Goal: Transaction & Acquisition: Purchase product/service

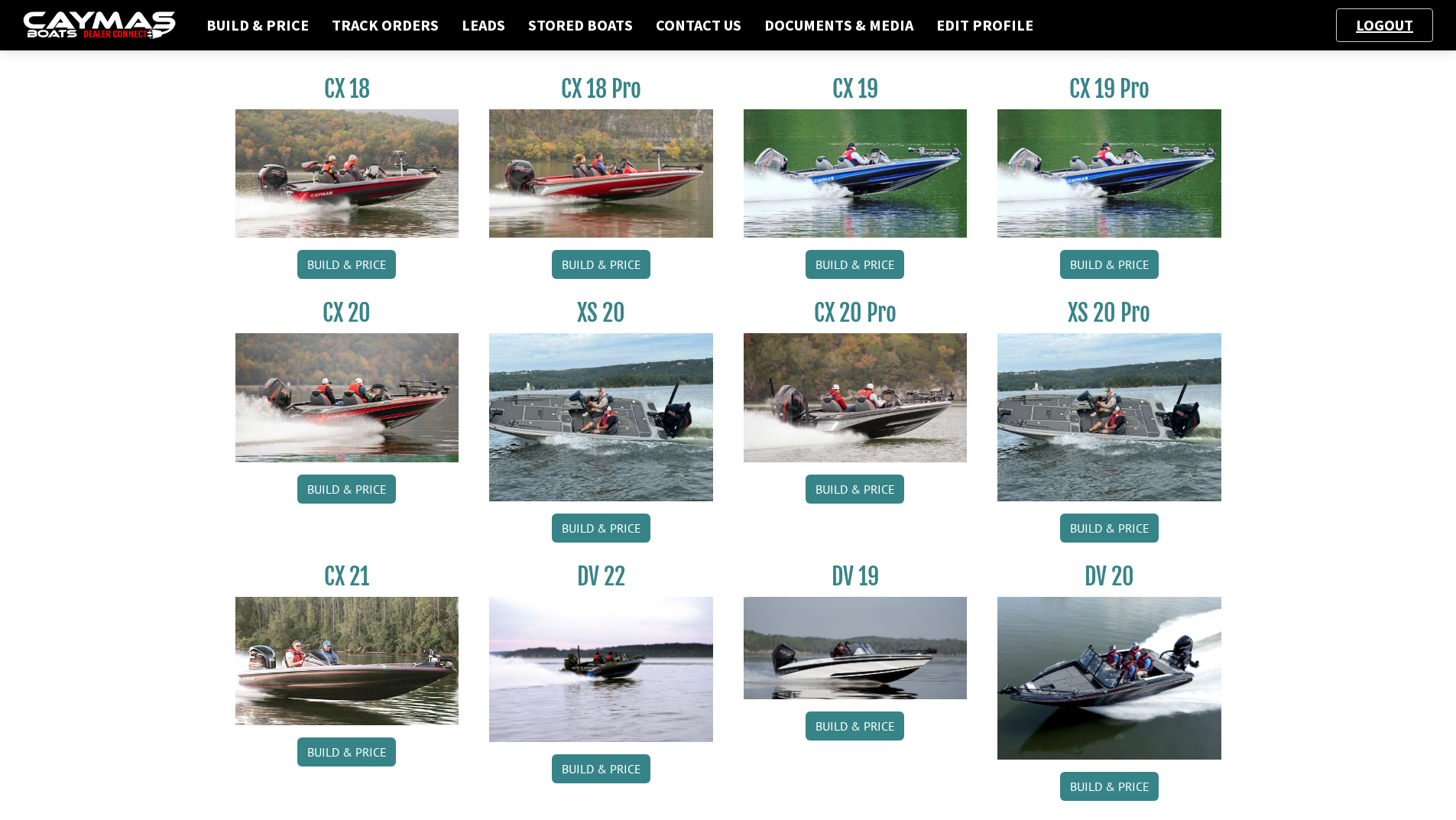
scroll to position [764, 0]
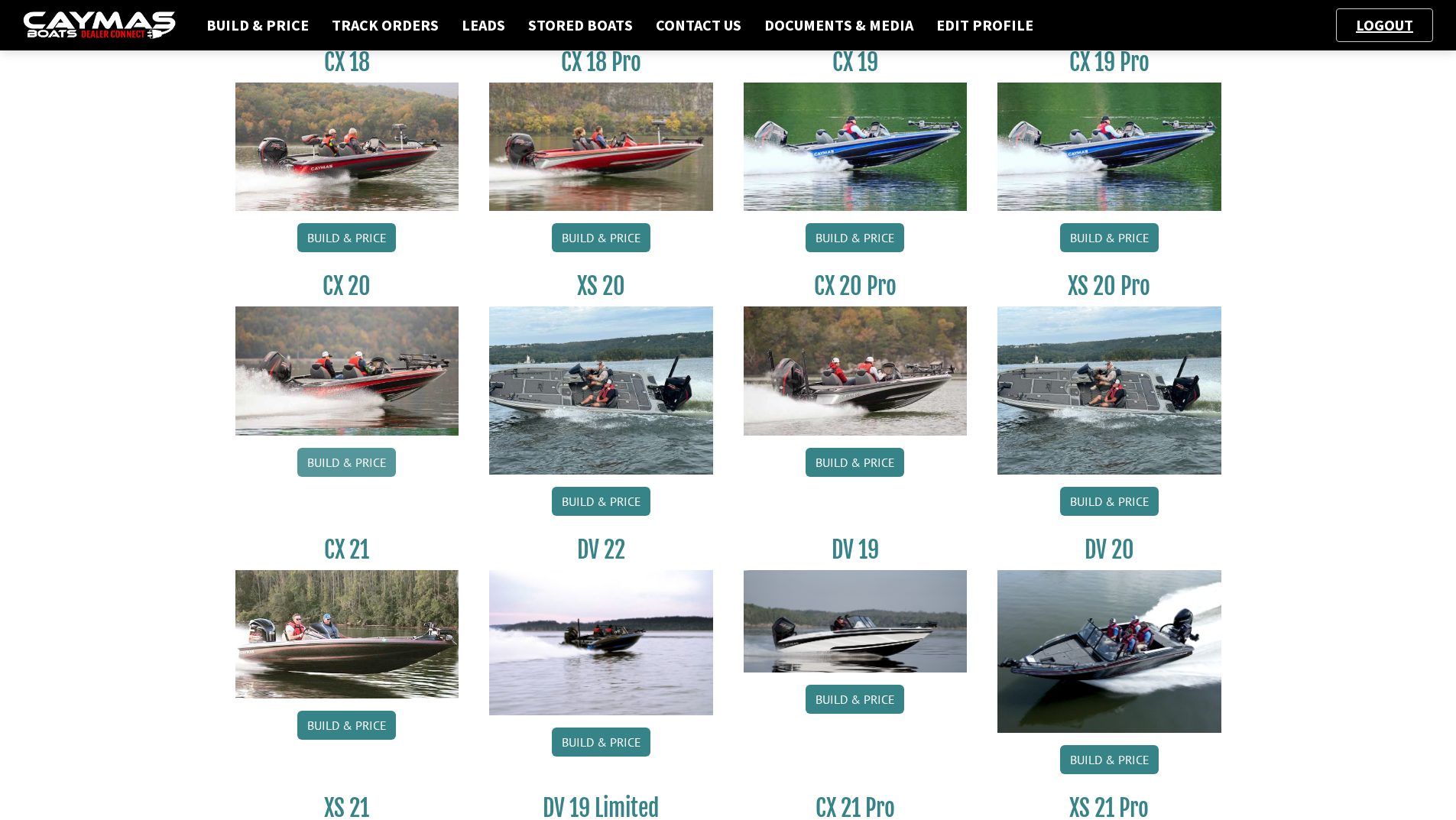
click at [338, 467] on link "Build & Price" at bounding box center [347, 462] width 99 height 29
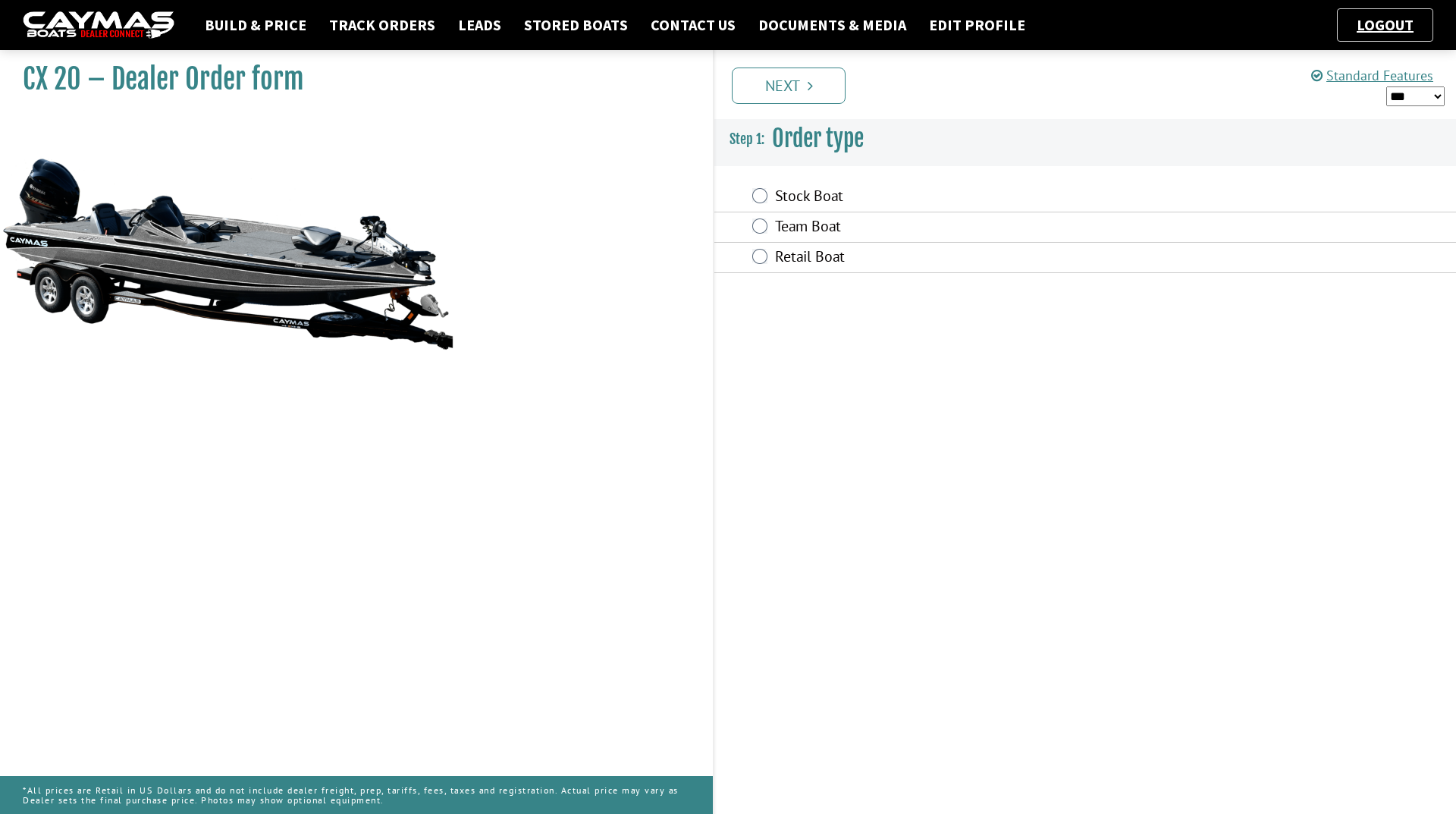
click at [794, 224] on label "Team Boat" at bounding box center [980, 228] width 409 height 22
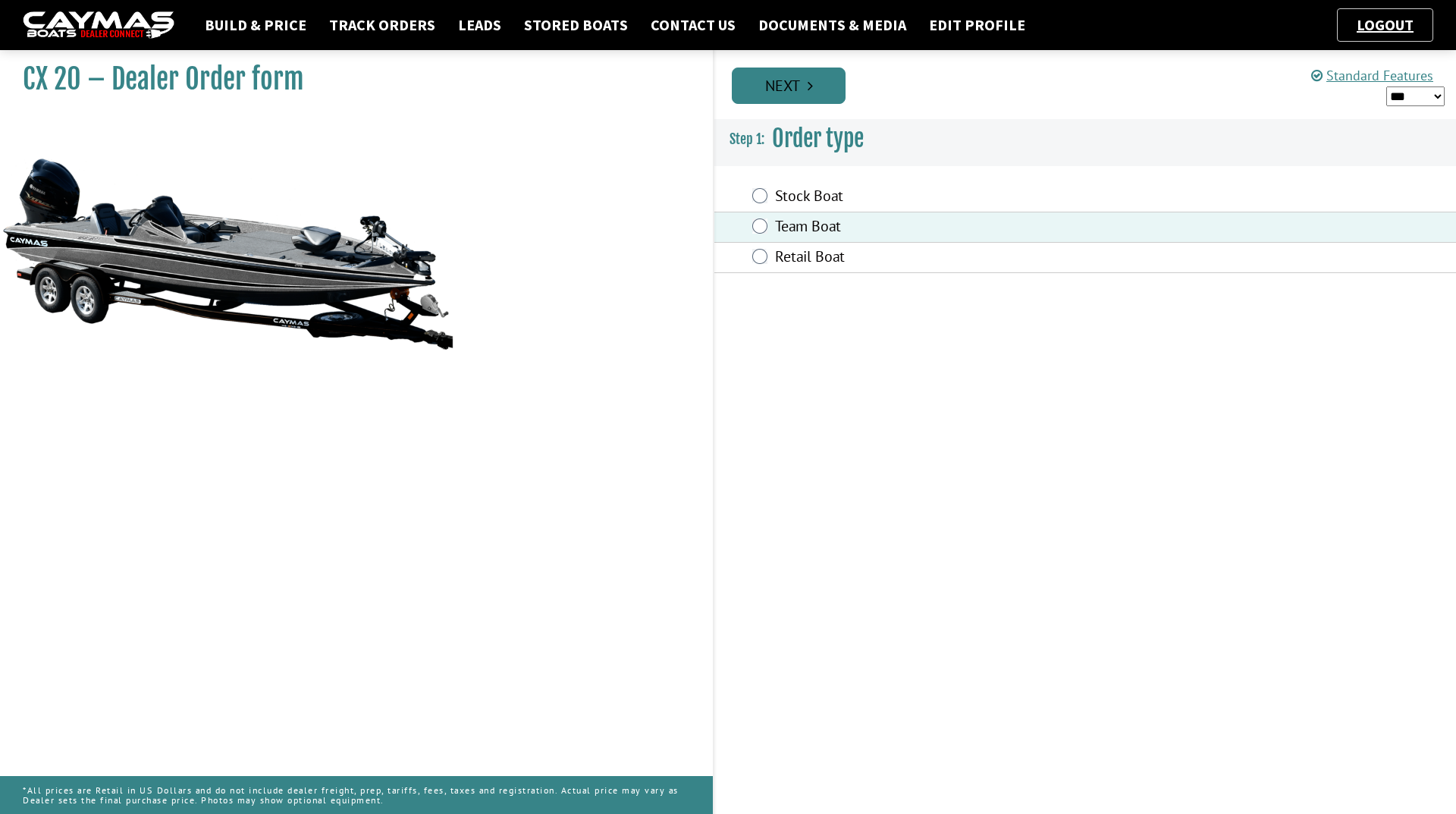
click at [801, 96] on link "Next" at bounding box center [789, 86] width 114 height 37
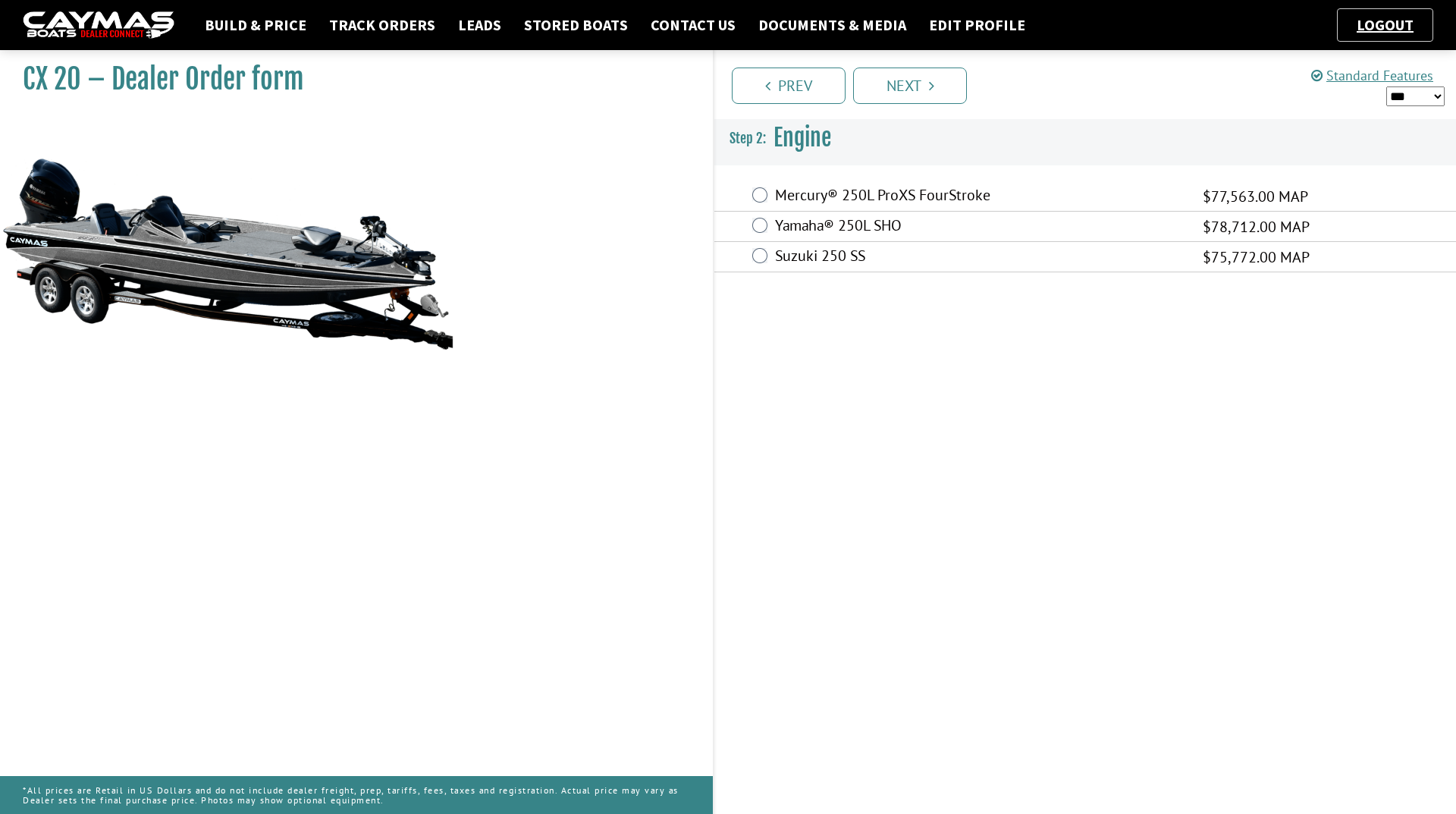
click at [827, 226] on label "Yamaha® 250L SHO" at bounding box center [980, 227] width 409 height 22
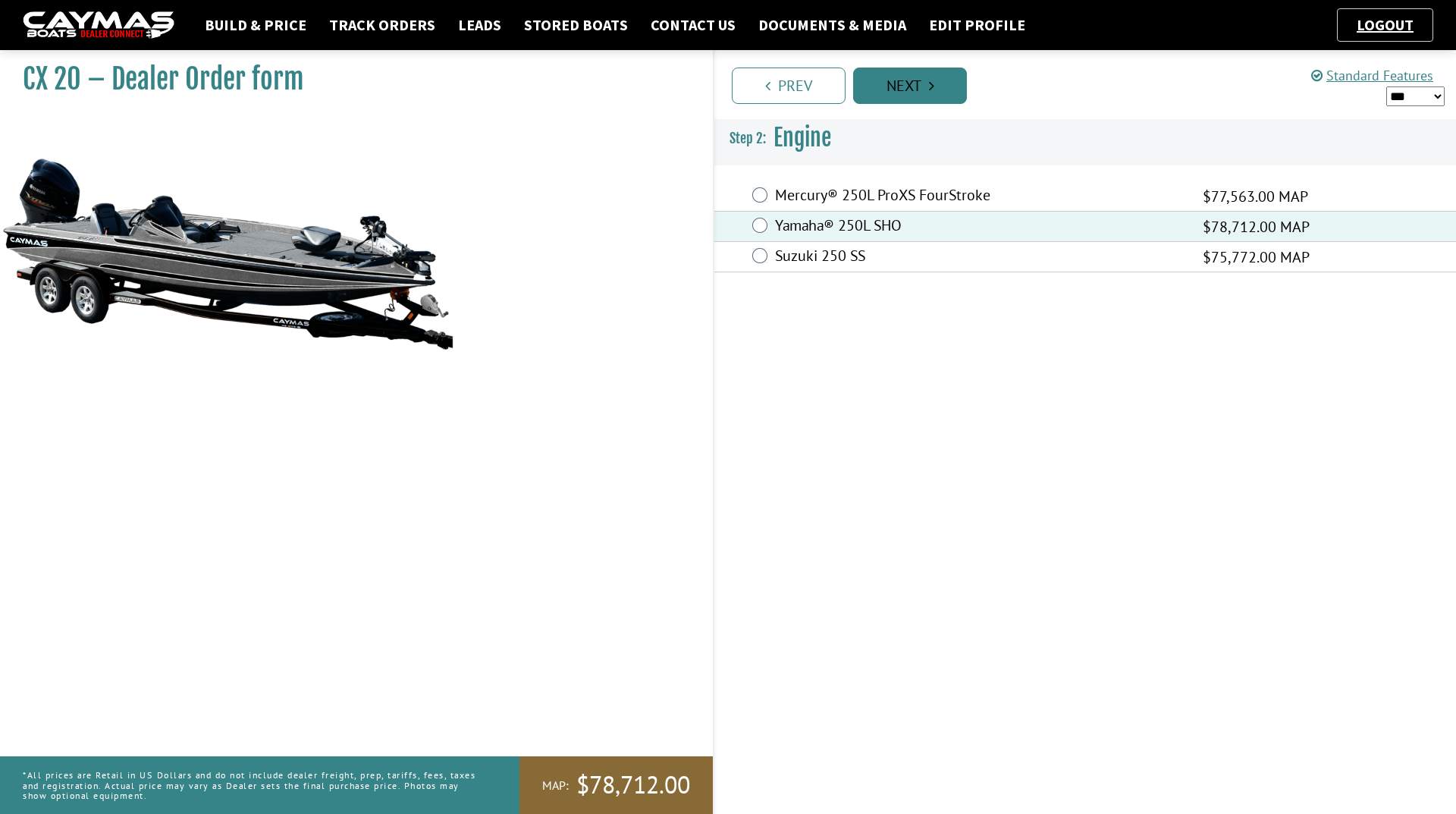
click at [909, 91] on link "Next" at bounding box center [910, 86] width 114 height 37
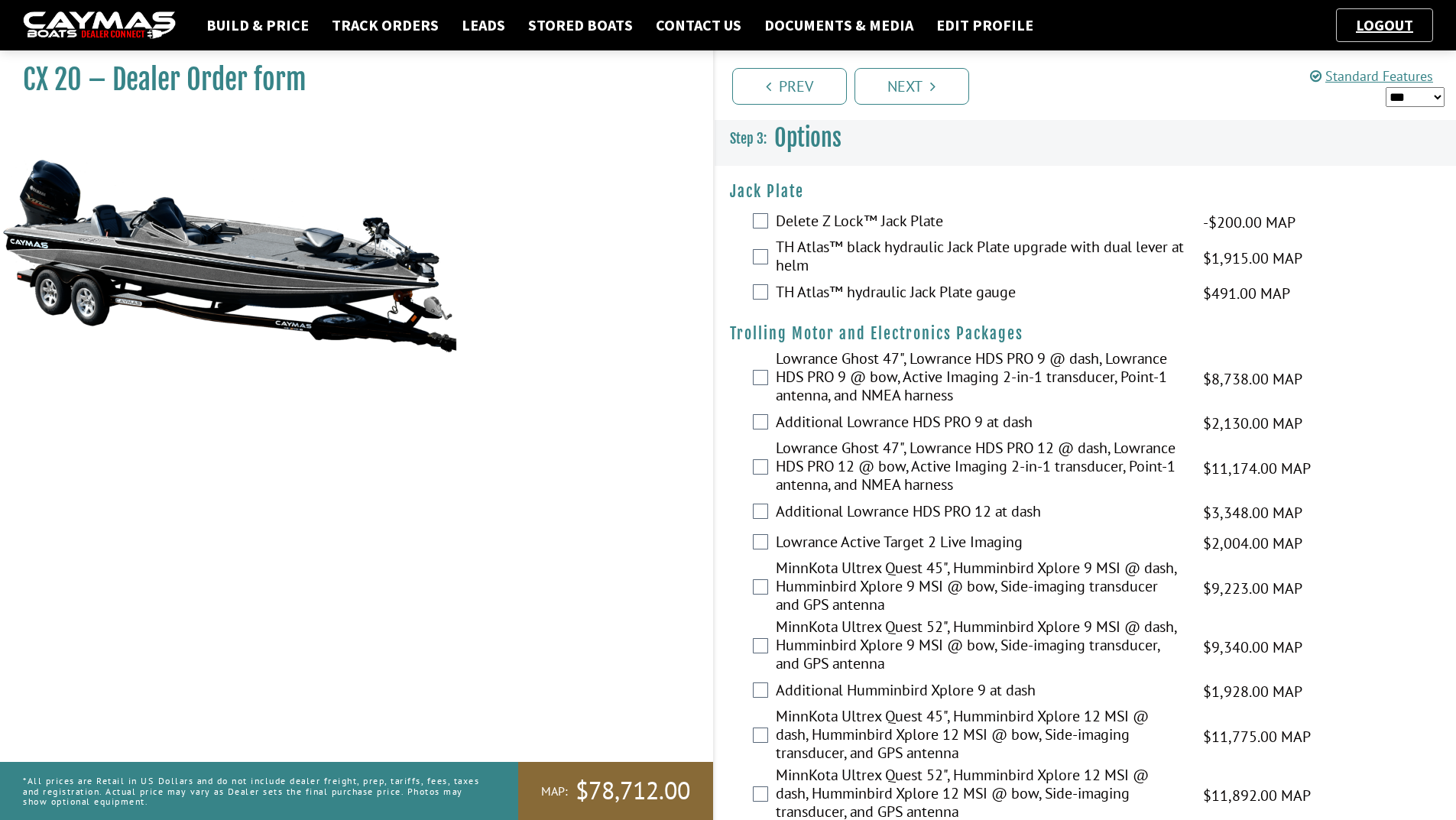
click at [866, 241] on label "TH Atlas™ black hydraulic Jack Plate upgrade with dual lever at helm" at bounding box center [979, 258] width 408 height 40
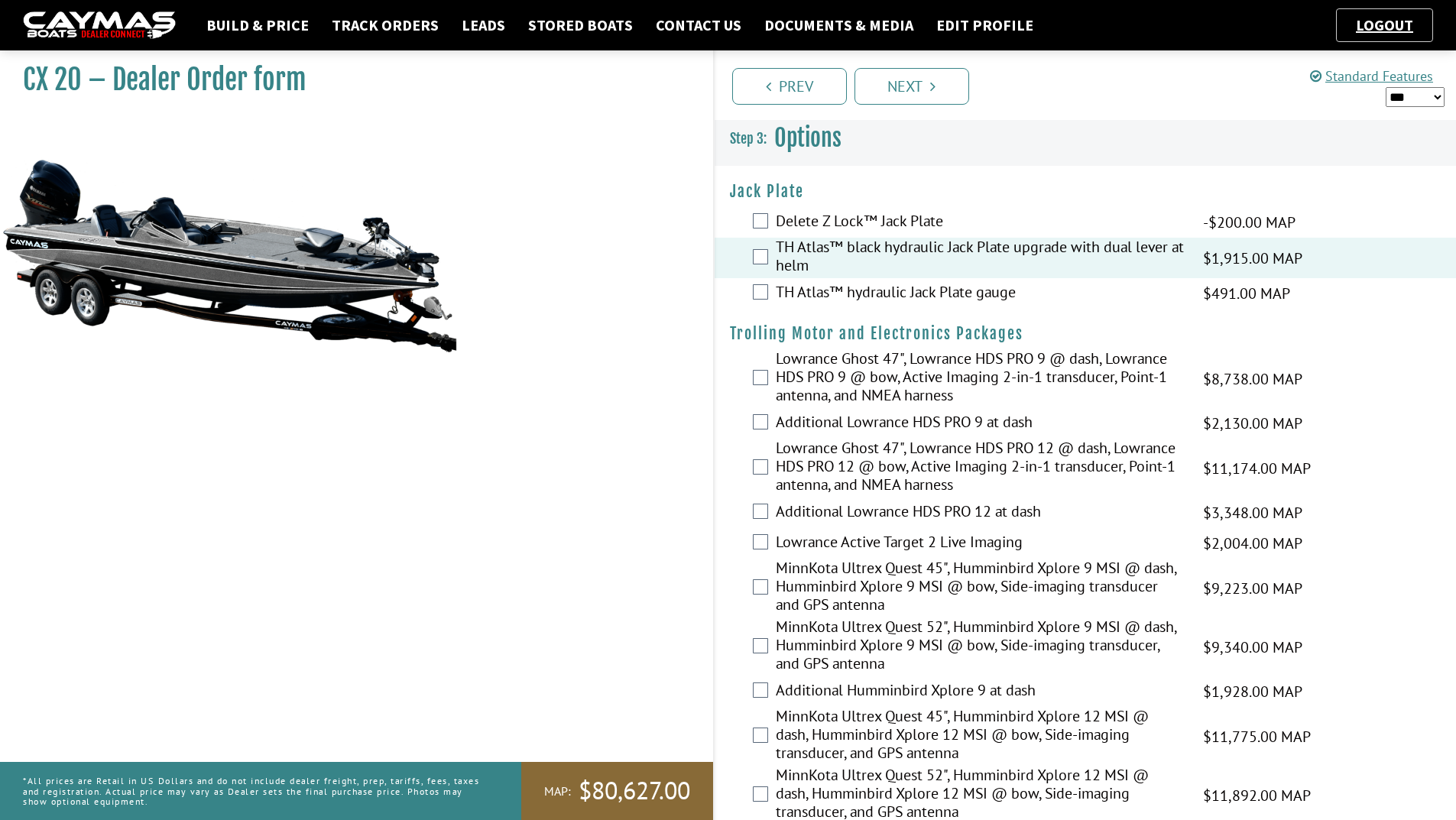
click at [811, 300] on label "TH Atlas™ hydraulic Jack Plate gauge" at bounding box center [979, 294] width 408 height 22
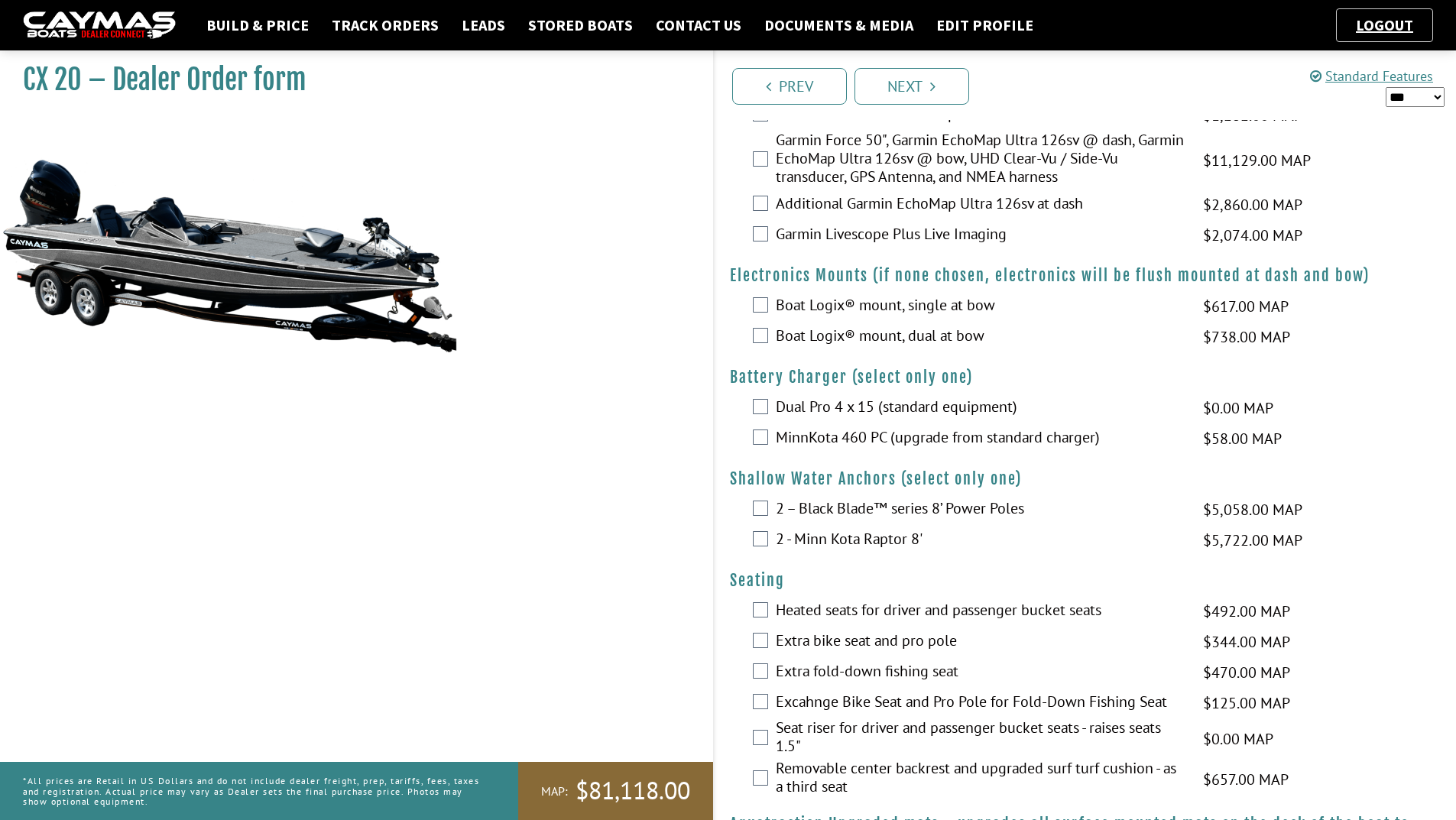
scroll to position [841, 0]
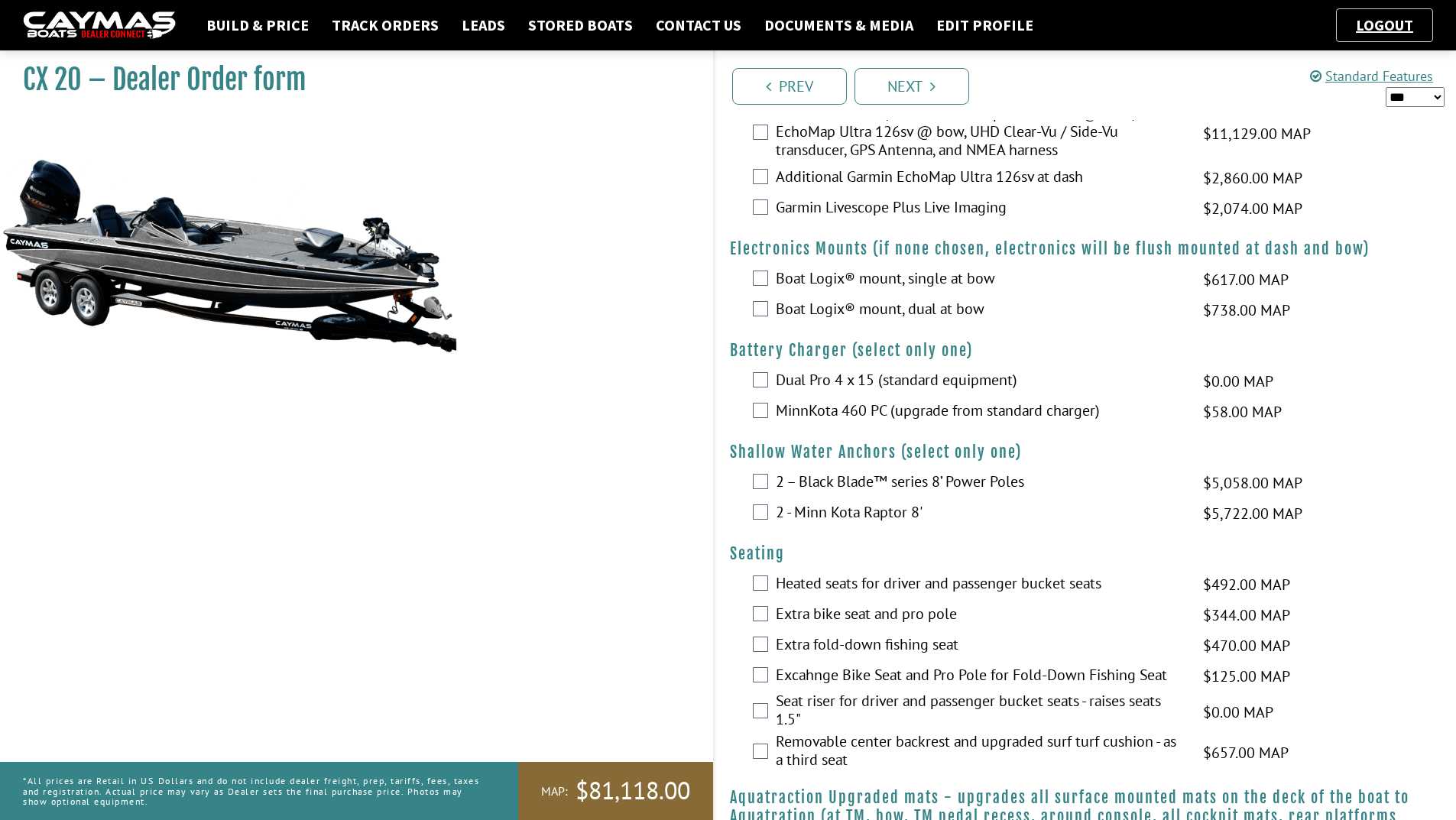
click at [840, 412] on label "MinnKota 460 PC (upgrade from standard charger)" at bounding box center [979, 412] width 408 height 22
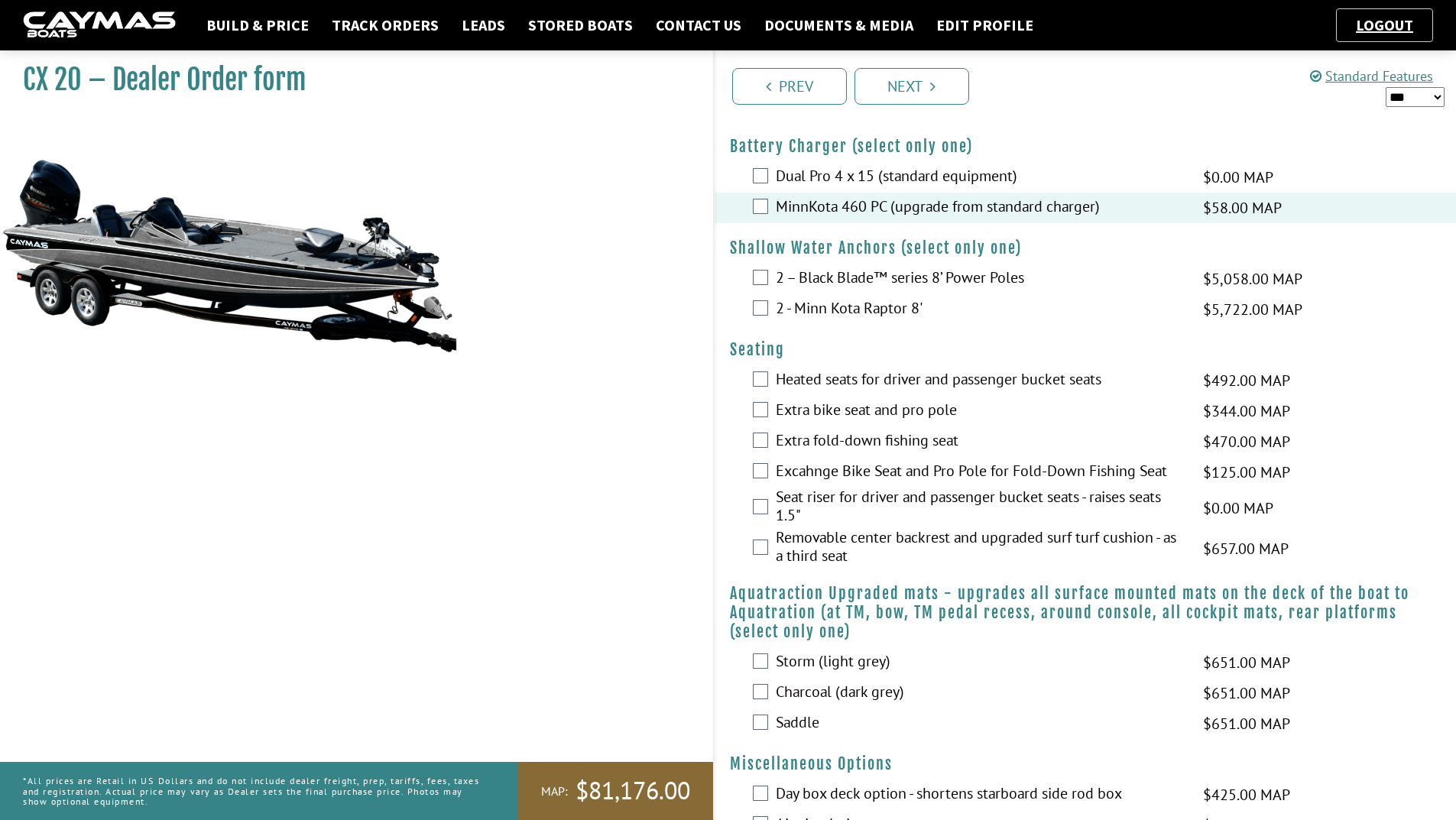
scroll to position [1070, 0]
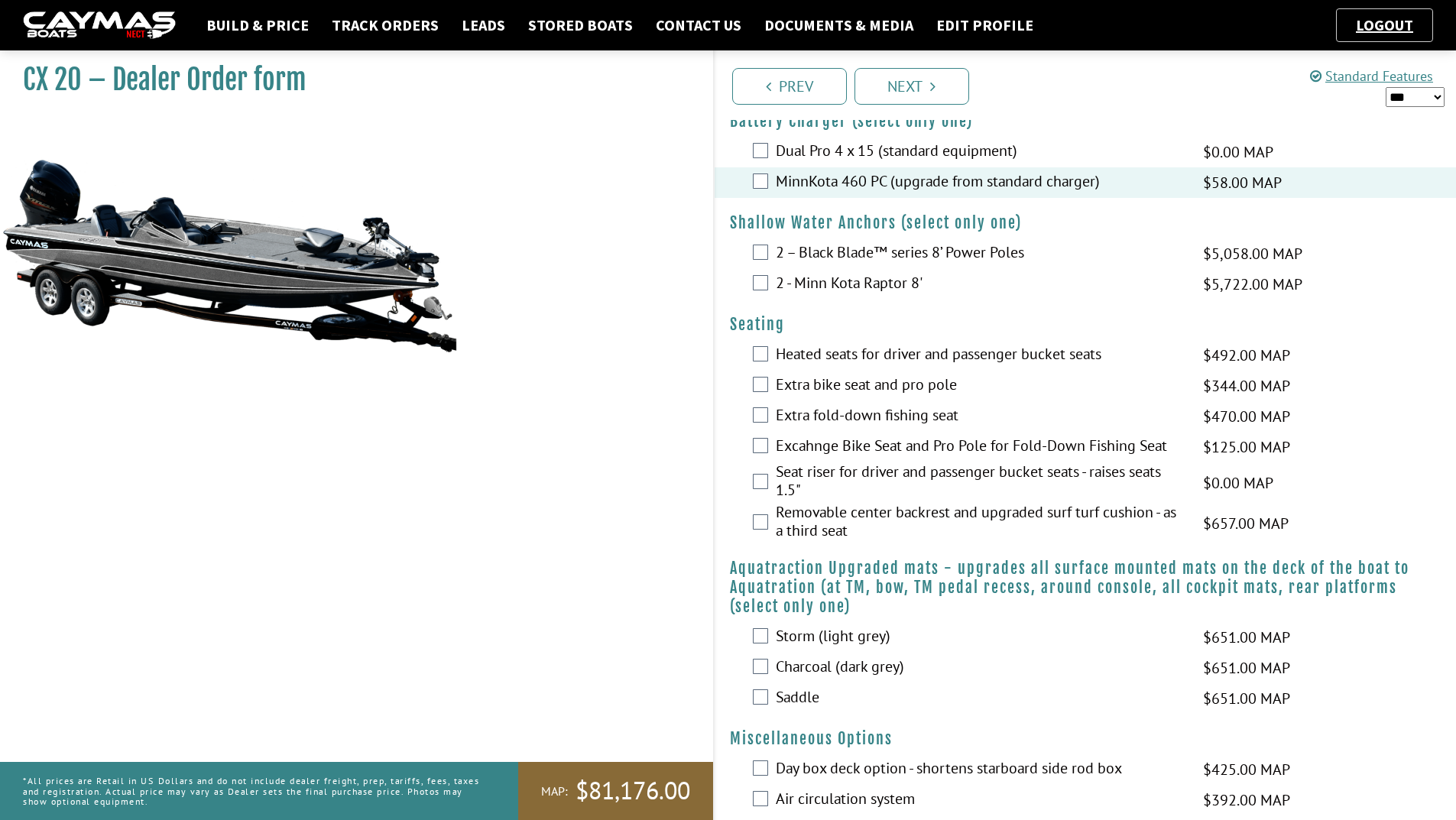
click at [875, 253] on label "2 – Black Blade™ series 8’ Power Poles" at bounding box center [979, 254] width 408 height 22
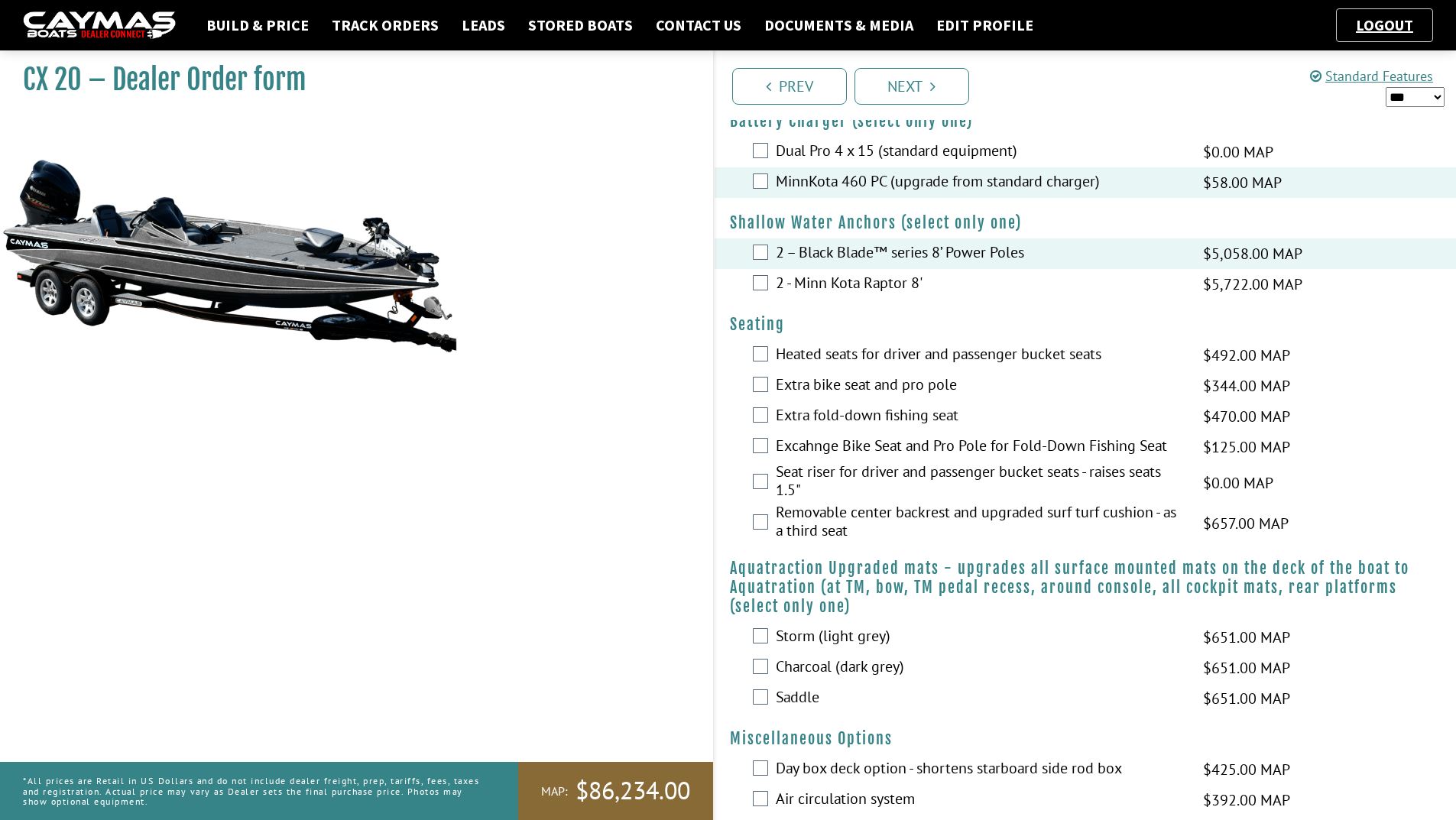
click at [851, 347] on label "Heated seats for driver and passenger bucket seats" at bounding box center [979, 356] width 408 height 22
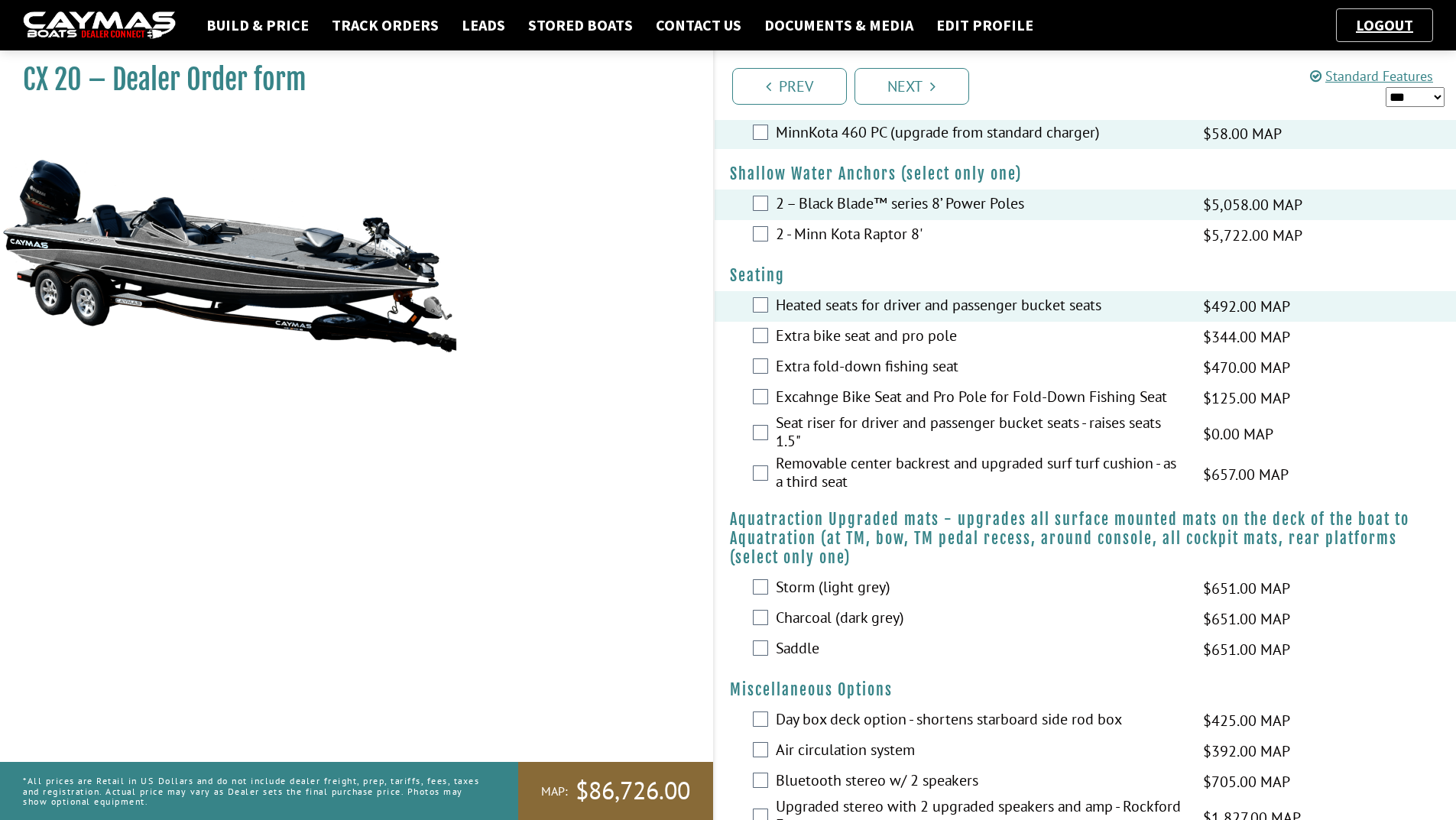
scroll to position [1147, 0]
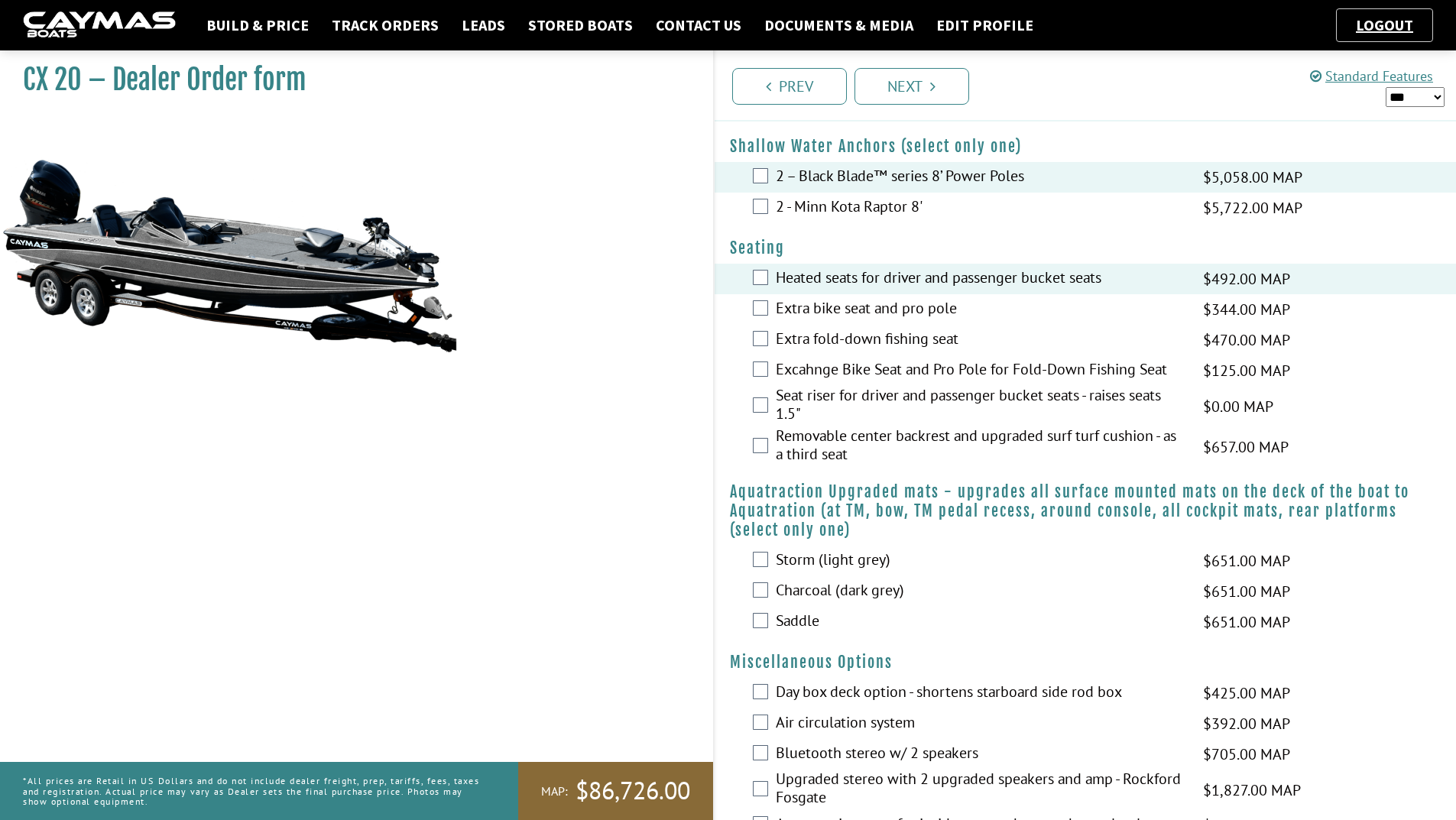
click at [847, 400] on label "Seat riser for driver and passenger bucket seats - raises seats 1.5"" at bounding box center [979, 406] width 408 height 40
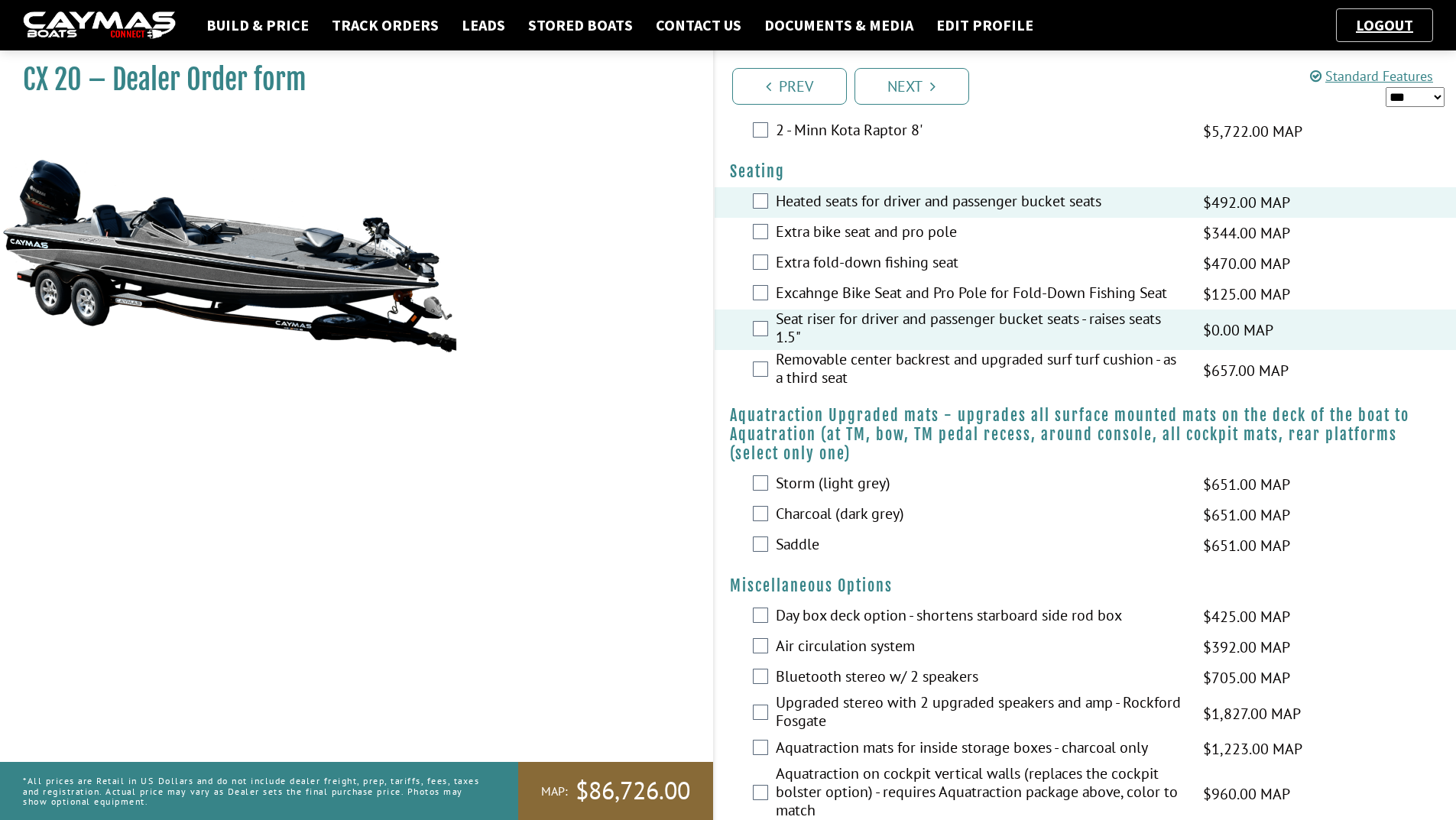
scroll to position [1299, 0]
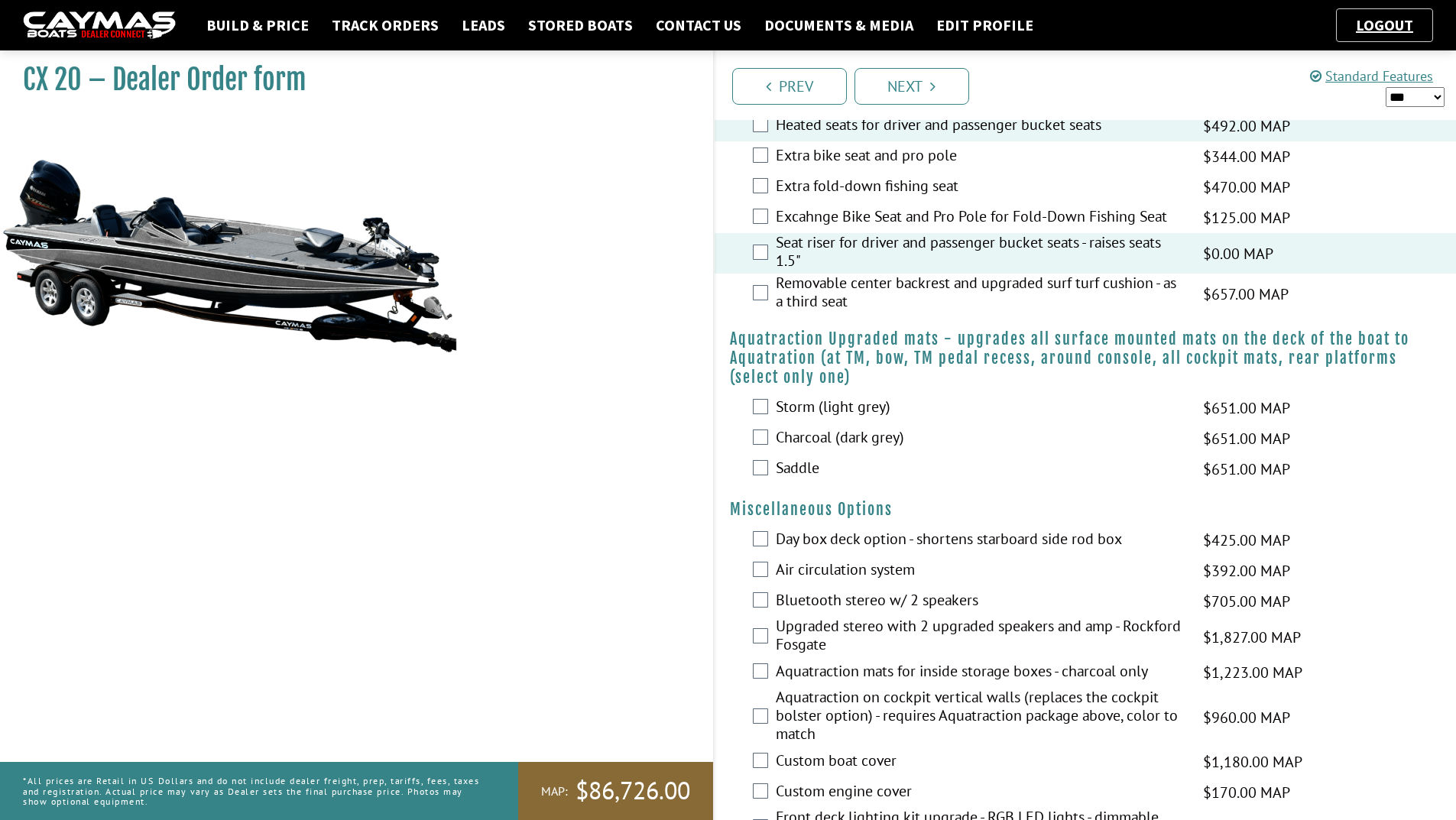
click at [836, 433] on label "Charcoal (dark grey)" at bounding box center [979, 439] width 408 height 22
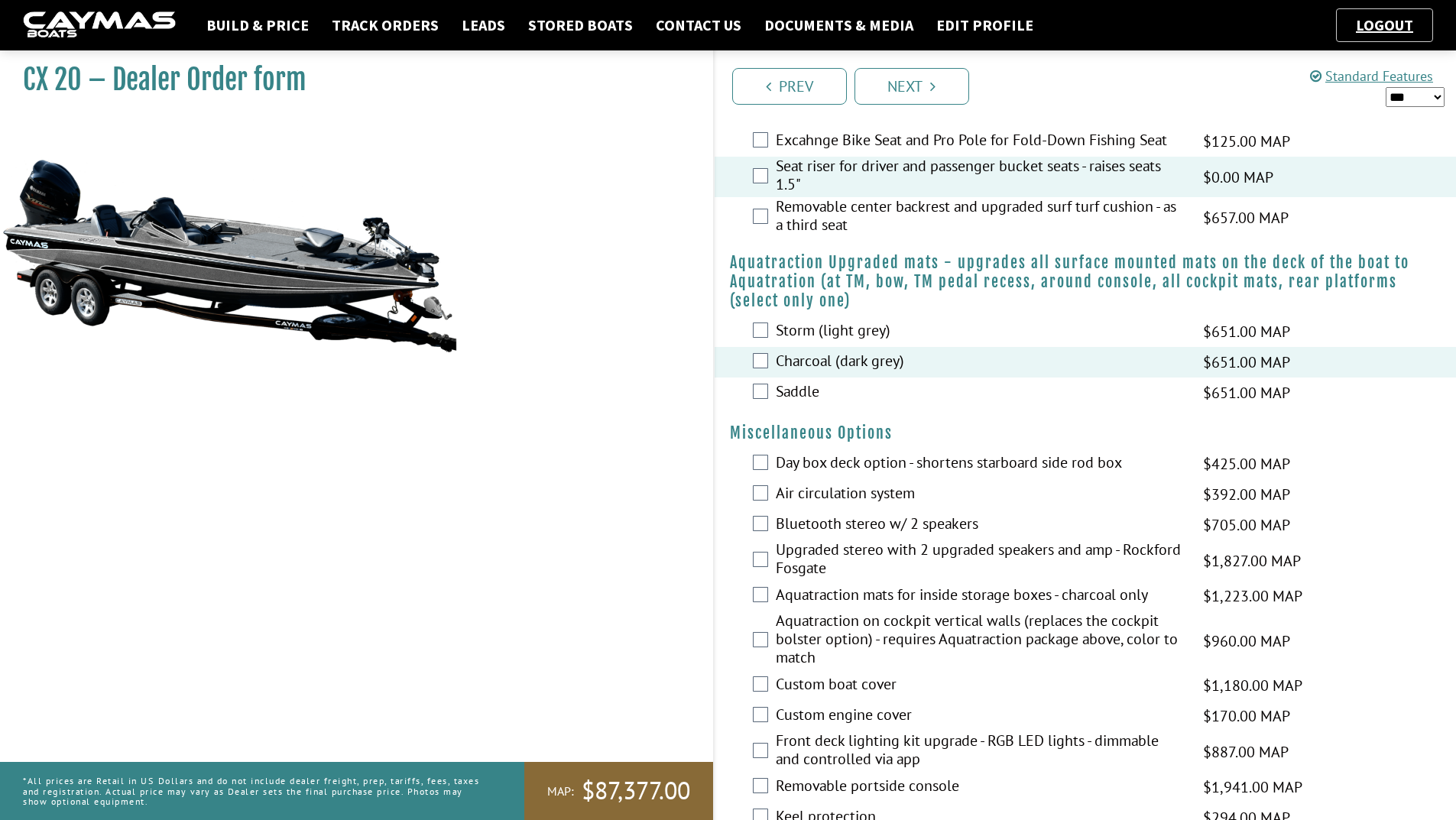
scroll to position [1452, 0]
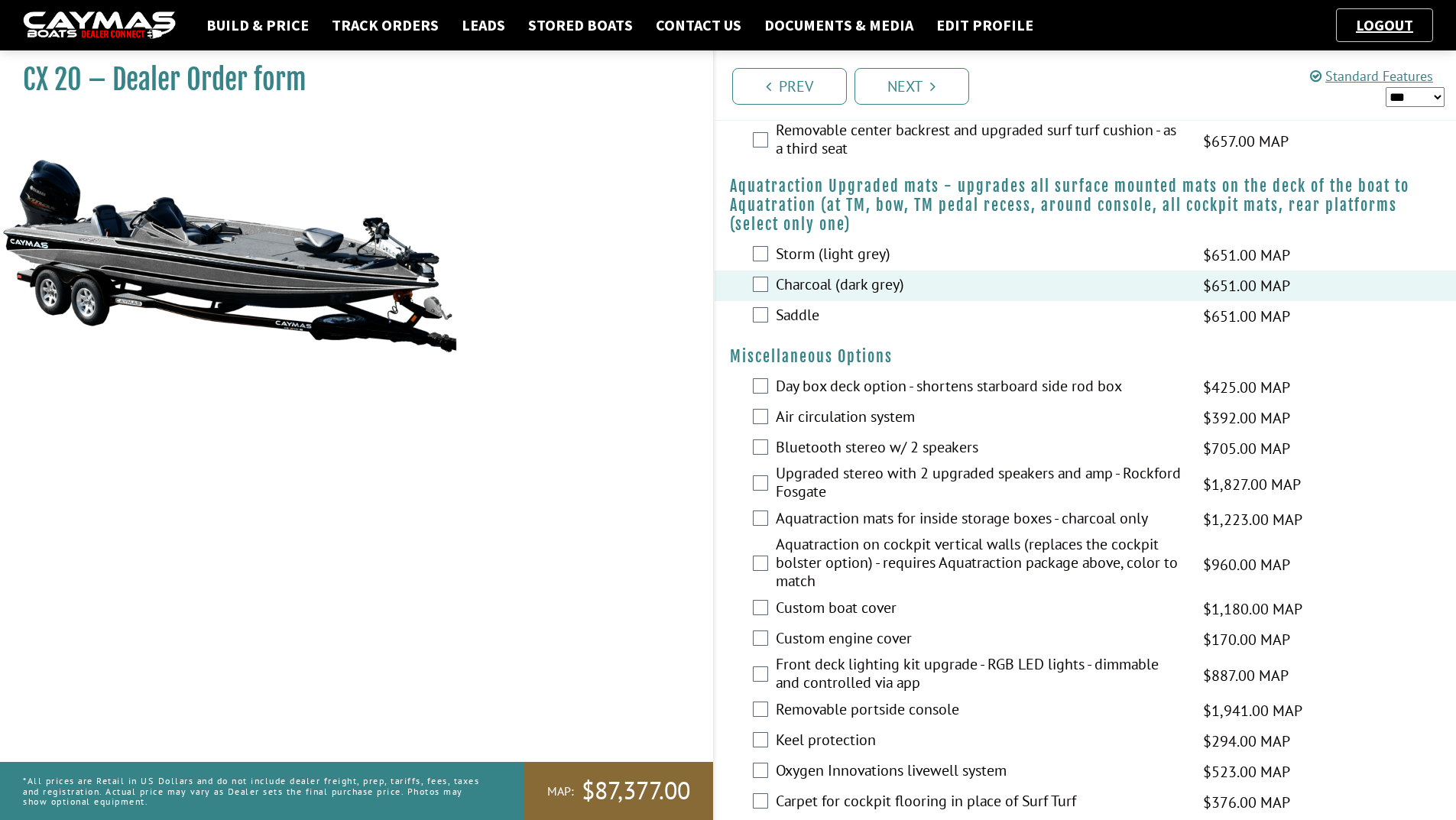
click at [838, 420] on label "Air circulation system" at bounding box center [979, 418] width 408 height 22
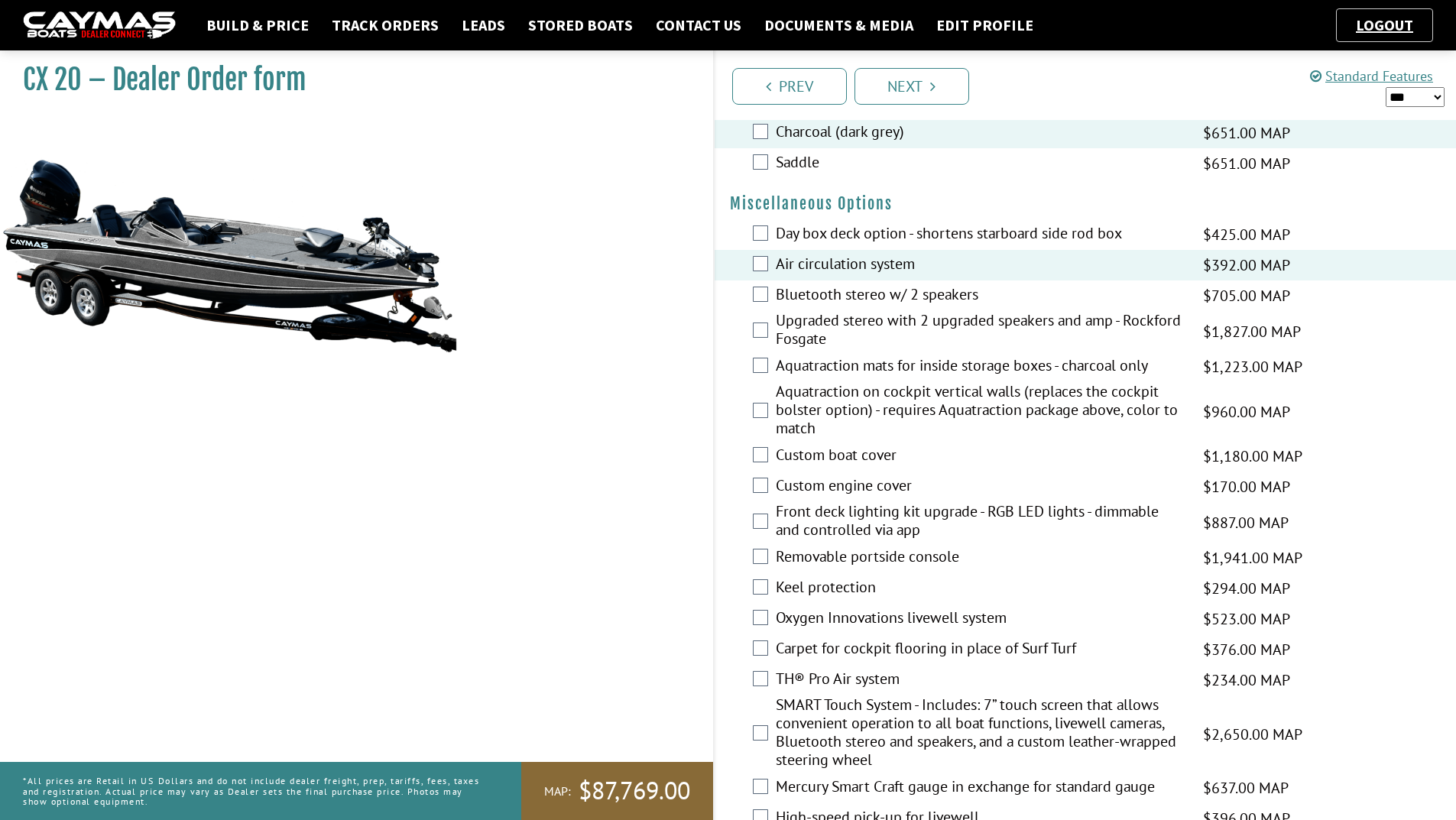
scroll to position [1681, 0]
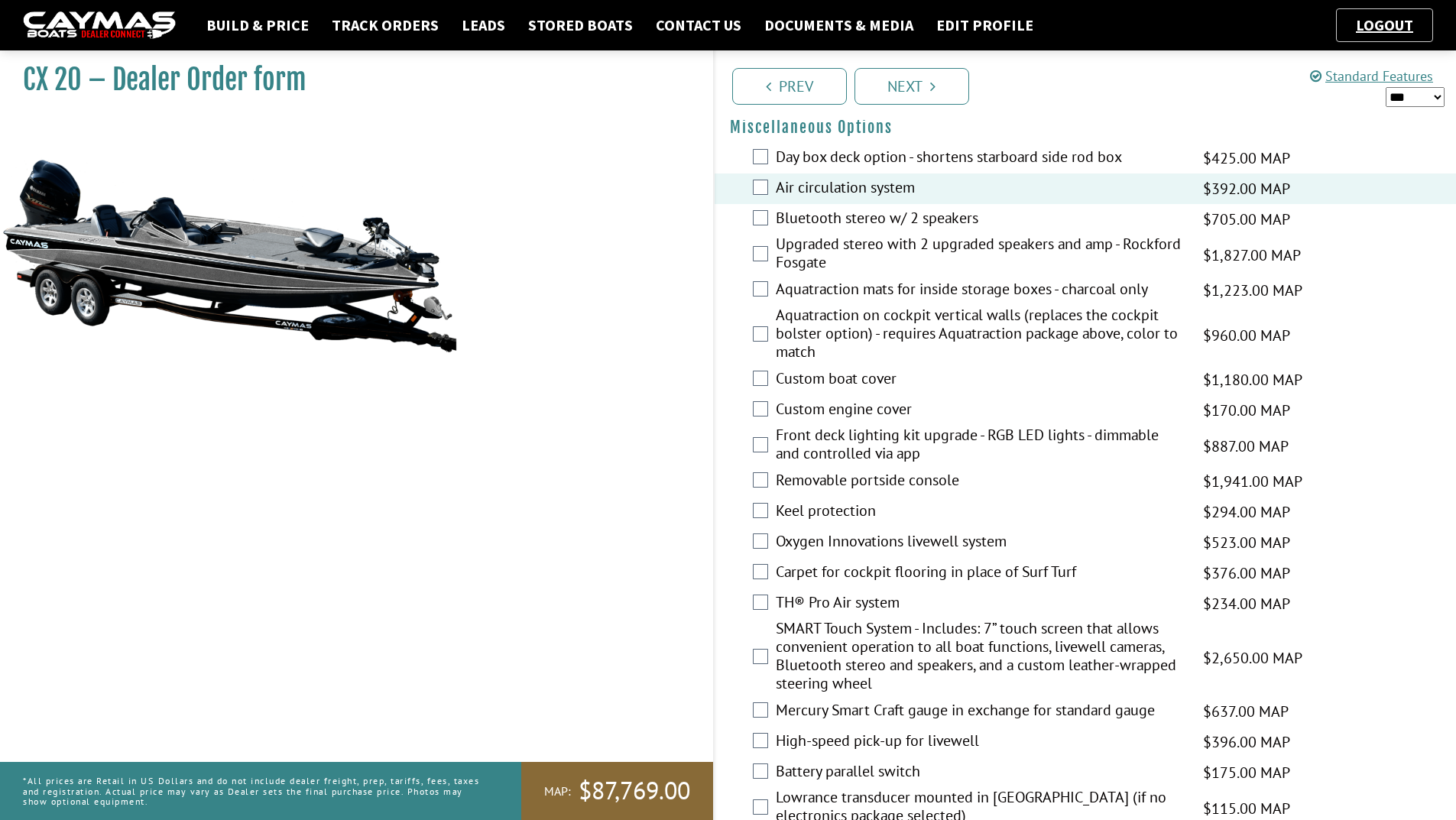
click at [839, 379] on label "Custom boat cover" at bounding box center [979, 380] width 408 height 22
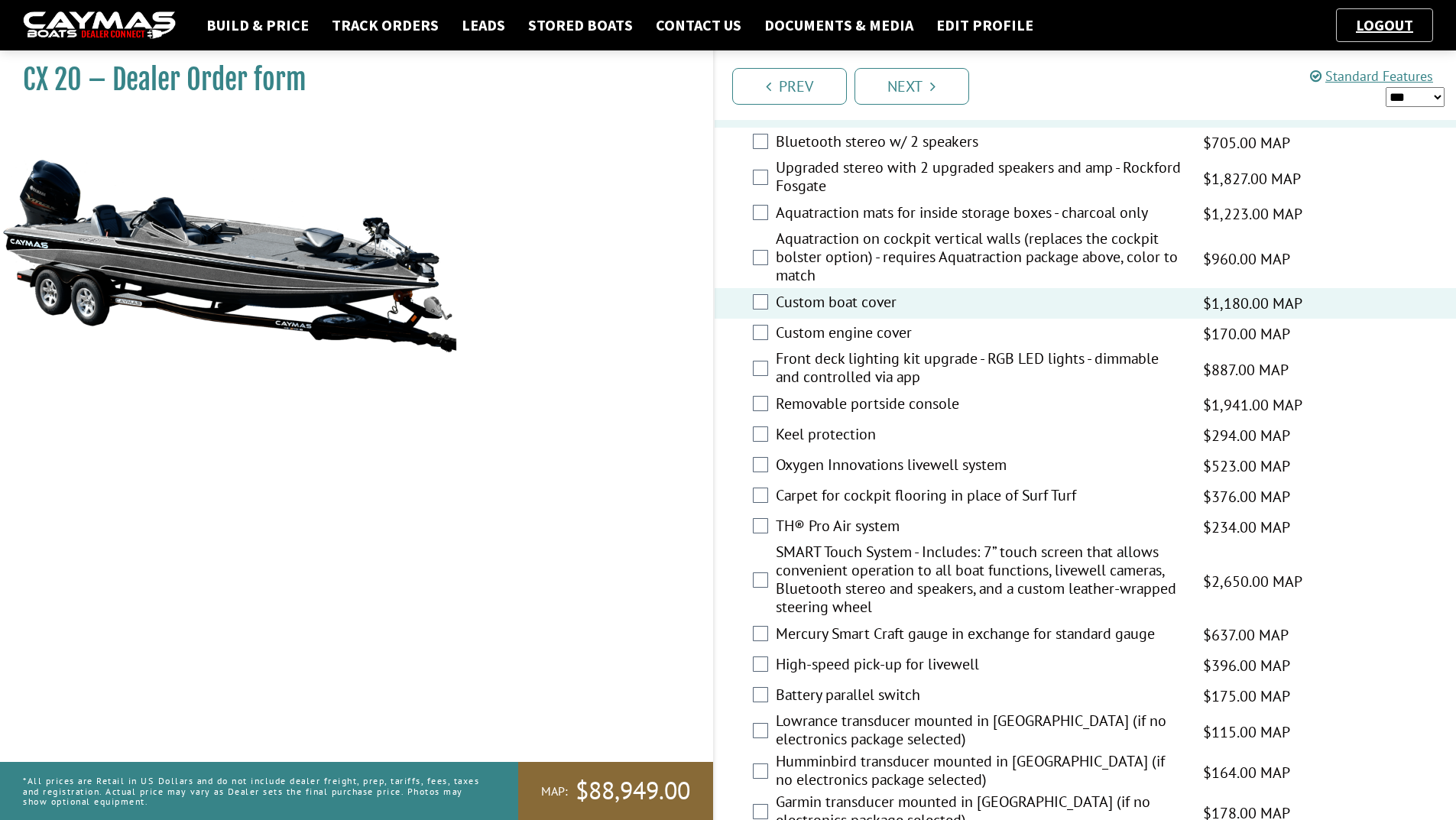
scroll to position [1834, 0]
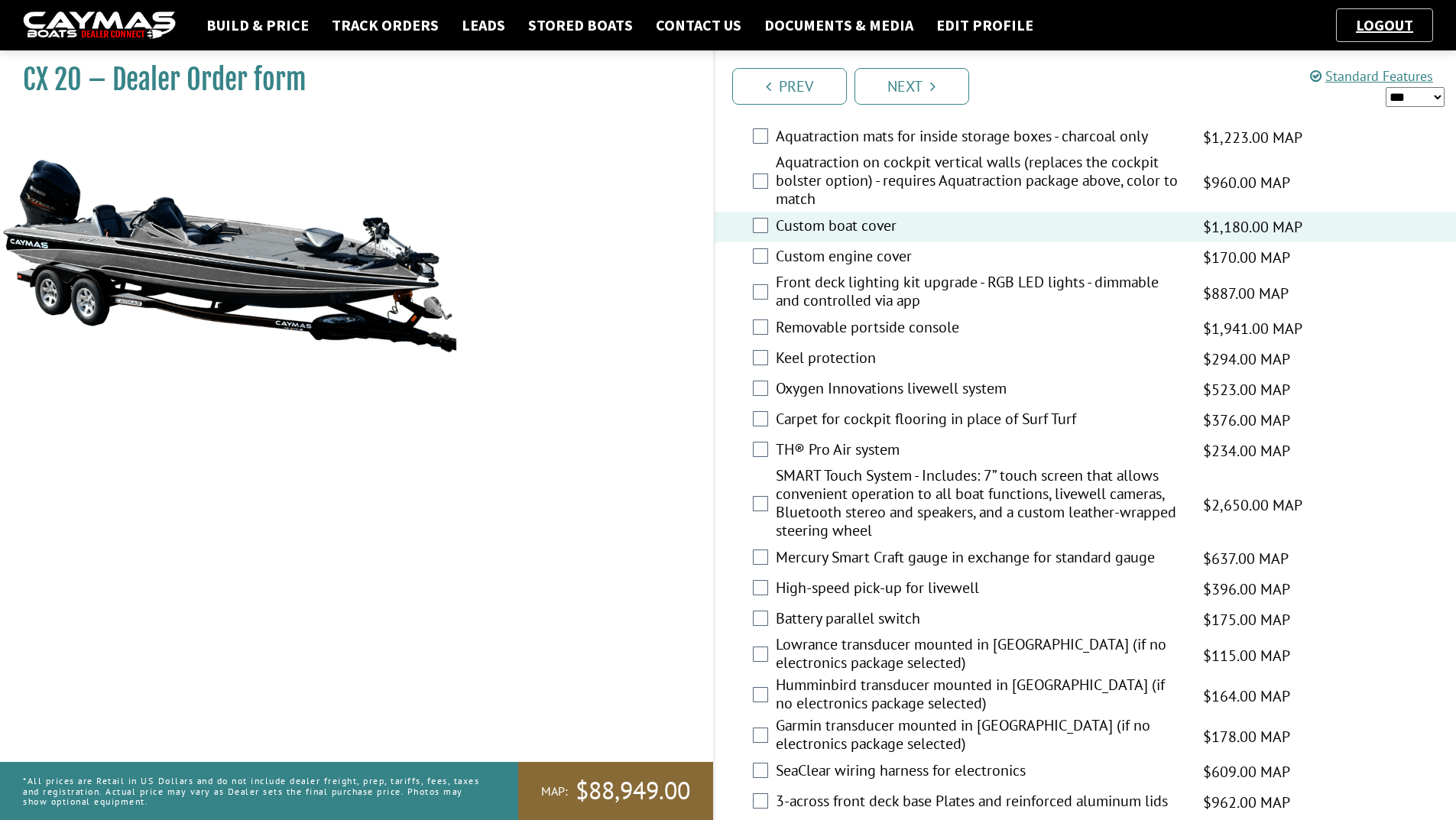
click at [827, 329] on label "Removable portside console" at bounding box center [979, 329] width 408 height 22
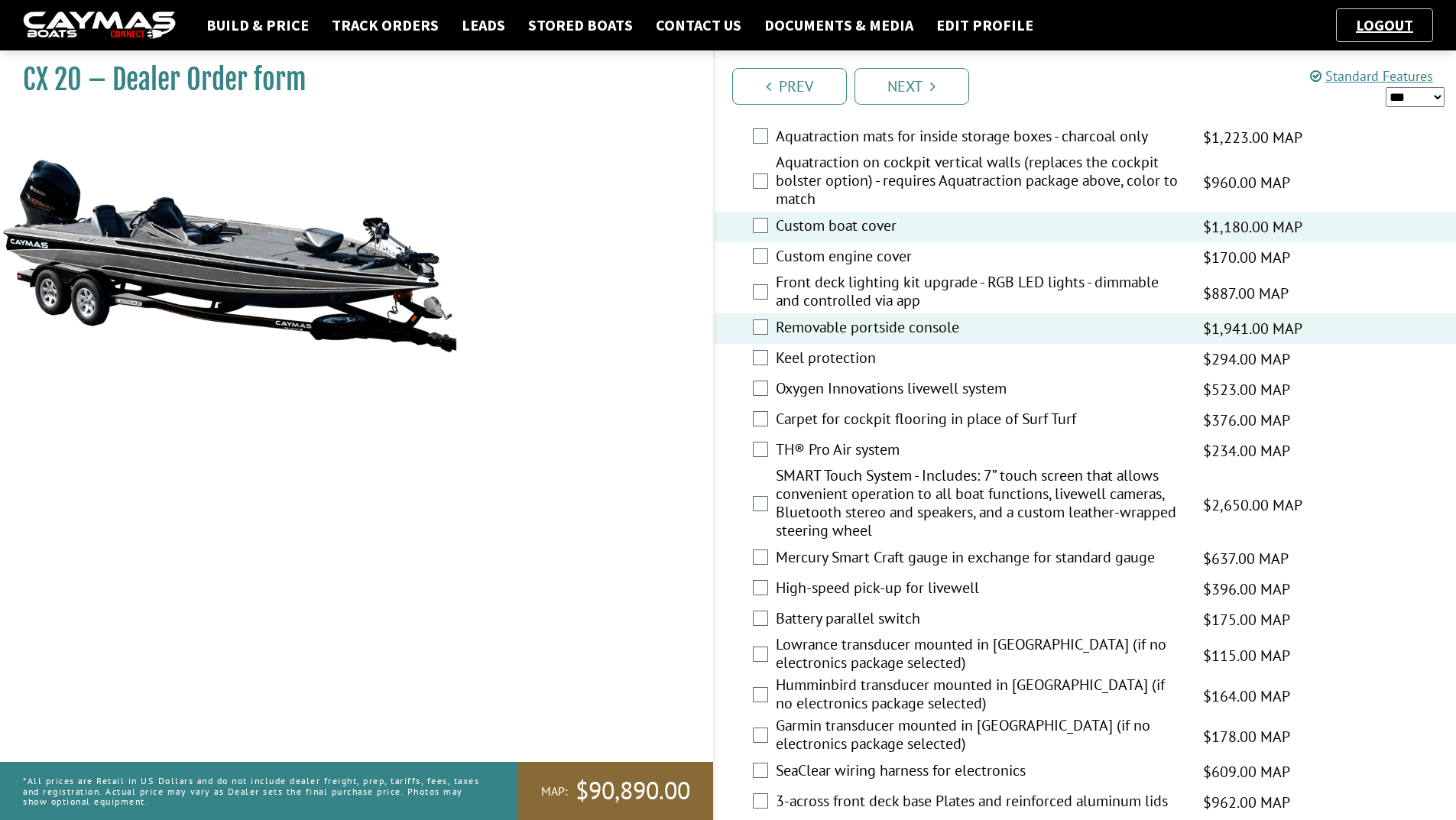
click at [803, 364] on label "Keel protection" at bounding box center [979, 359] width 408 height 22
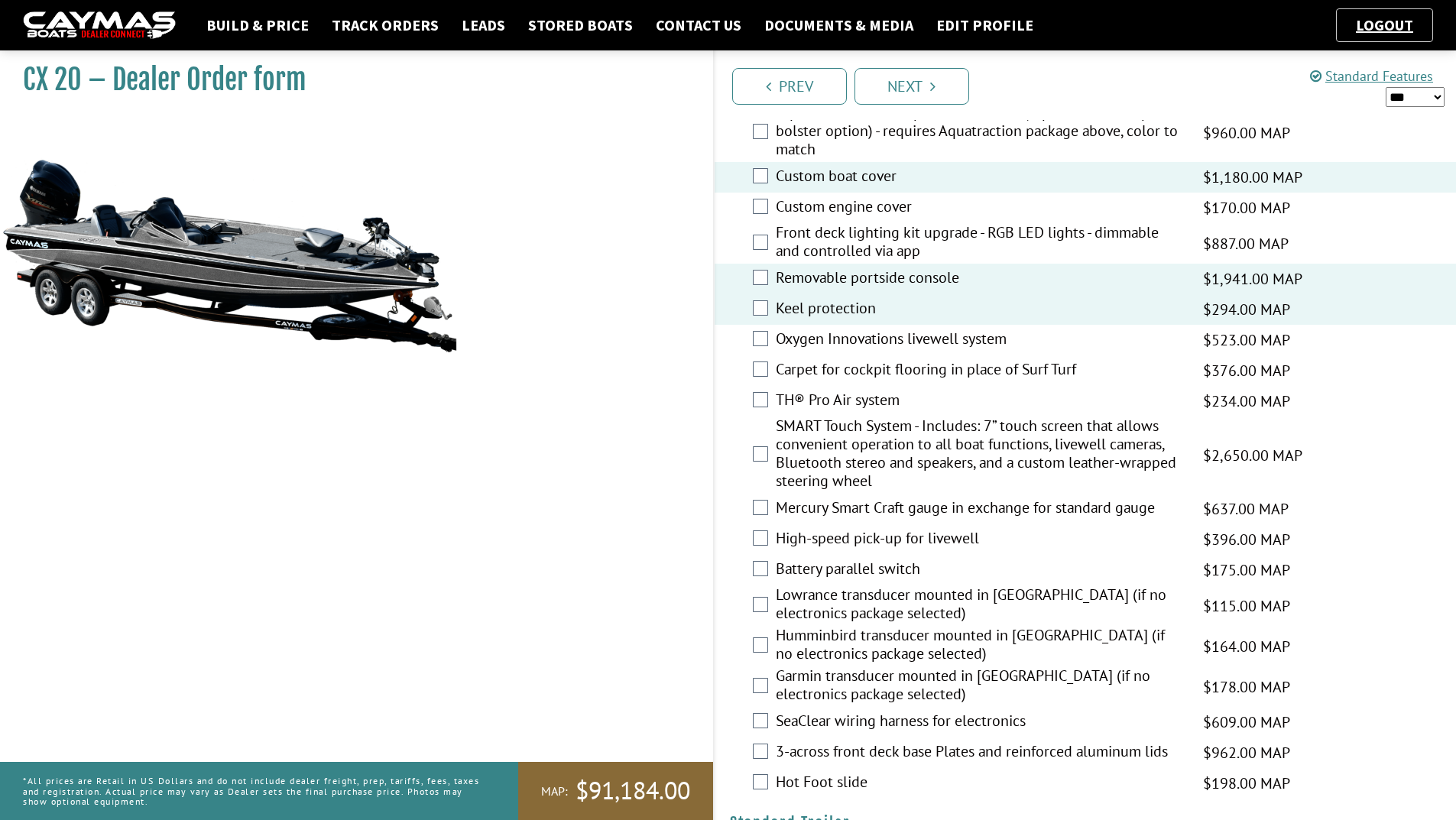
scroll to position [1911, 0]
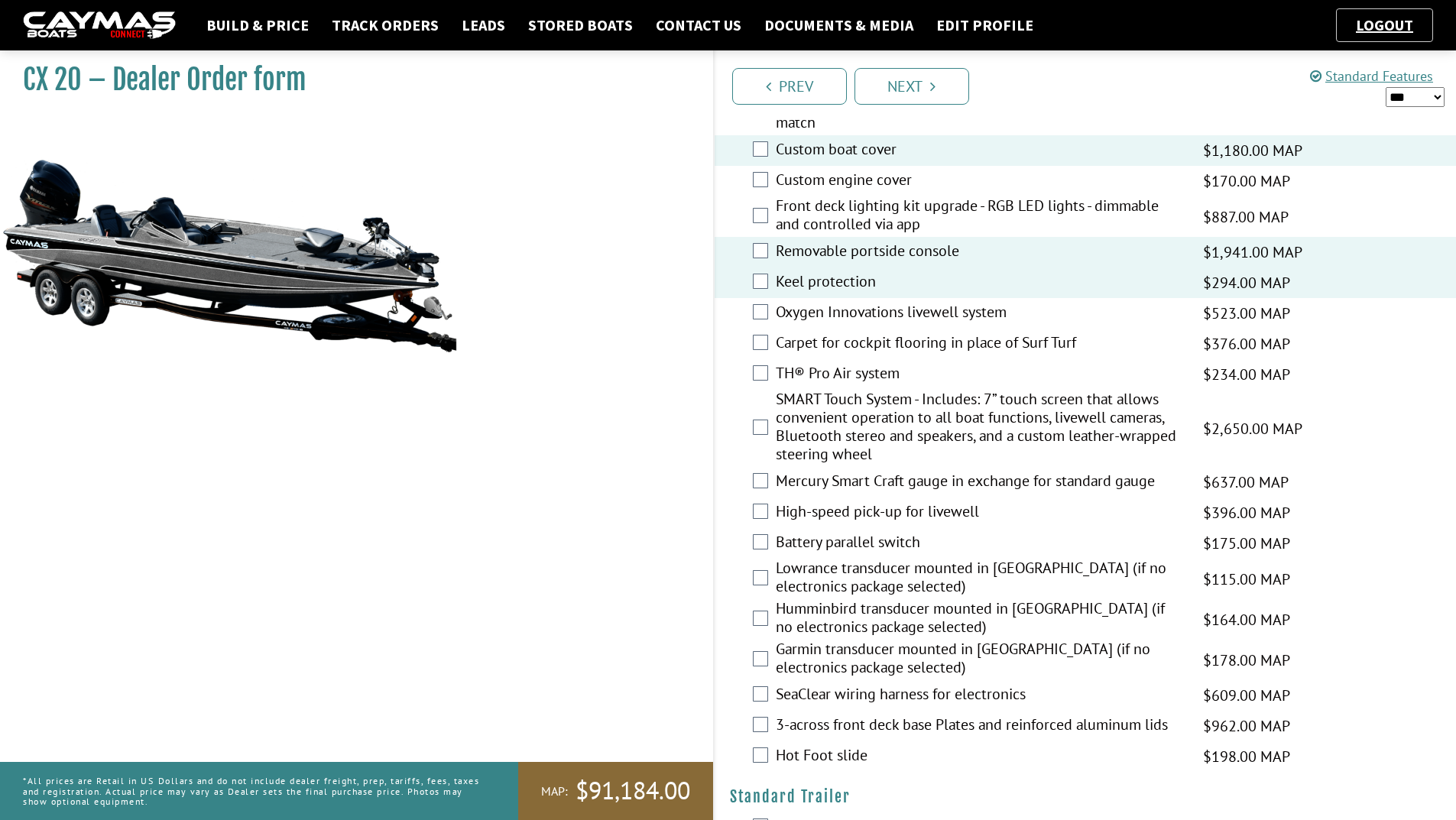
click at [845, 540] on label "Battery parallel switch" at bounding box center [979, 544] width 408 height 22
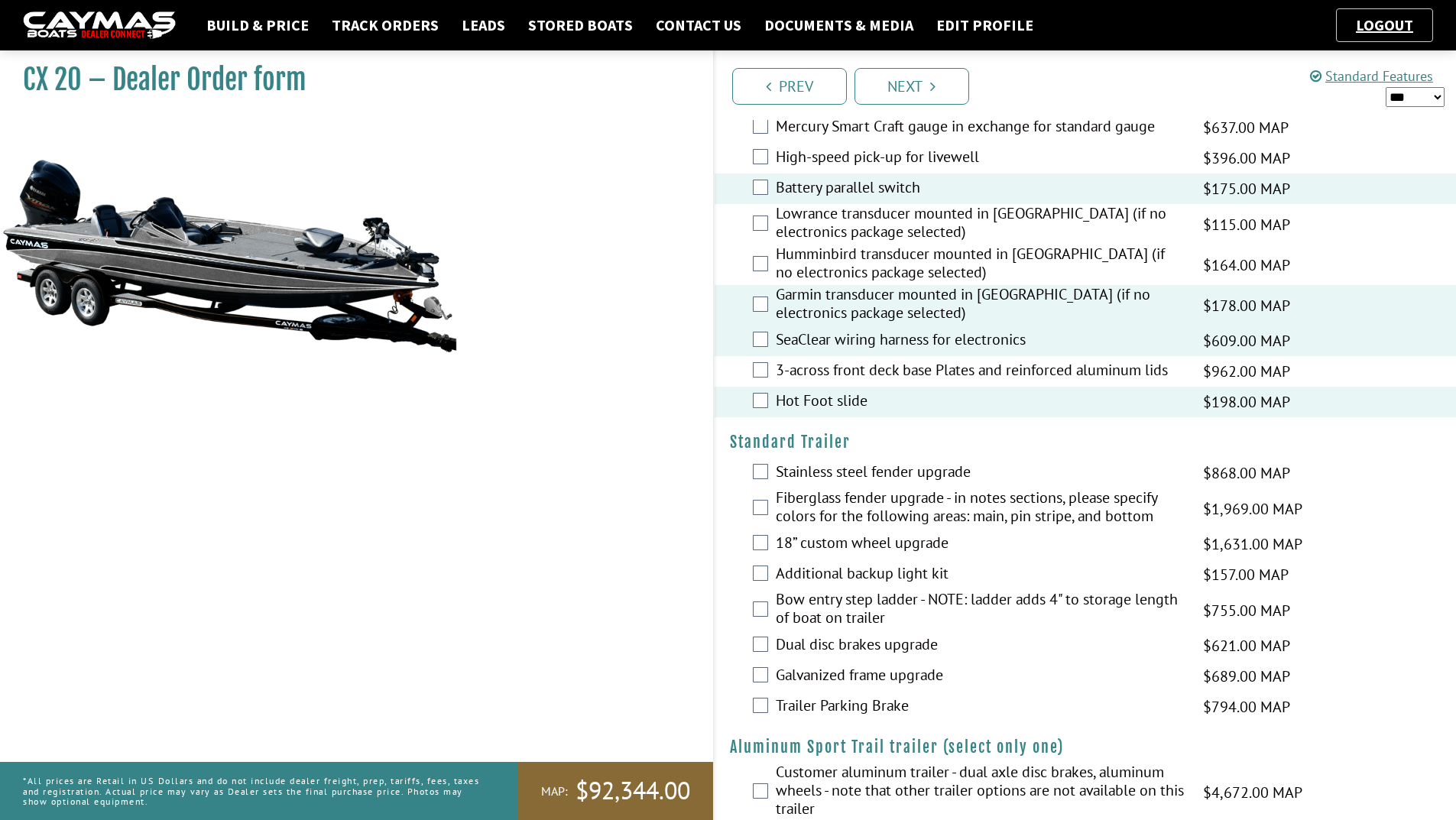
scroll to position [2292, 0]
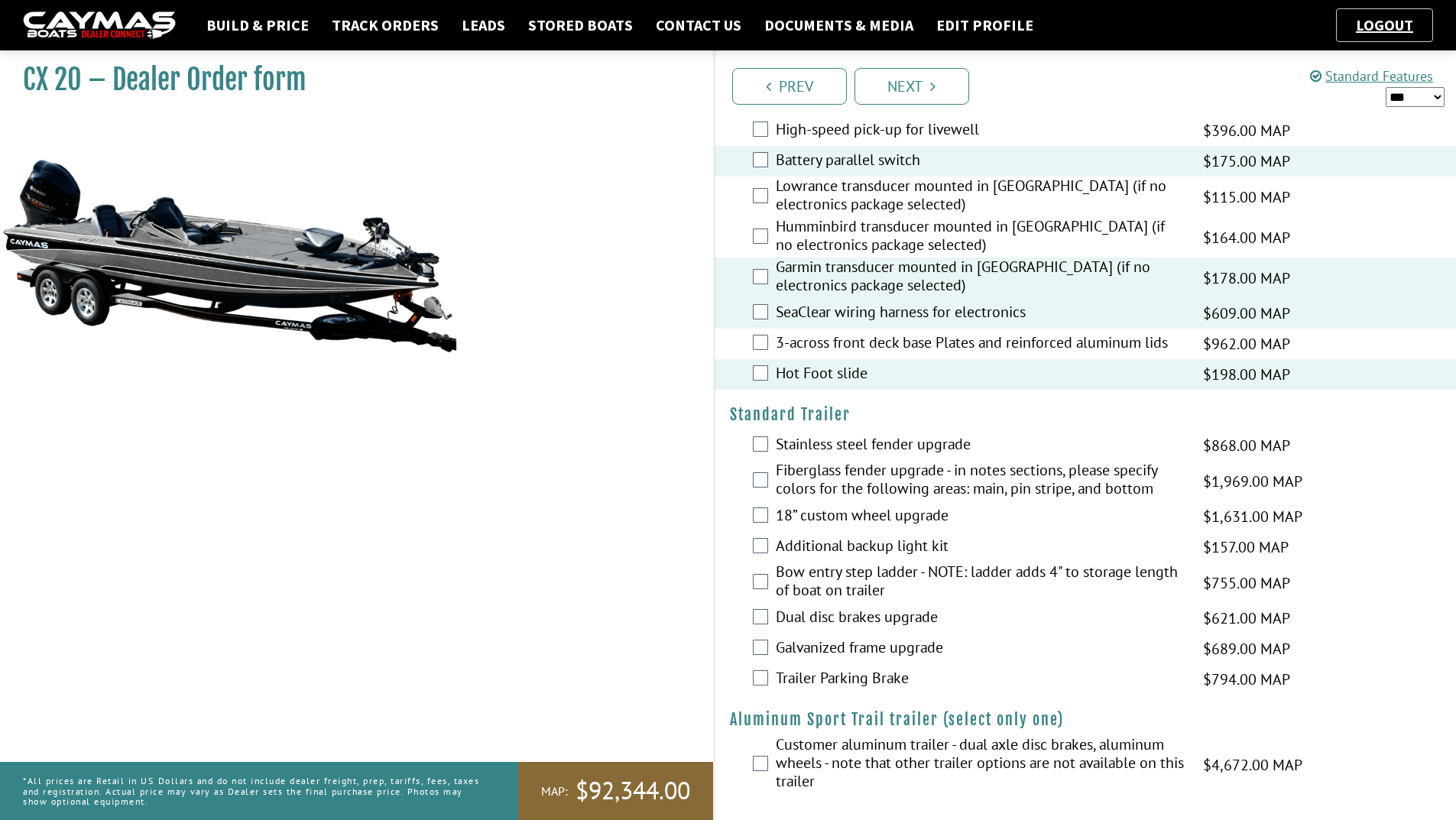
click at [792, 537] on label "Additional backup light kit" at bounding box center [979, 548] width 408 height 22
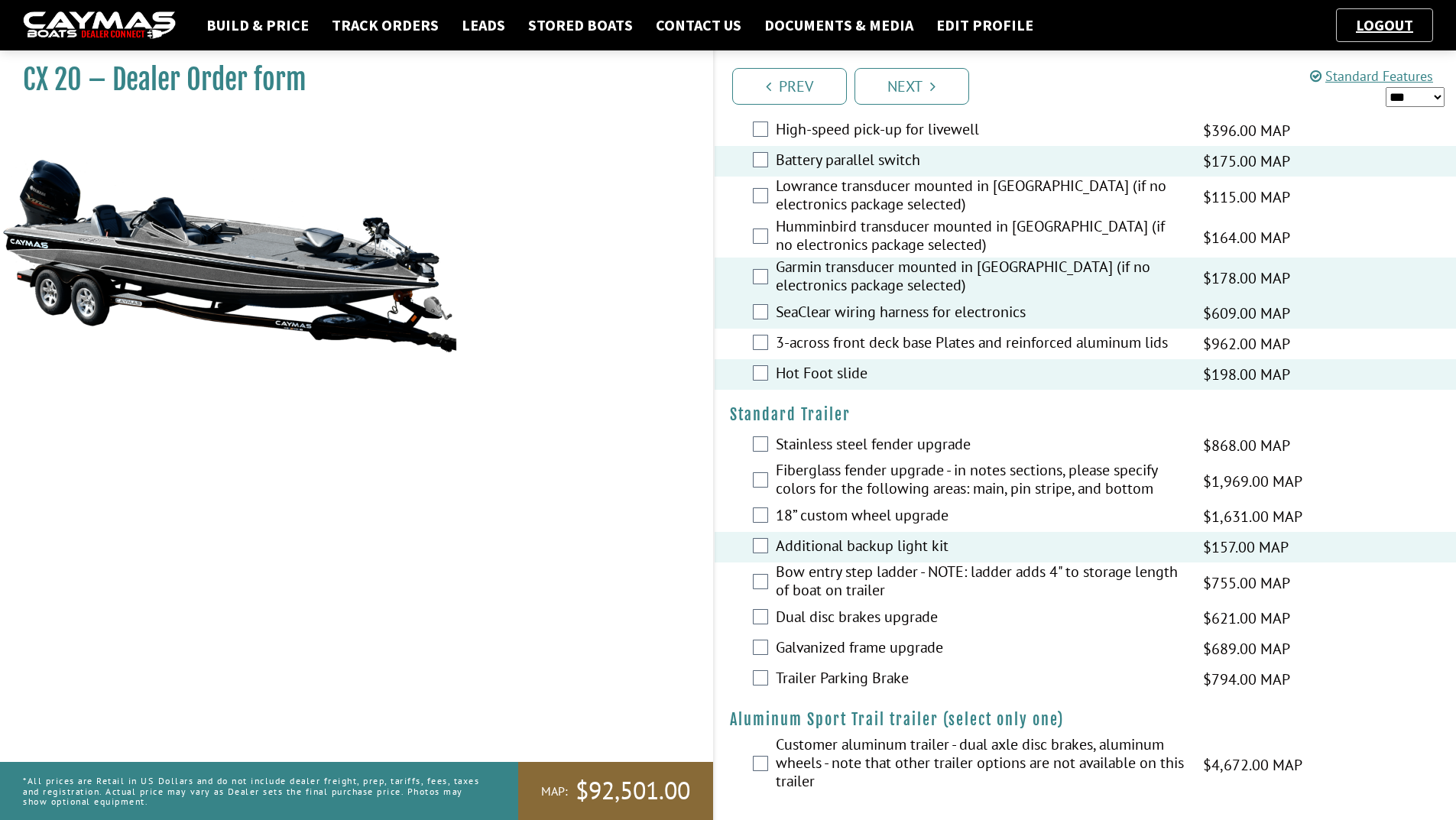
click at [801, 590] on label "Bow entry step ladder - NOTE: ladder adds 4" to storage length of boat on trail…" at bounding box center [979, 583] width 408 height 40
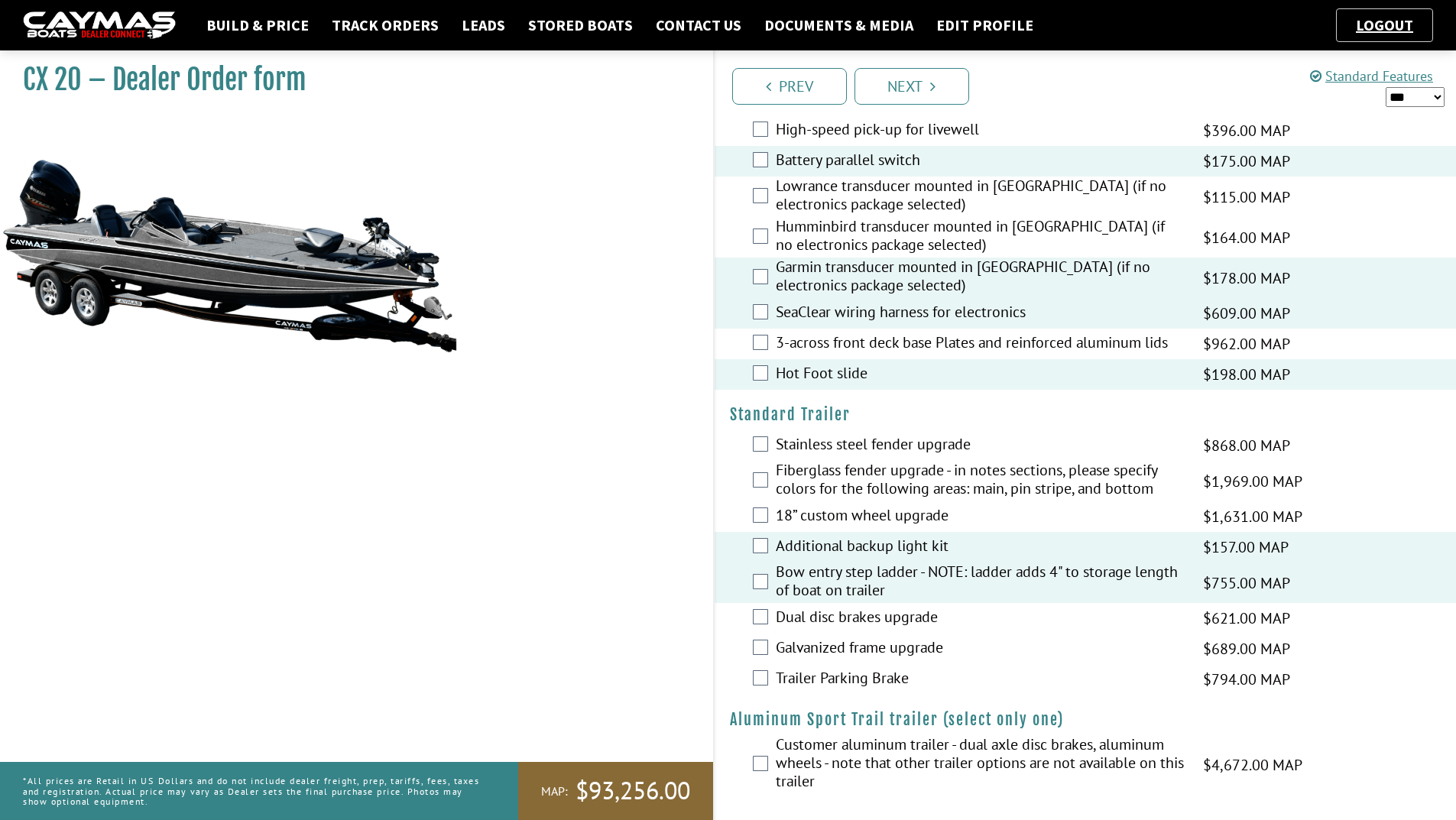
click at [804, 611] on label "Dual disc brakes upgrade" at bounding box center [979, 618] width 408 height 22
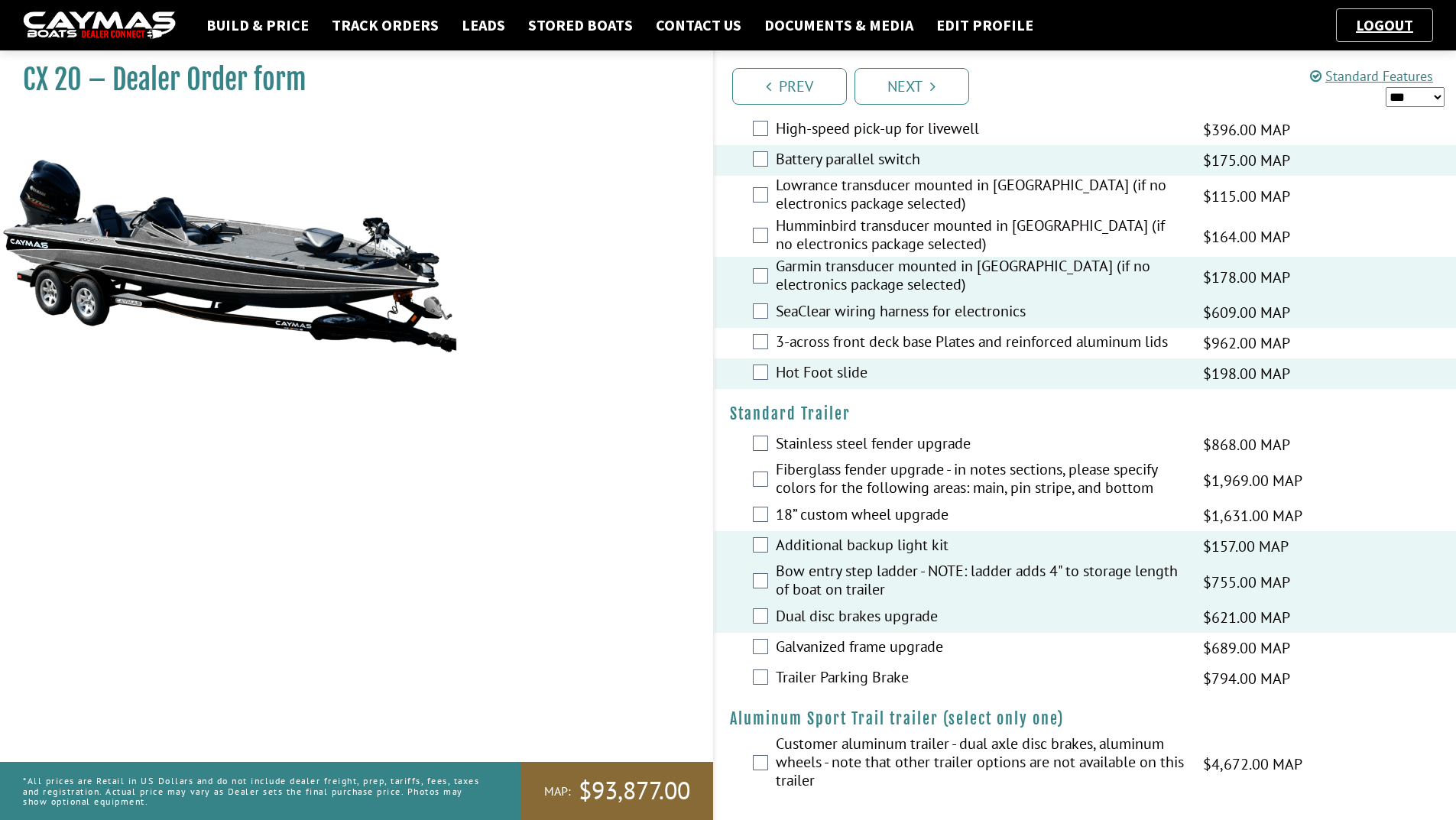
scroll to position [2296, 0]
click at [922, 87] on link "Next" at bounding box center [911, 86] width 115 height 37
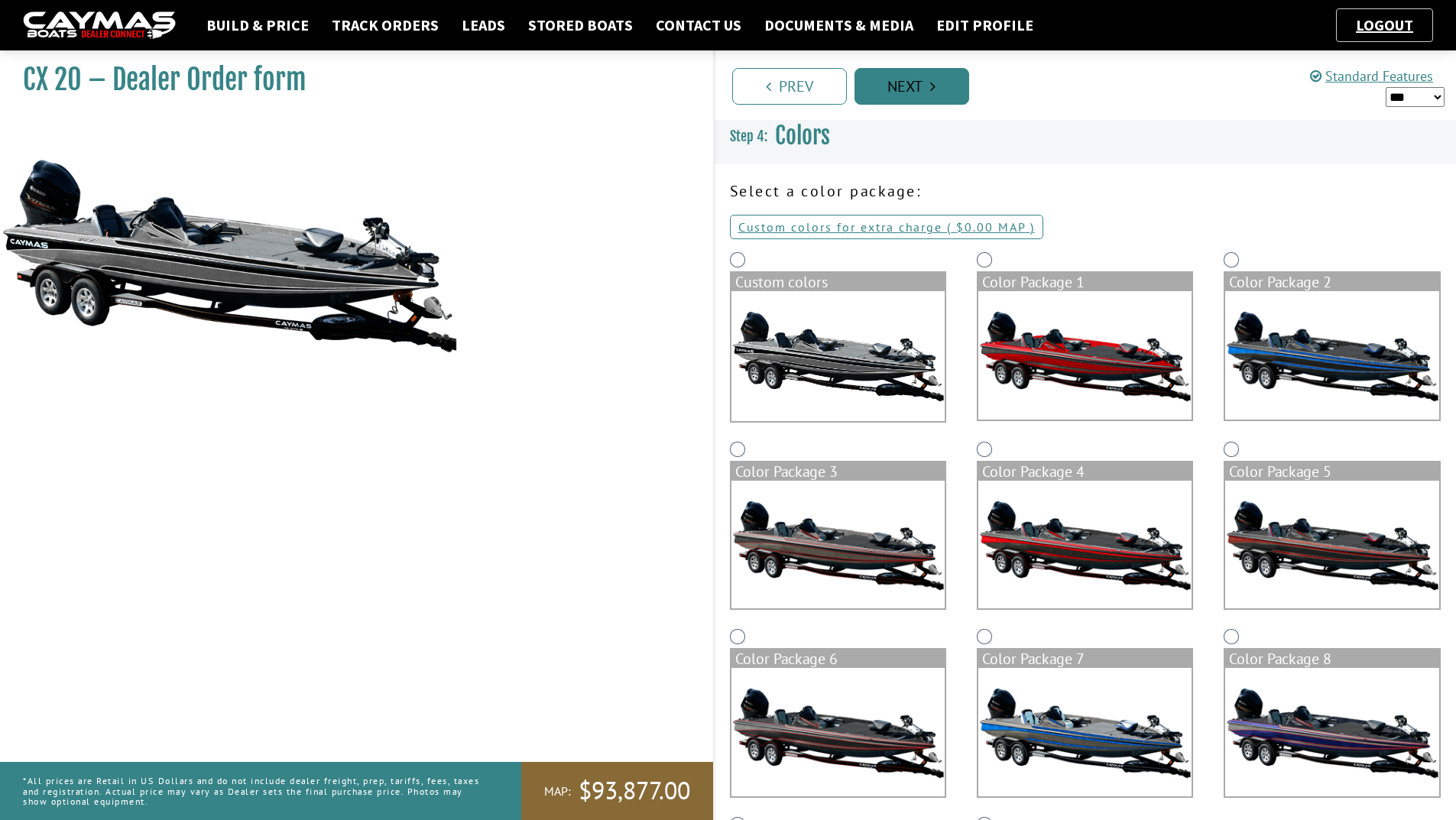
scroll to position [0, 0]
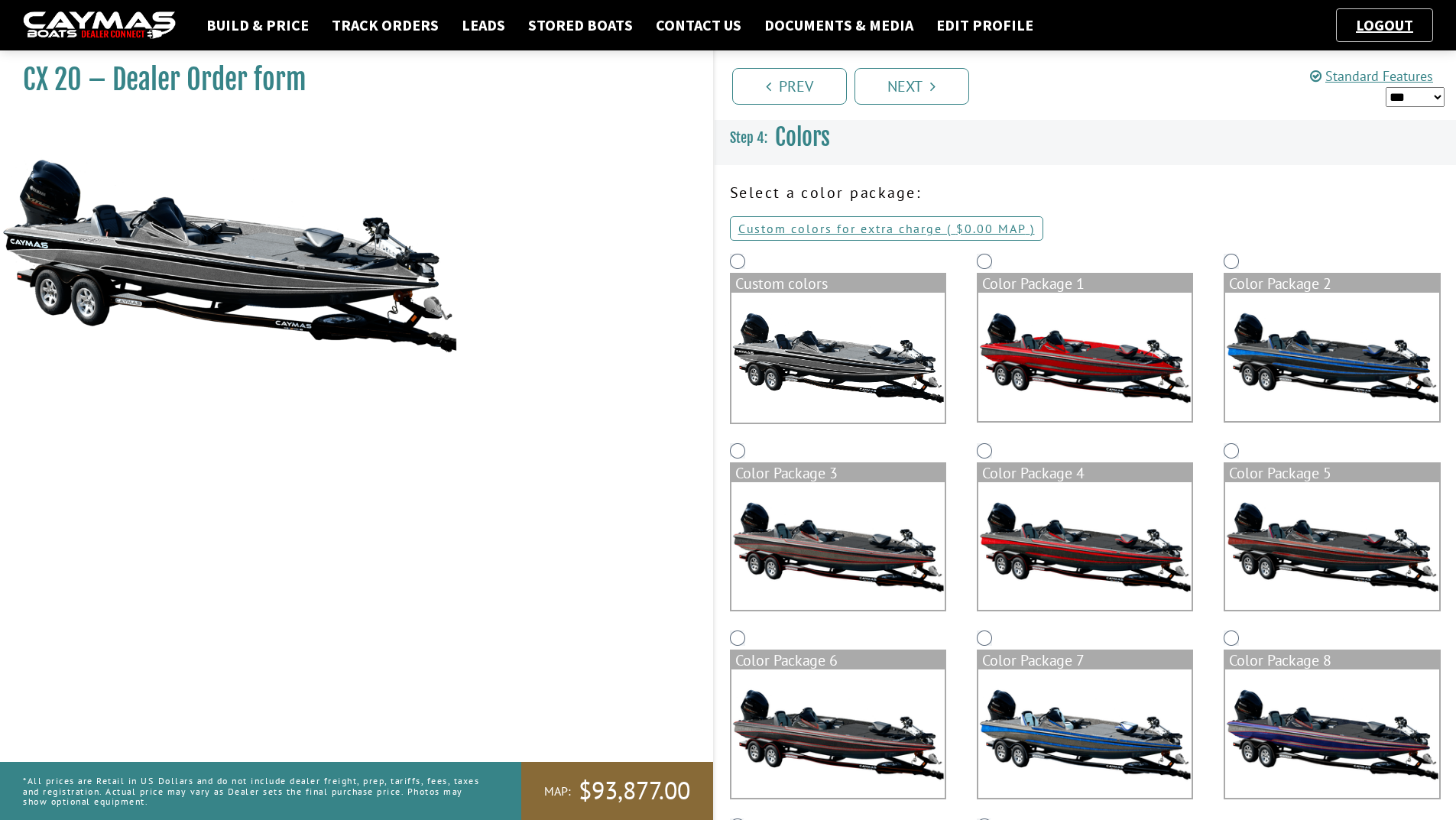
click at [1033, 336] on img at bounding box center [1085, 356] width 214 height 128
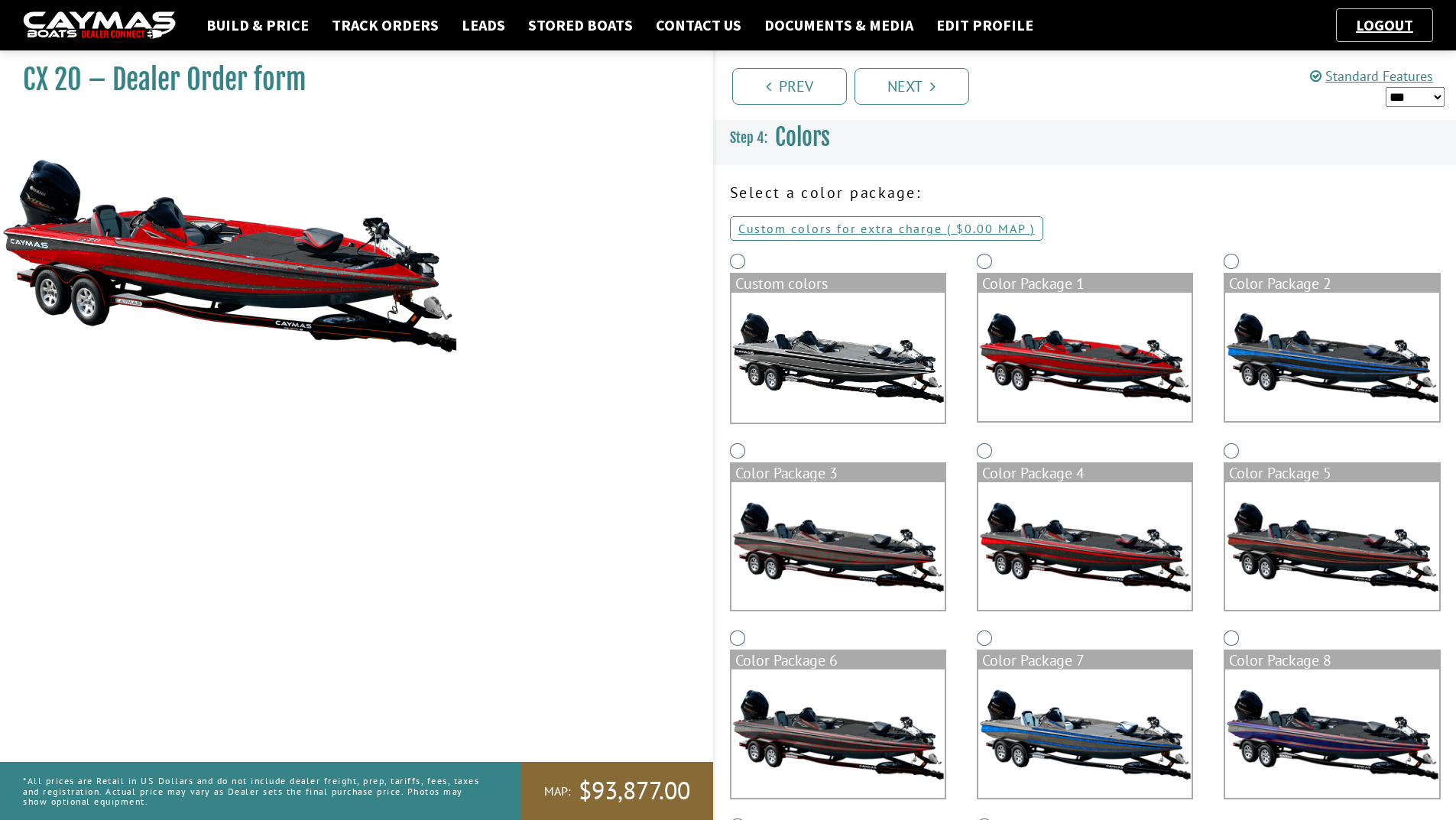
click at [1313, 328] on img at bounding box center [1332, 356] width 214 height 128
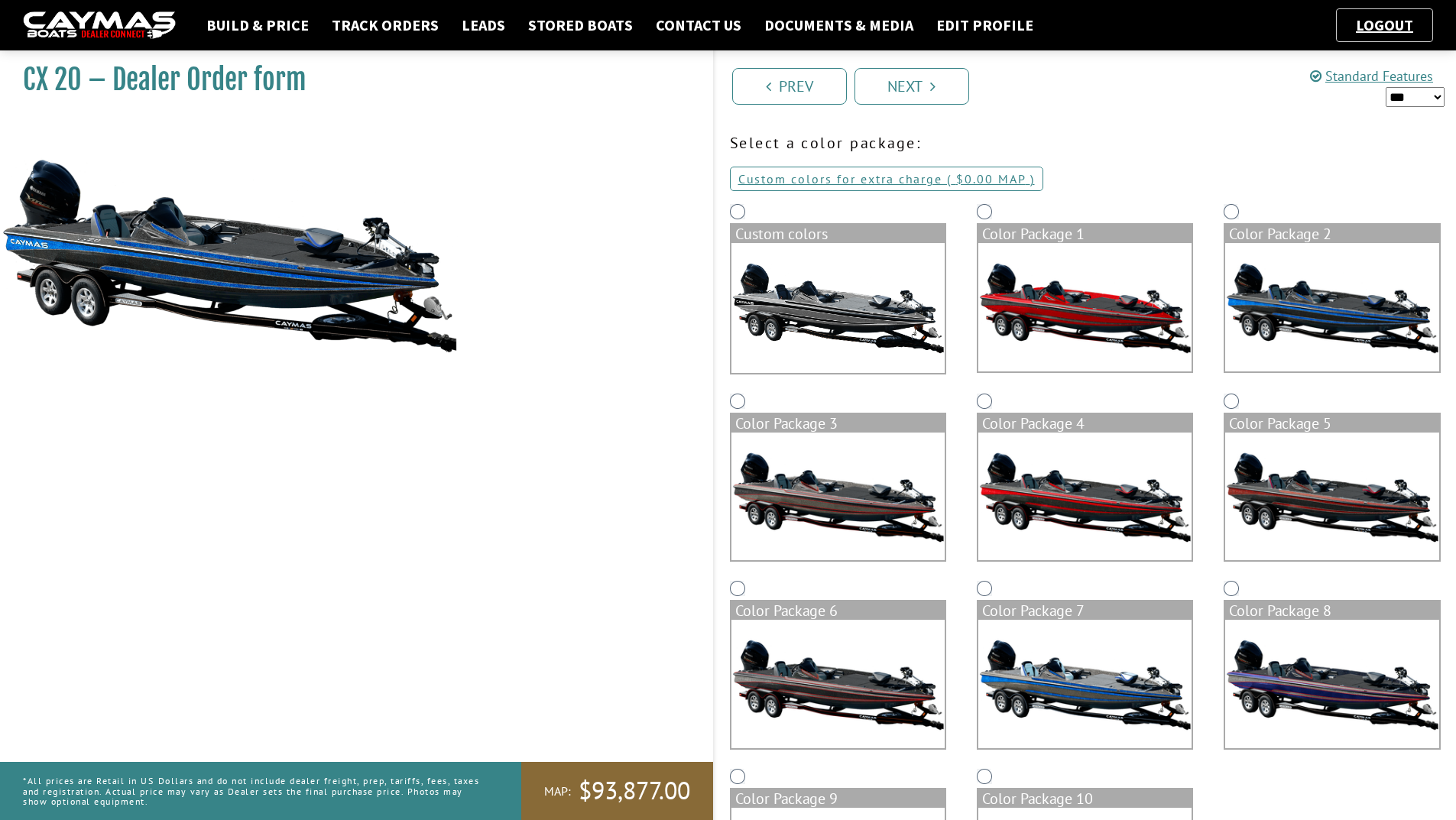
scroll to position [76, 0]
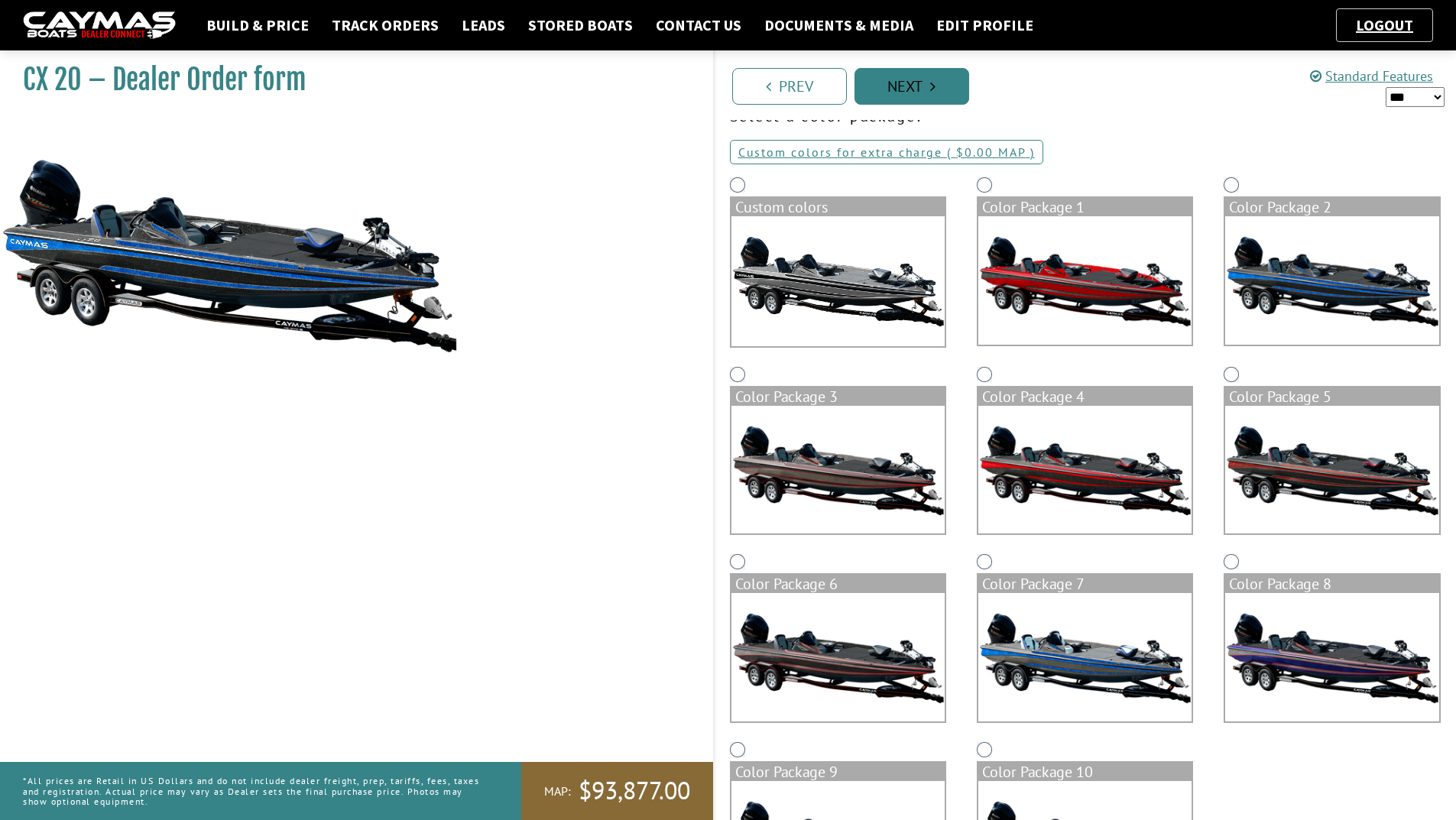
click at [904, 95] on link "Next" at bounding box center [911, 86] width 115 height 37
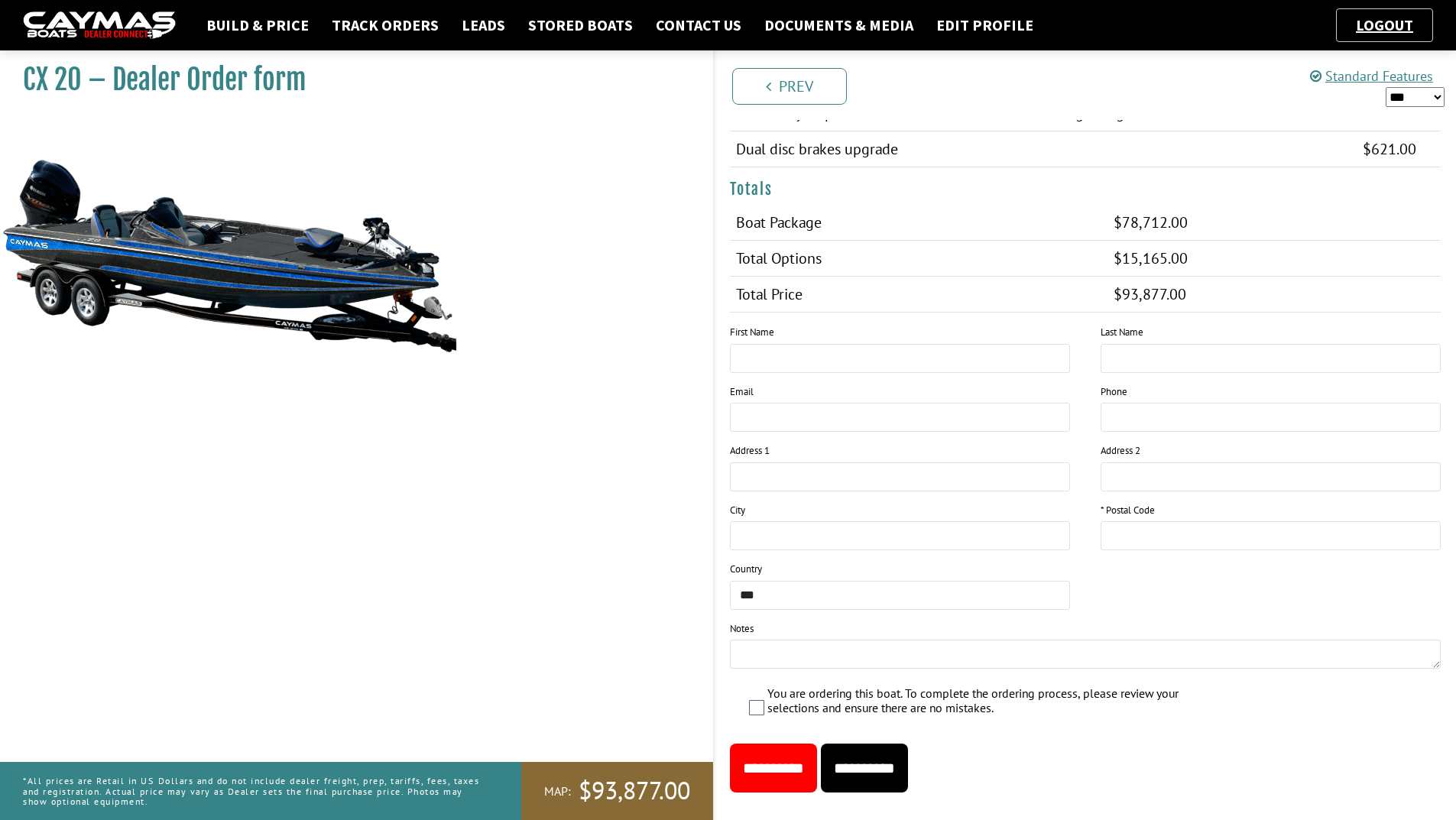
scroll to position [1680, 0]
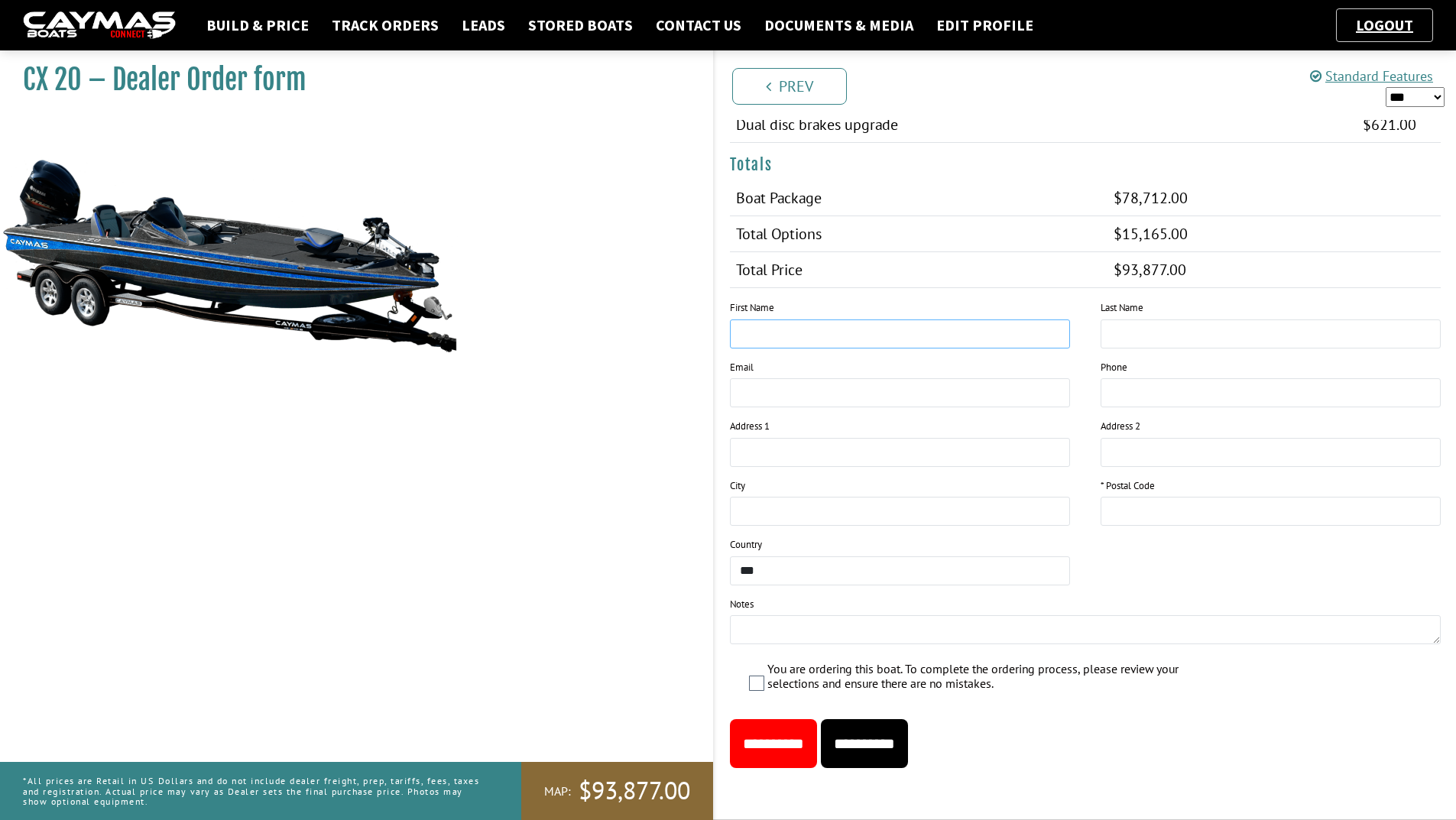
click at [895, 337] on input "text" at bounding box center [900, 333] width 340 height 29
type input "****"
click at [1159, 324] on input "text" at bounding box center [1271, 333] width 340 height 29
type input "*******"
click at [873, 389] on input "email" at bounding box center [900, 393] width 340 height 29
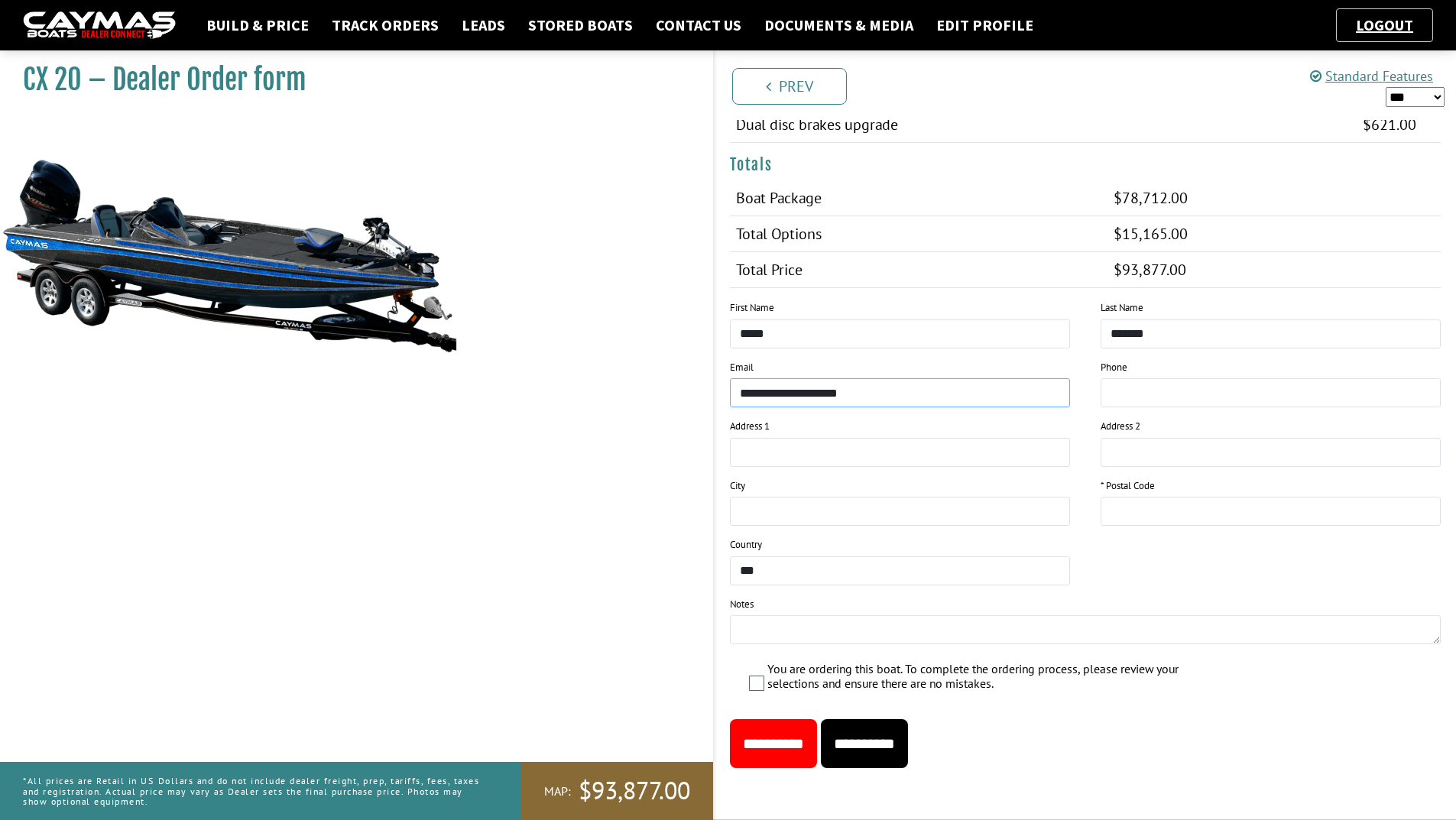
type input "**********"
click at [1192, 383] on input "tel" at bounding box center [1271, 393] width 340 height 29
type input "**********"
click at [849, 446] on input "text" at bounding box center [900, 452] width 340 height 29
type input "********"
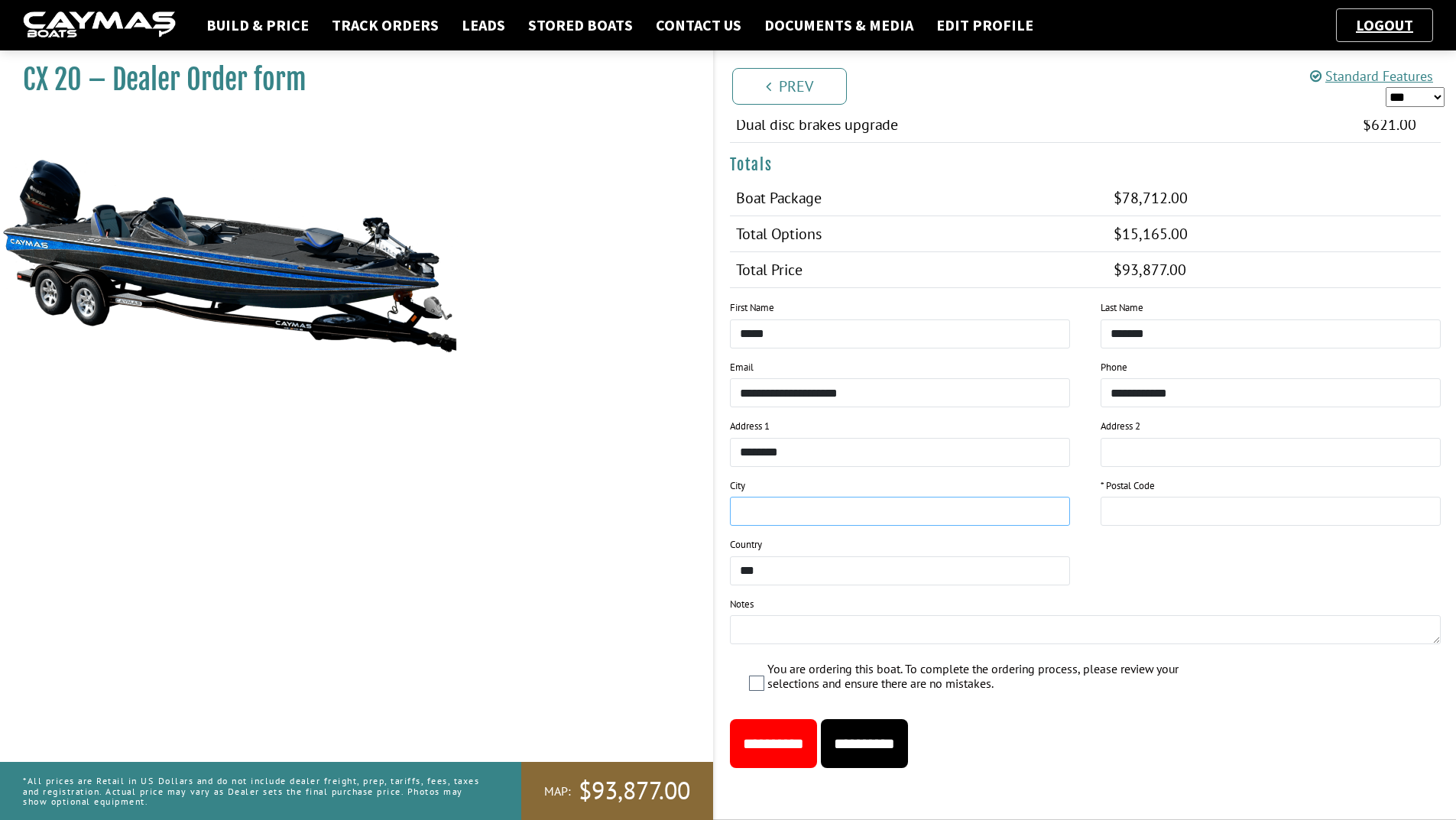
click at [974, 522] on input "text" at bounding box center [900, 511] width 340 height 29
type input "**********"
click at [1139, 519] on input "text" at bounding box center [1271, 511] width 340 height 29
type input "*****"
click at [831, 627] on textarea at bounding box center [1086, 630] width 712 height 29
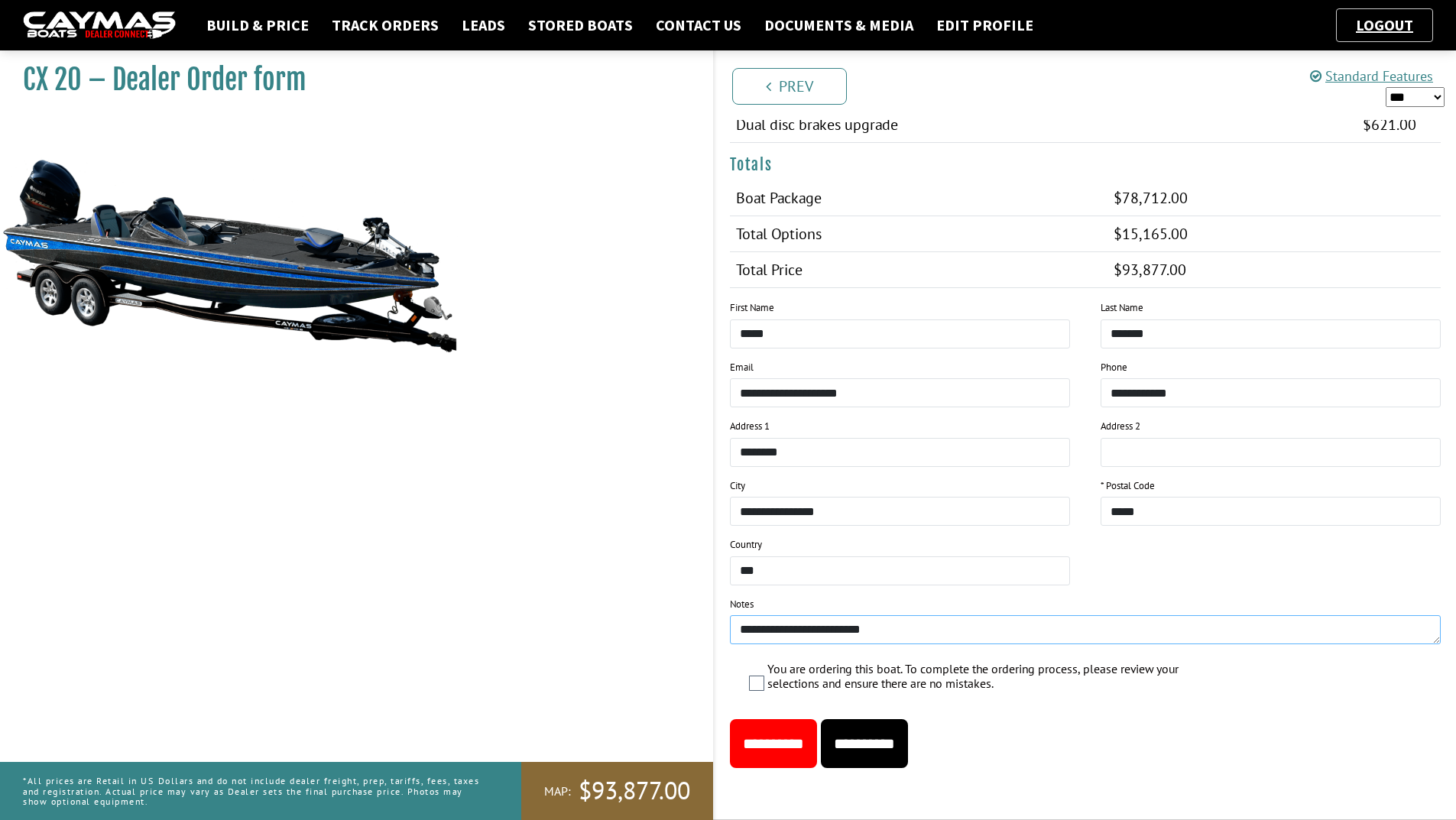
type textarea "**********"
click at [901, 761] on input "**********" at bounding box center [865, 744] width 87 height 49
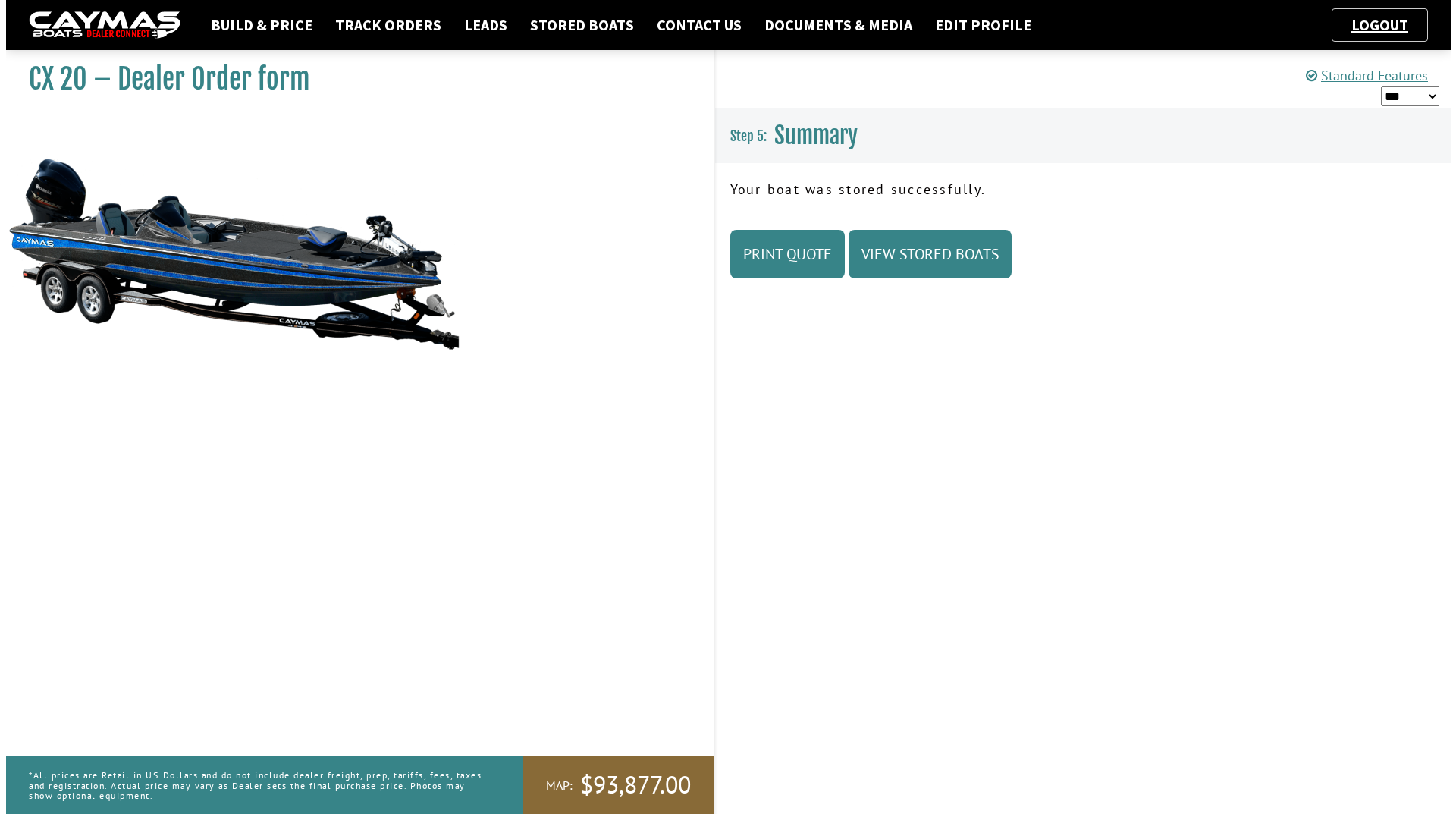
scroll to position [0, 0]
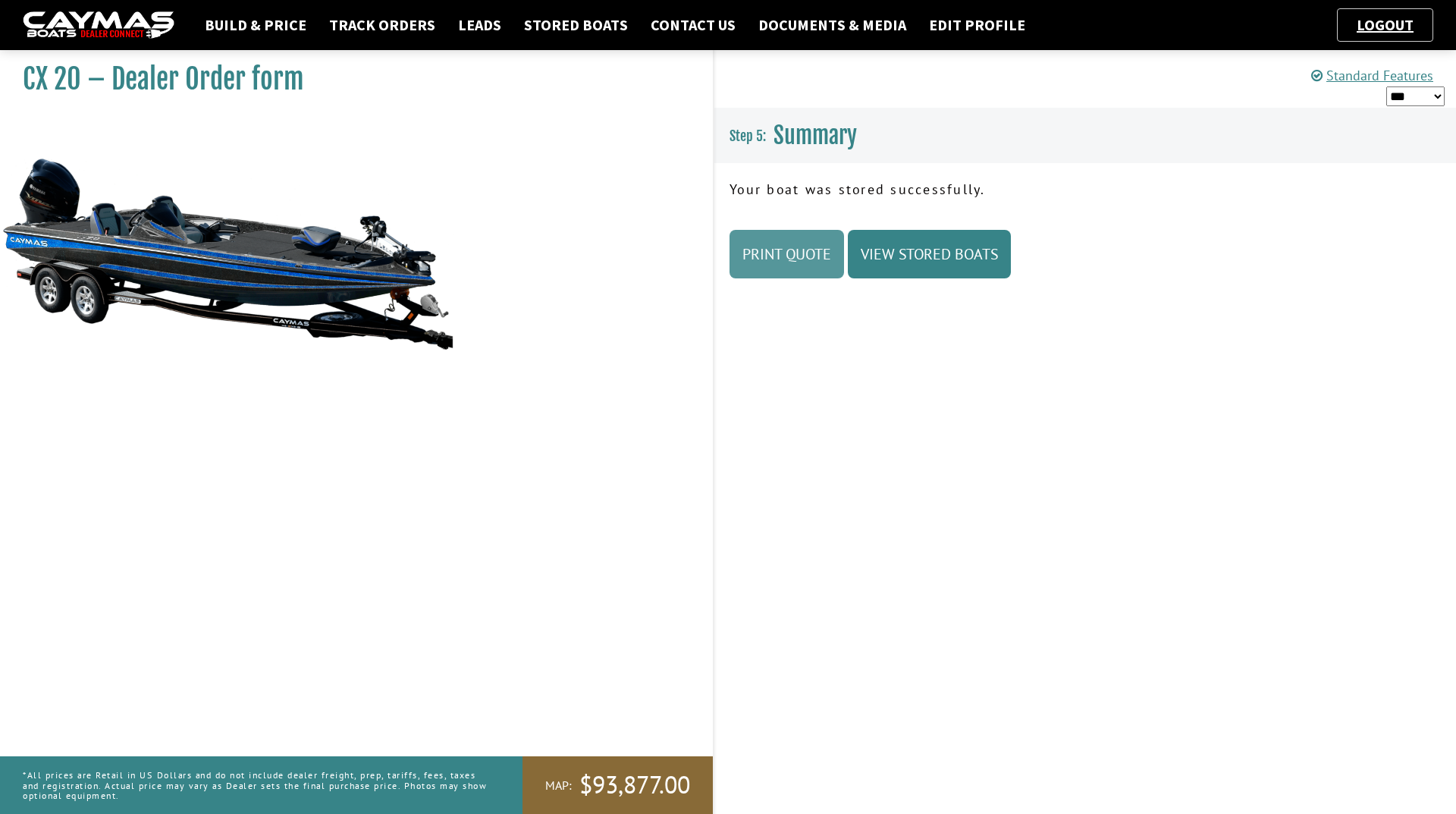
click at [809, 265] on link "Print Quote" at bounding box center [787, 254] width 115 height 48
click at [282, 30] on link "Build & Price" at bounding box center [255, 25] width 117 height 20
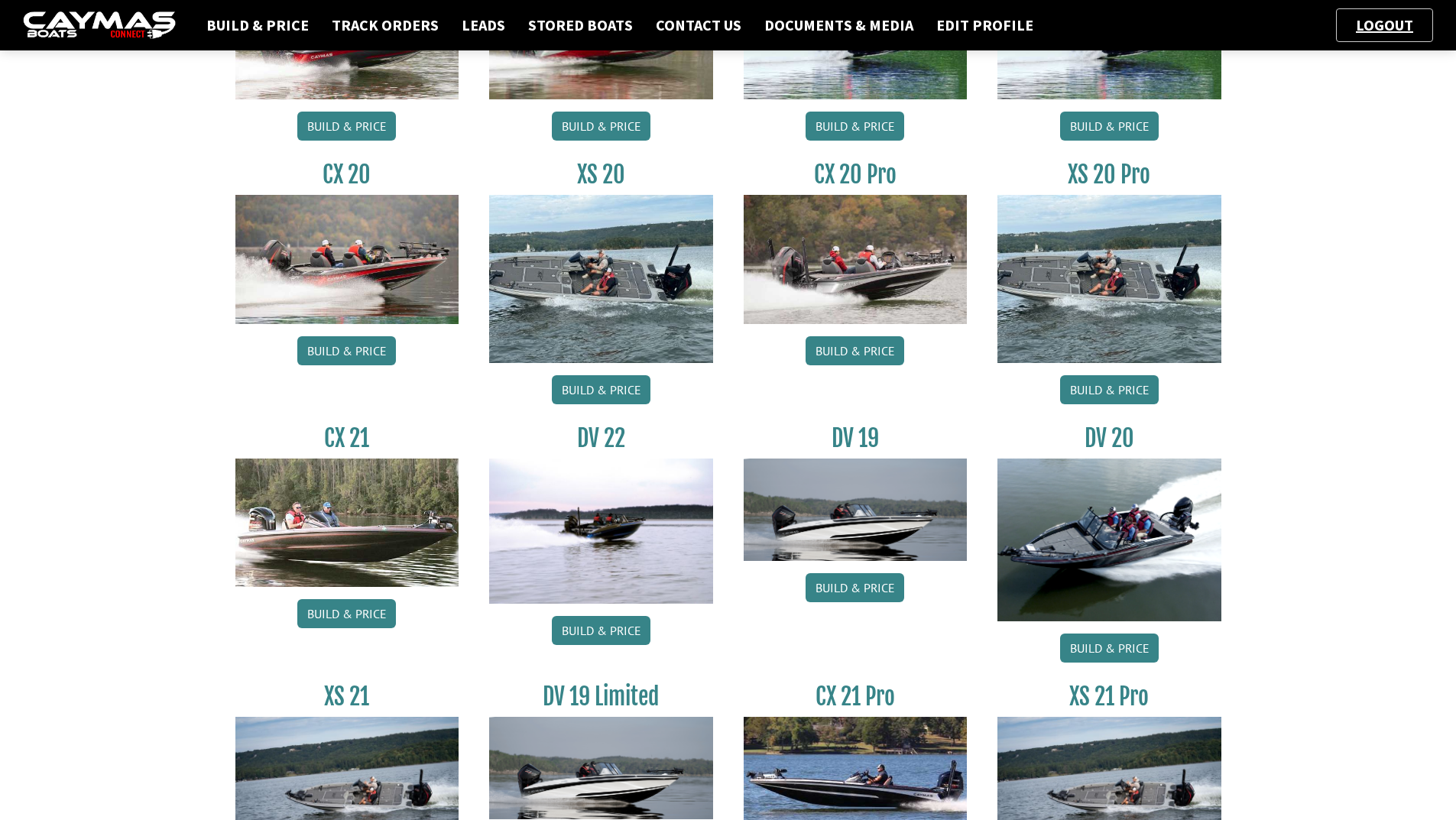
scroll to position [917, 0]
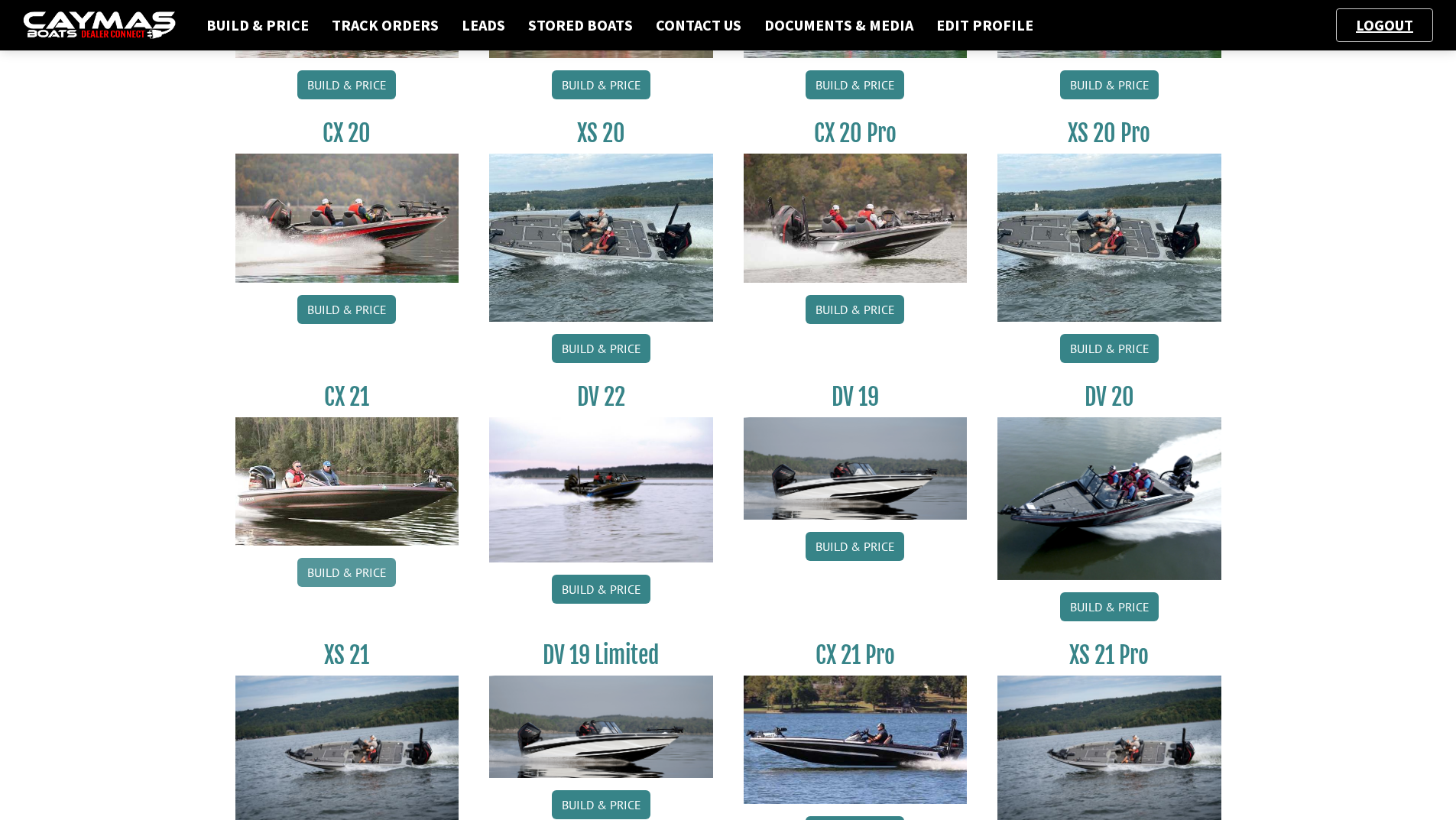
click at [336, 560] on link "Build & Price" at bounding box center [347, 572] width 99 height 29
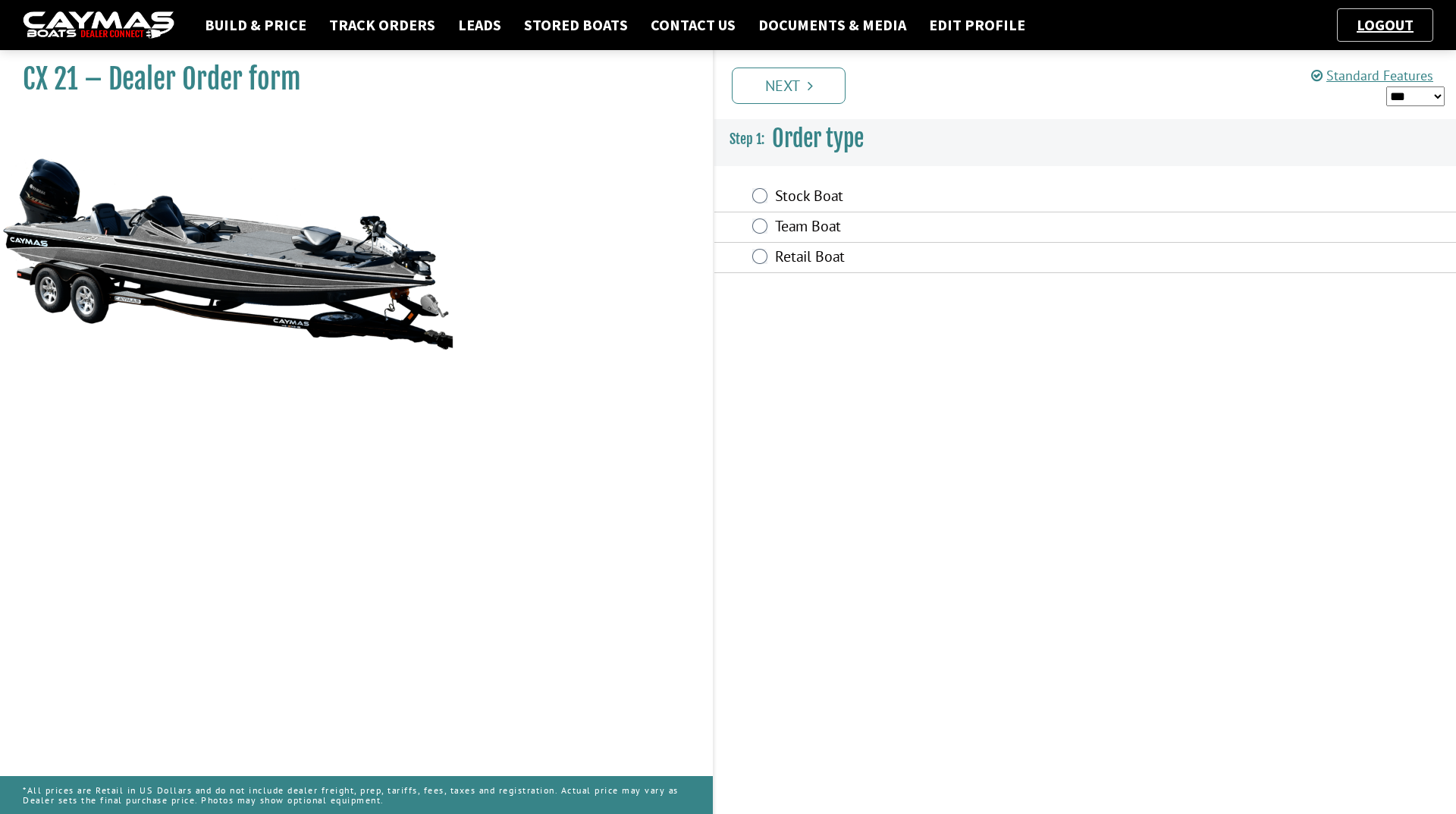
click at [820, 220] on label "Team Boat" at bounding box center [980, 228] width 409 height 22
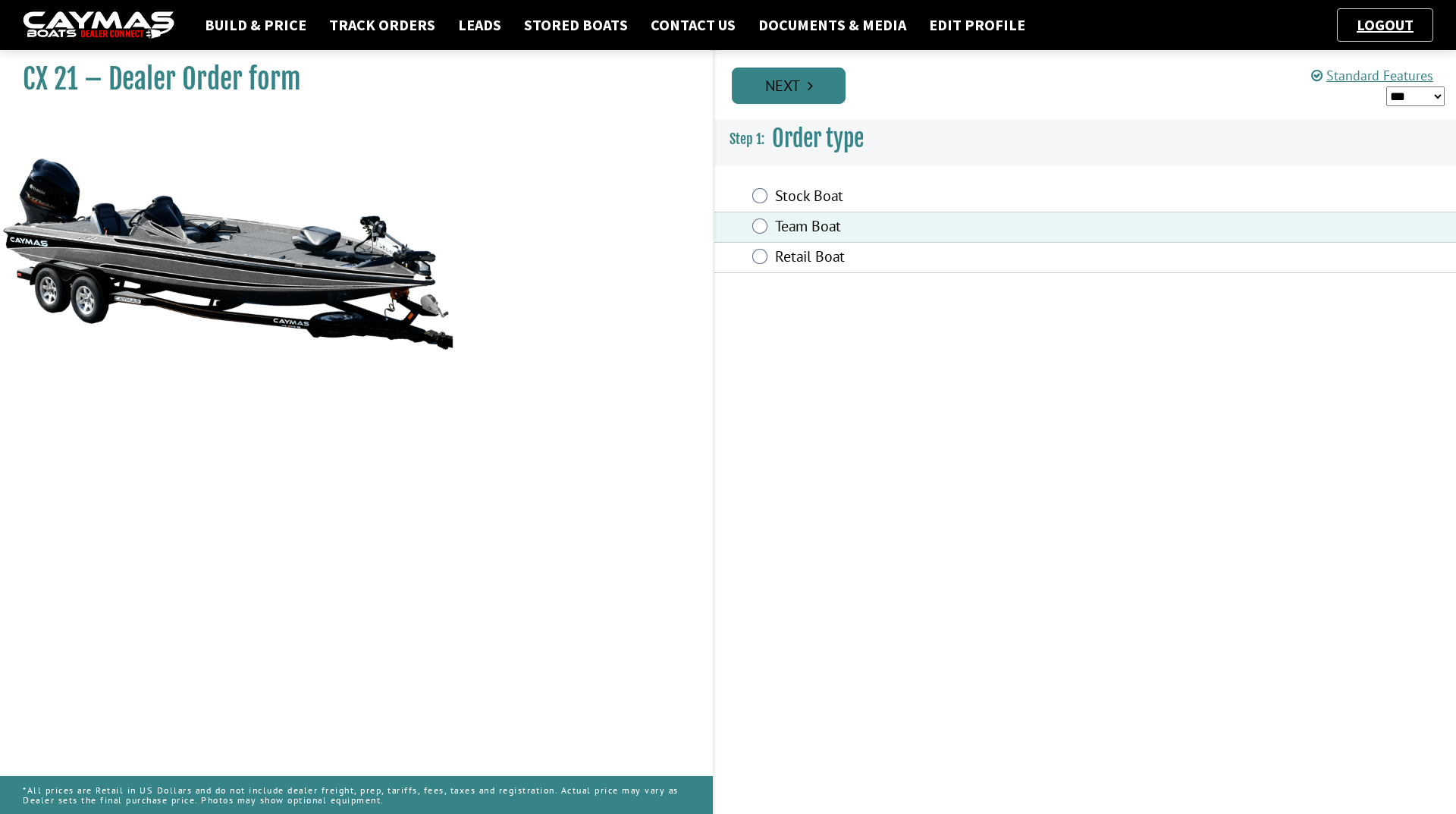
click at [808, 84] on icon "Pagination" at bounding box center [810, 86] width 5 height 15
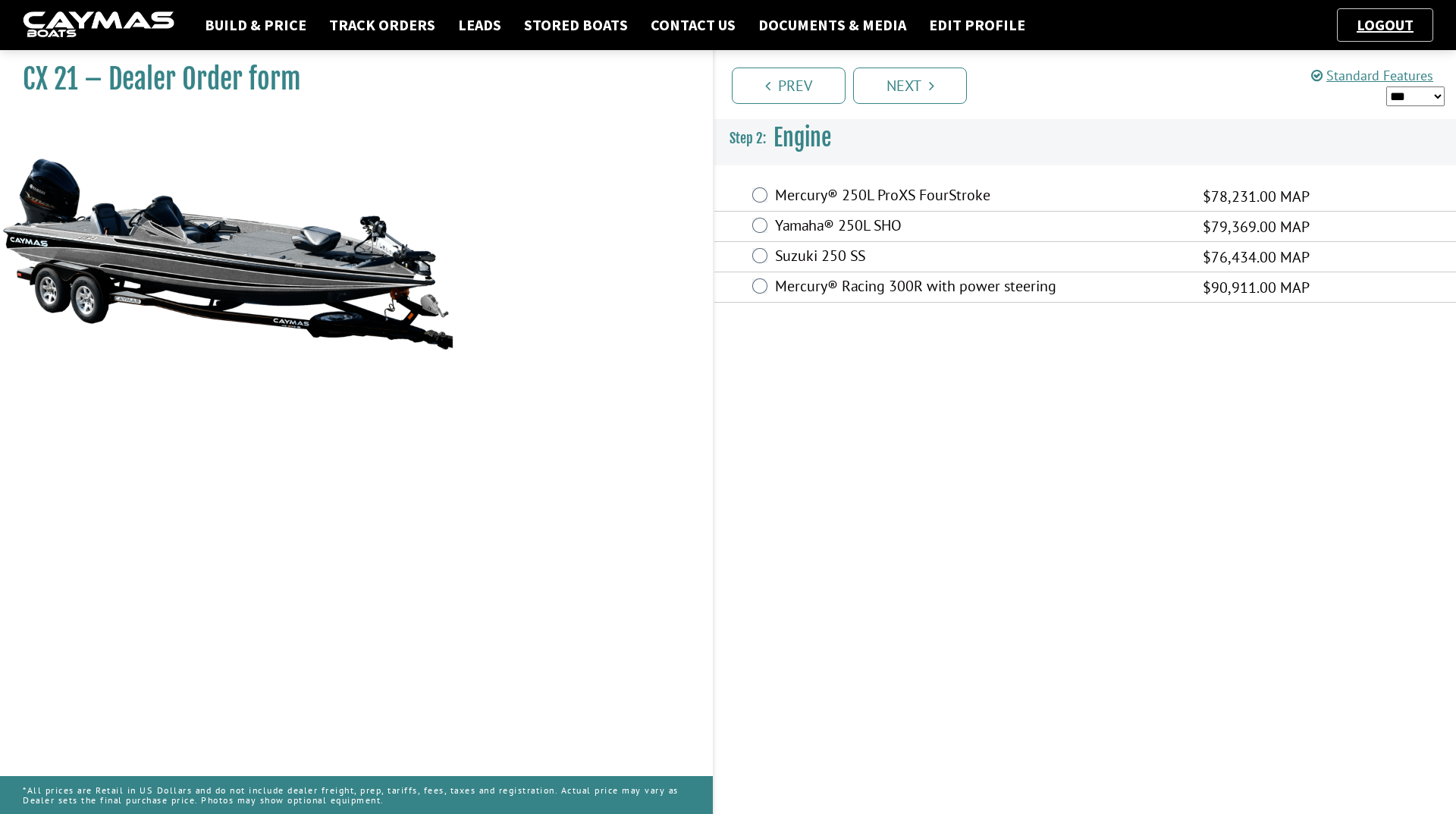
click at [801, 221] on label "Yamaha® 250L SHO" at bounding box center [980, 227] width 409 height 22
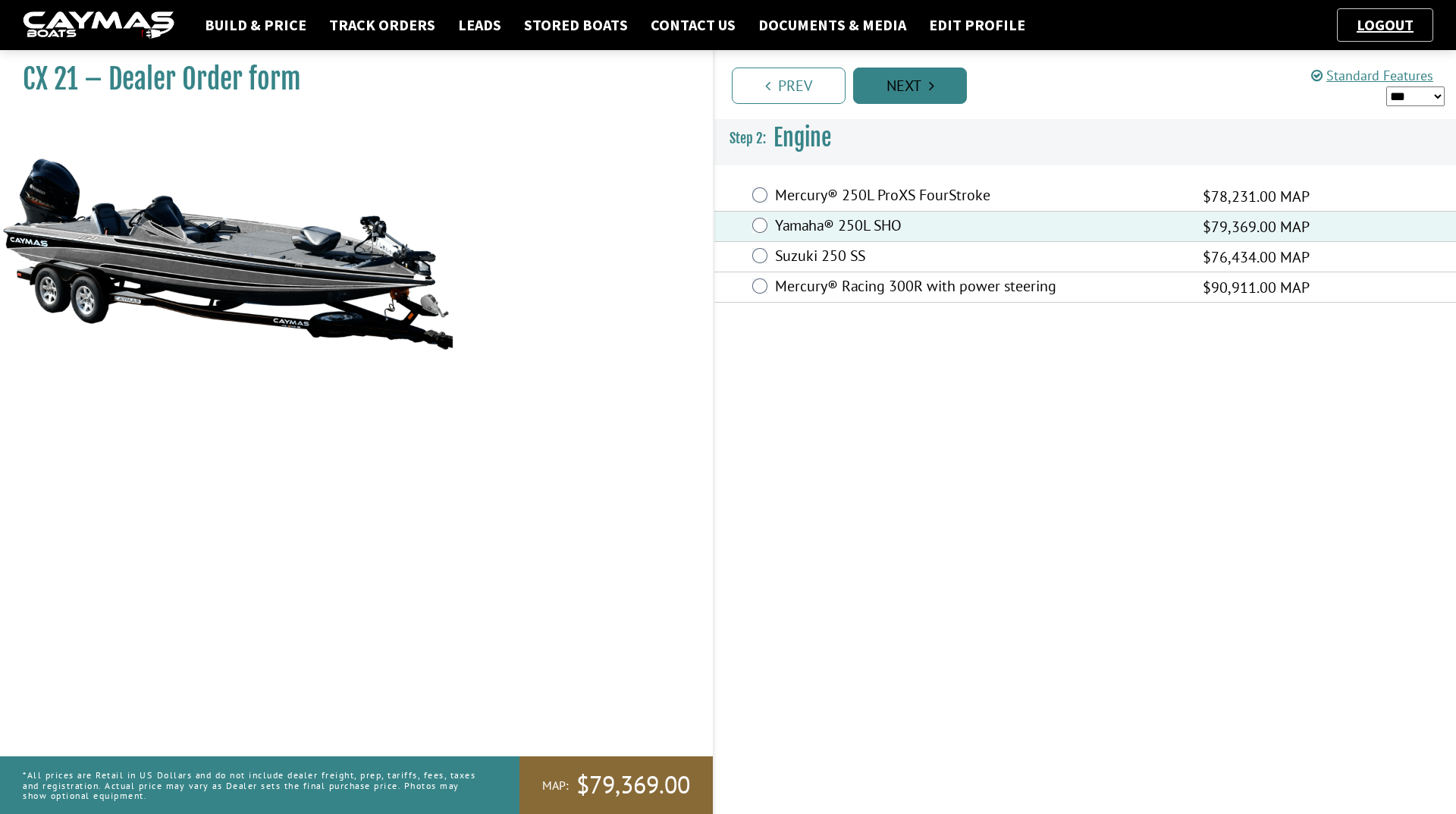
click at [899, 92] on link "Next" at bounding box center [910, 86] width 114 height 37
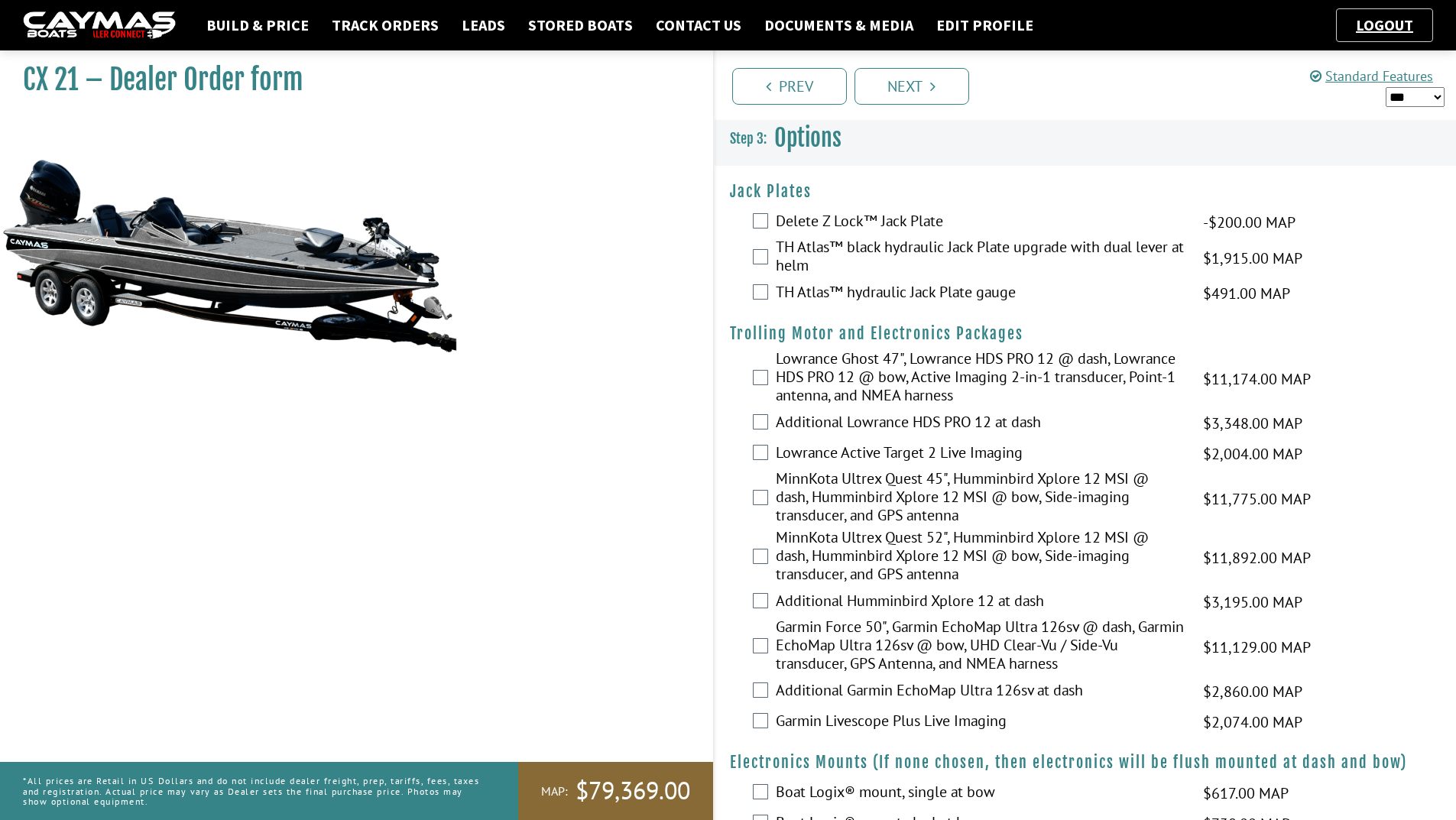
click at [818, 250] on label "TH Atlas™ black hydraulic Jack Plate upgrade with dual lever at helm" at bounding box center [979, 258] width 408 height 40
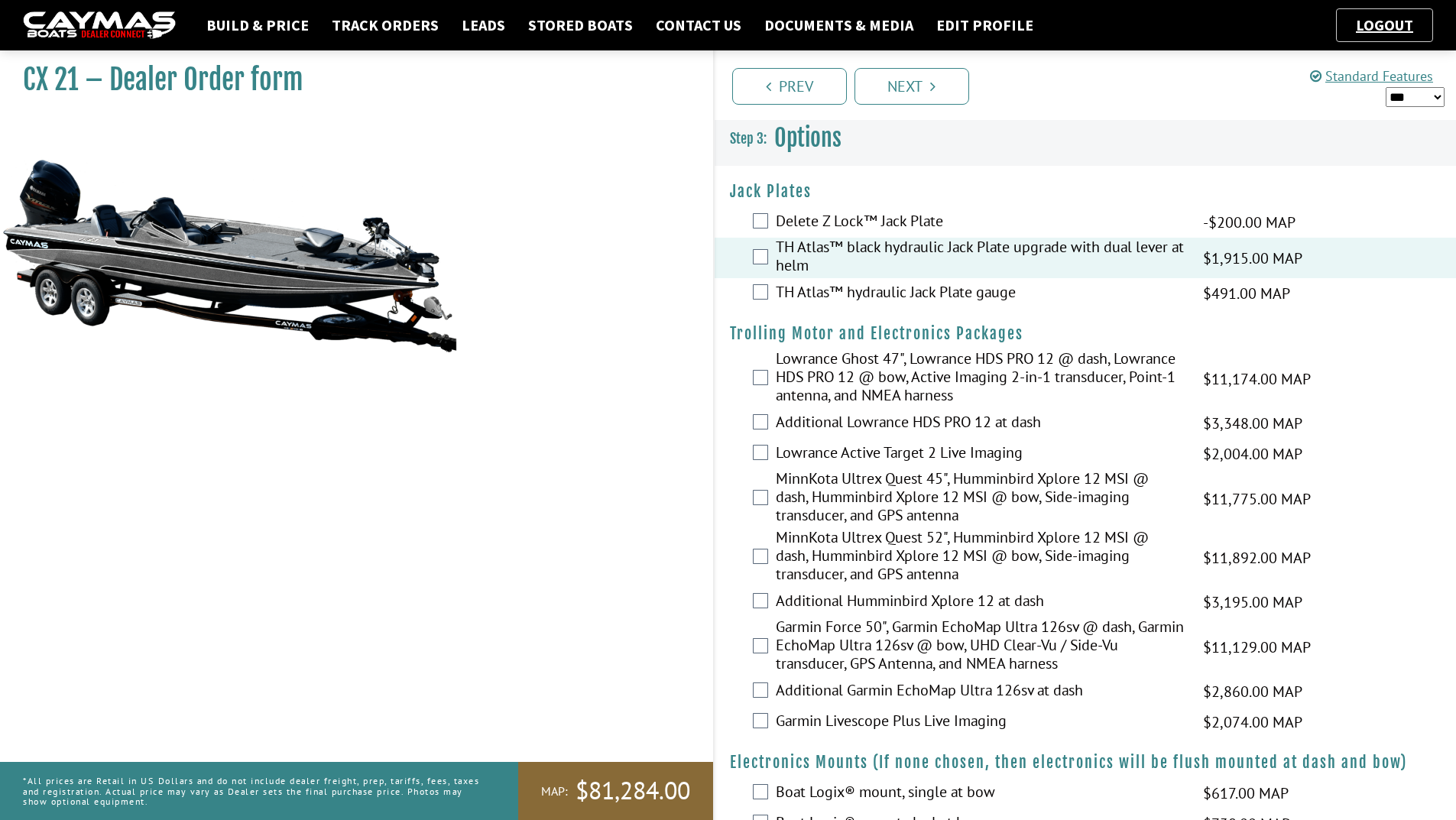
click at [790, 286] on label "TH Atlas™ hydraulic Jack Plate gauge" at bounding box center [979, 294] width 408 height 22
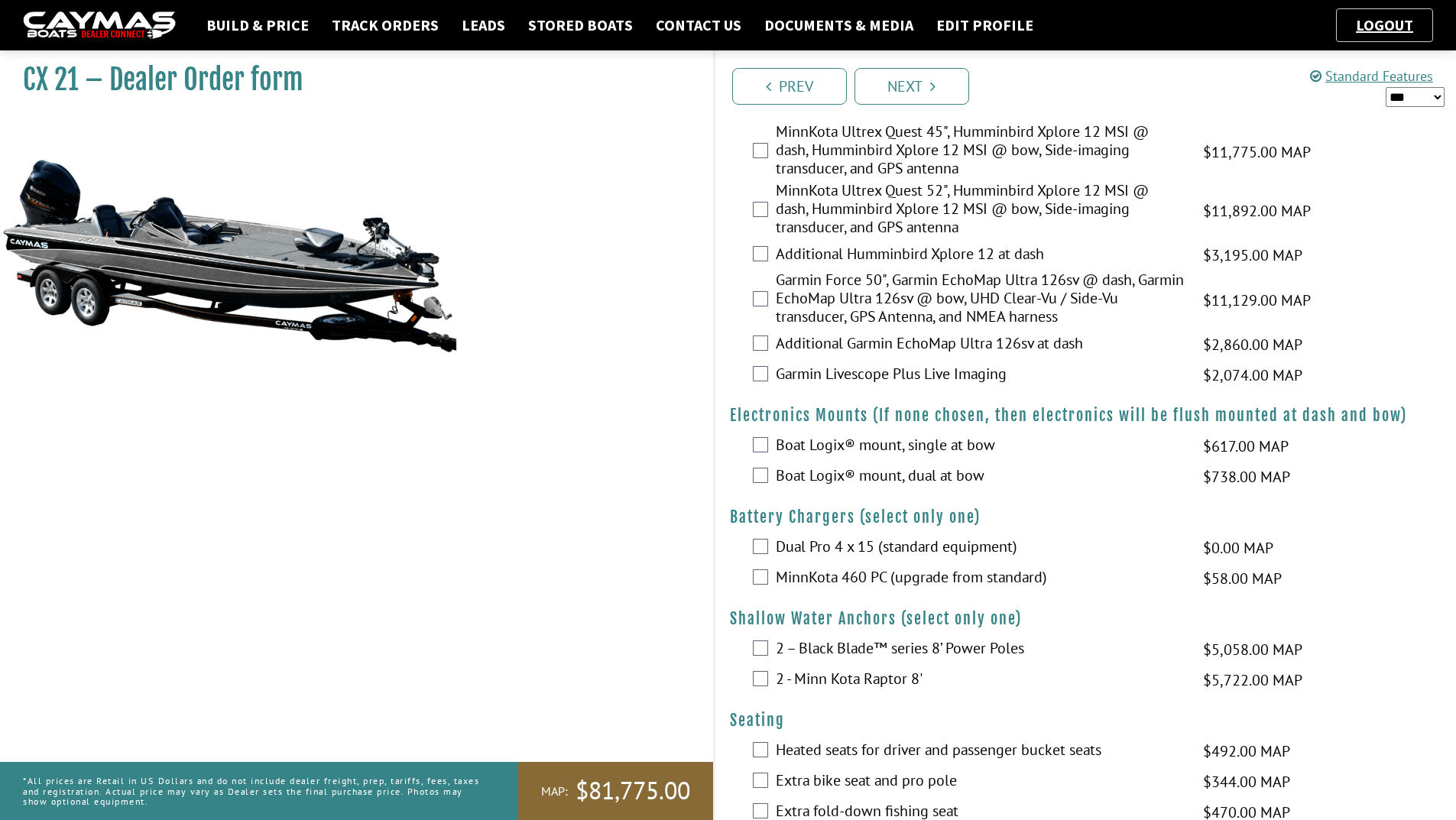
scroll to position [382, 0]
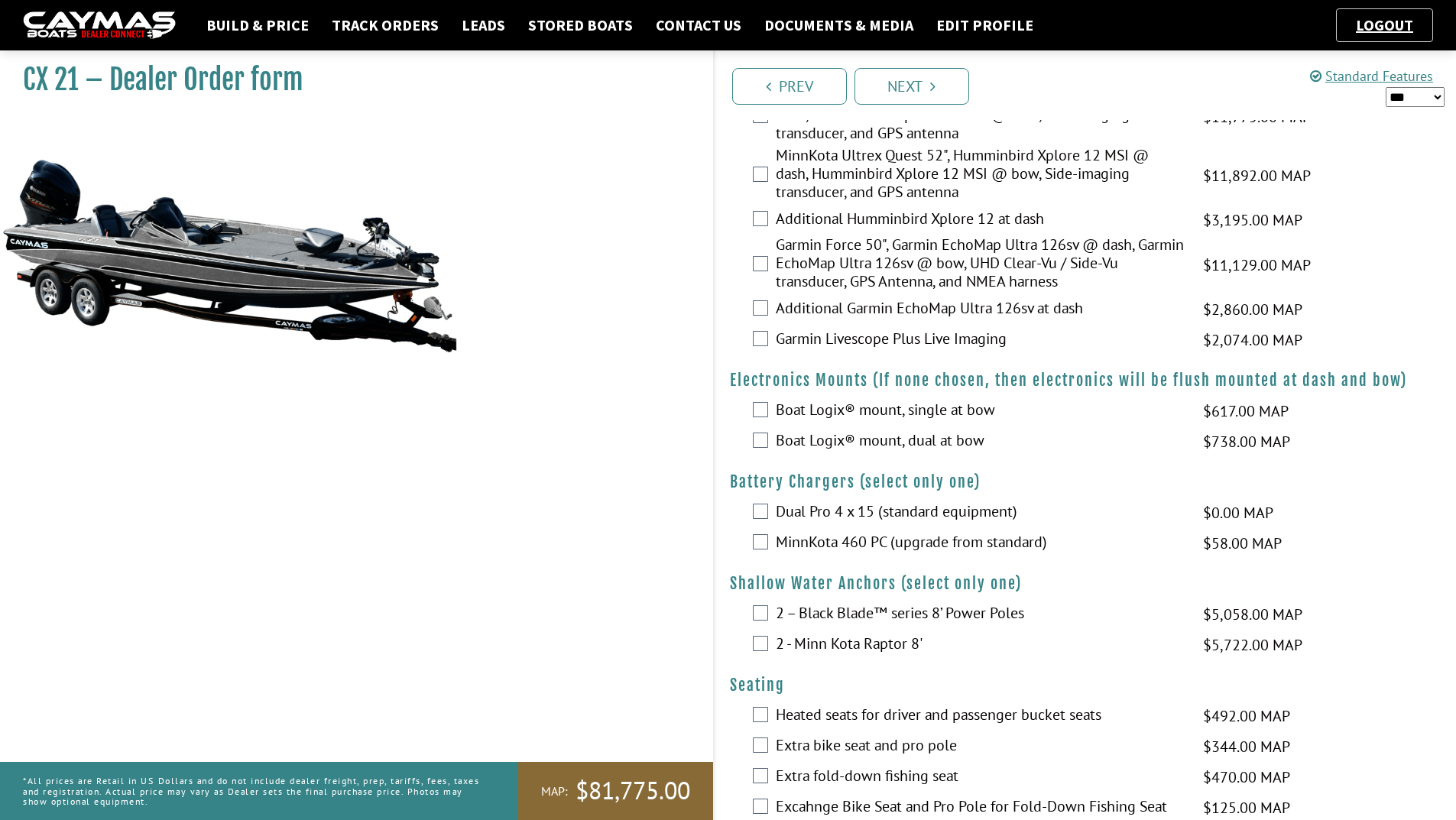
click at [806, 537] on label "MinnKota 460 PC (upgrade from standard)" at bounding box center [979, 544] width 408 height 22
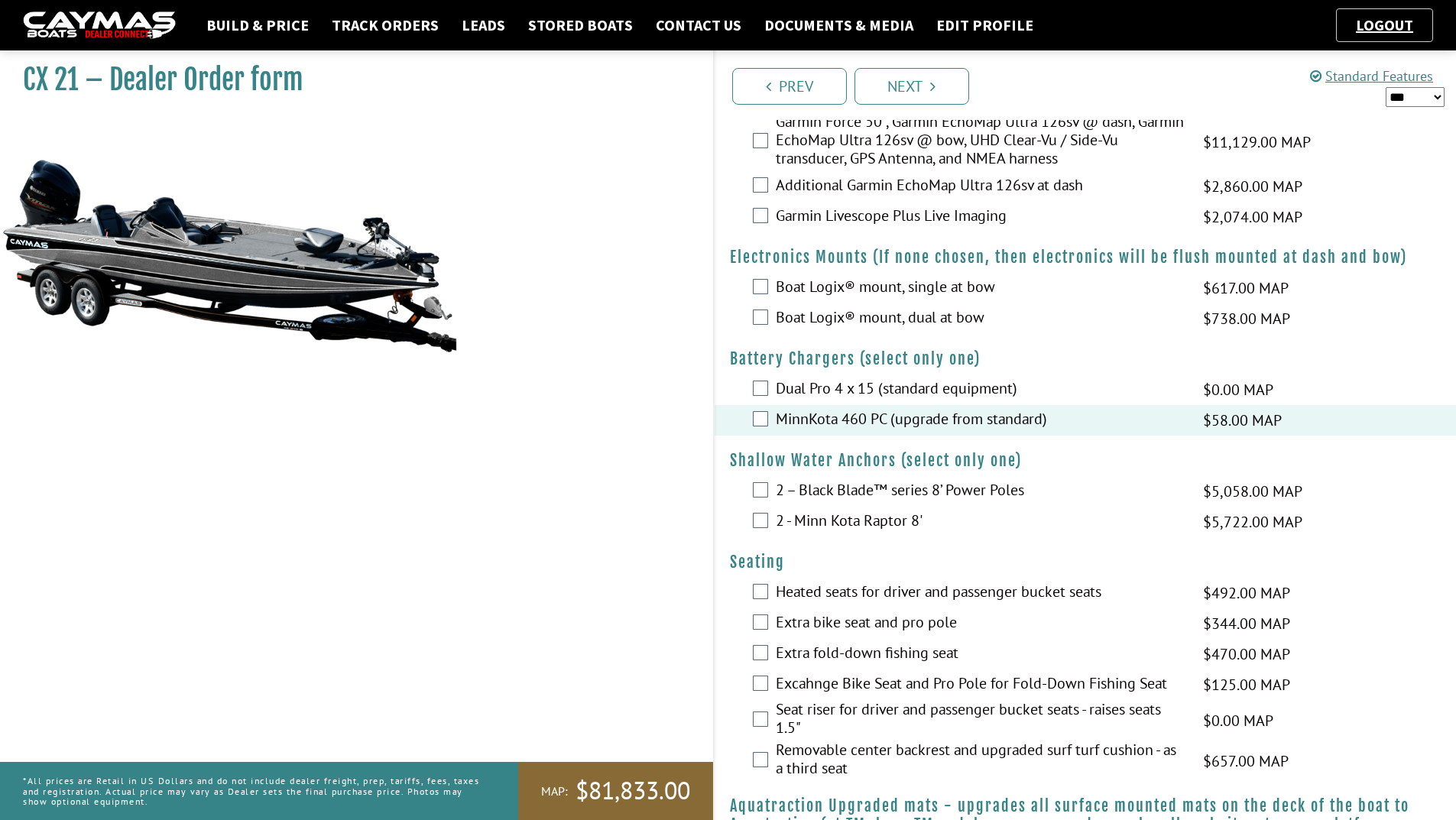
scroll to position [535, 0]
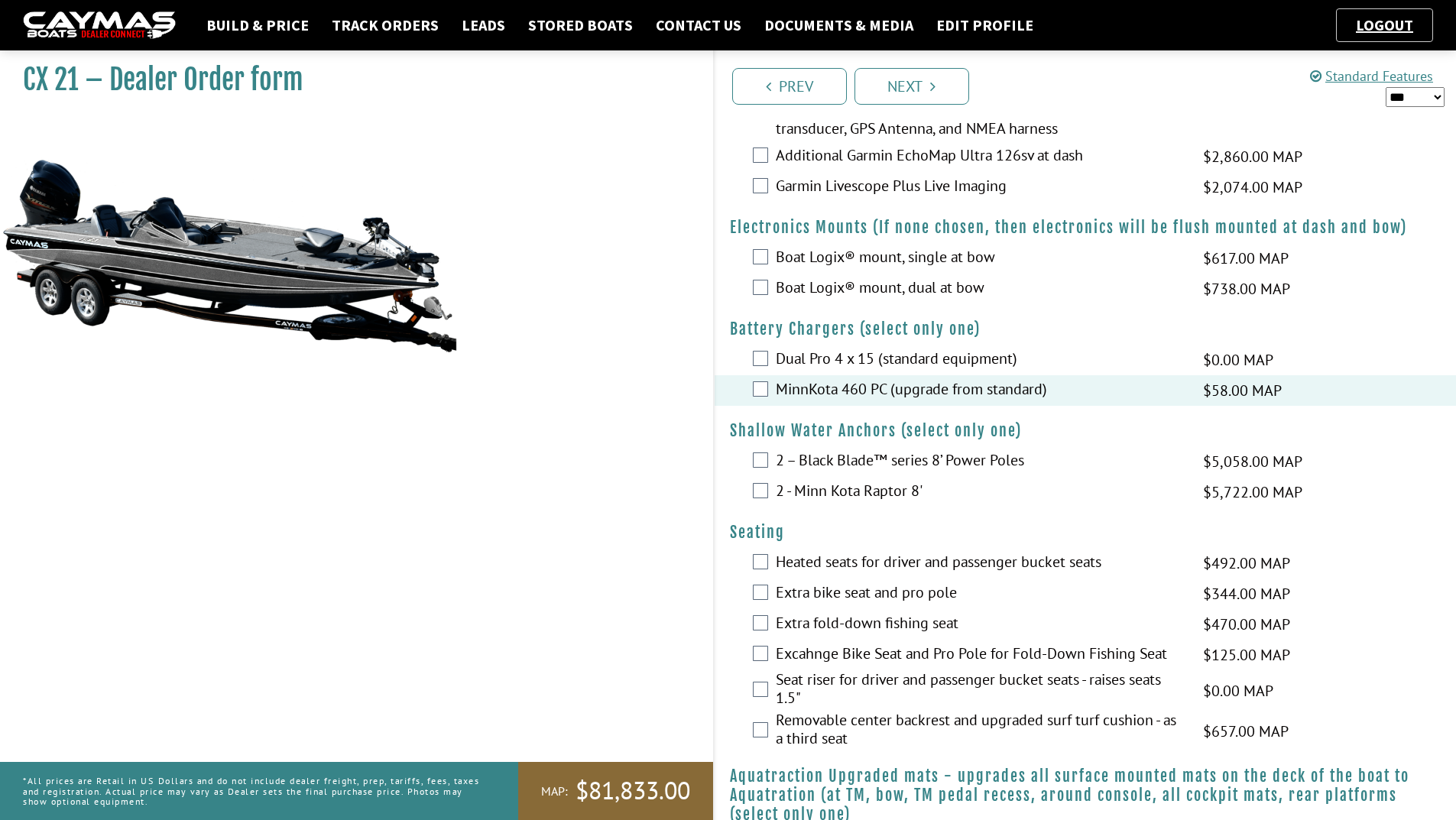
click at [786, 452] on label "2 – Black Blade™ series 8’ Power Poles" at bounding box center [979, 462] width 408 height 22
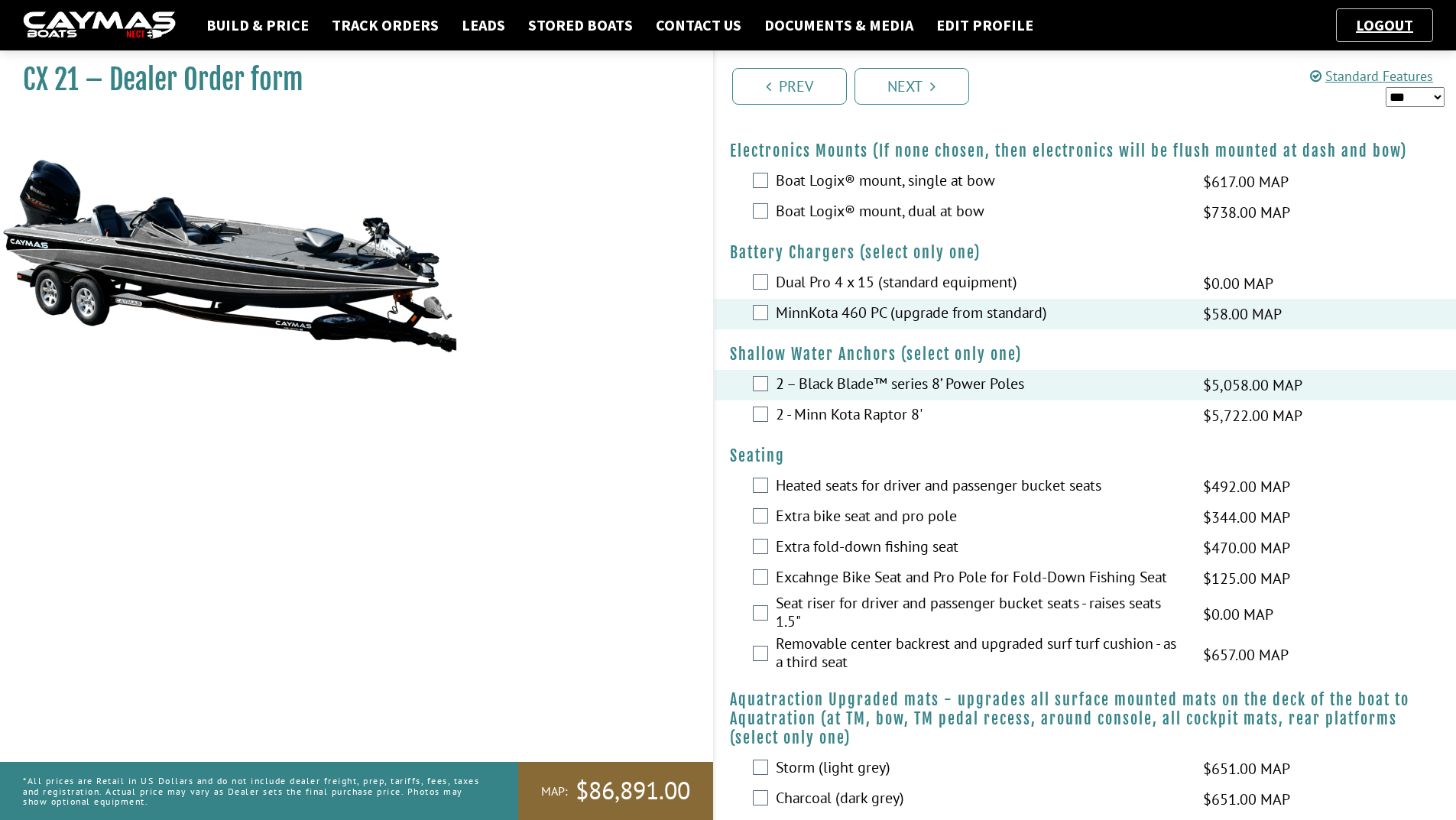
scroll to position [688, 0]
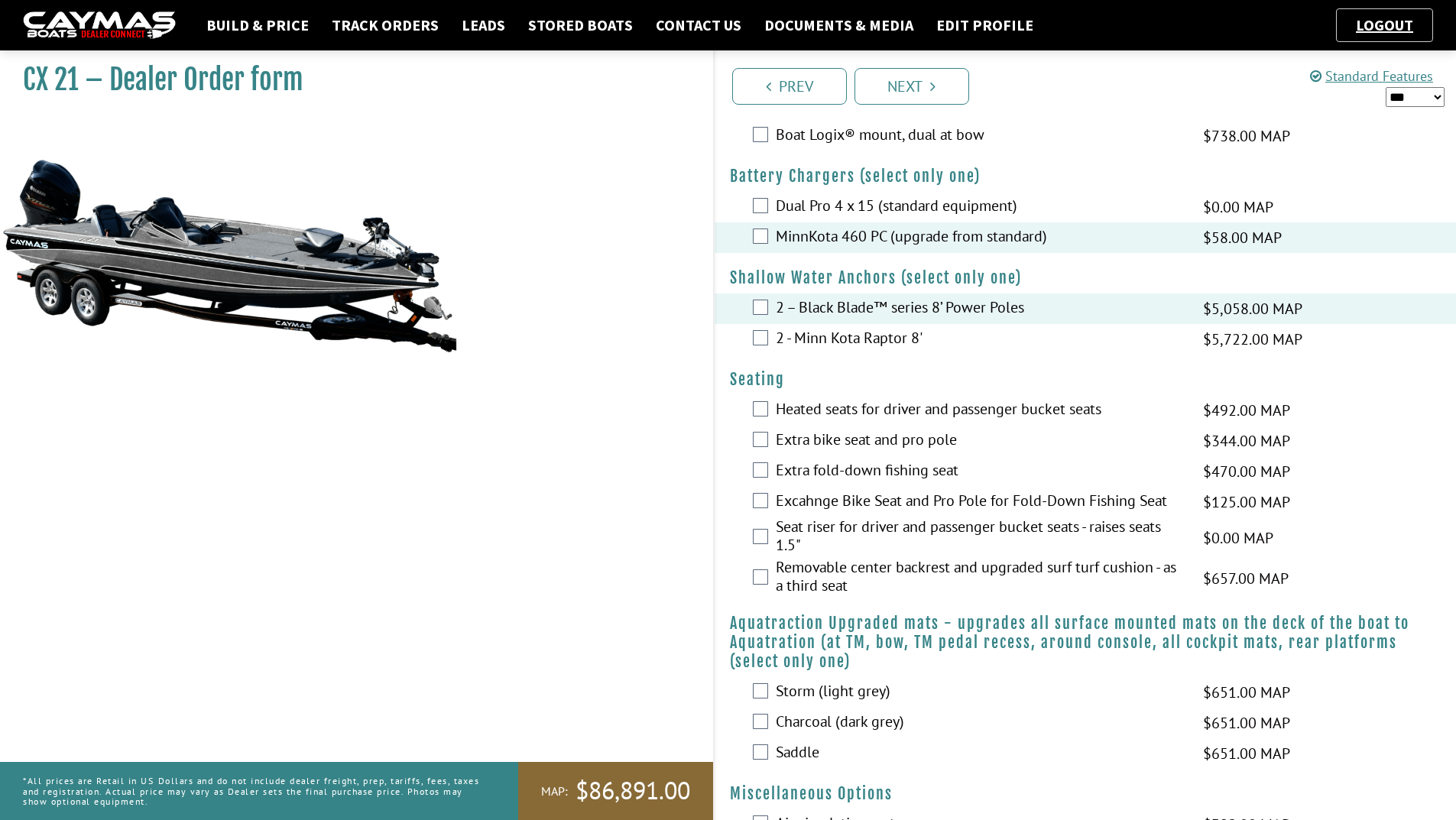
click at [799, 411] on label "Heated seats for driver and passenger bucket seats" at bounding box center [979, 410] width 408 height 22
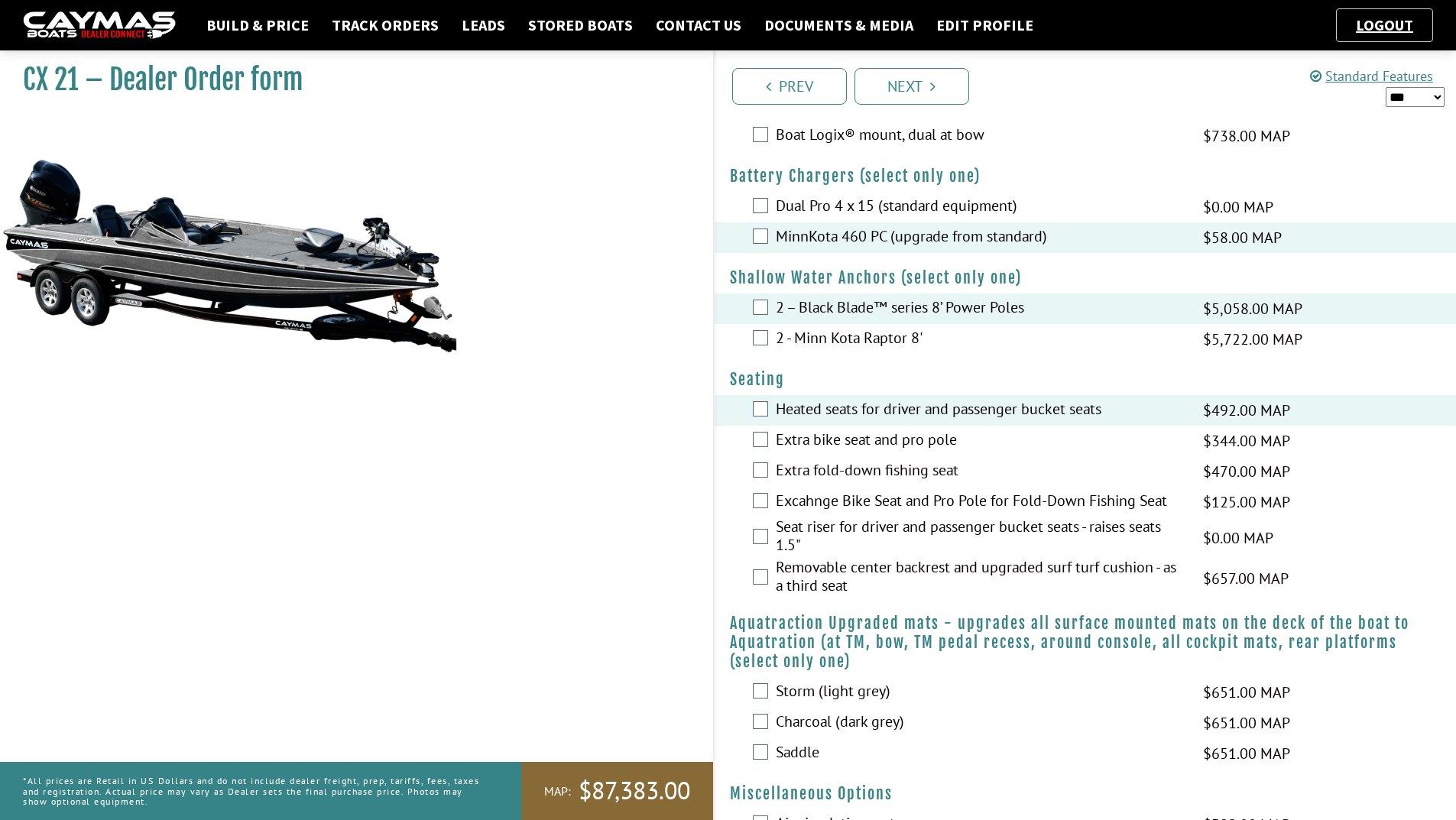
click at [799, 529] on label "Seat riser for driver and passenger bucket seats - raises seats 1.5"" at bounding box center [979, 538] width 408 height 40
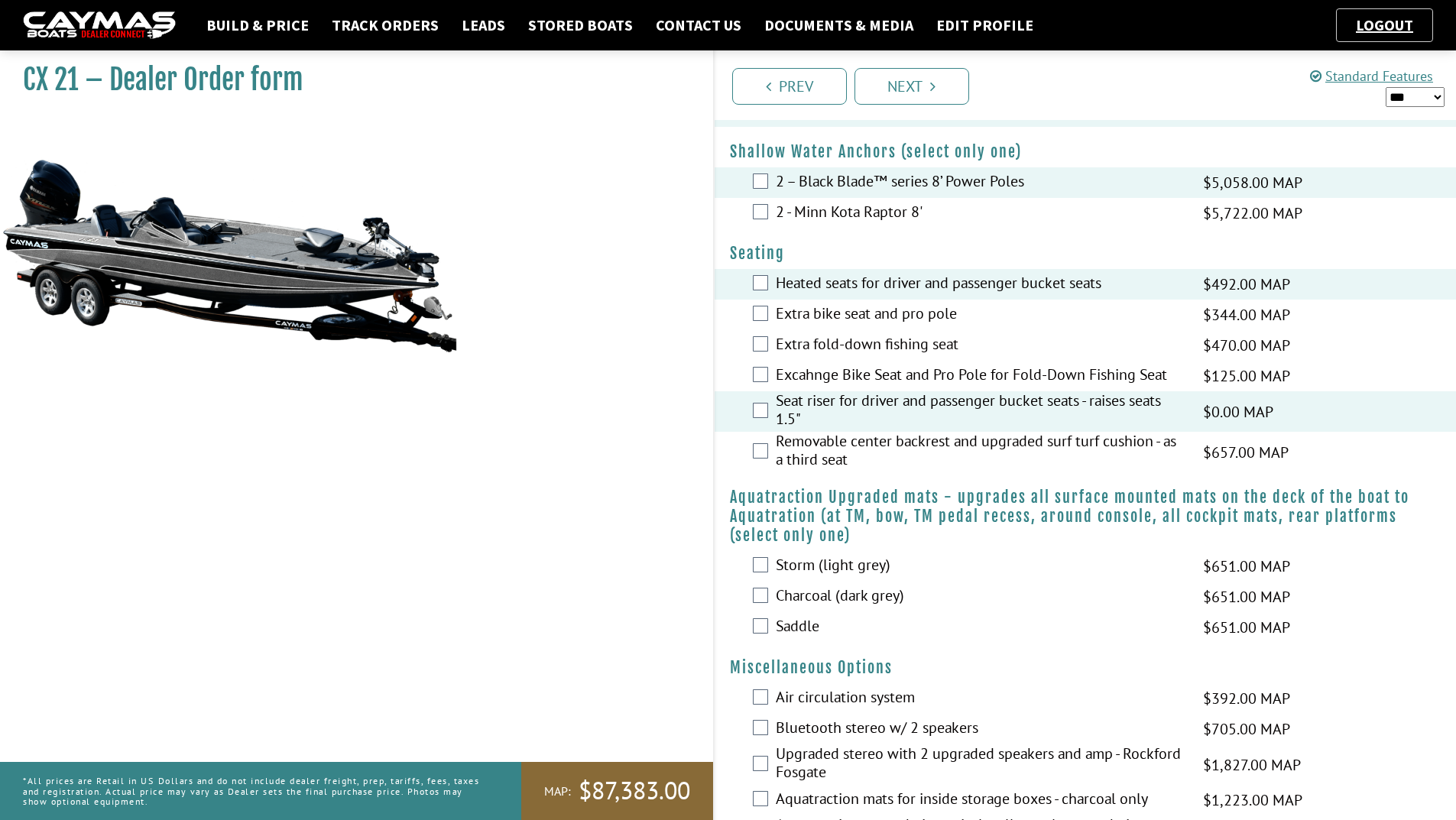
scroll to position [841, 0]
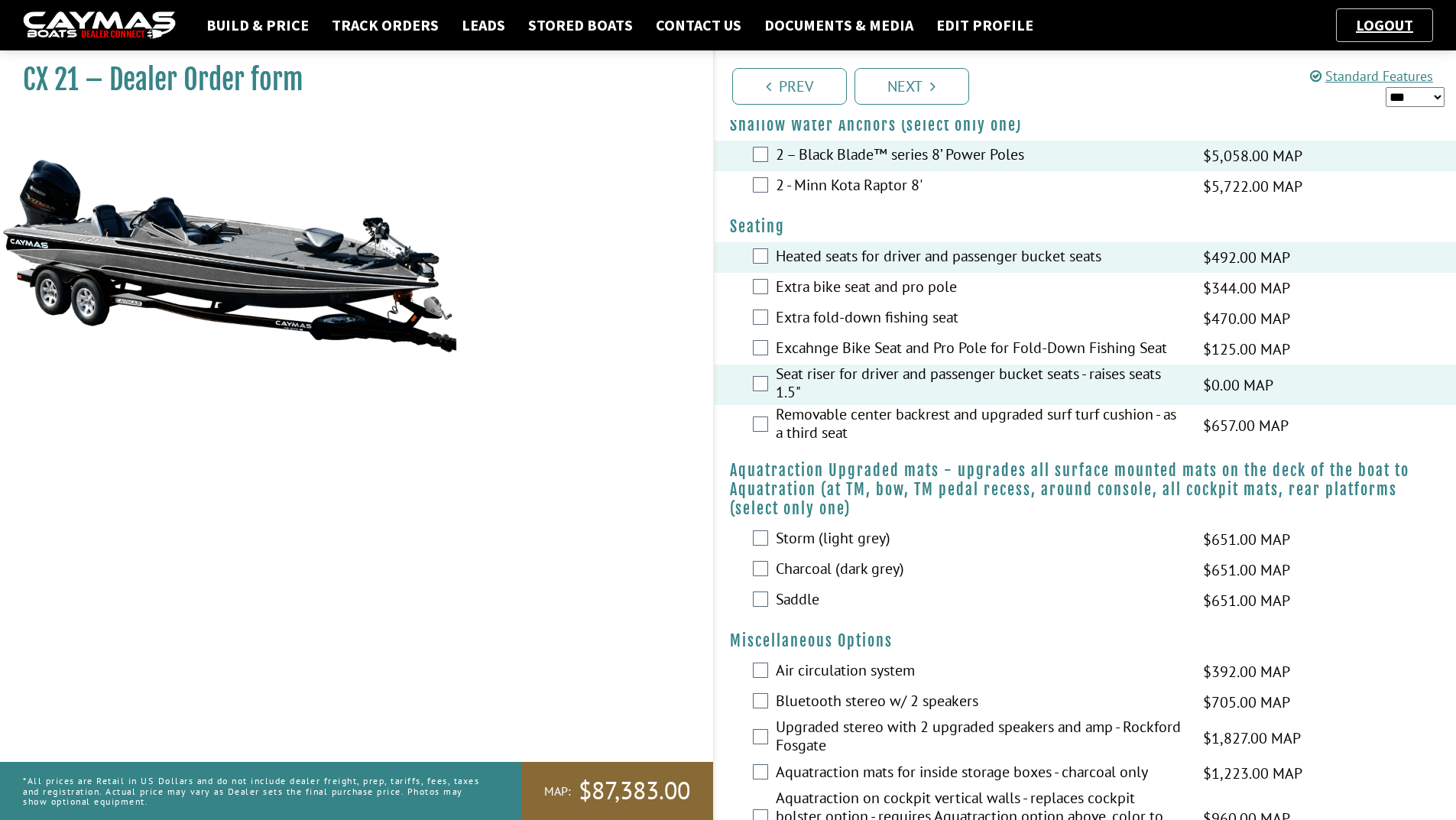
click at [786, 569] on label "Charcoal (dark grey)" at bounding box center [979, 570] width 408 height 22
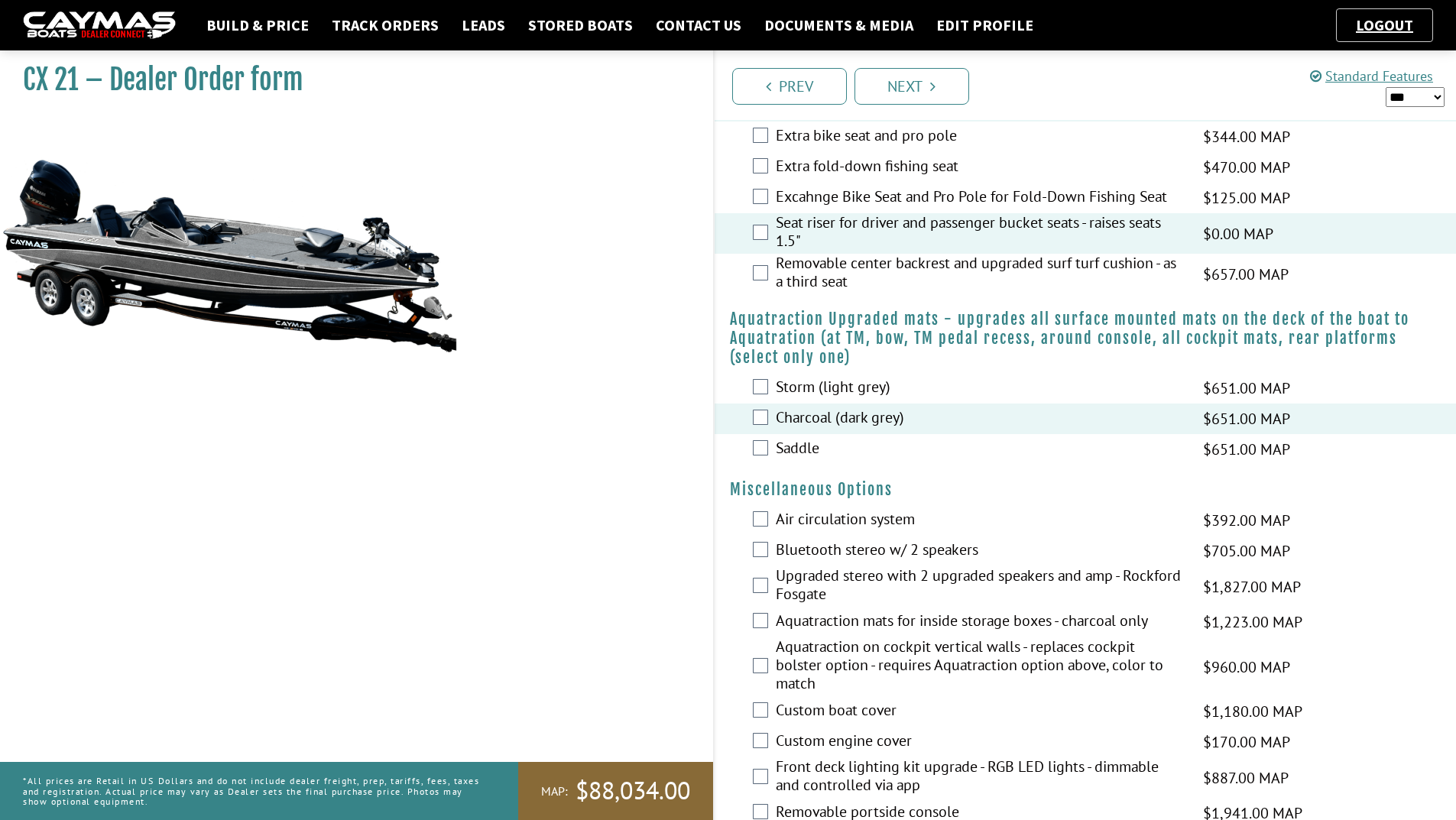
scroll to position [993, 0]
click at [799, 518] on label "Air circulation system" at bounding box center [979, 519] width 408 height 22
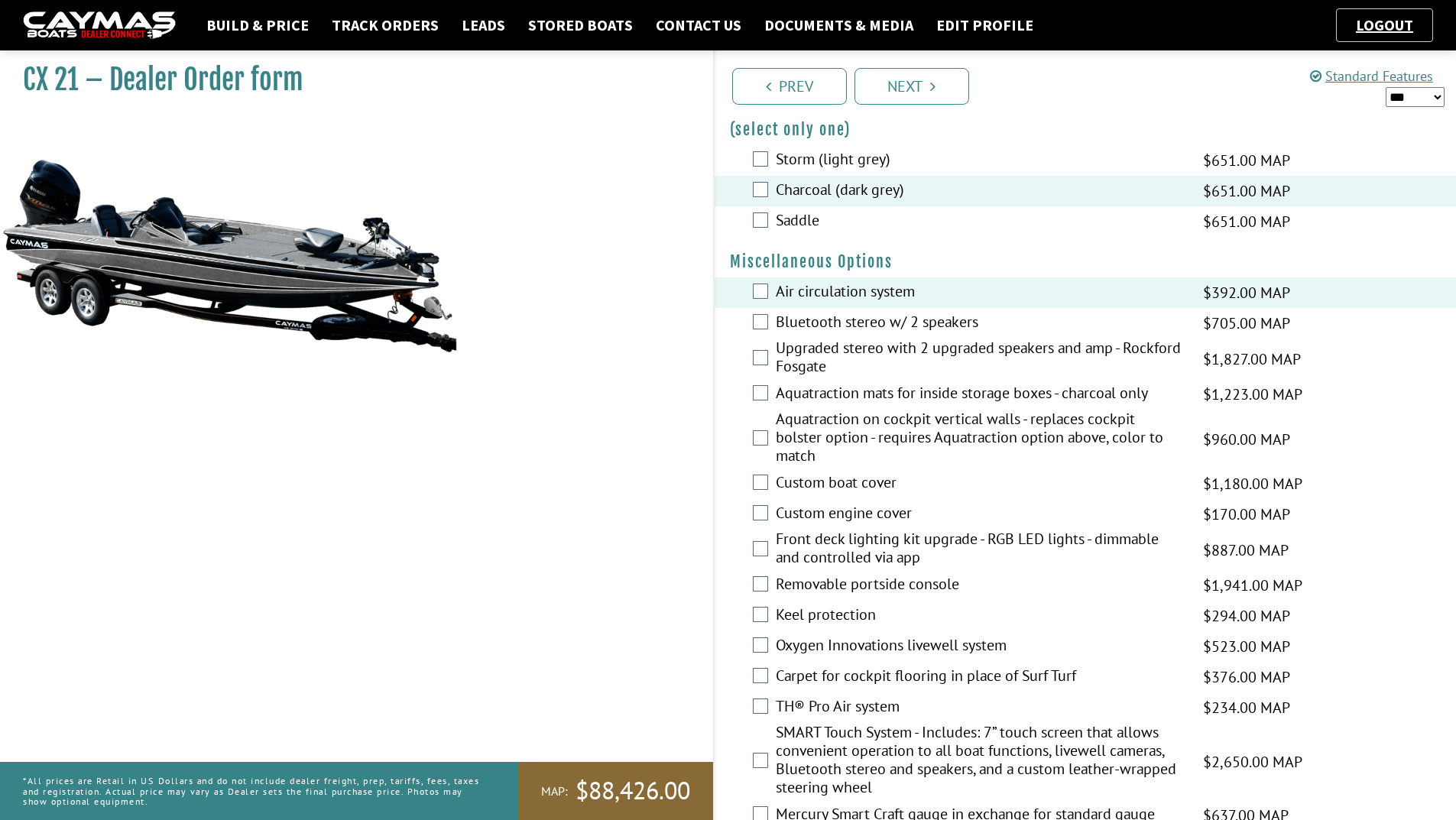
scroll to position [1223, 0]
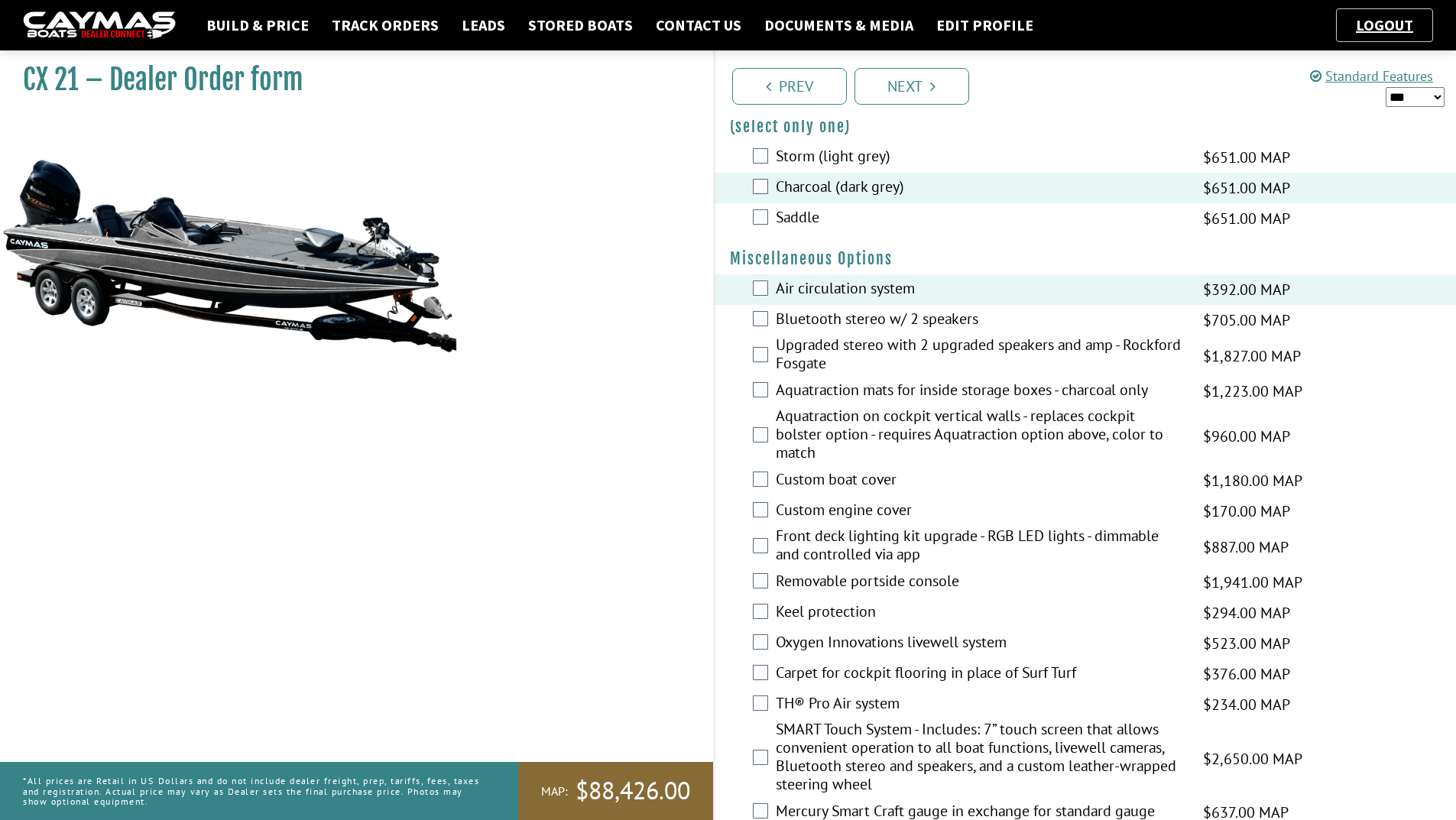
click at [798, 480] on label "Custom boat cover" at bounding box center [979, 481] width 408 height 22
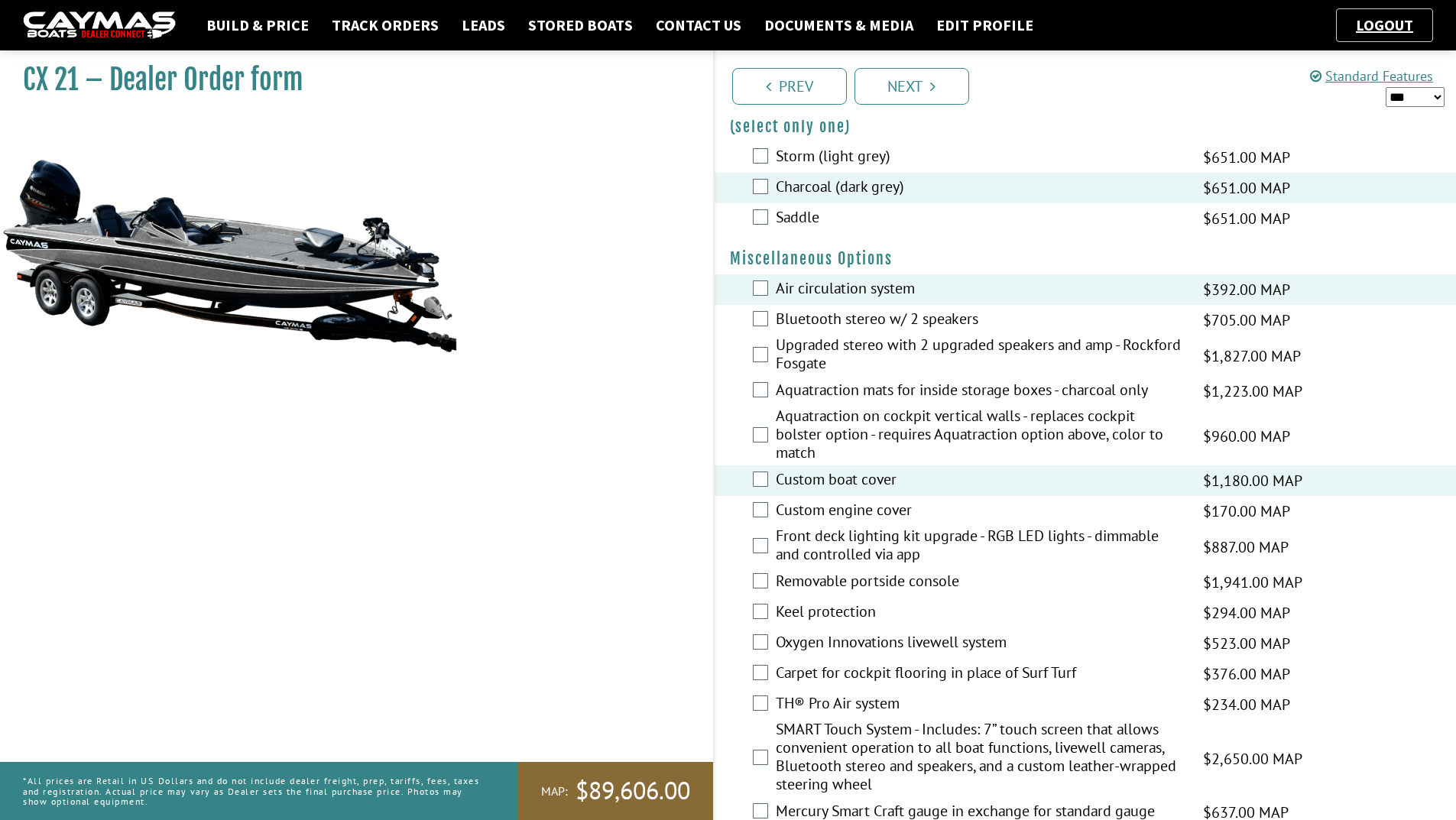
click at [787, 583] on label "Removable portside console" at bounding box center [979, 583] width 408 height 22
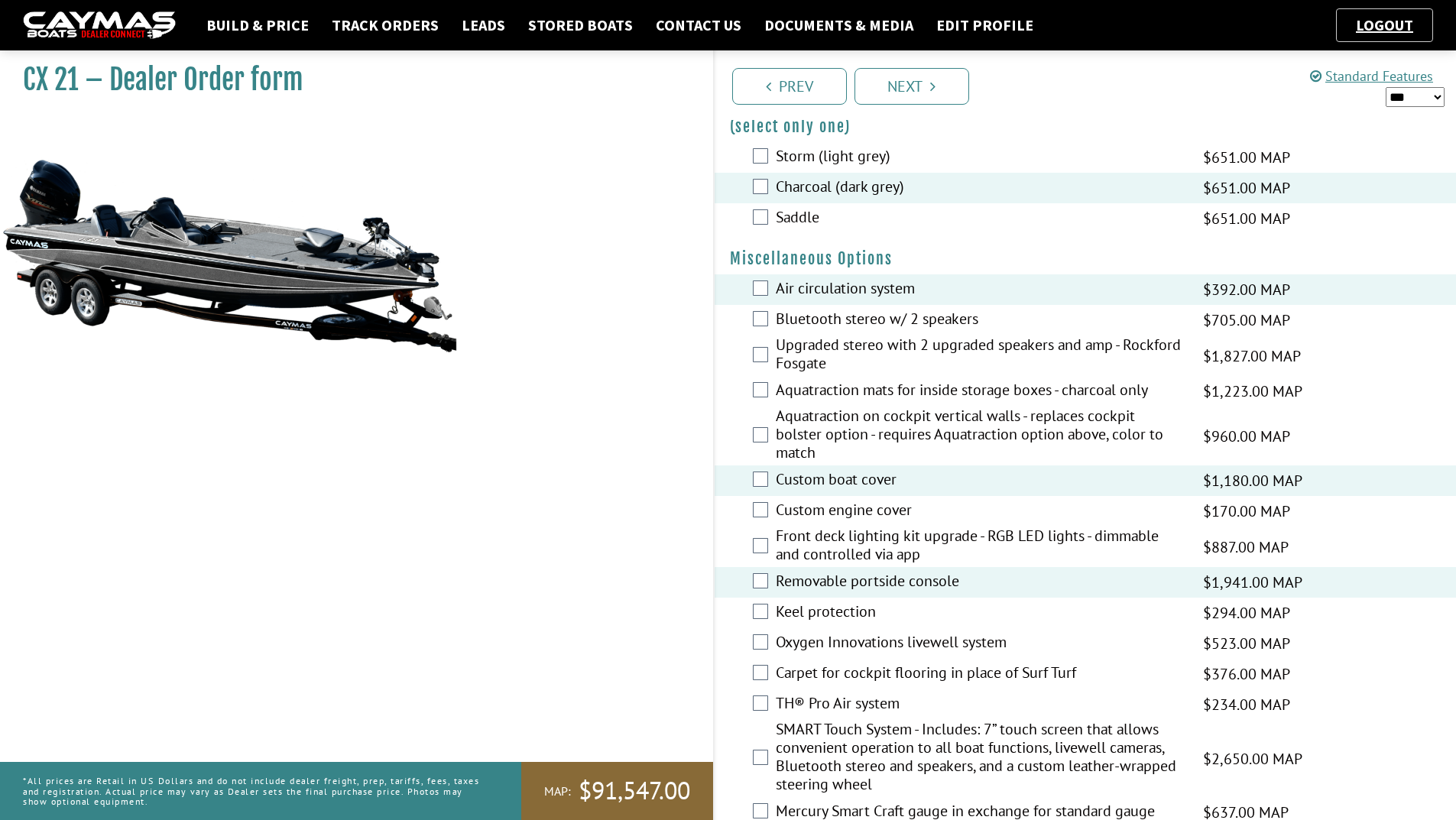
click at [793, 617] on label "Keel protection" at bounding box center [979, 613] width 408 height 22
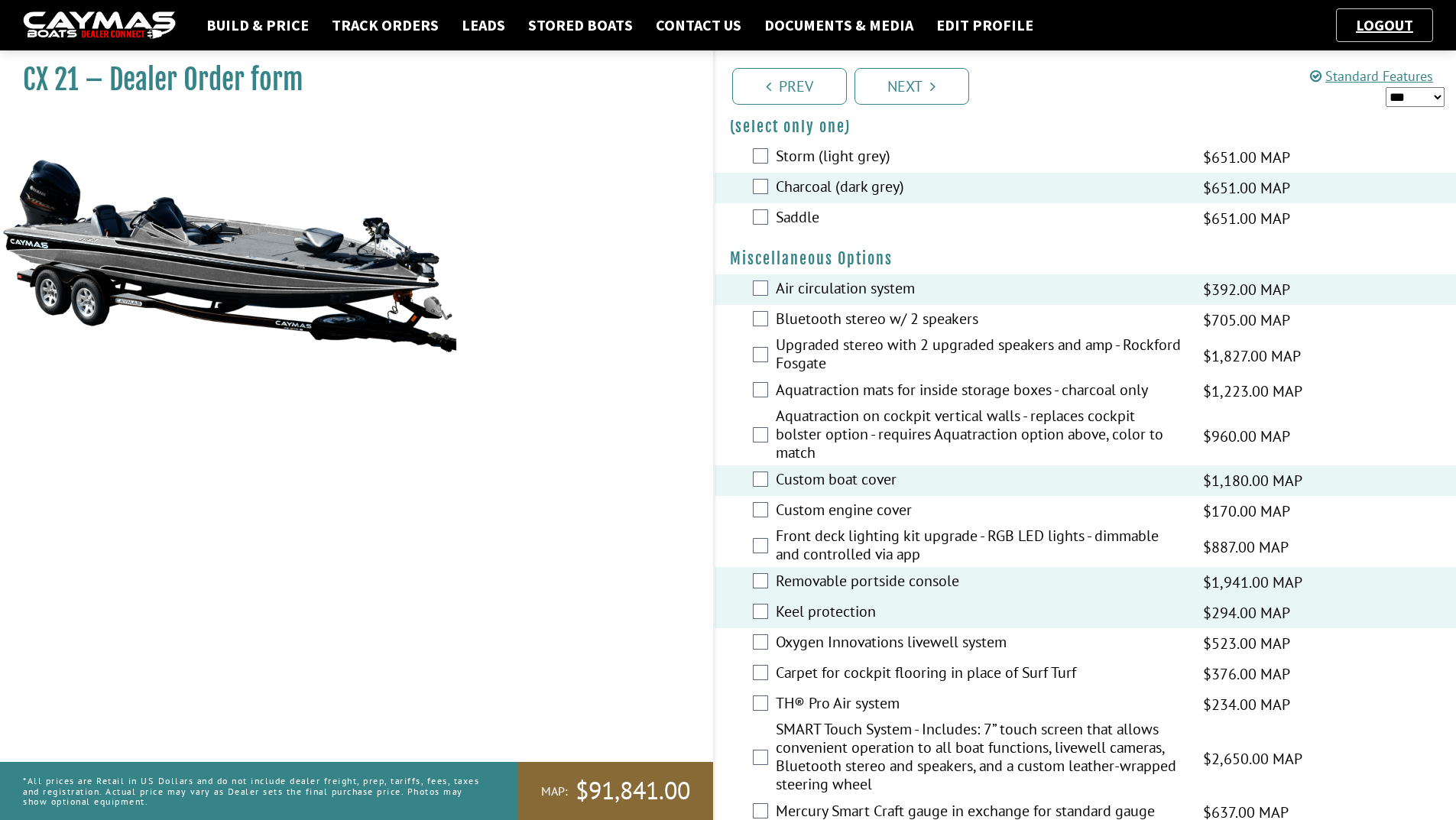
scroll to position [1299, 0]
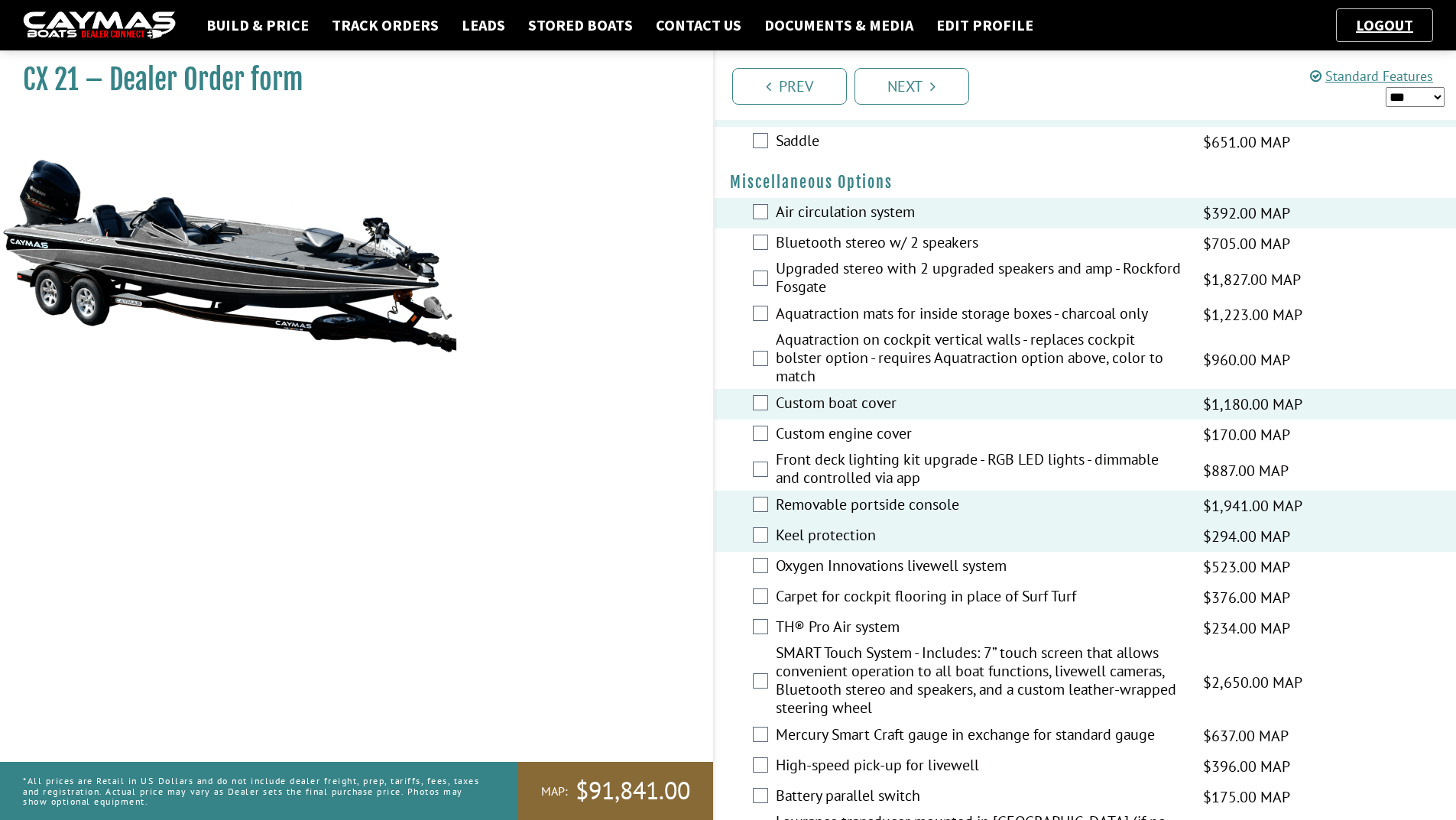
click at [798, 565] on label "Oxygen Innovations livewell system" at bounding box center [979, 567] width 408 height 22
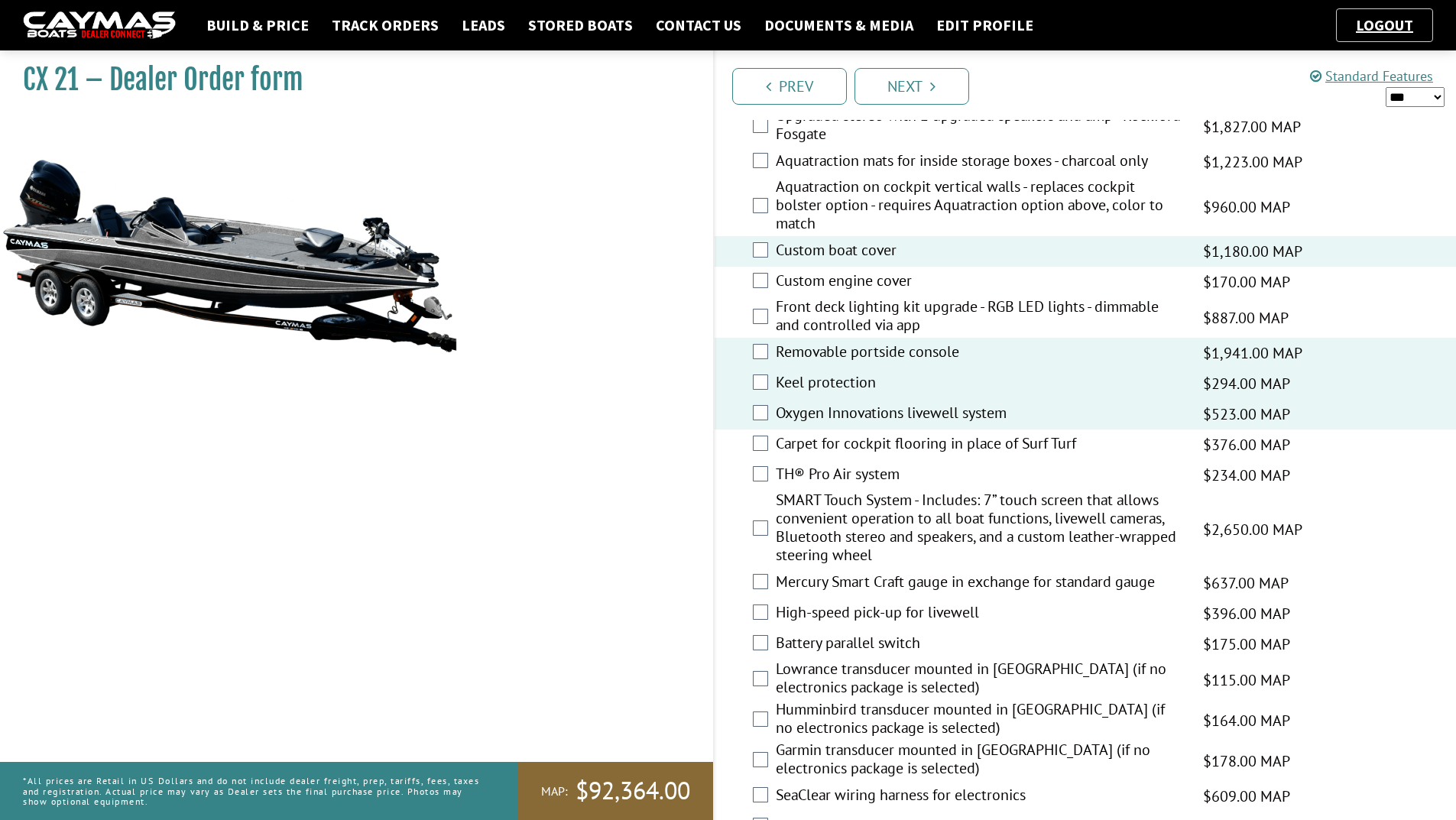
scroll to position [1529, 0]
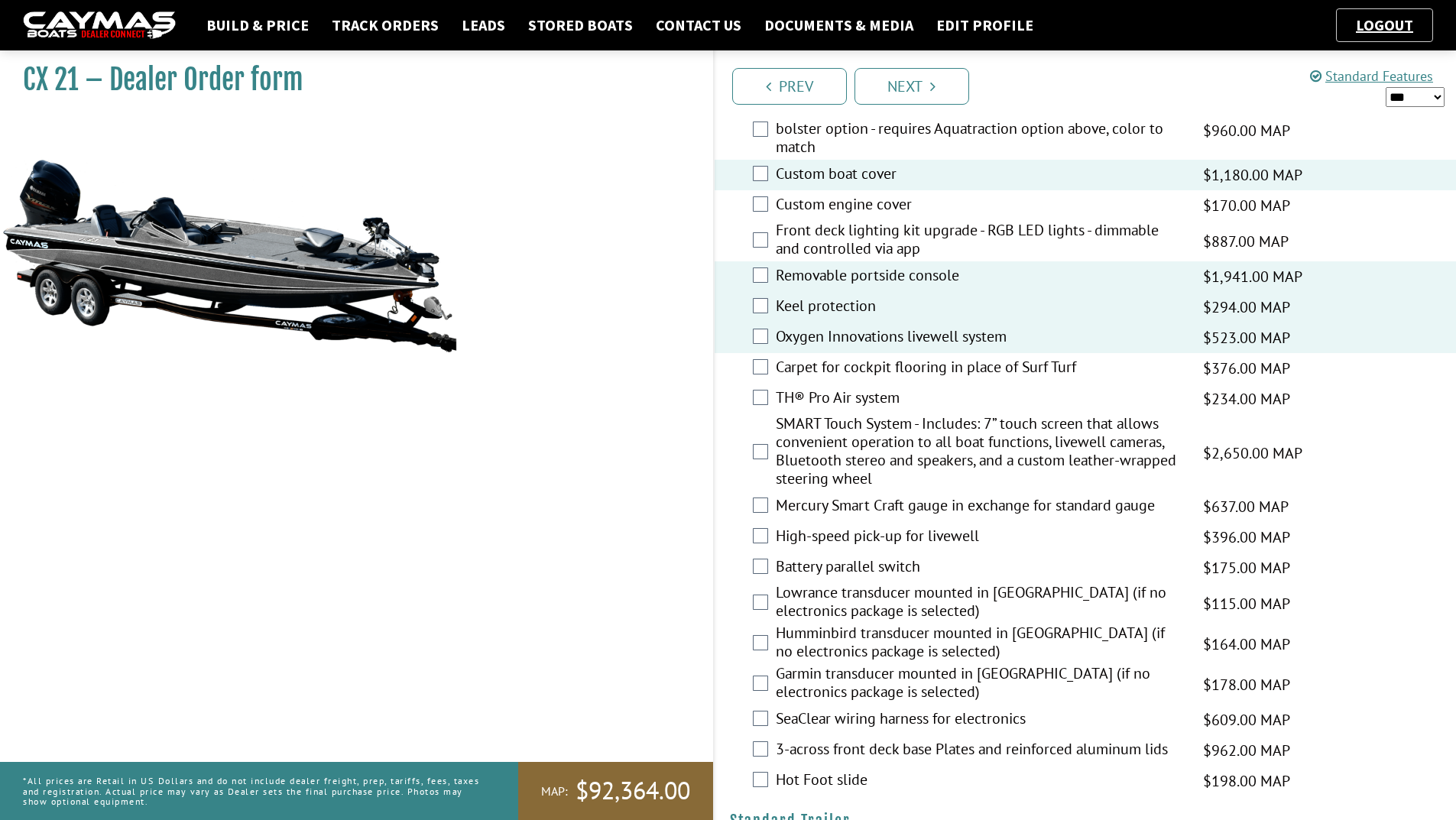
click at [834, 570] on label "Battery parallel switch" at bounding box center [979, 568] width 408 height 22
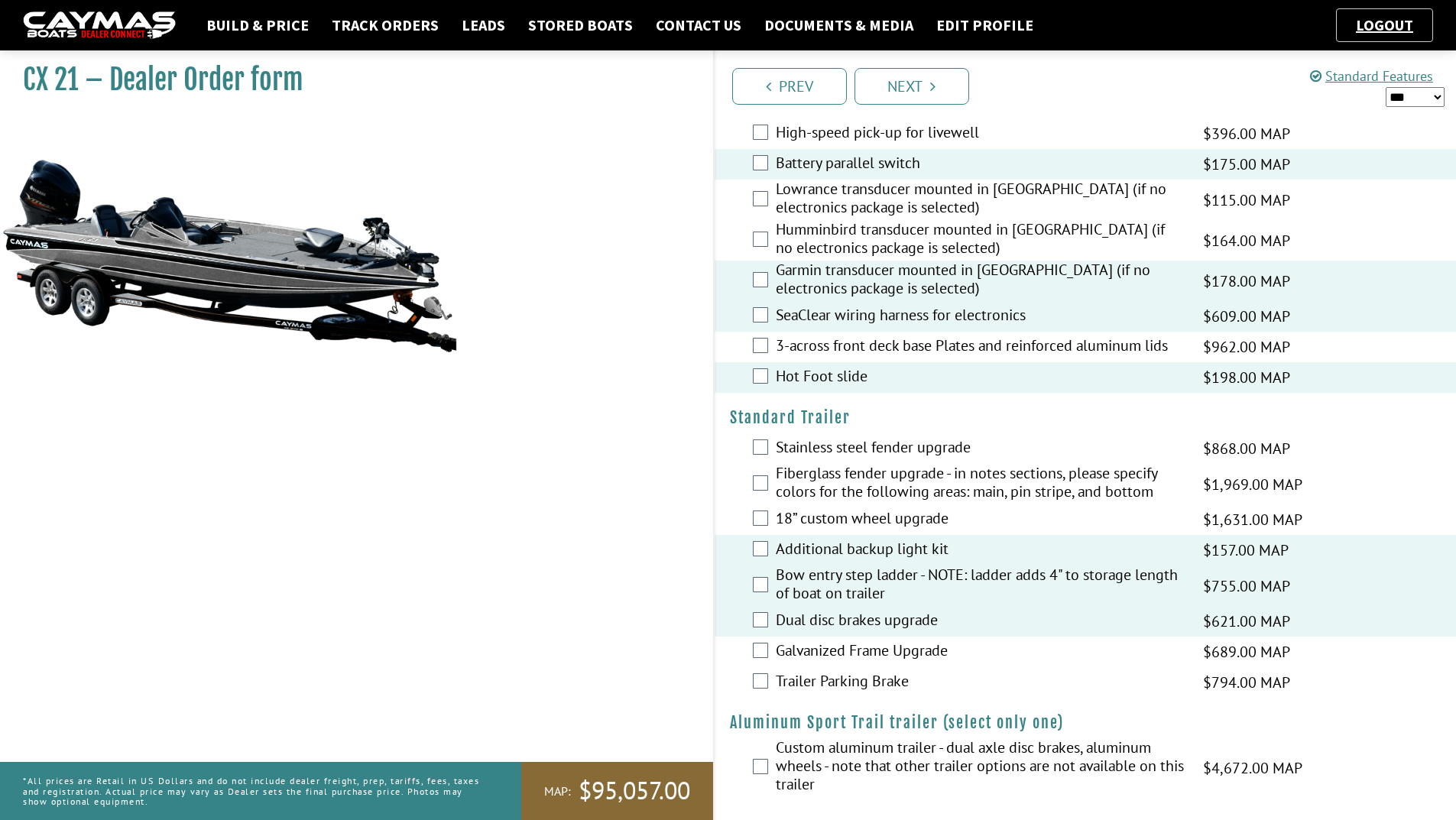
scroll to position [1938, 0]
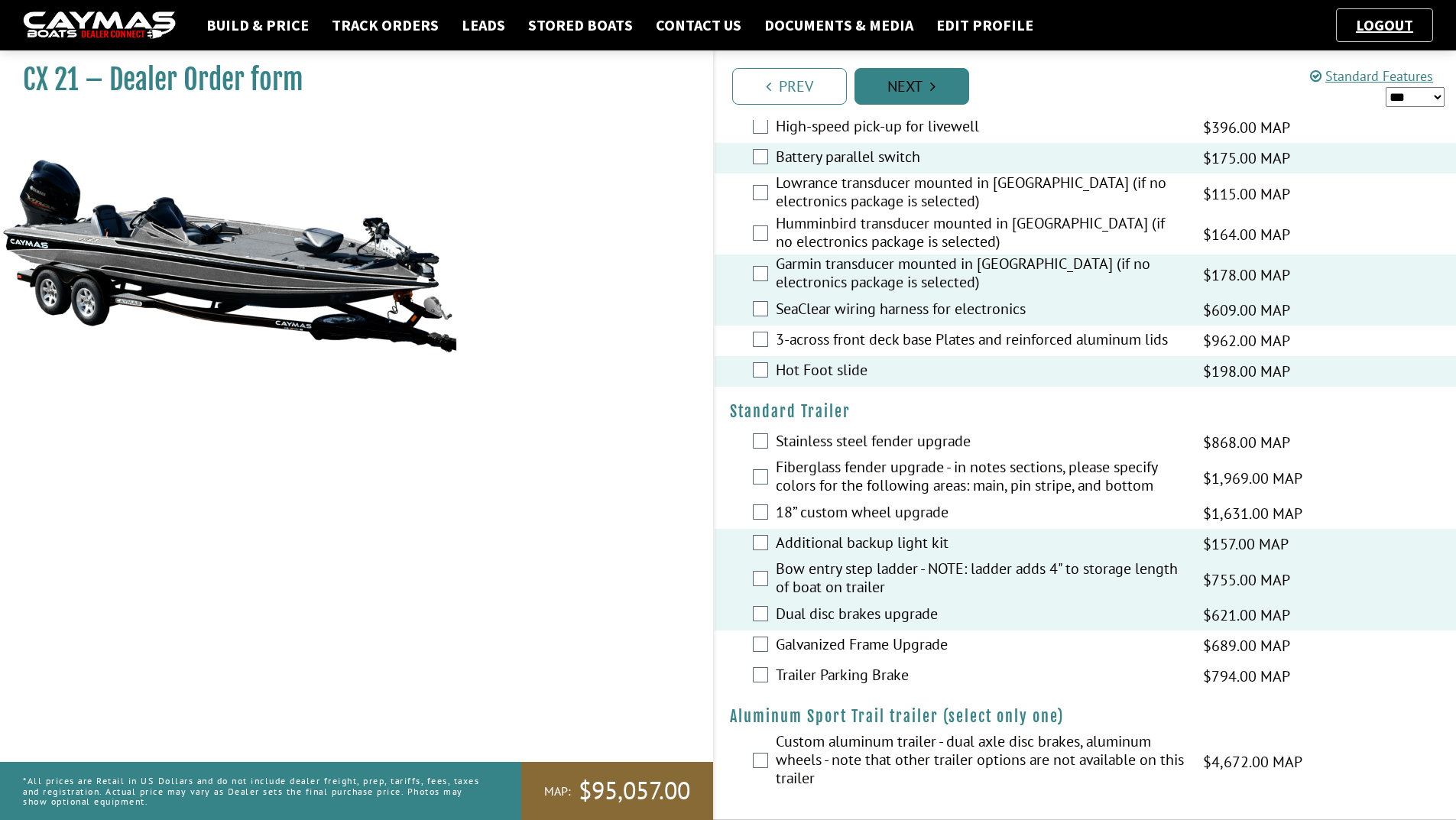
click at [935, 87] on icon "Pagination" at bounding box center [932, 86] width 5 height 15
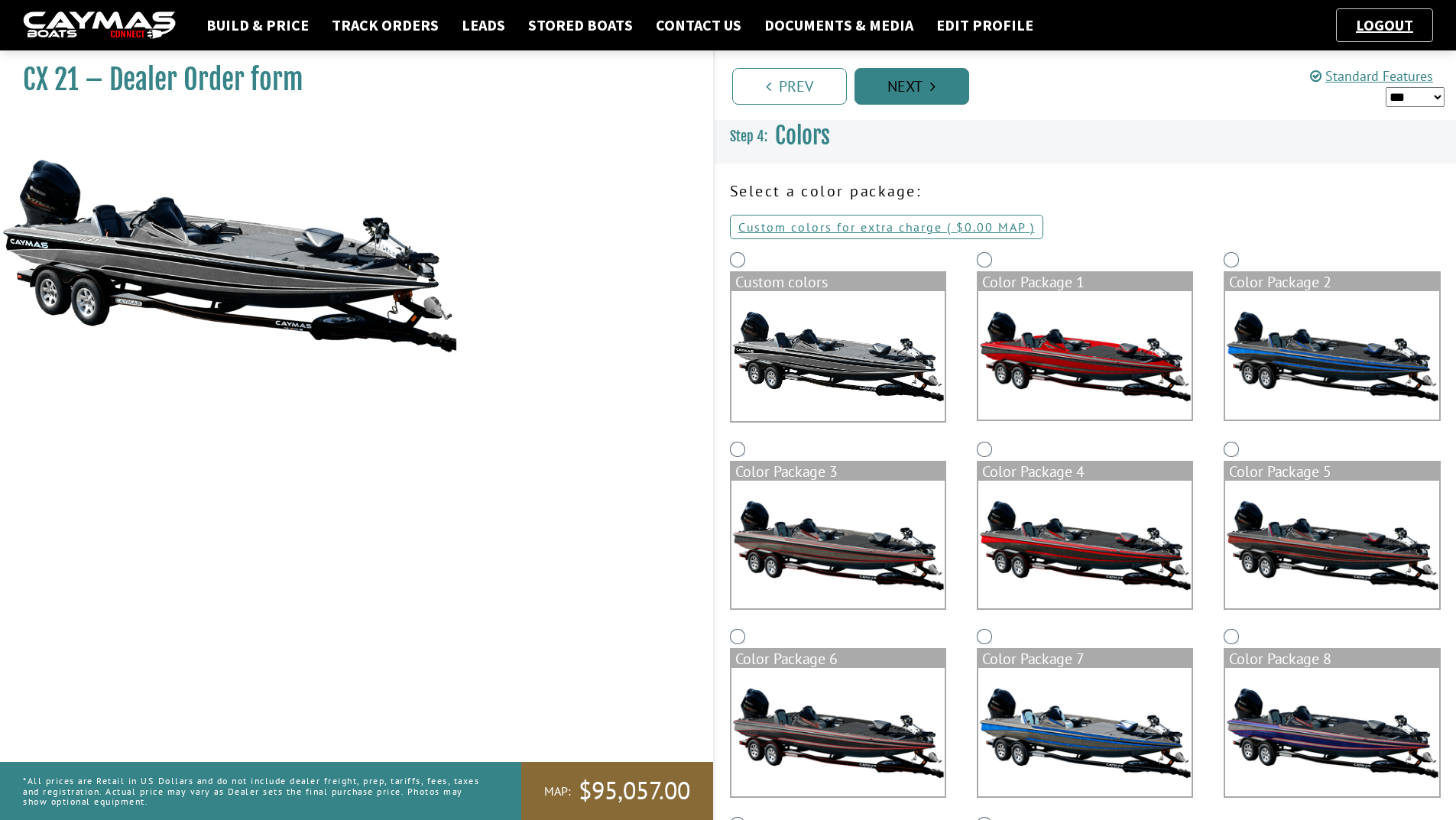
scroll to position [0, 0]
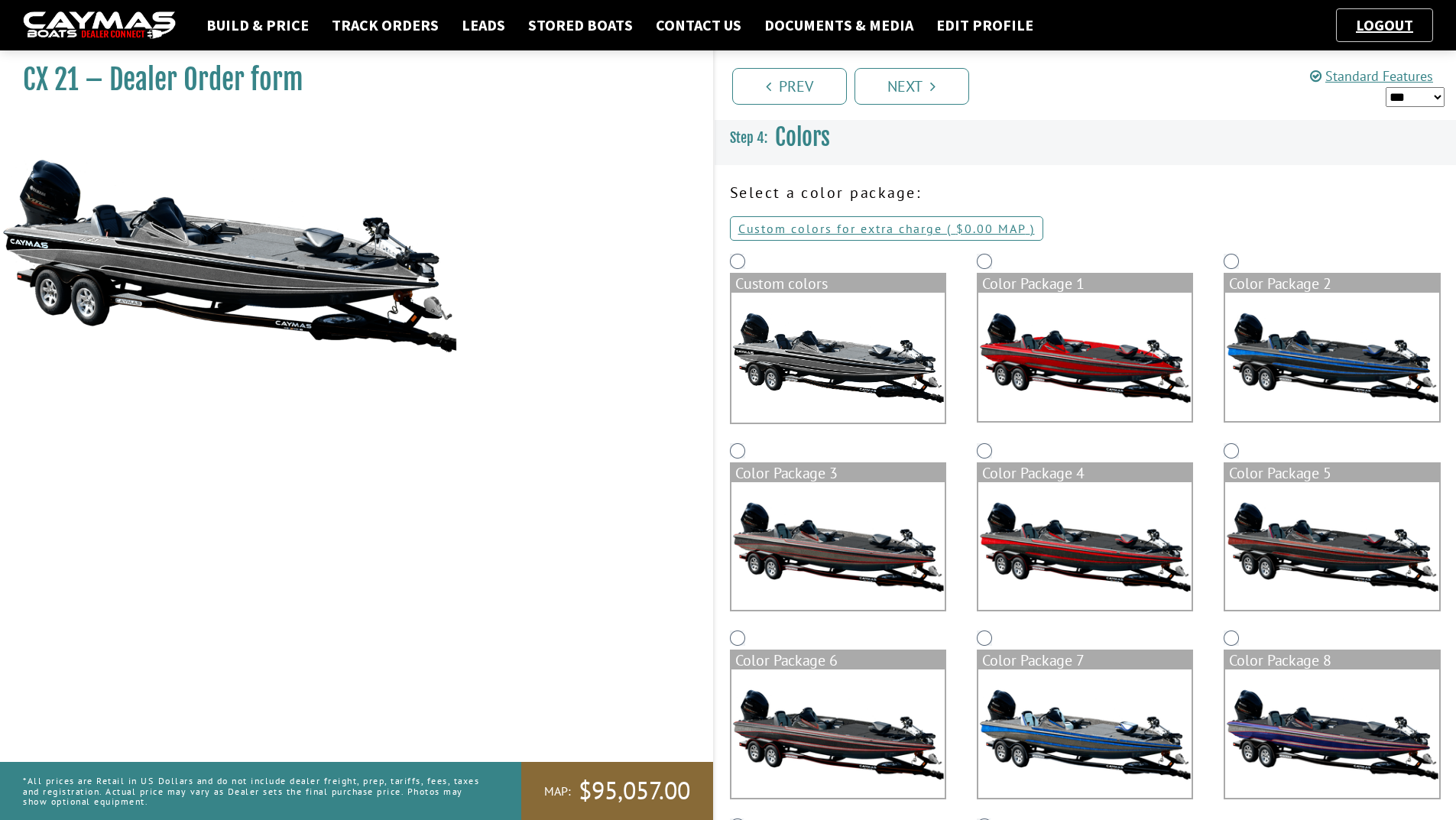
click at [1358, 384] on img at bounding box center [1332, 356] width 214 height 128
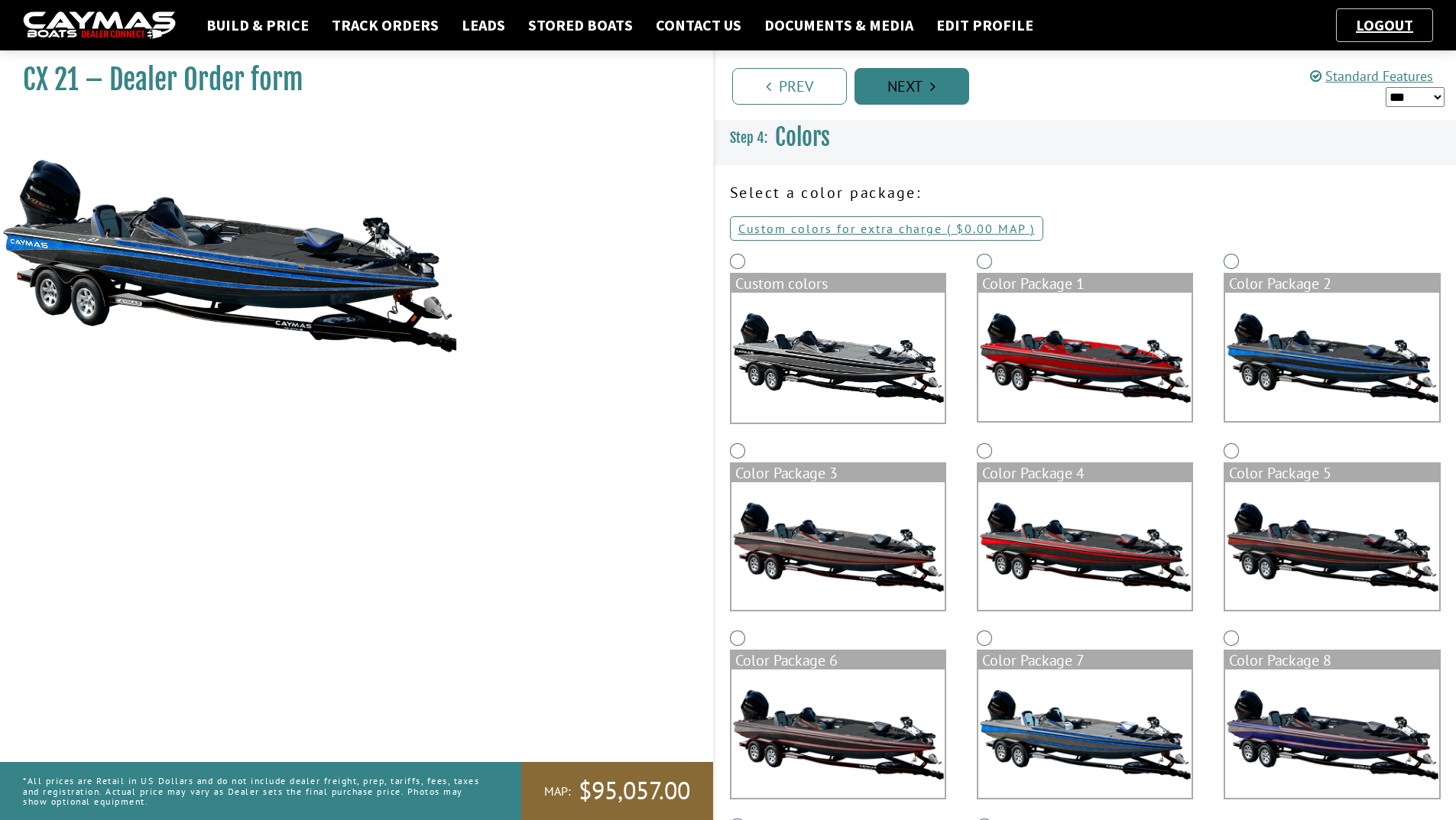
click at [933, 97] on link "Next" at bounding box center [911, 86] width 115 height 37
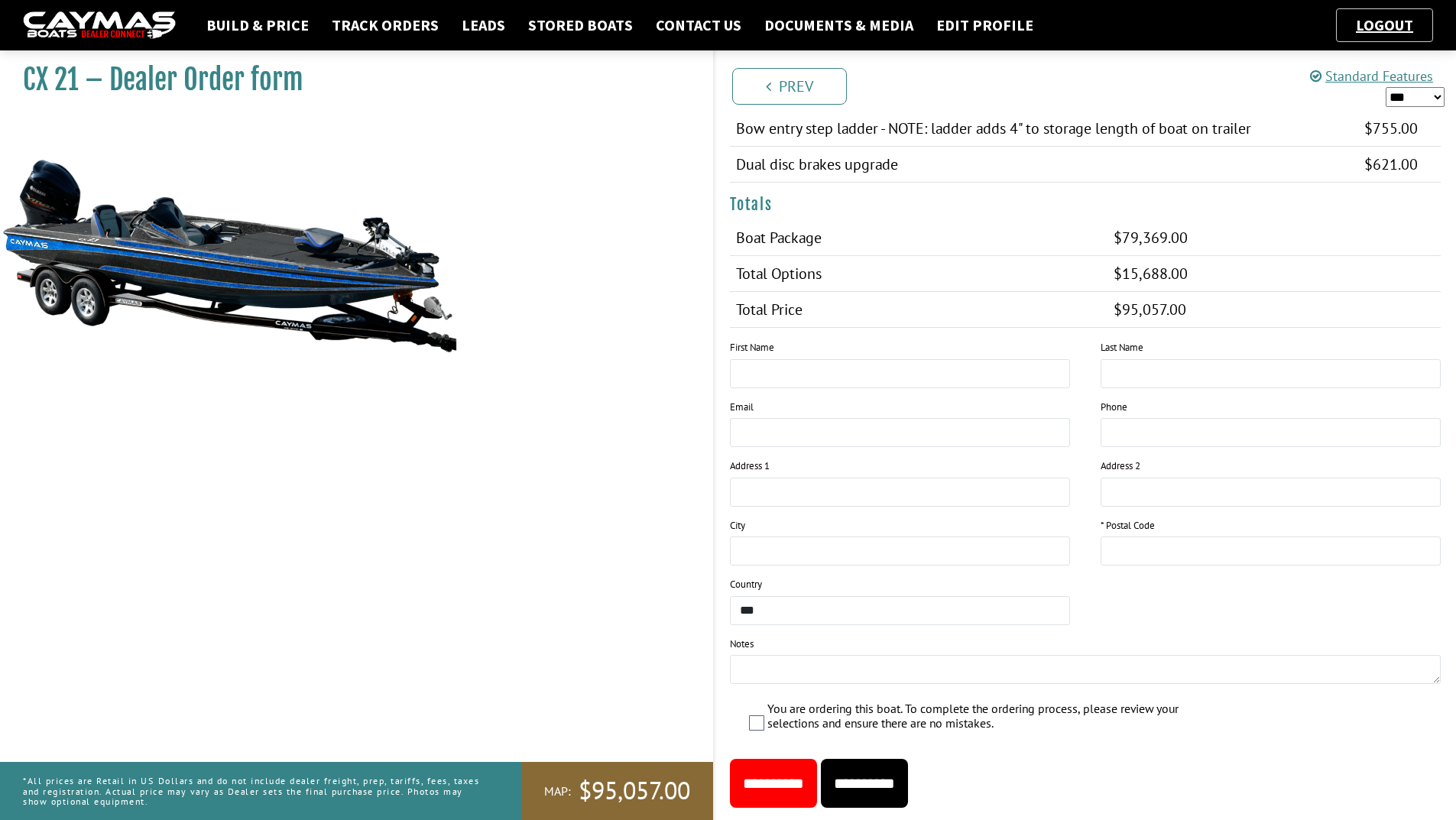
scroll to position [1681, 0]
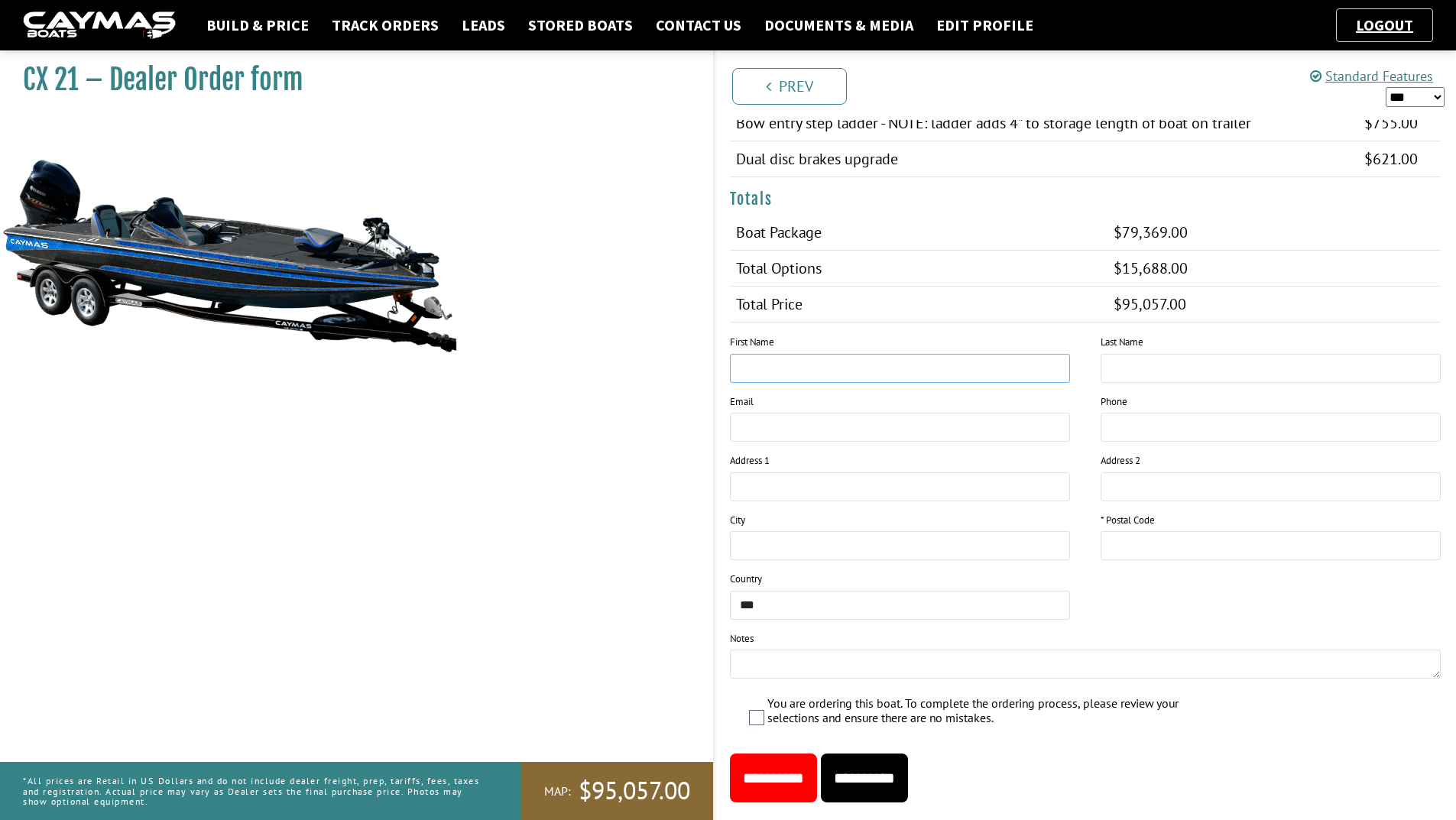
click at [869, 379] on input "text" at bounding box center [900, 368] width 340 height 29
type input "****"
click at [1272, 368] on input "text" at bounding box center [1271, 368] width 340 height 29
type input "*******"
click at [939, 423] on input "email" at bounding box center [900, 427] width 340 height 29
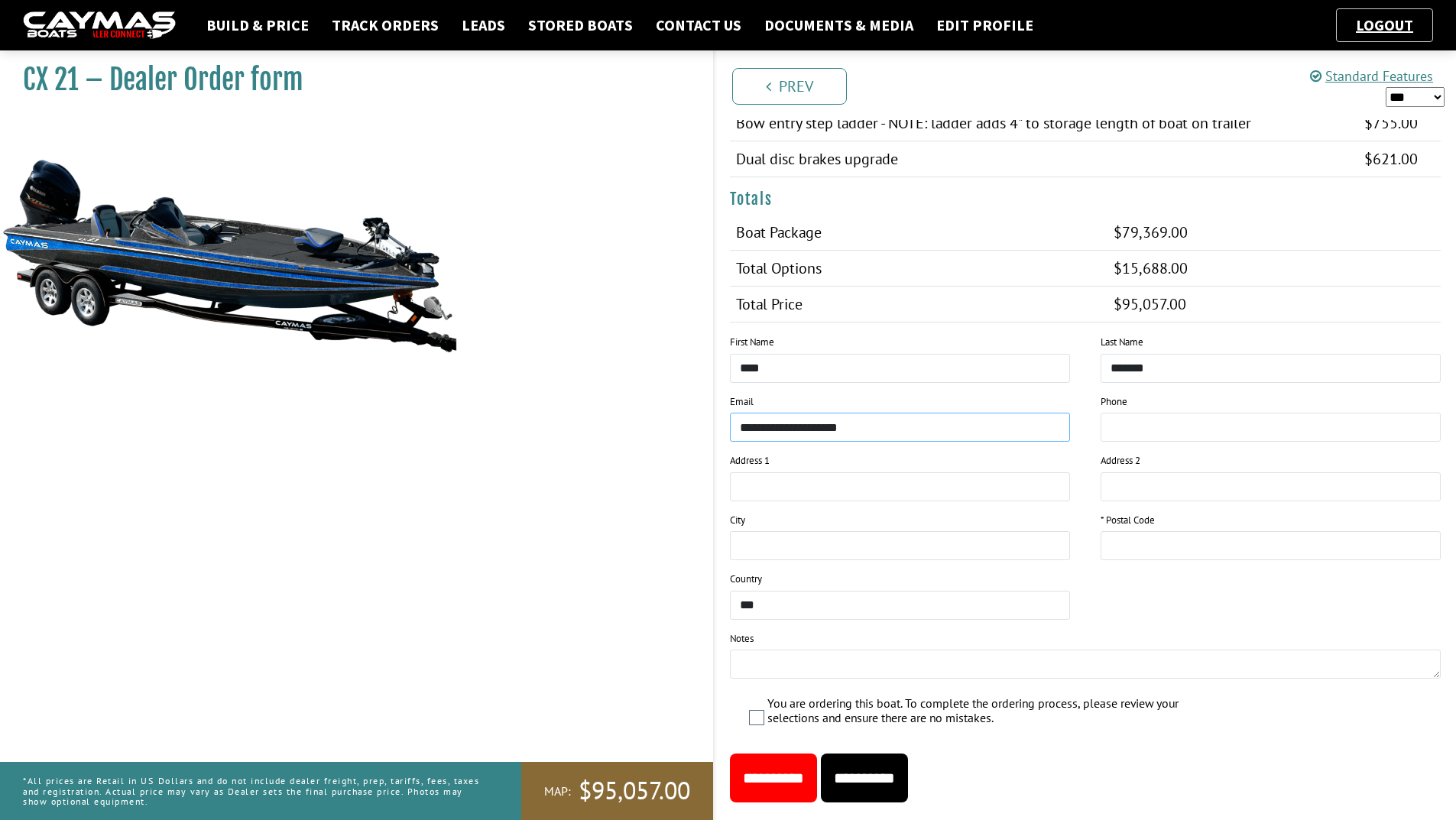
type input "**********"
click at [1204, 425] on input "tel" at bounding box center [1271, 427] width 340 height 29
type input "**********"
click at [890, 489] on input "text" at bounding box center [900, 487] width 340 height 29
type input "********"
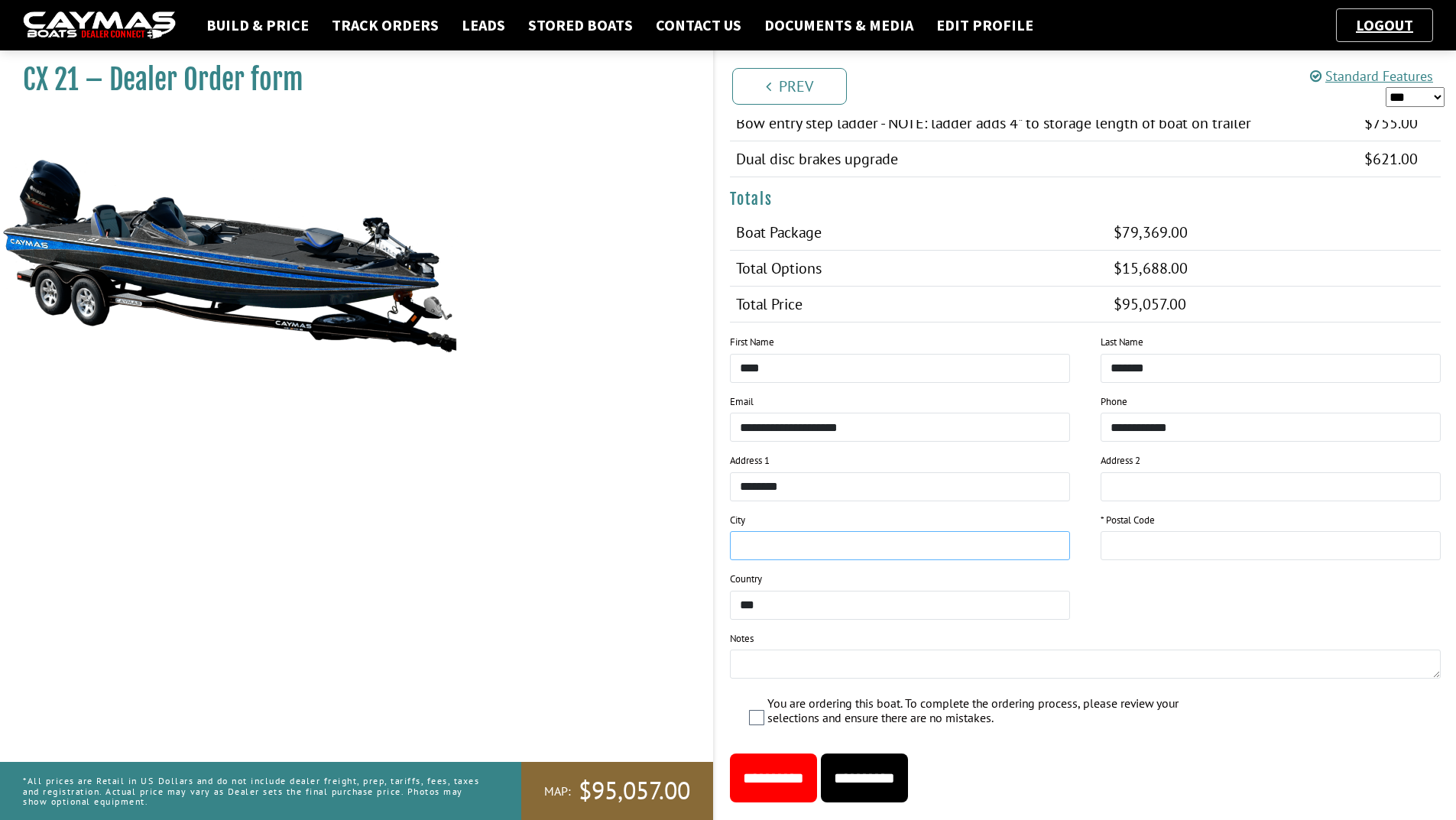
click at [859, 540] on input "text" at bounding box center [900, 545] width 340 height 29
type input "**********"
click at [1175, 551] on input "text" at bounding box center [1271, 545] width 340 height 29
type input "*****"
click at [885, 654] on textarea at bounding box center [1086, 664] width 712 height 29
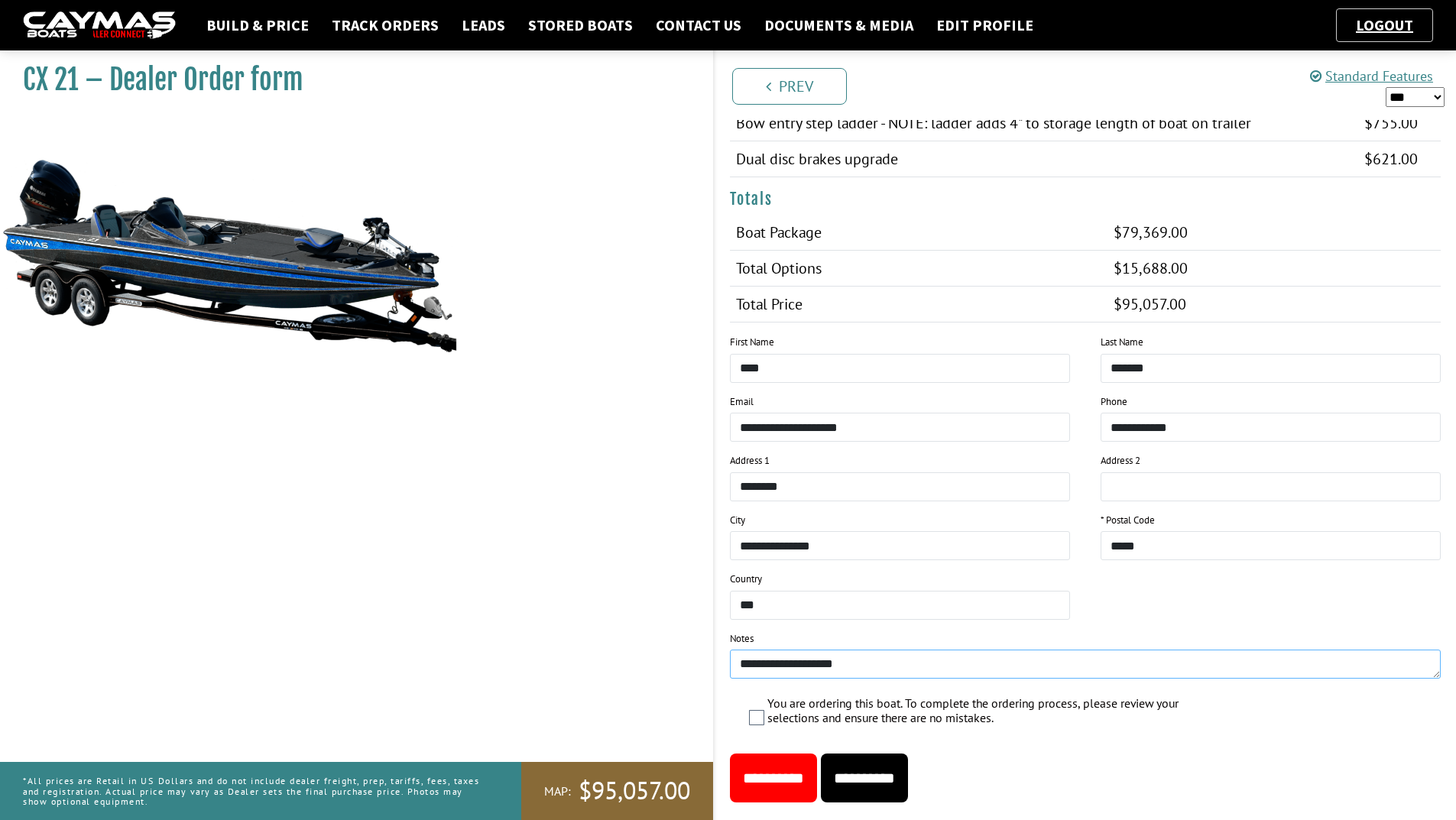
click at [772, 666] on textarea "**********" at bounding box center [1086, 664] width 712 height 29
click at [882, 668] on textarea "**********" at bounding box center [1086, 664] width 712 height 29
type textarea "**********"
click at [906, 771] on input "**********" at bounding box center [865, 778] width 87 height 49
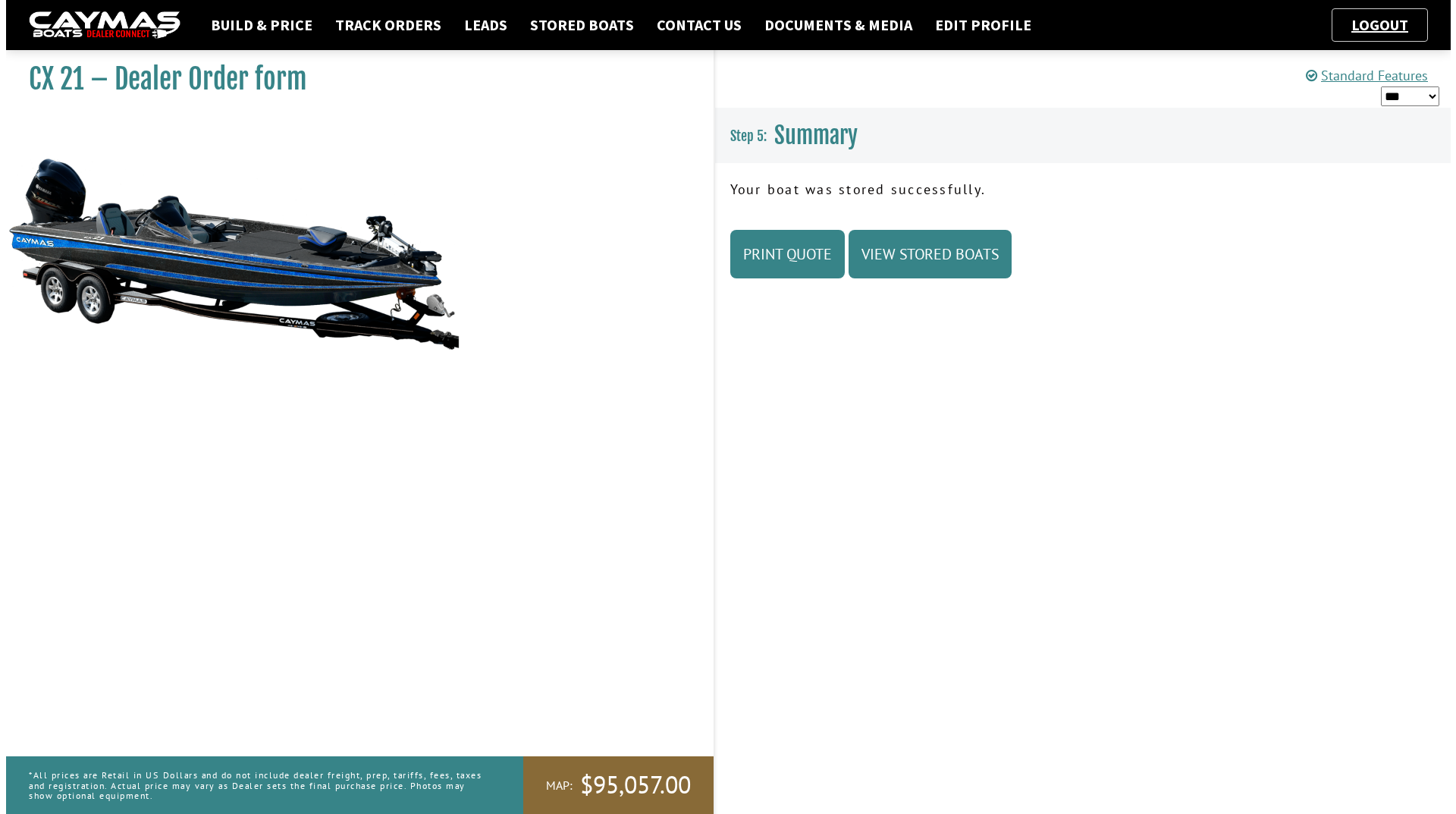
scroll to position [0, 0]
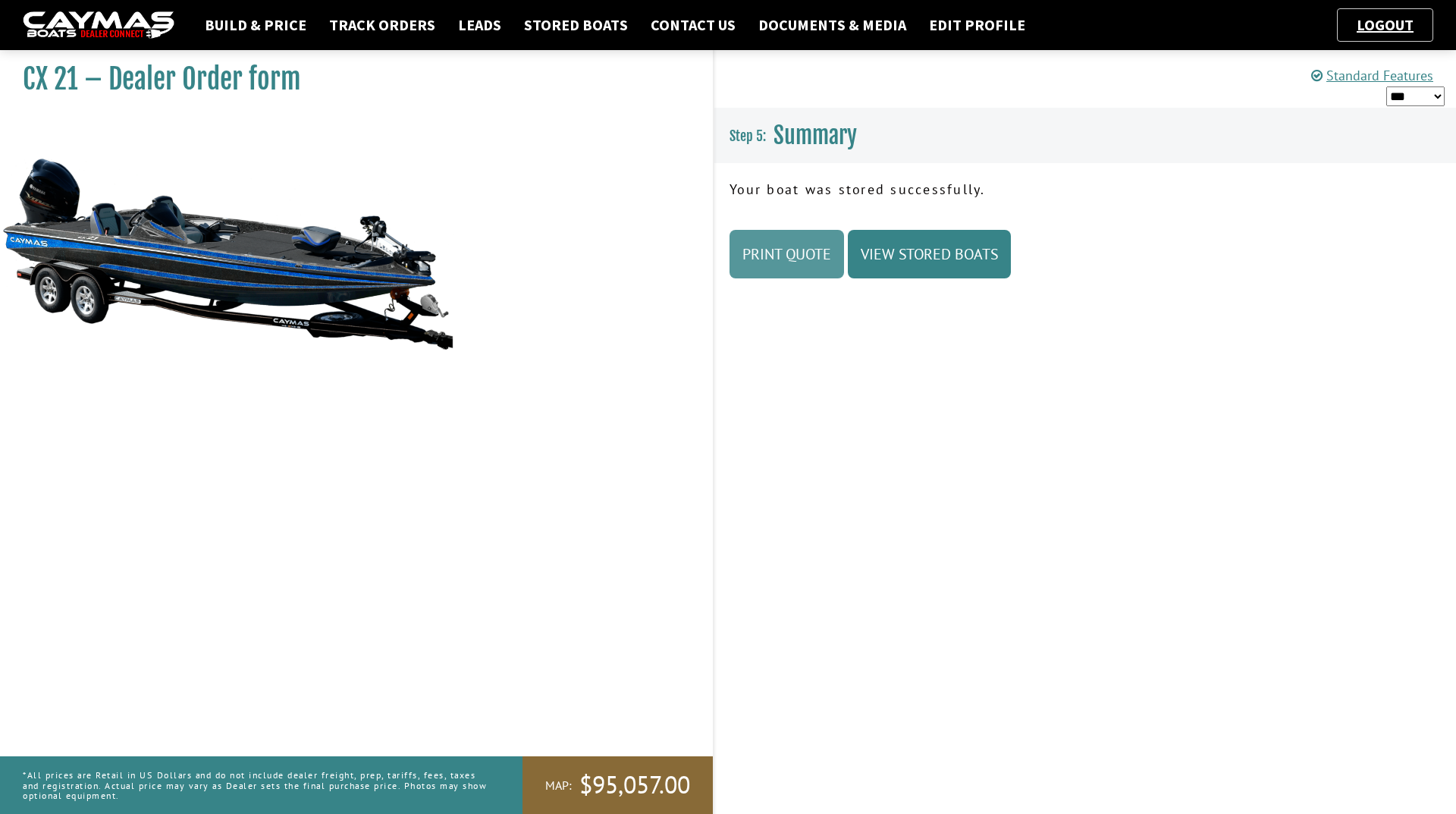
click at [806, 263] on link "Print Quote" at bounding box center [787, 254] width 115 height 48
click at [532, 27] on link "Stored Boats" at bounding box center [575, 25] width 119 height 20
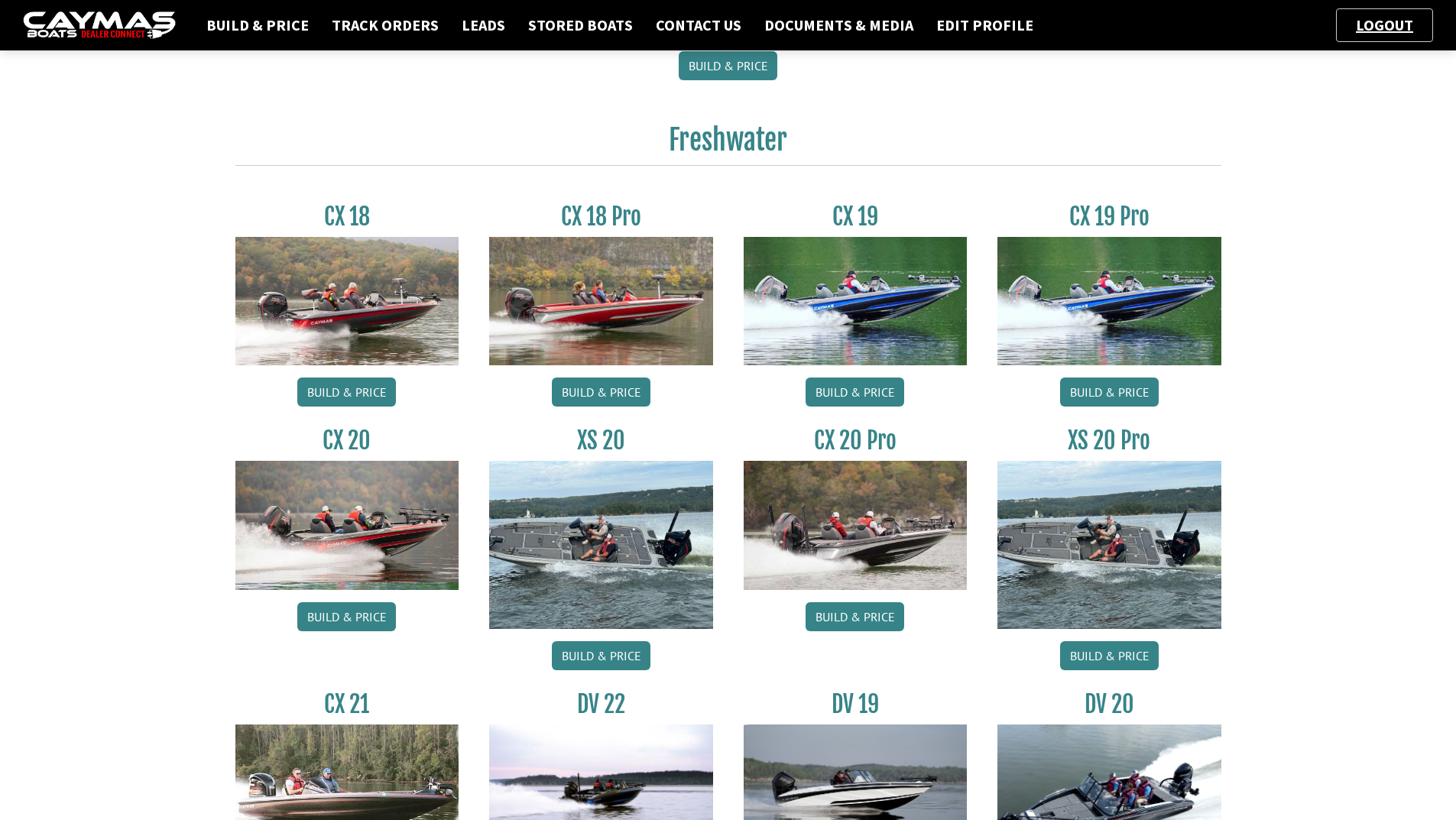
scroll to position [611, 0]
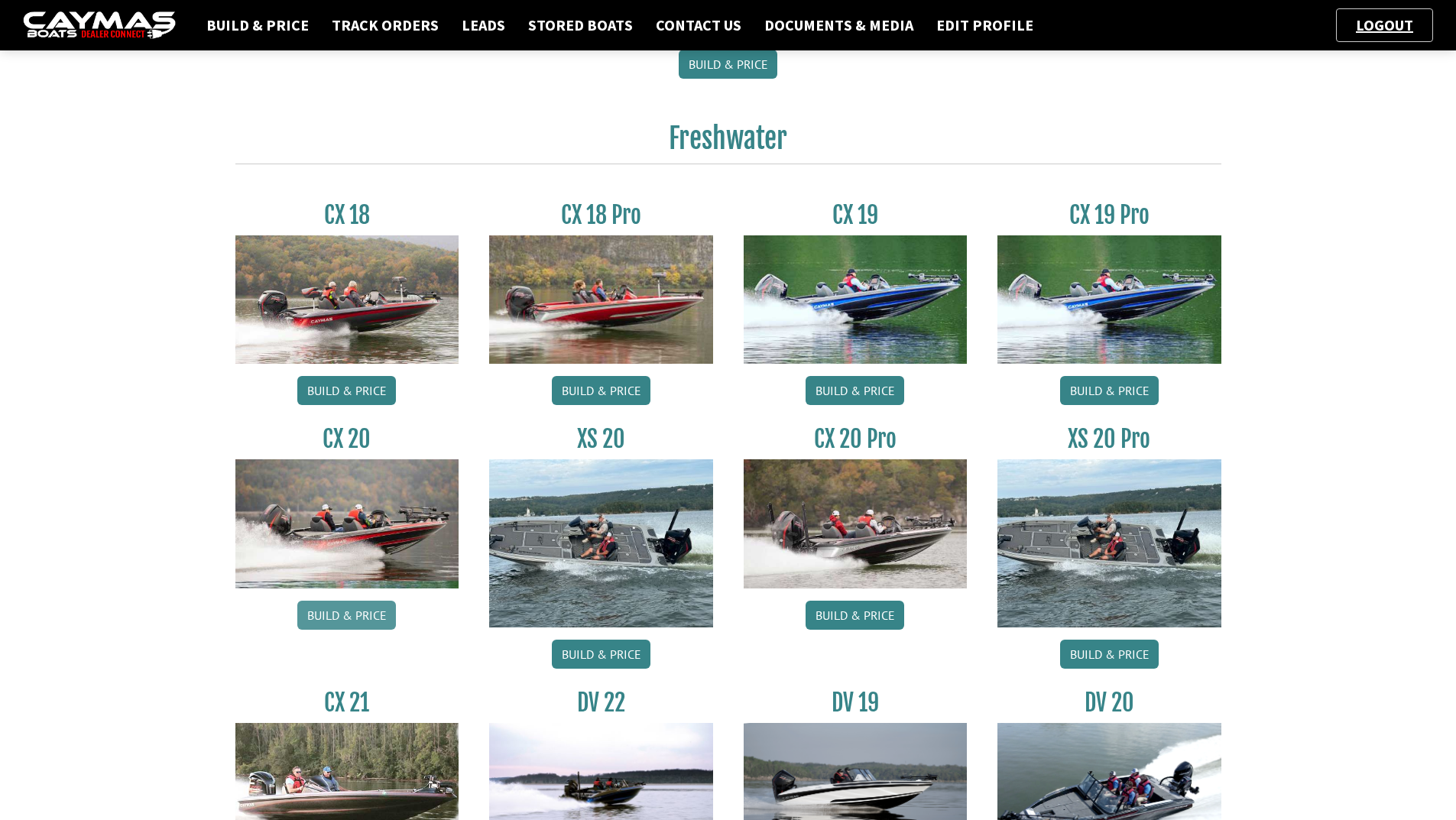
click at [354, 612] on link "Build & Price" at bounding box center [347, 615] width 99 height 29
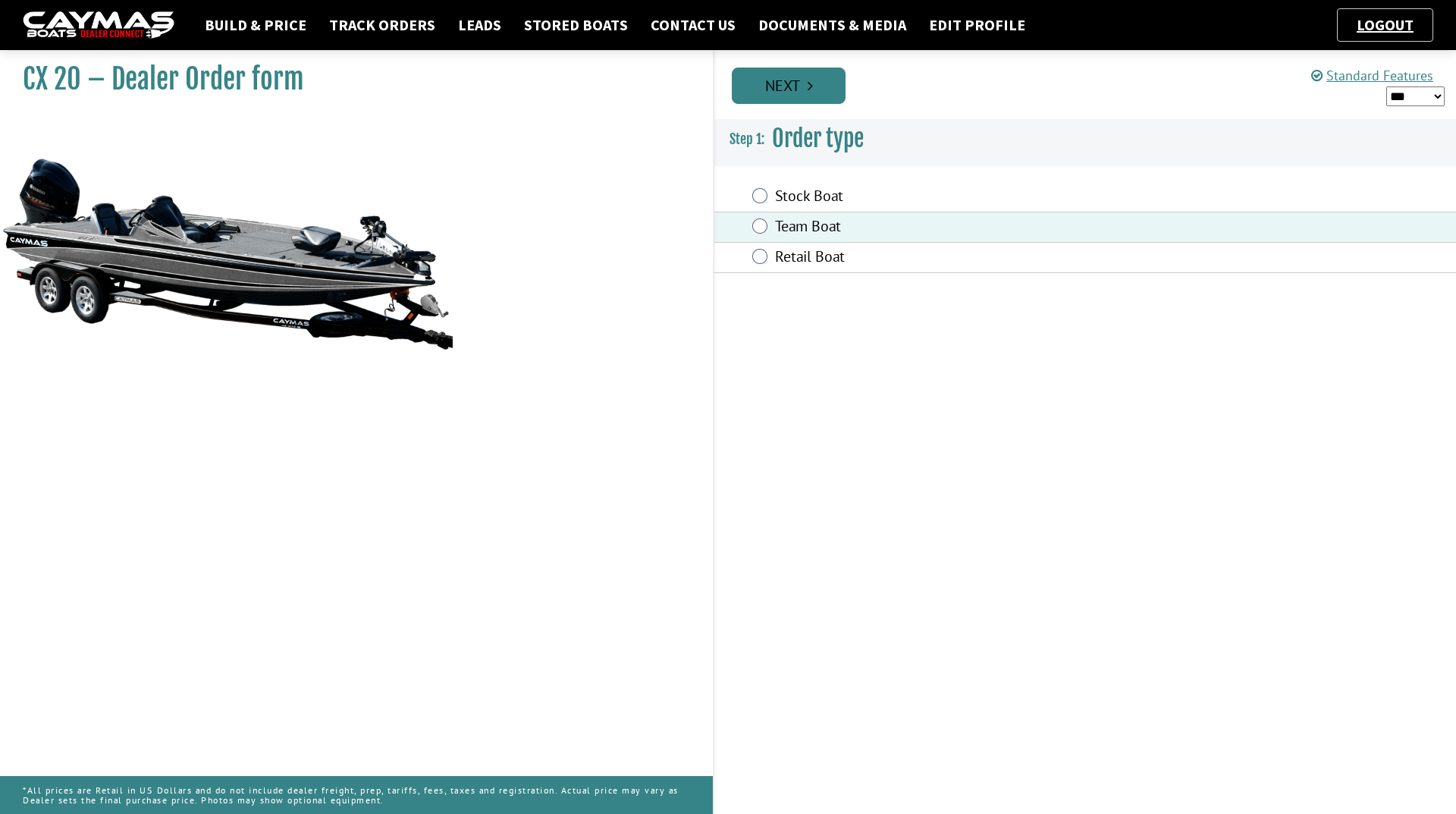
click at [785, 95] on link "Next" at bounding box center [789, 86] width 114 height 37
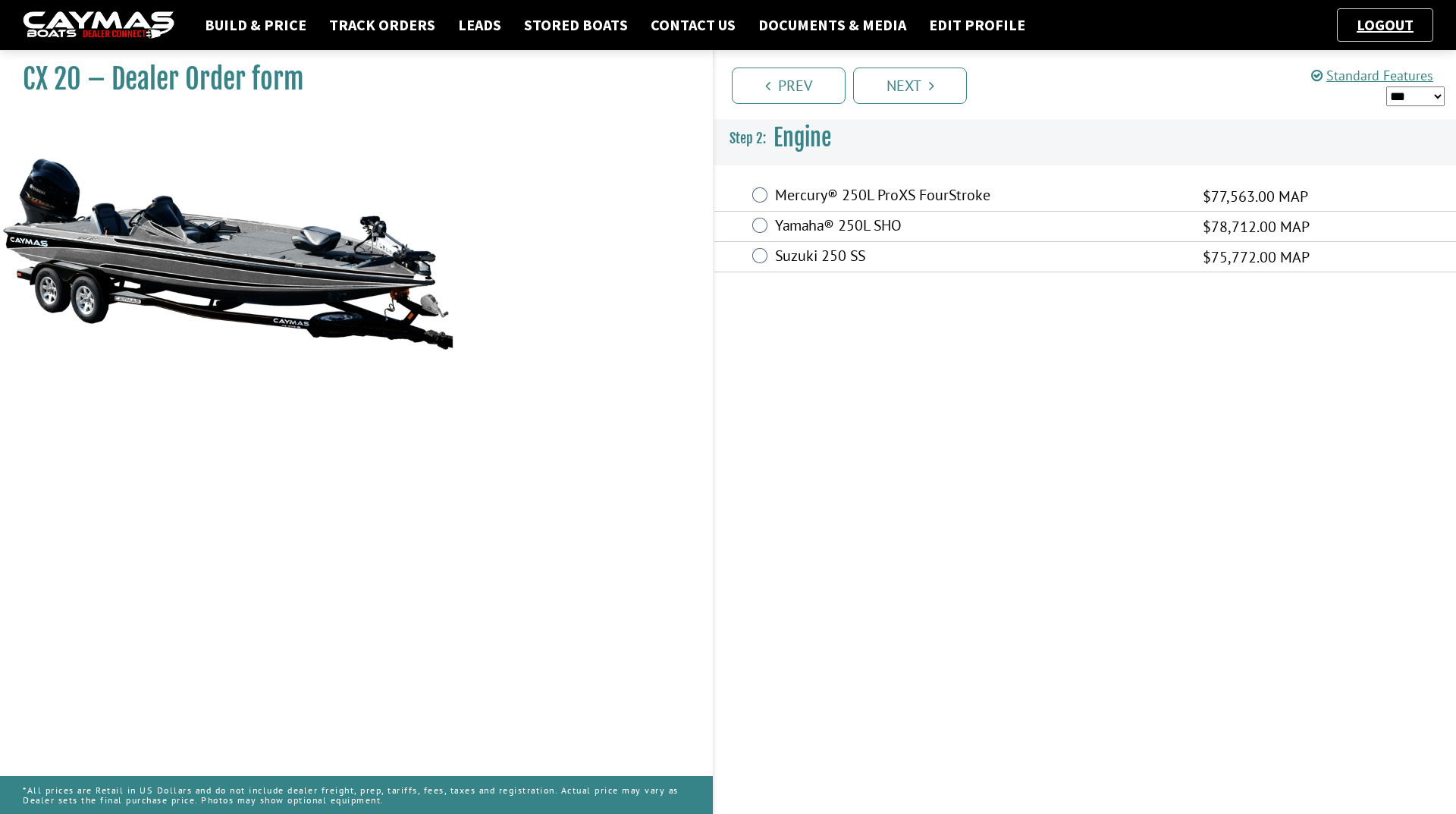
click at [801, 198] on label "Mercury® 250L ProXS FourStroke" at bounding box center [980, 197] width 409 height 22
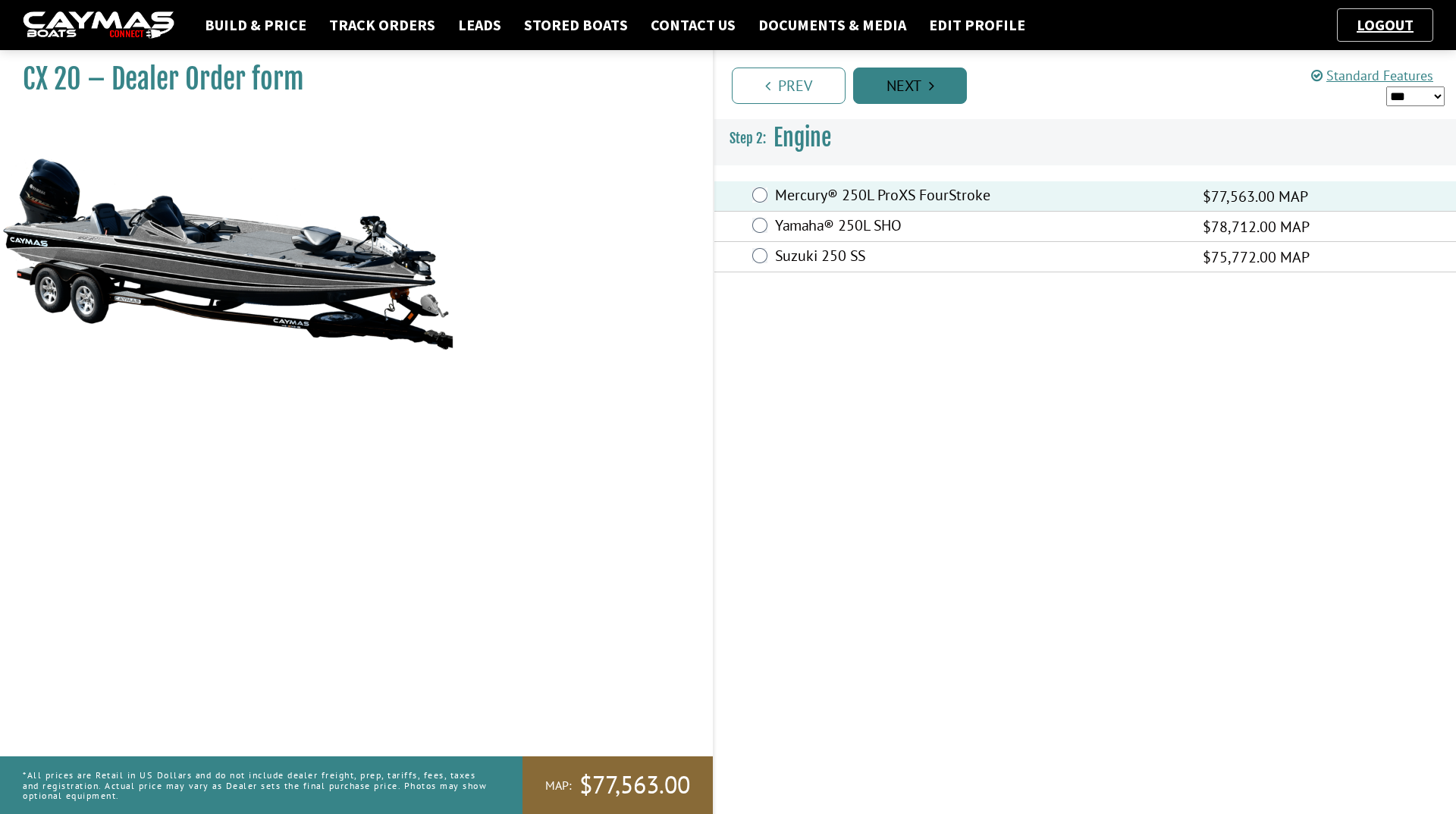
click at [930, 91] on icon "Pagination" at bounding box center [932, 86] width 5 height 15
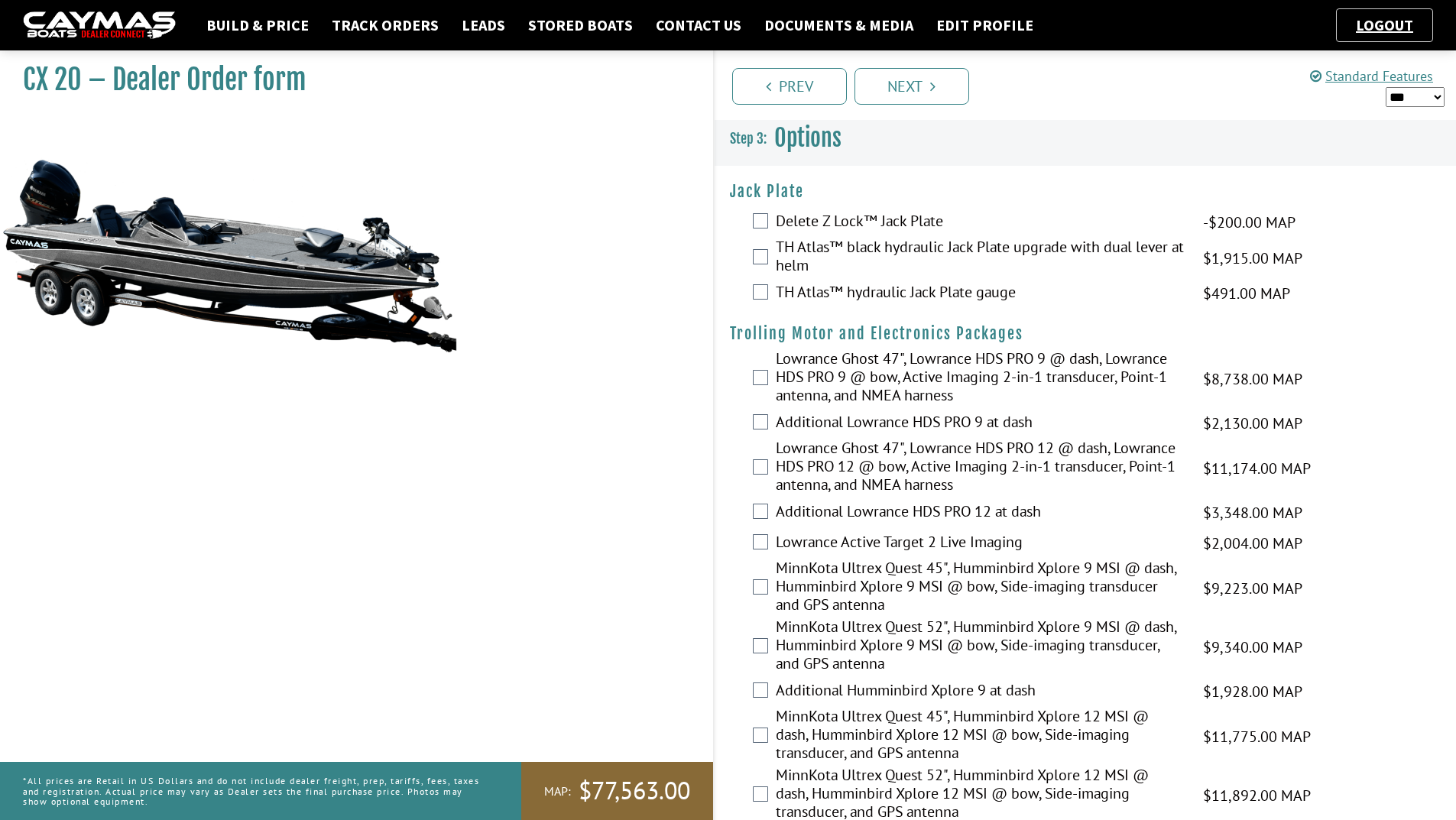
click at [869, 250] on label "TH Atlas™ black hydraulic Jack Plate upgrade with dual lever at helm" at bounding box center [979, 258] width 408 height 40
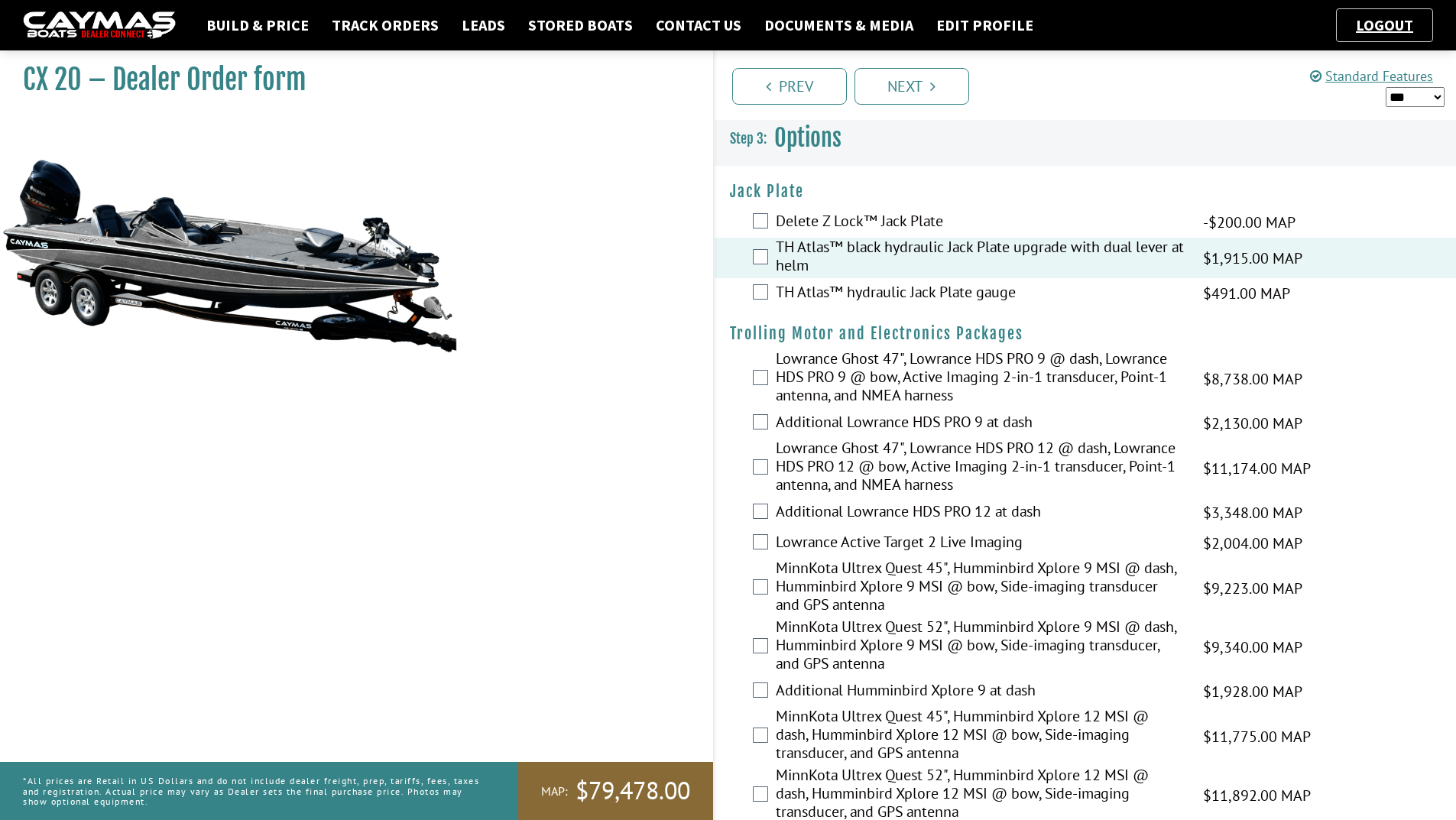
click at [807, 297] on label "TH Atlas™ hydraulic Jack Plate gauge" at bounding box center [979, 294] width 408 height 22
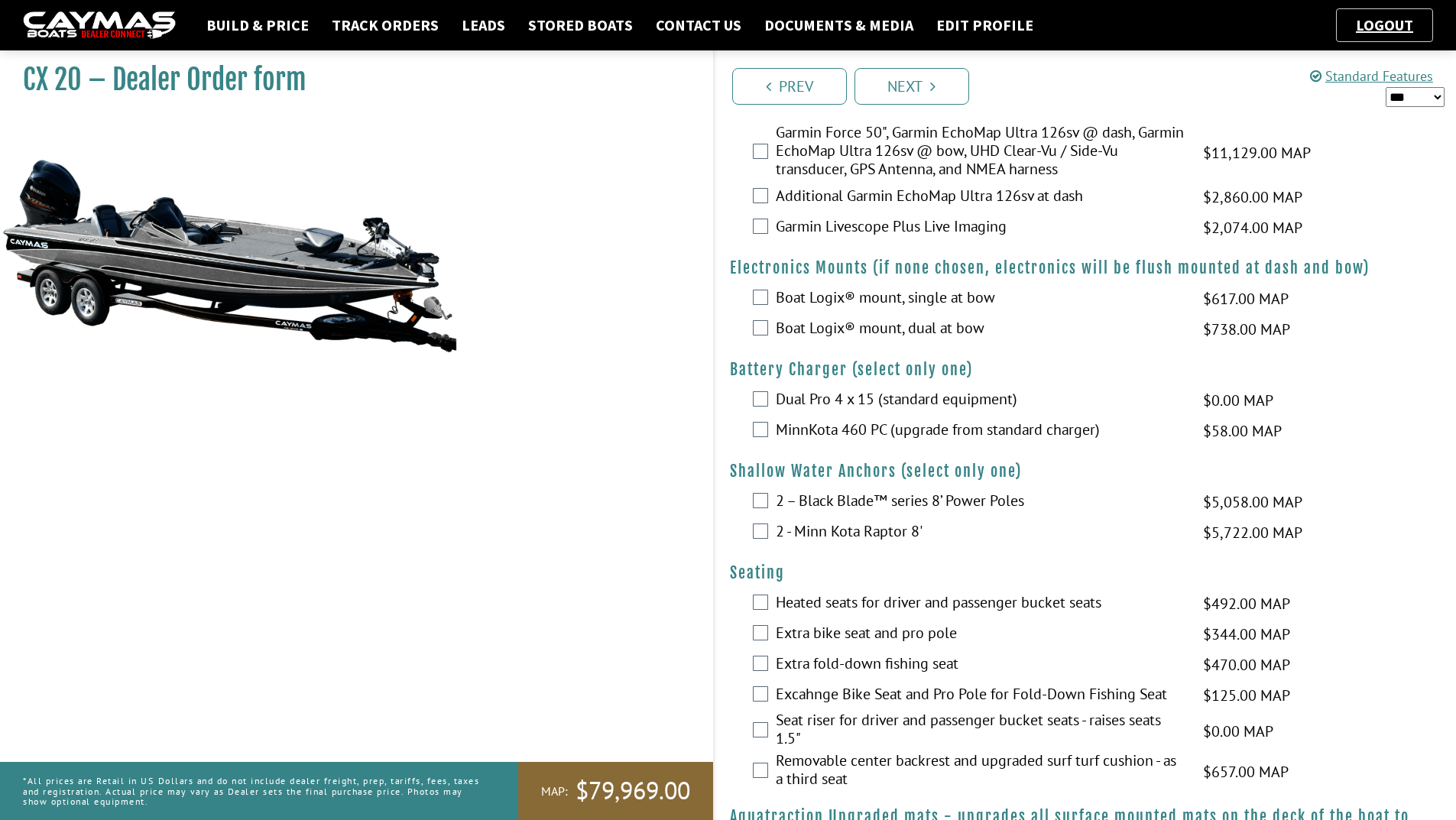
scroll to position [841, 0]
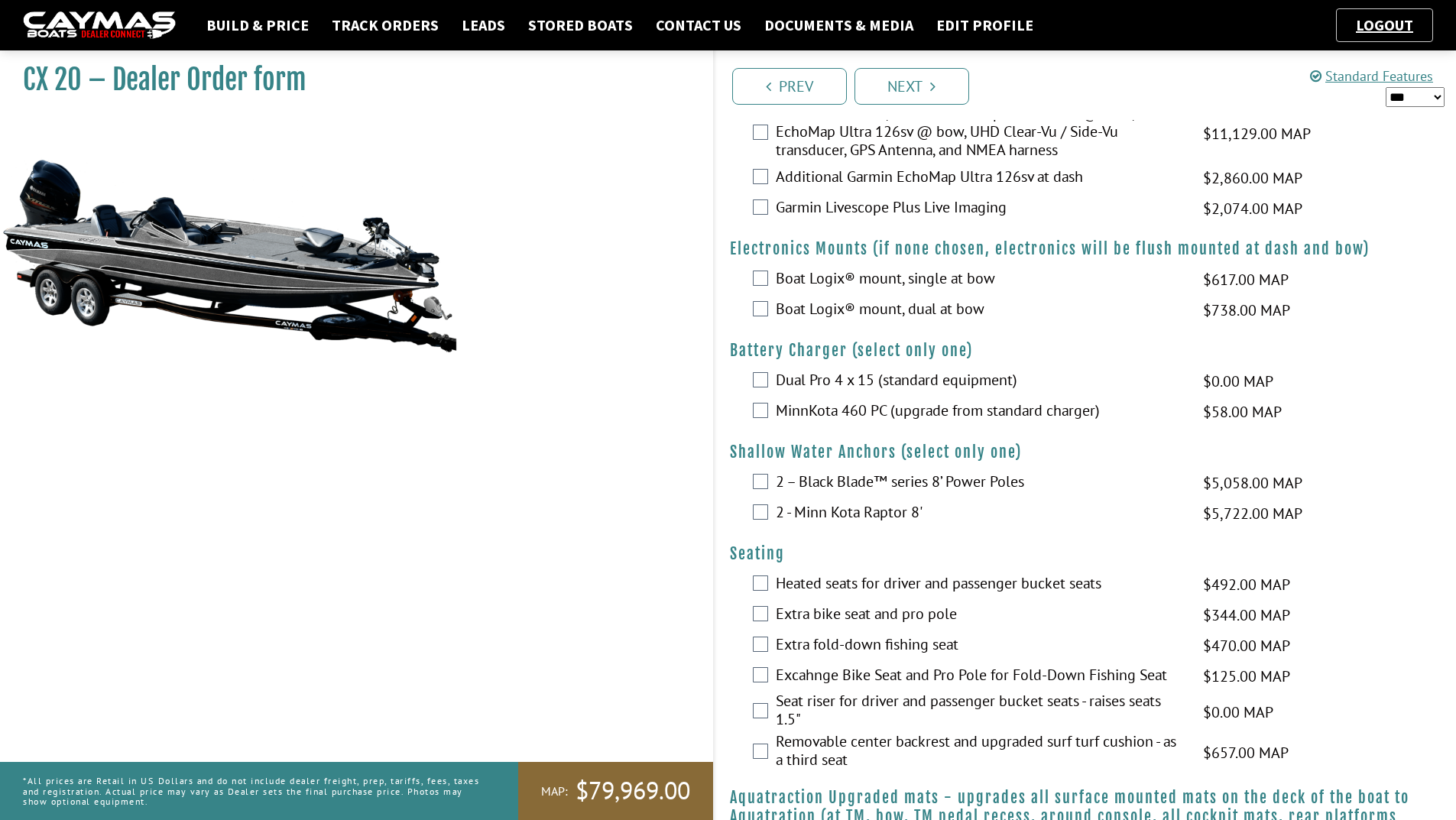
click at [830, 406] on label "MinnKota 460 PC (upgrade from standard charger)" at bounding box center [979, 412] width 408 height 22
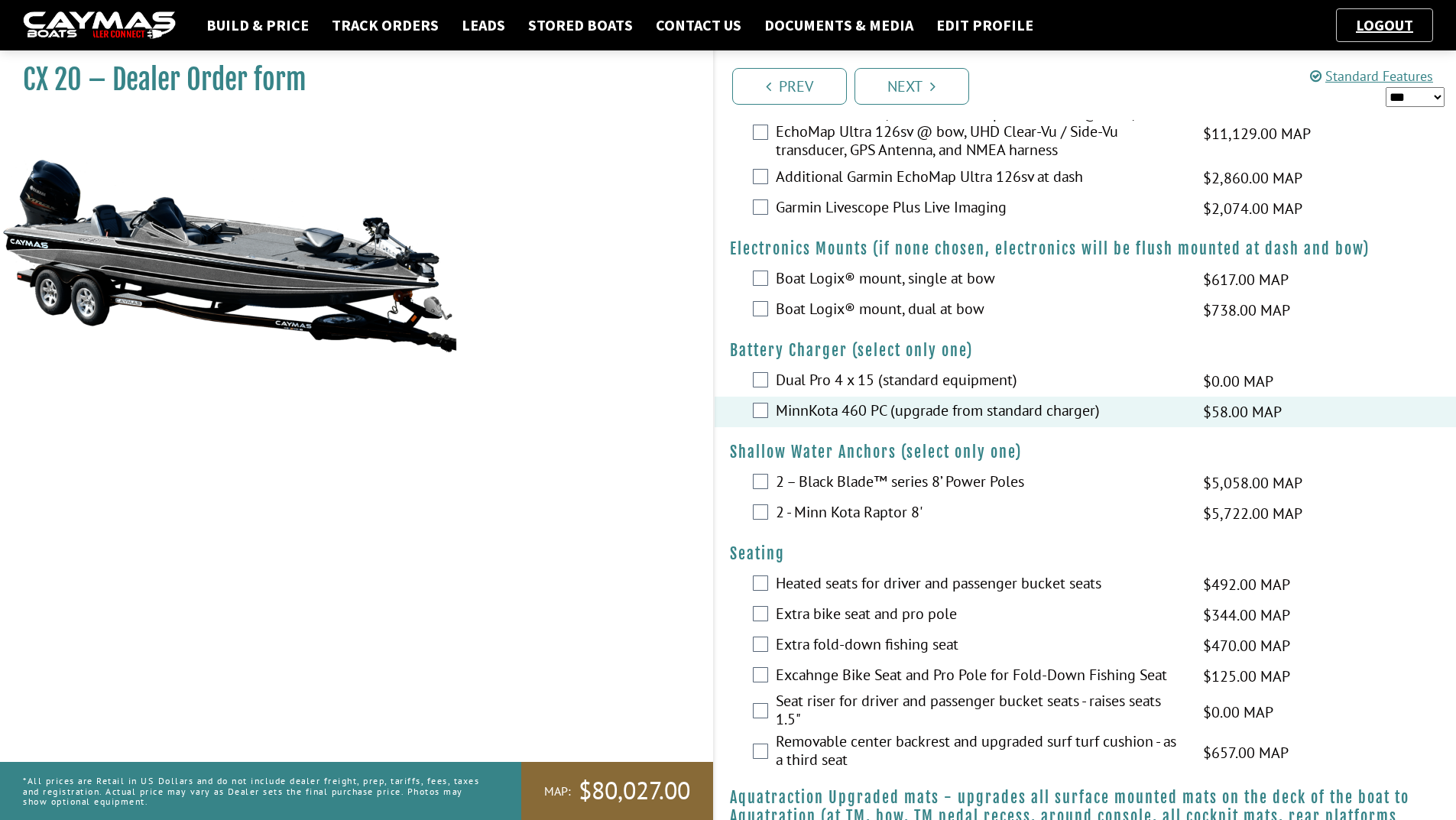
click at [821, 484] on label "2 – Black Blade™ series 8’ Power Poles" at bounding box center [979, 483] width 408 height 22
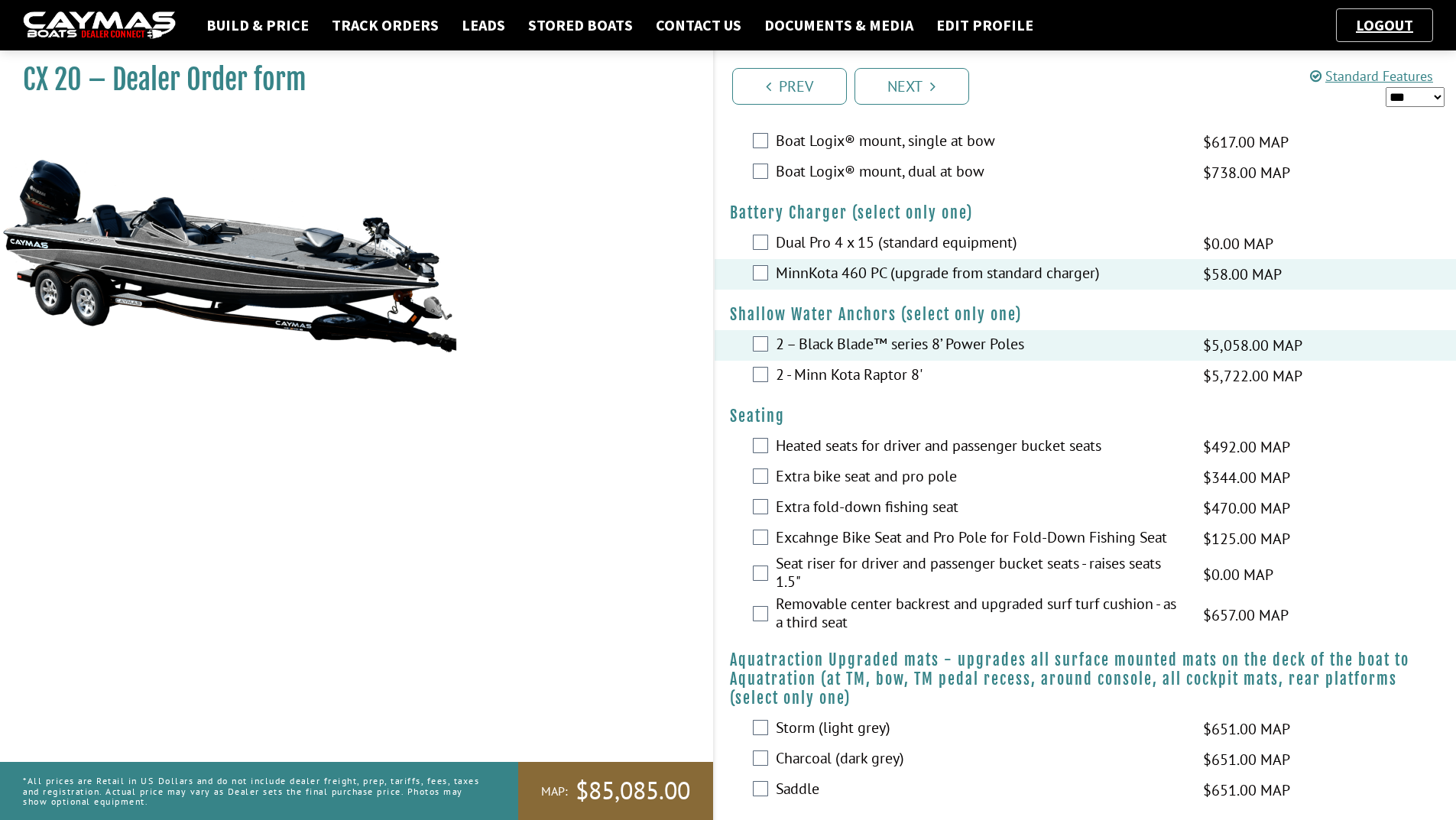
scroll to position [993, 0]
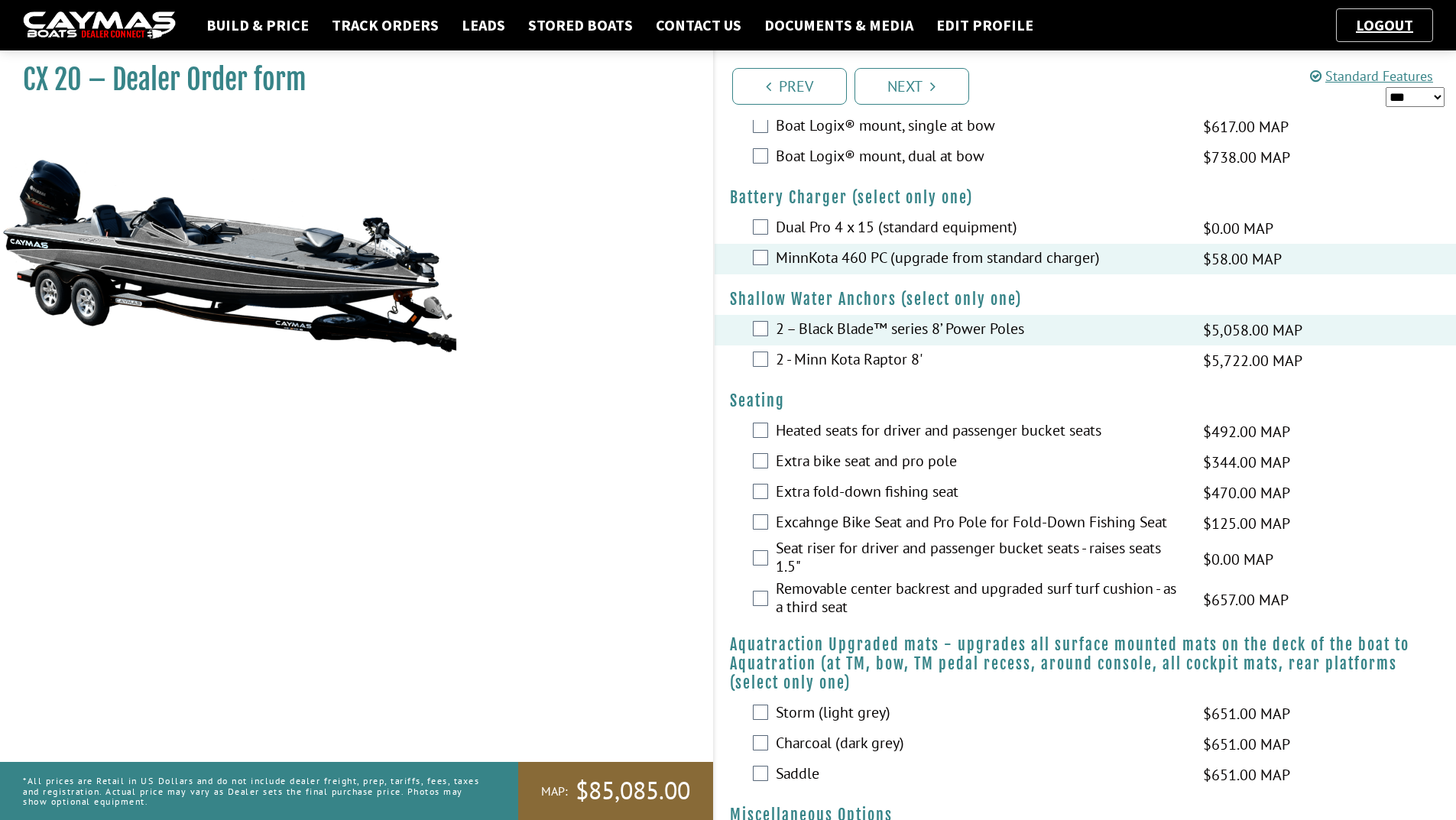
click at [803, 432] on label "Heated seats for driver and passenger bucket seats" at bounding box center [979, 432] width 408 height 22
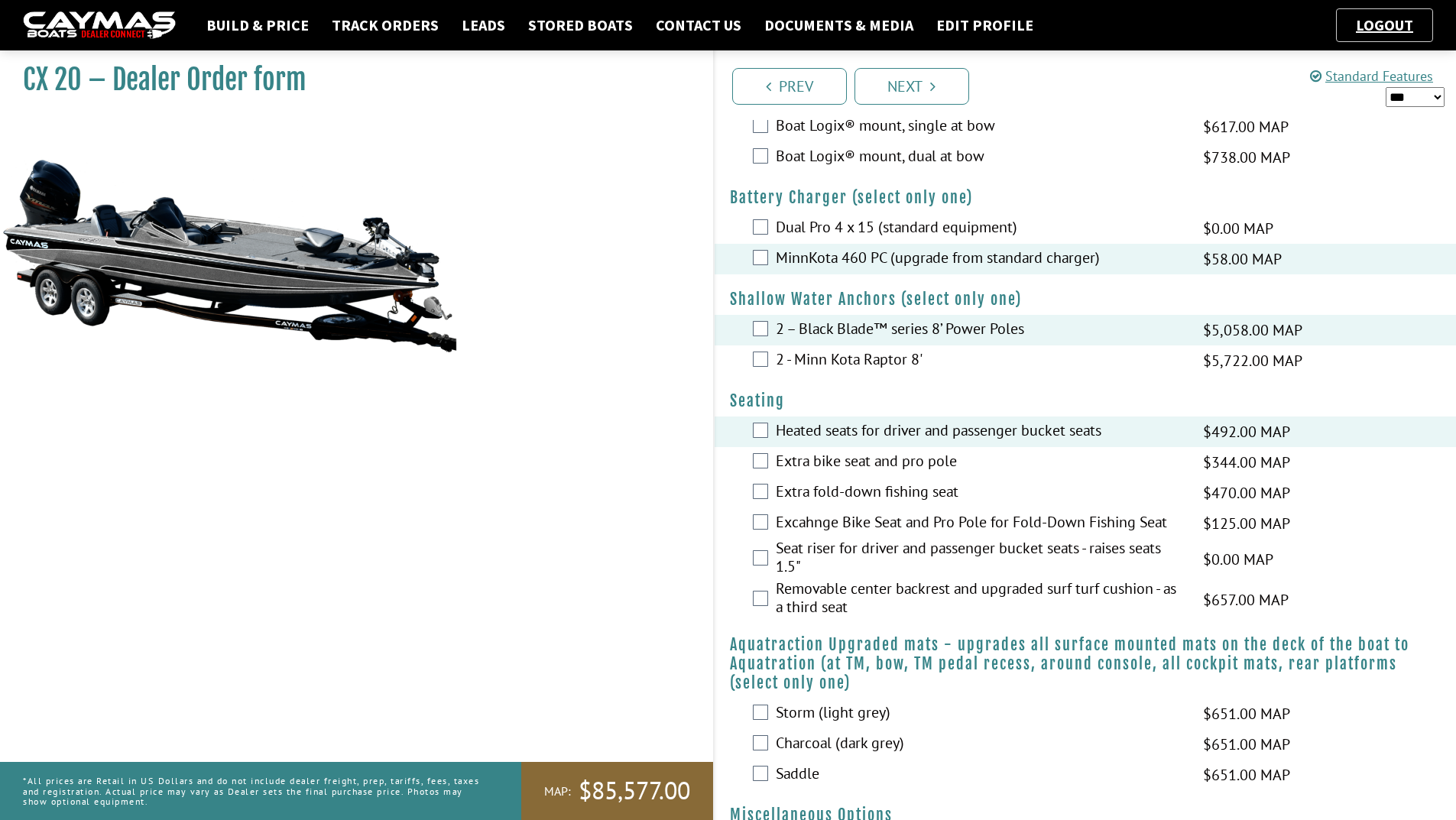
click at [827, 553] on label "Seat riser for driver and passenger bucket seats - raises seats 1.5"" at bounding box center [979, 559] width 408 height 40
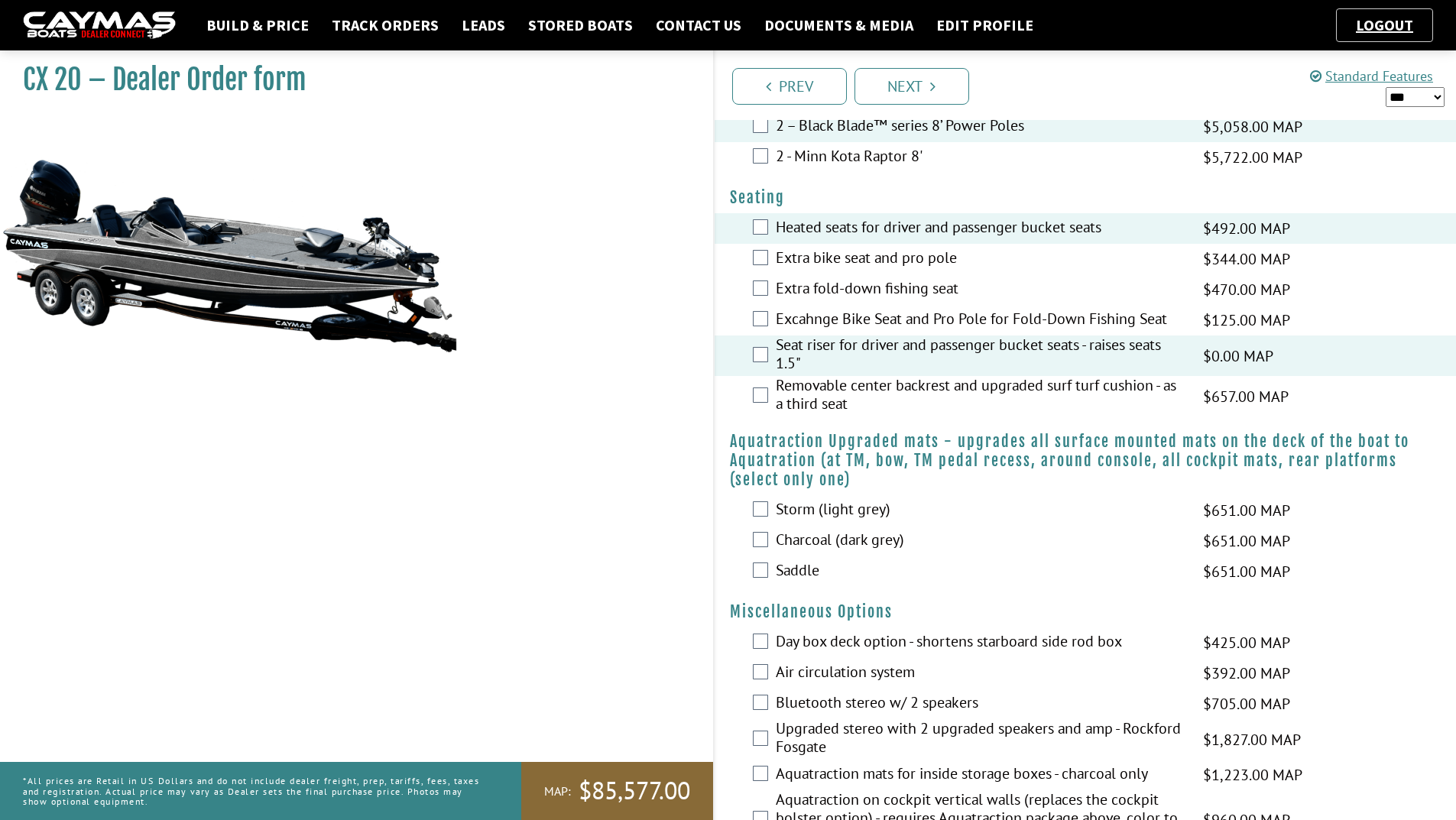
scroll to position [1223, 0]
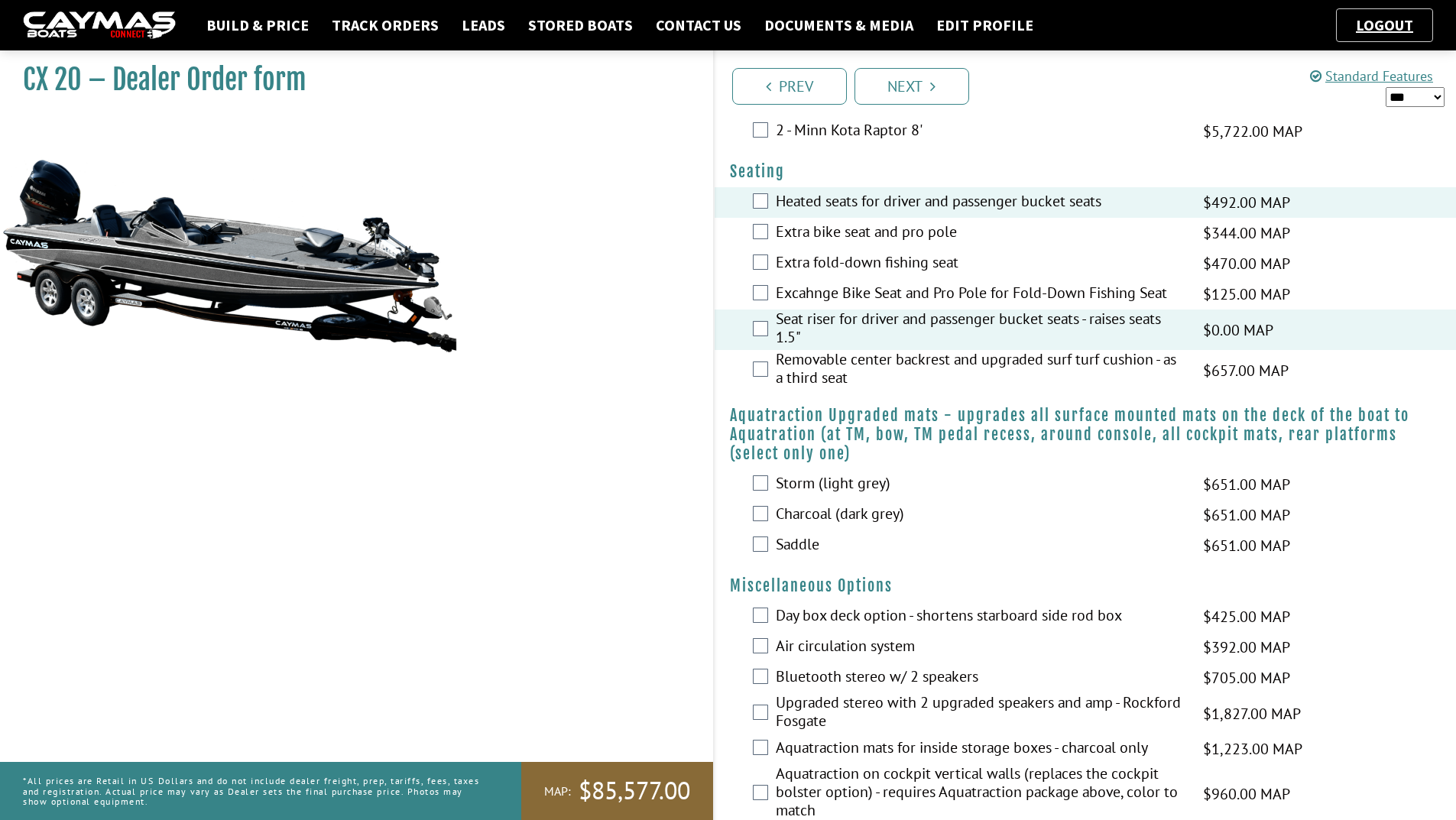
click at [814, 515] on label "Charcoal (dark grey)" at bounding box center [979, 515] width 408 height 22
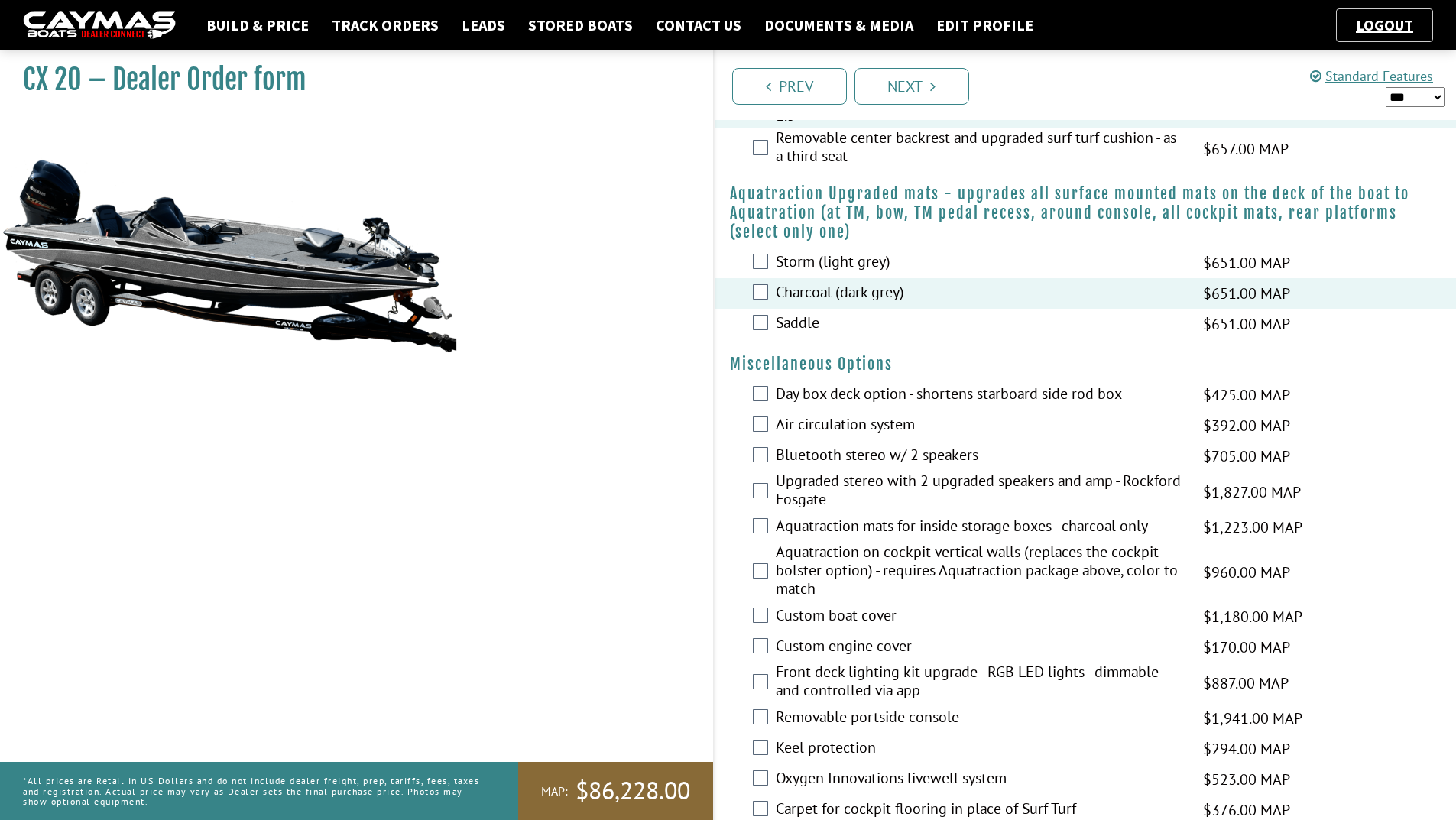
scroll to position [1452, 0]
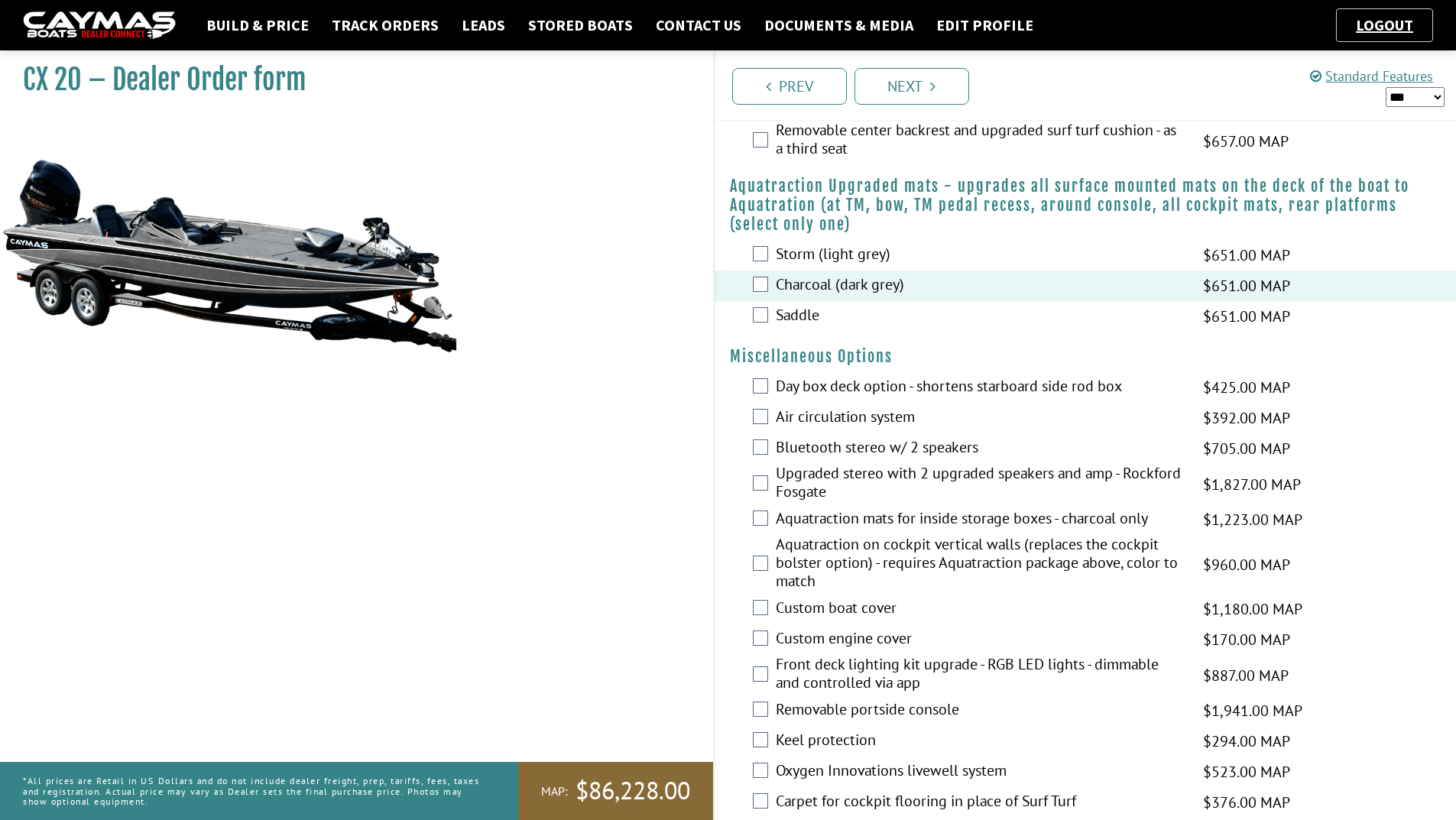
click at [792, 415] on label "Air circulation system" at bounding box center [979, 418] width 408 height 22
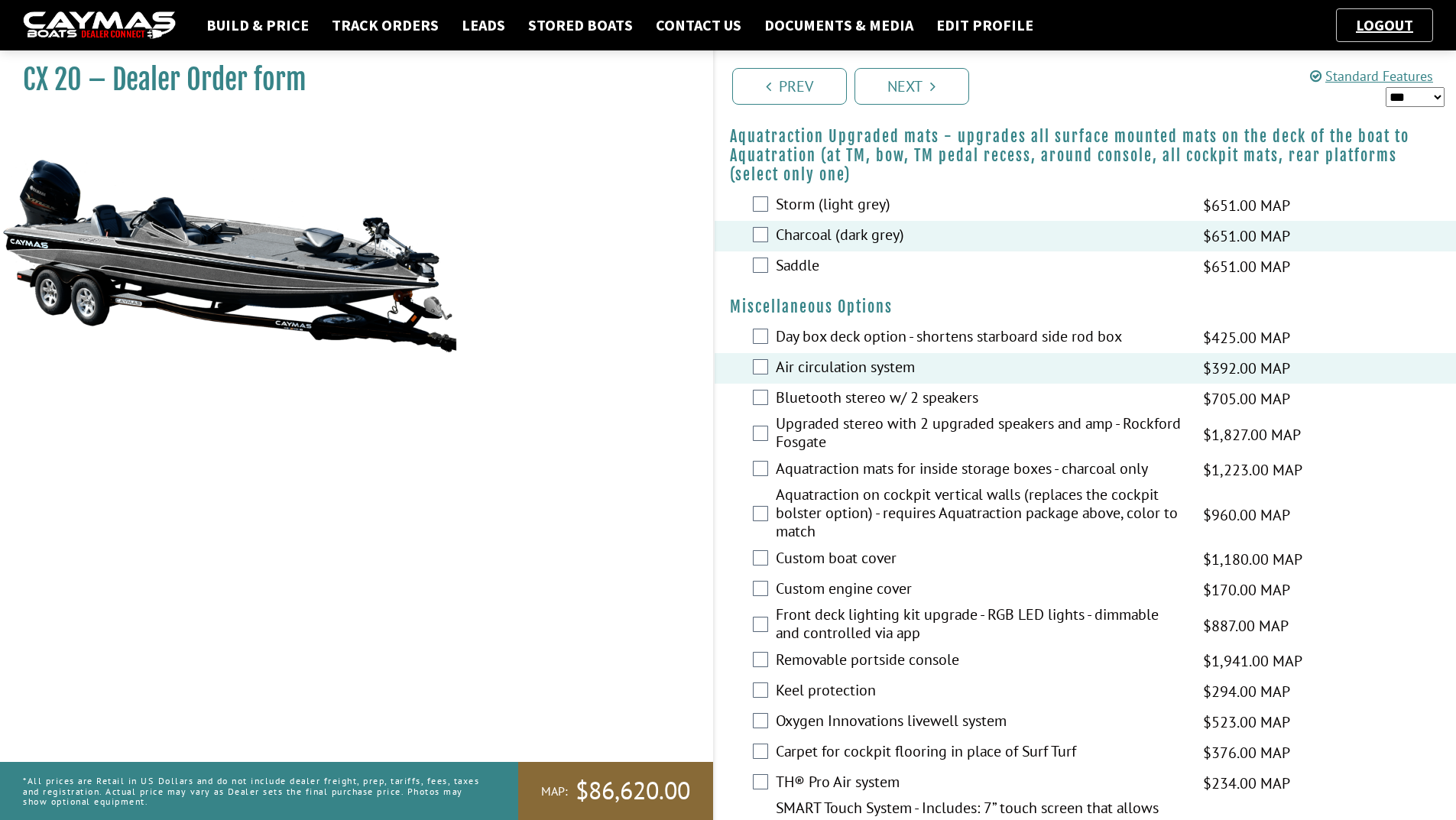
scroll to position [1529, 0]
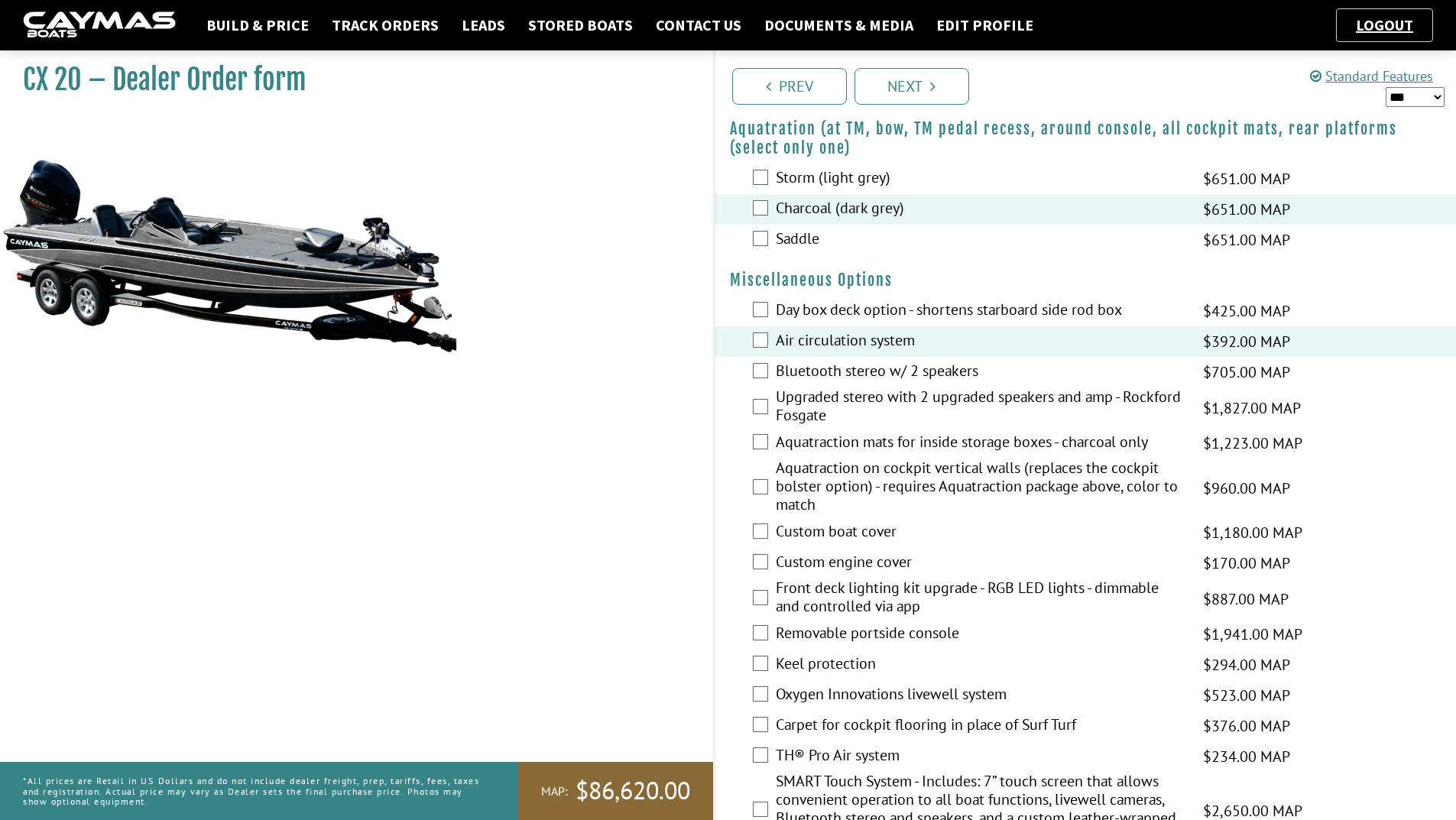
click at [795, 527] on label "Custom boat cover" at bounding box center [979, 533] width 408 height 22
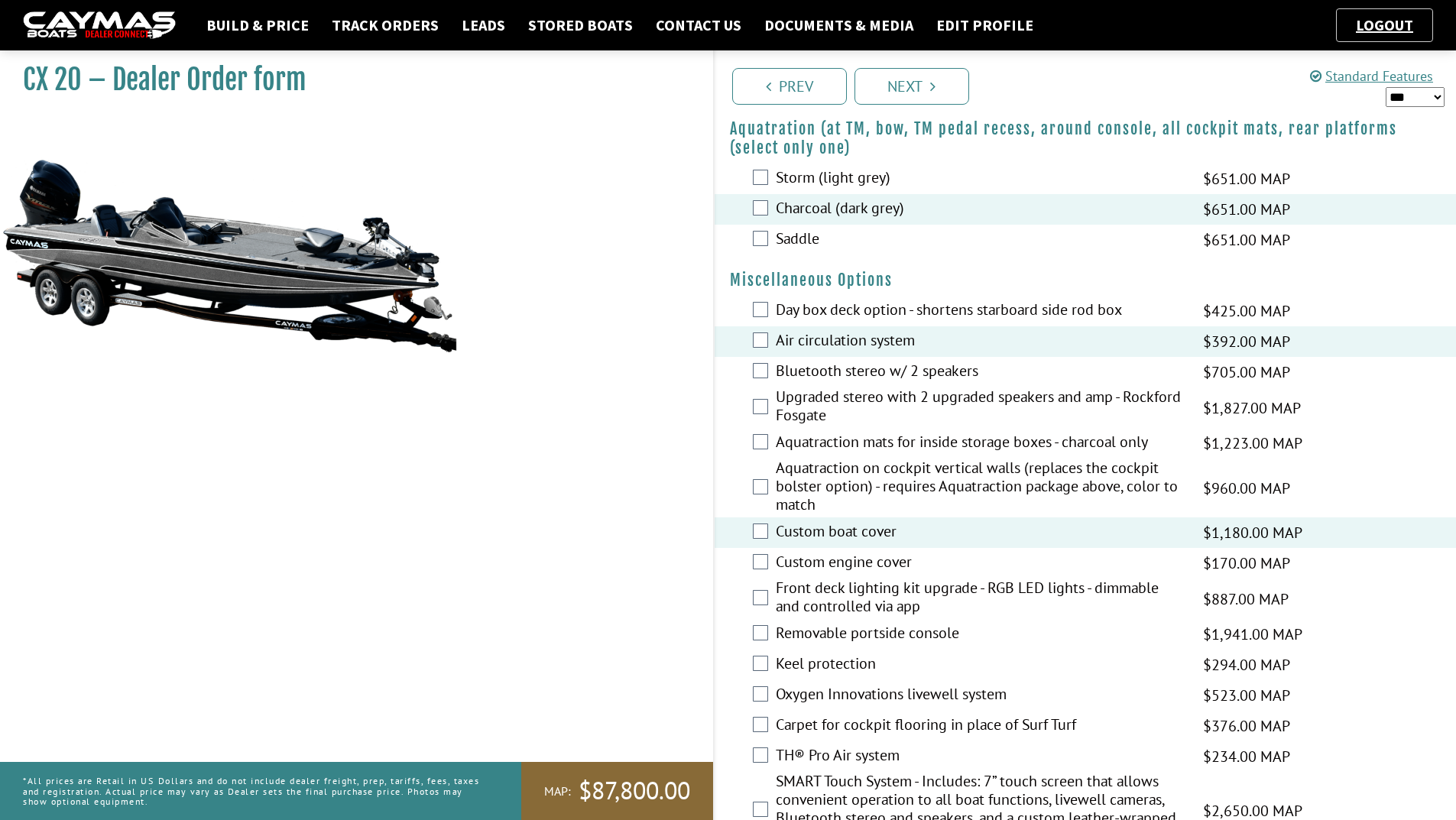
click at [805, 628] on label "Removable portside console" at bounding box center [979, 635] width 408 height 22
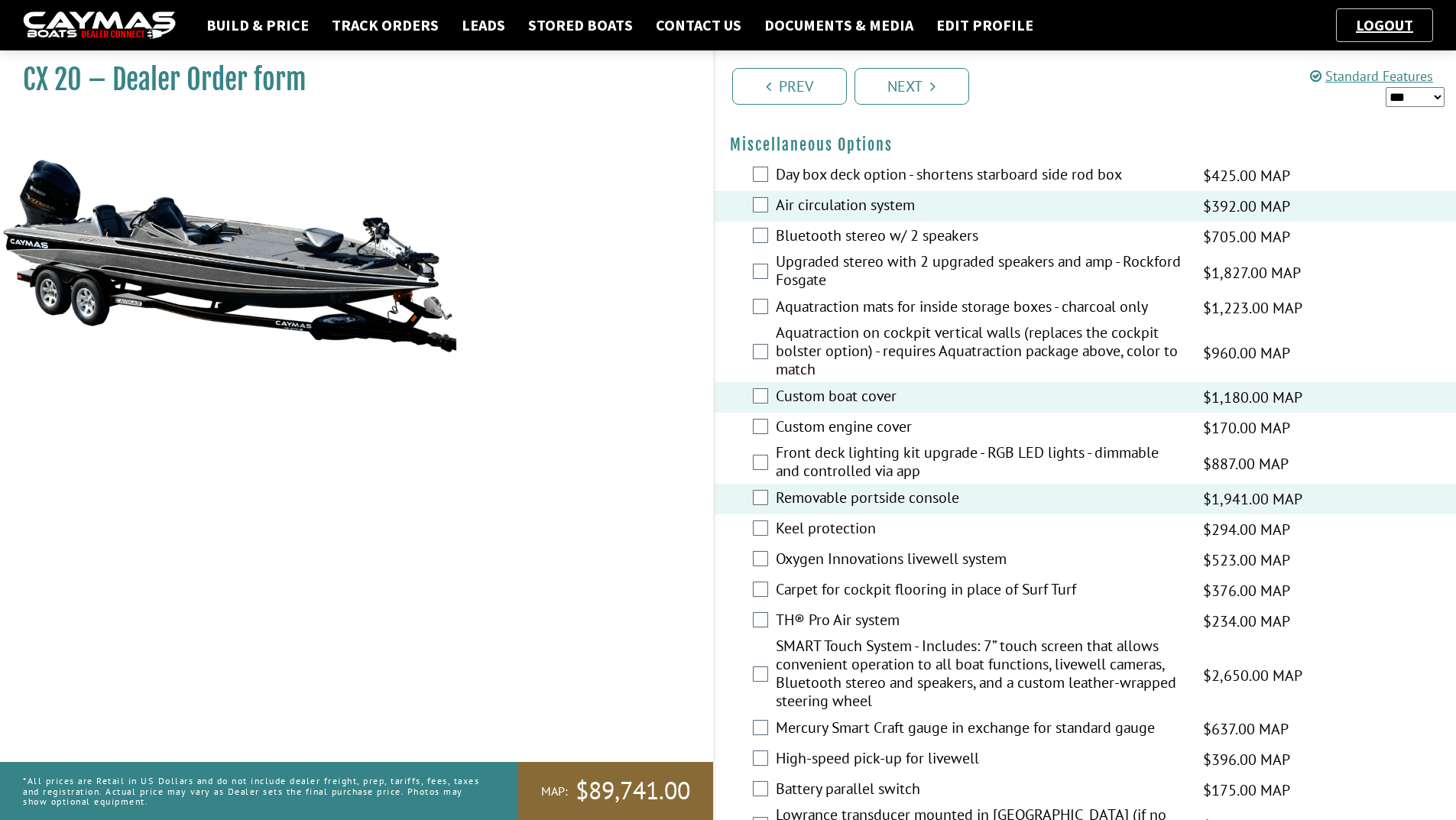
scroll to position [1681, 0]
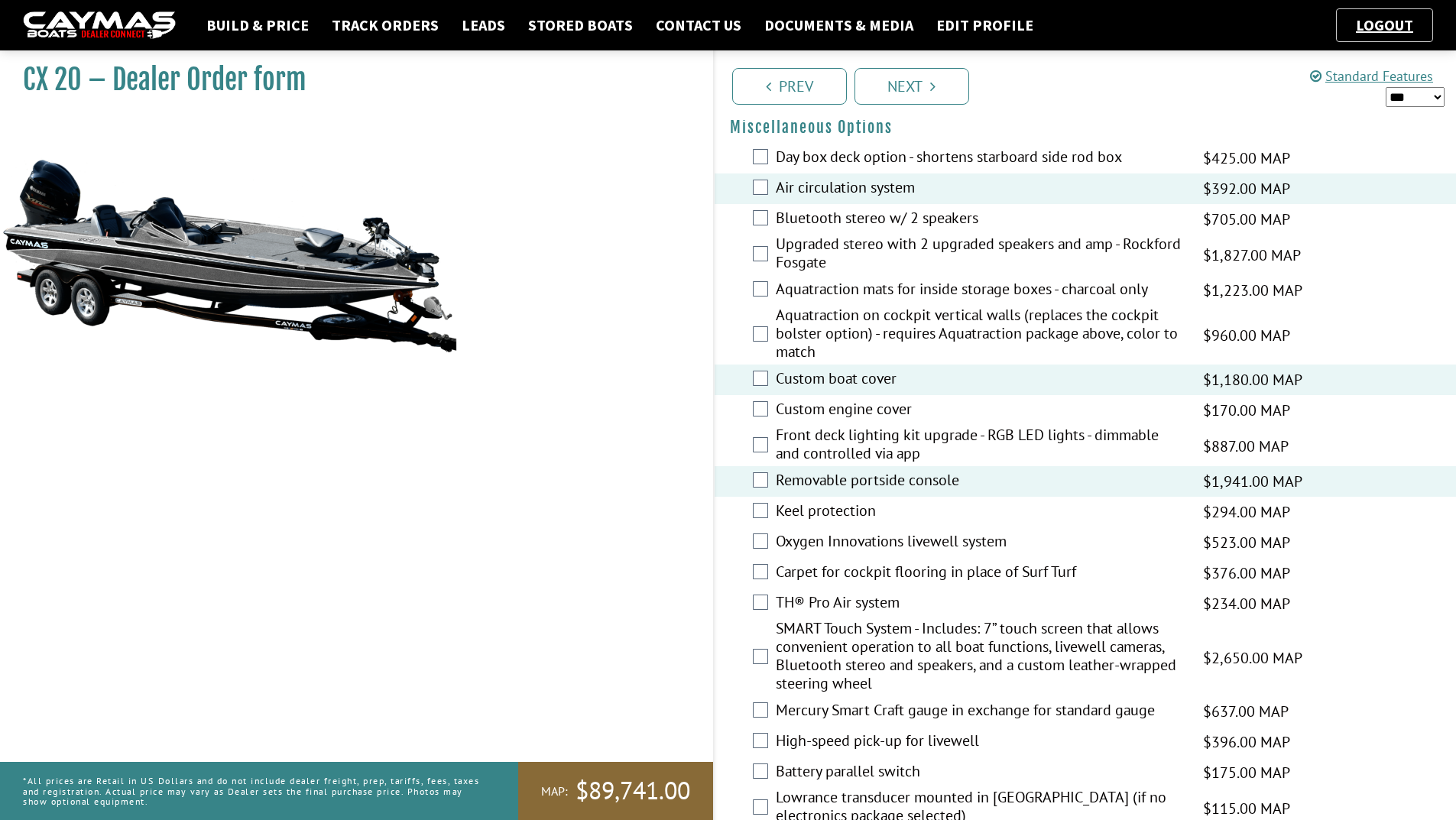
click at [802, 514] on label "Keel protection" at bounding box center [979, 513] width 408 height 22
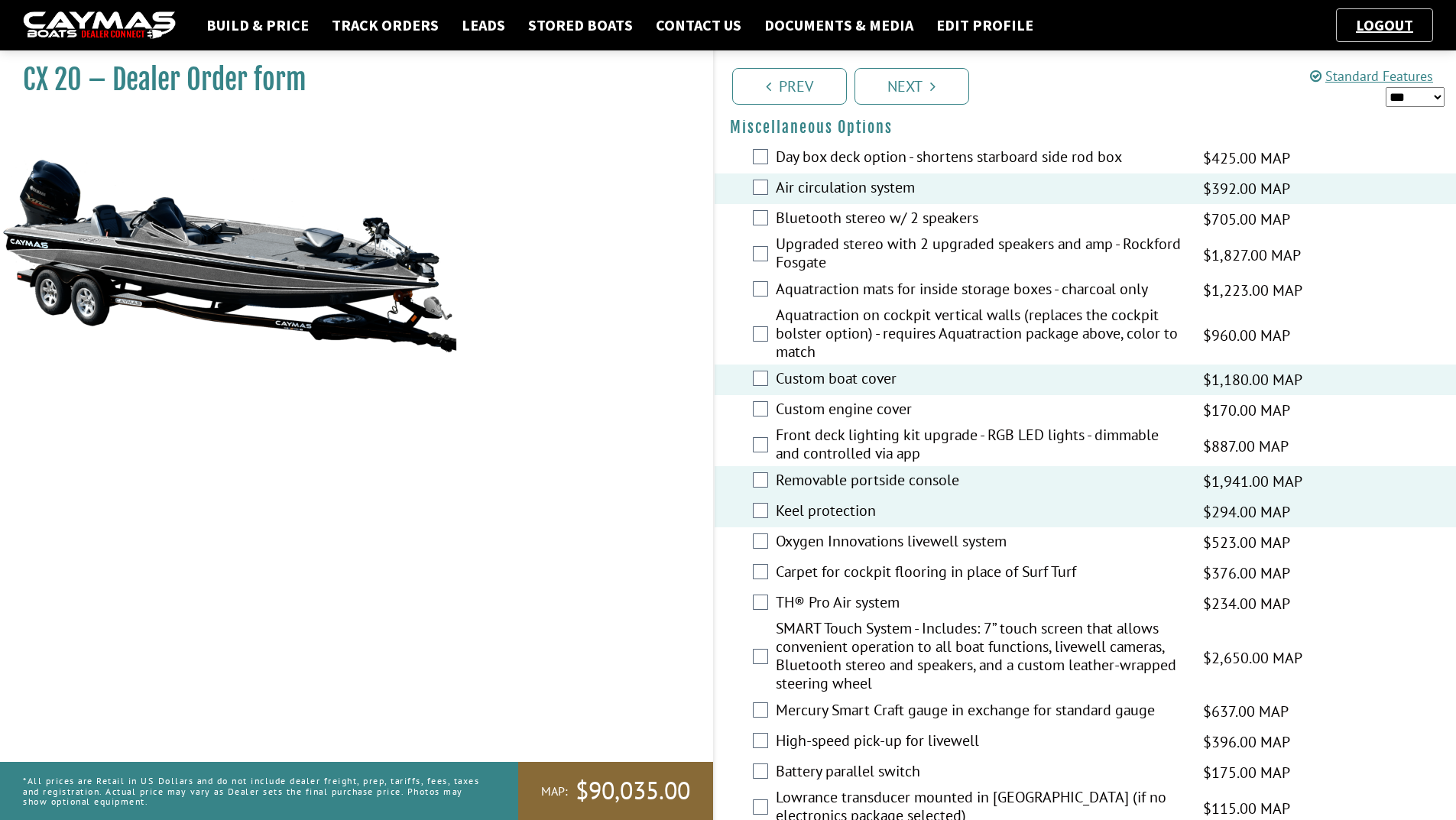
click at [794, 536] on label "Oxygen Innovations livewell system" at bounding box center [979, 543] width 408 height 22
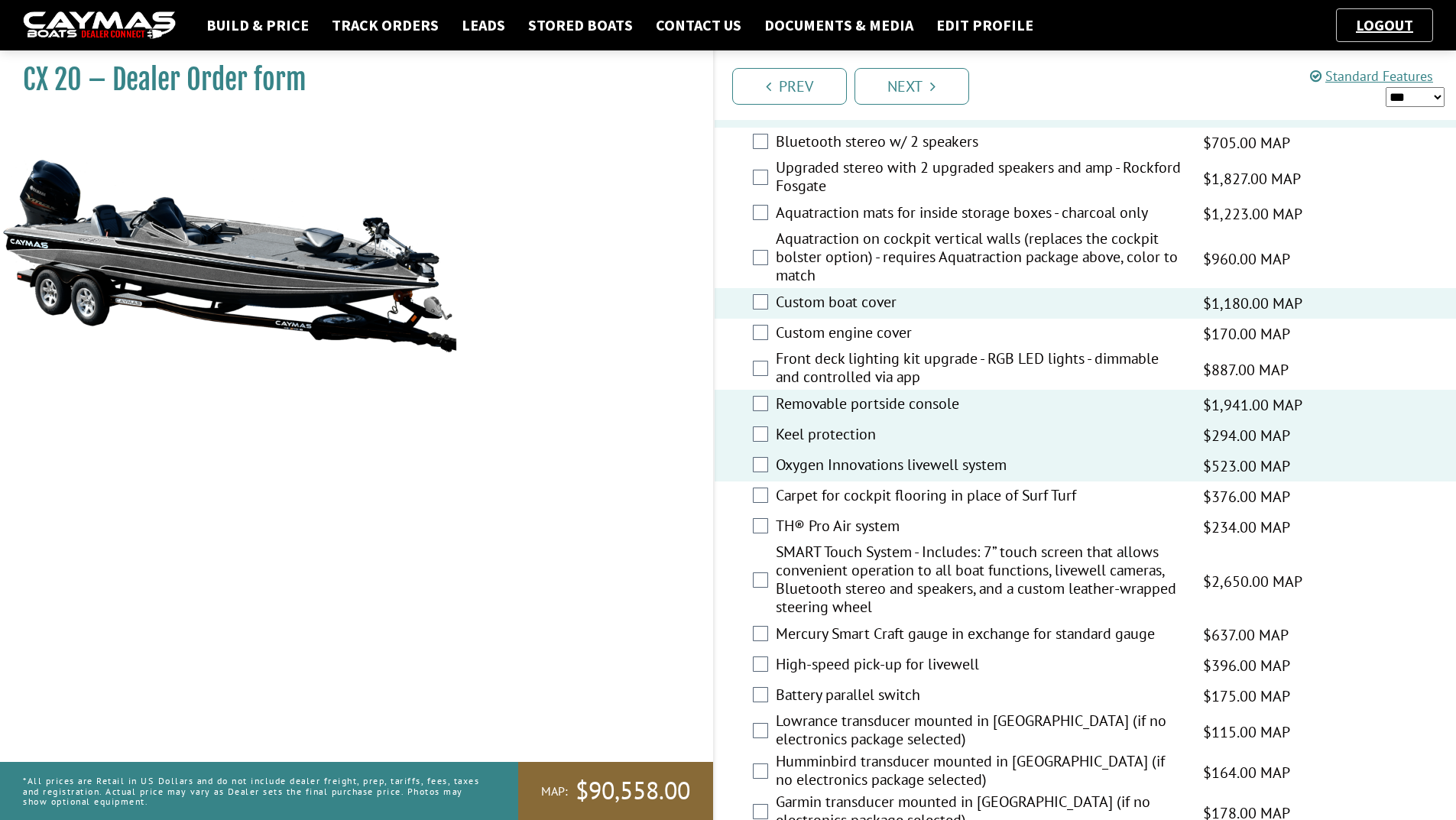
scroll to position [1834, 0]
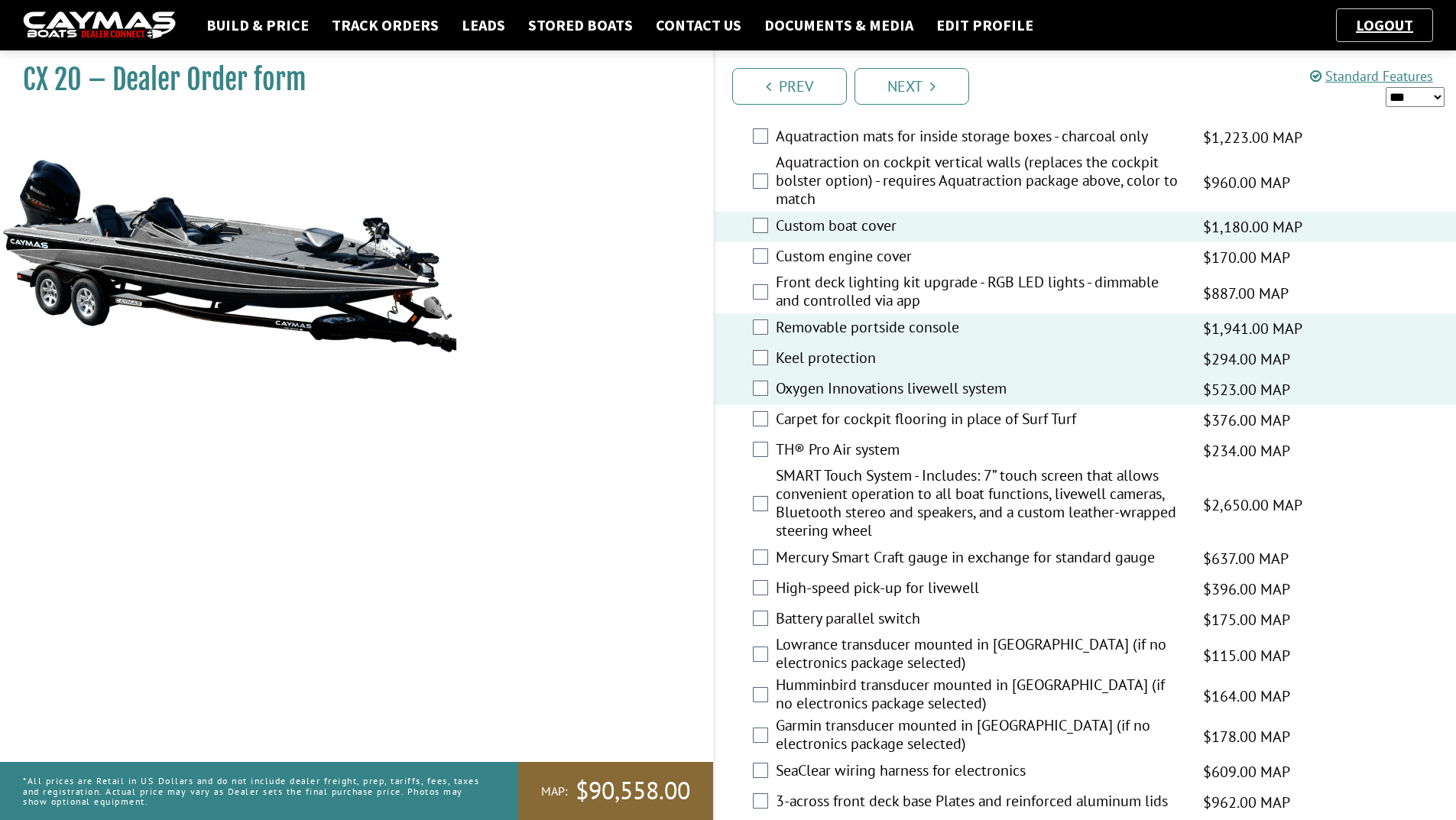
click at [786, 554] on label "Mercury Smart Craft gauge in exchange for standard gauge" at bounding box center [979, 559] width 408 height 22
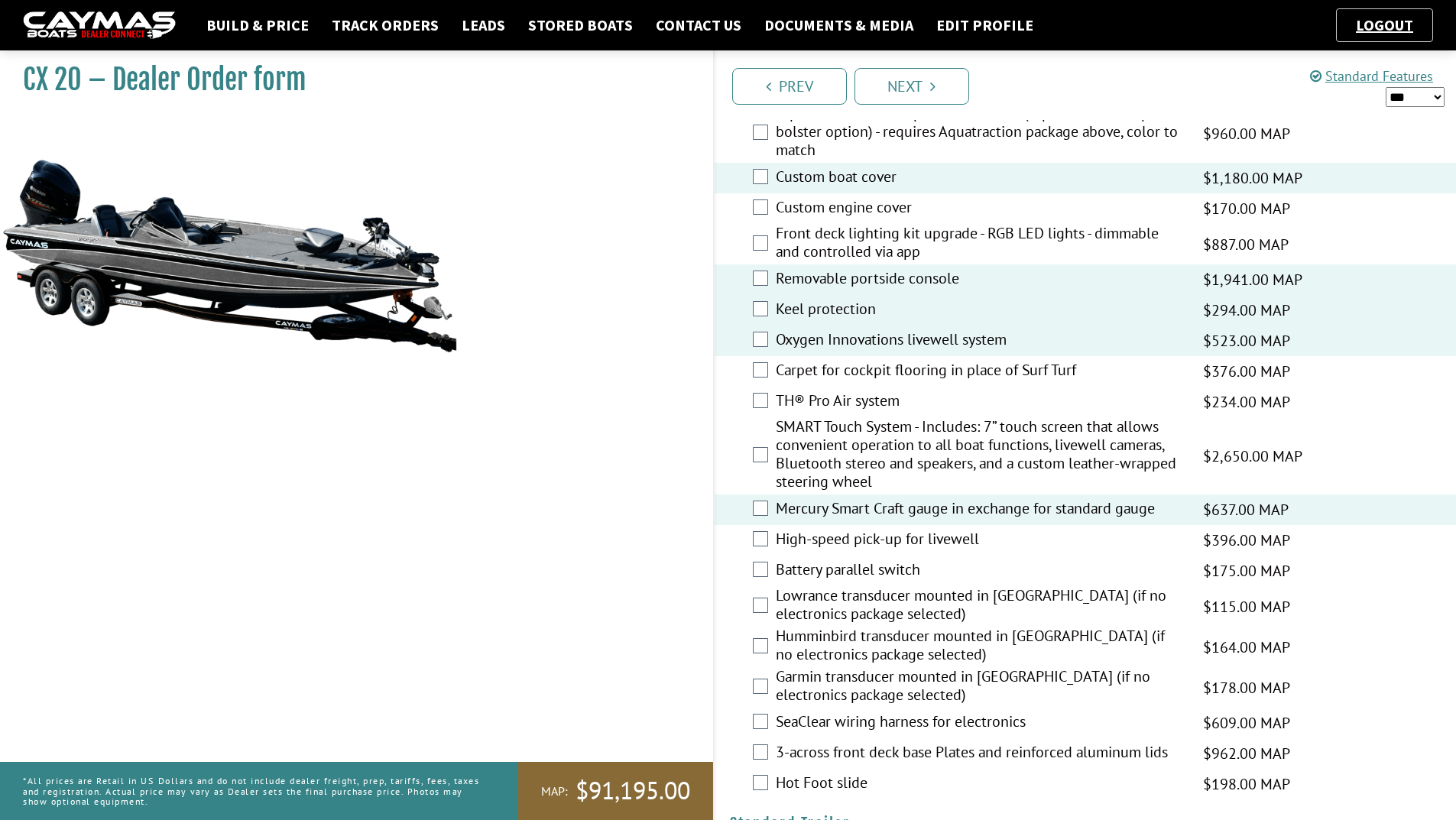
scroll to position [1911, 0]
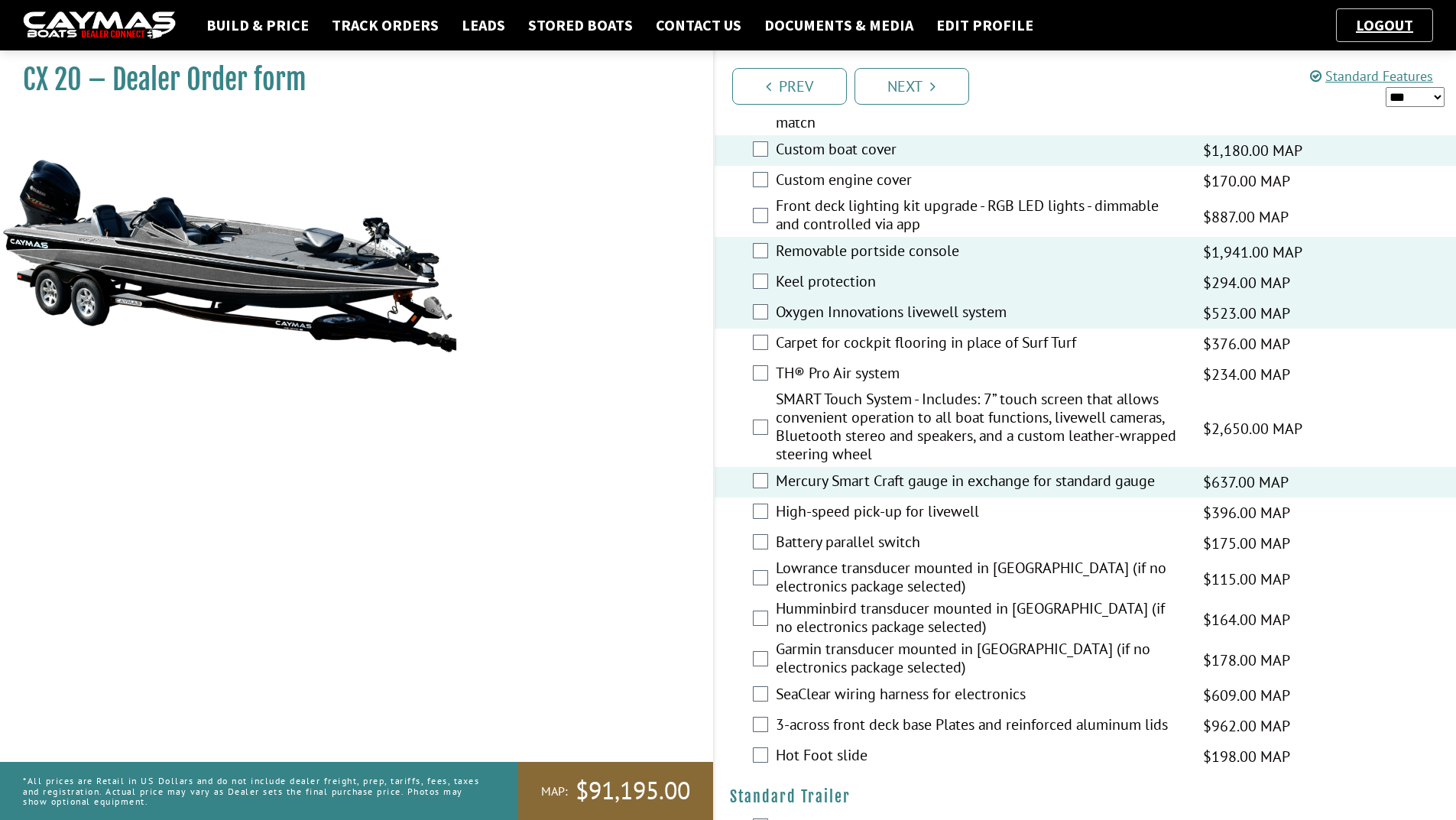
click at [808, 538] on label "Battery parallel switch" at bounding box center [979, 544] width 408 height 22
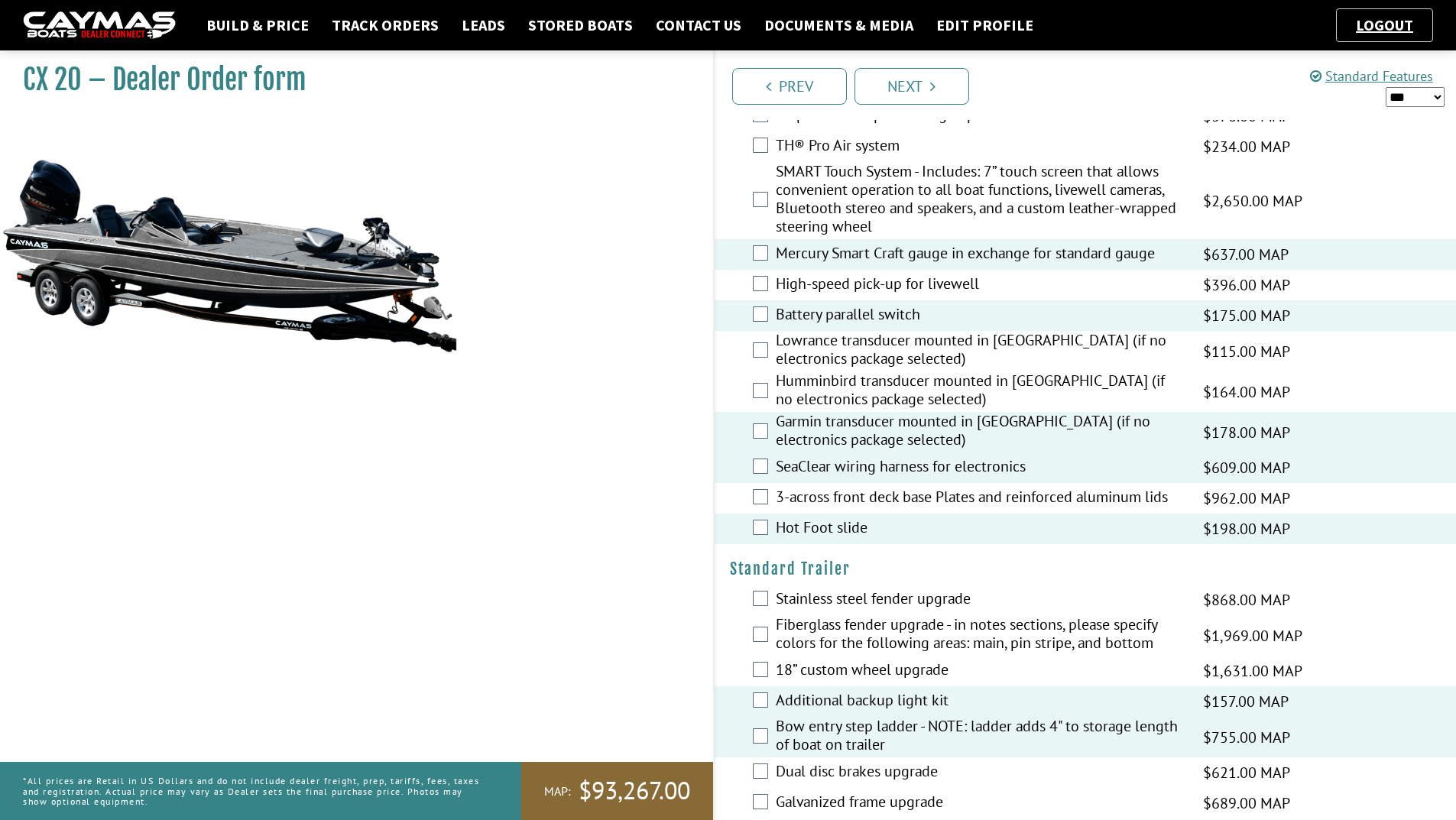
scroll to position [2296, 0]
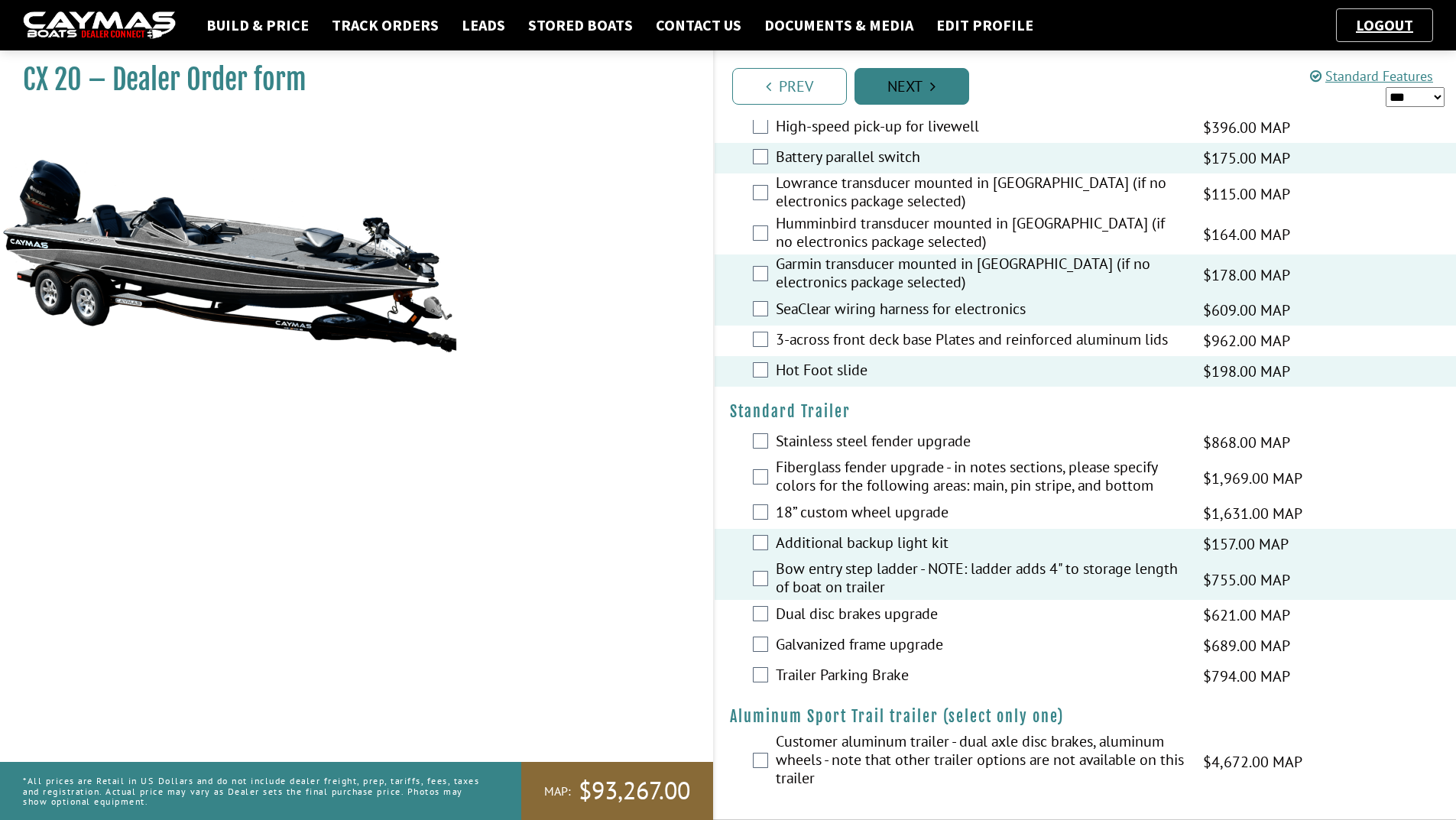
click at [919, 96] on link "Next" at bounding box center [911, 86] width 115 height 37
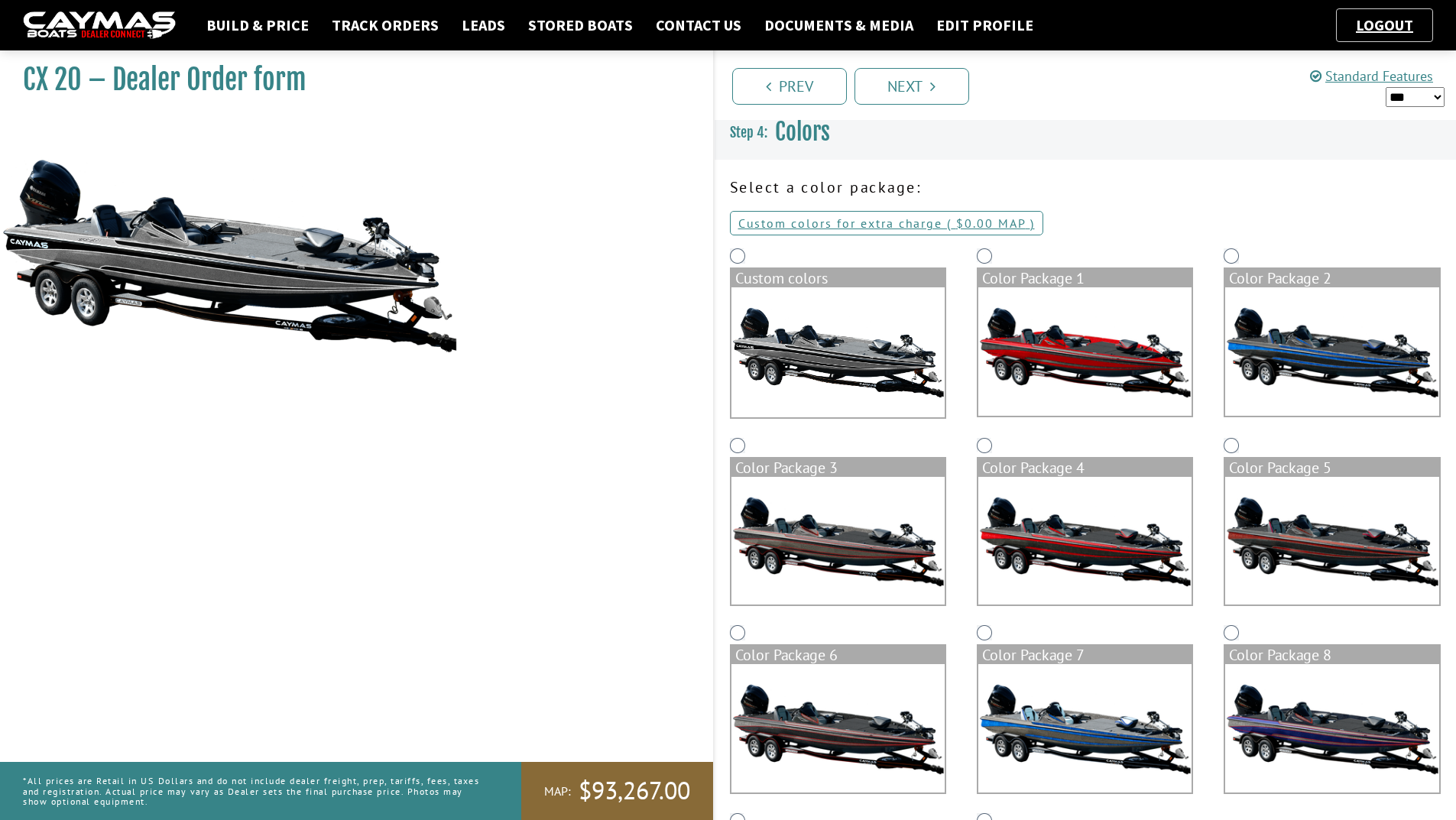
scroll to position [0, 0]
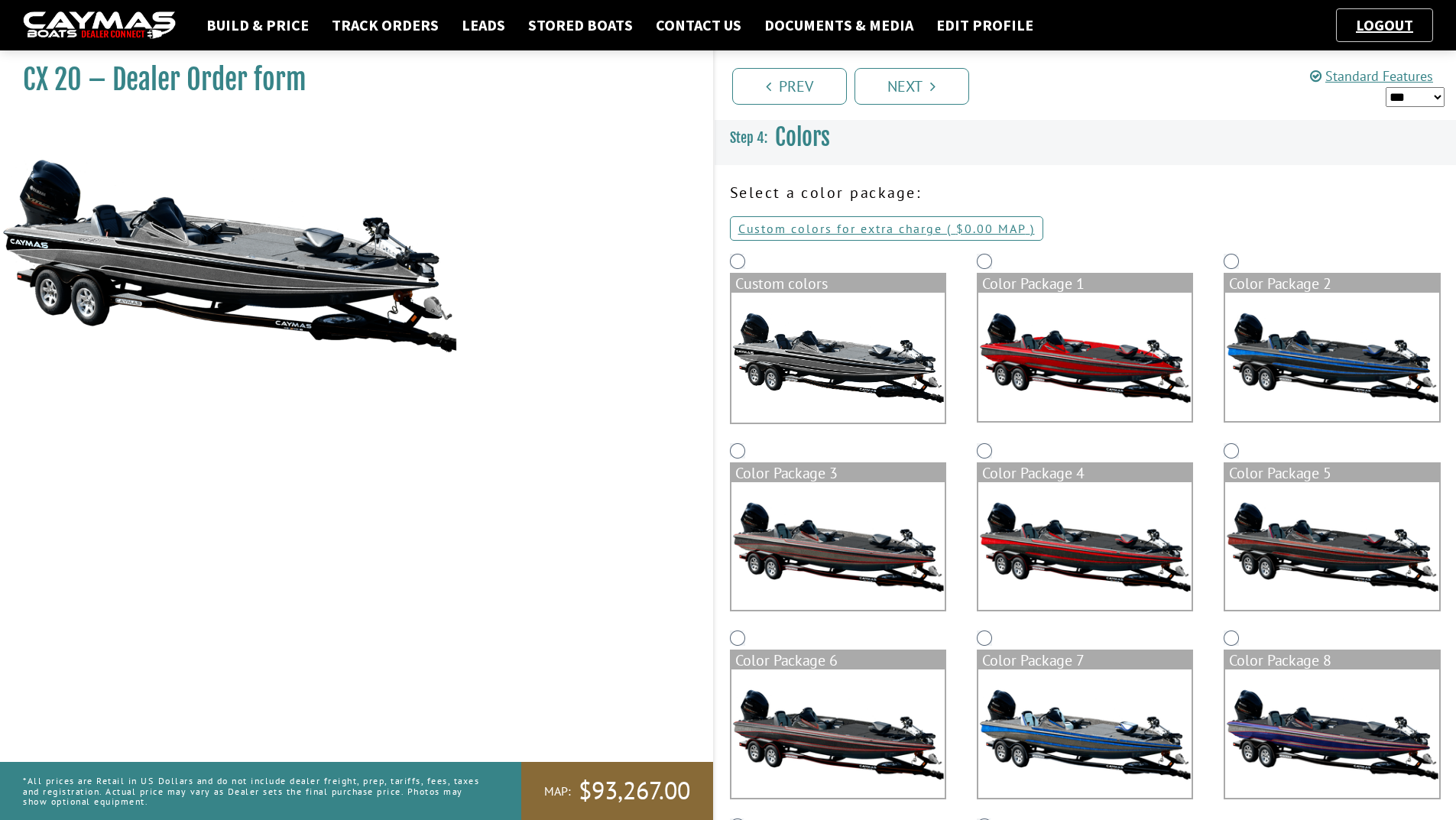
click at [1299, 336] on img at bounding box center [1332, 356] width 214 height 128
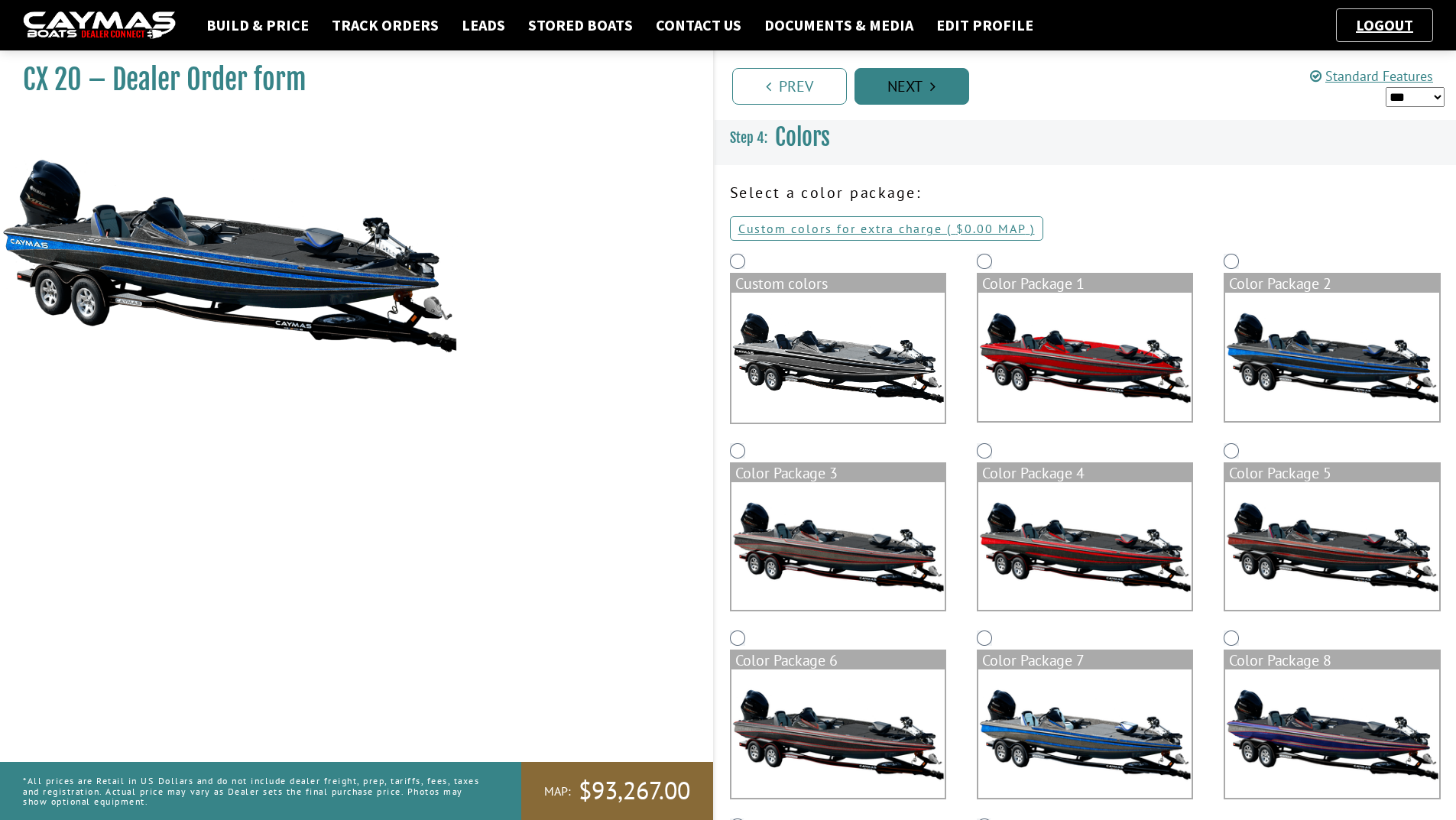
click at [921, 77] on link "Next" at bounding box center [911, 86] width 115 height 37
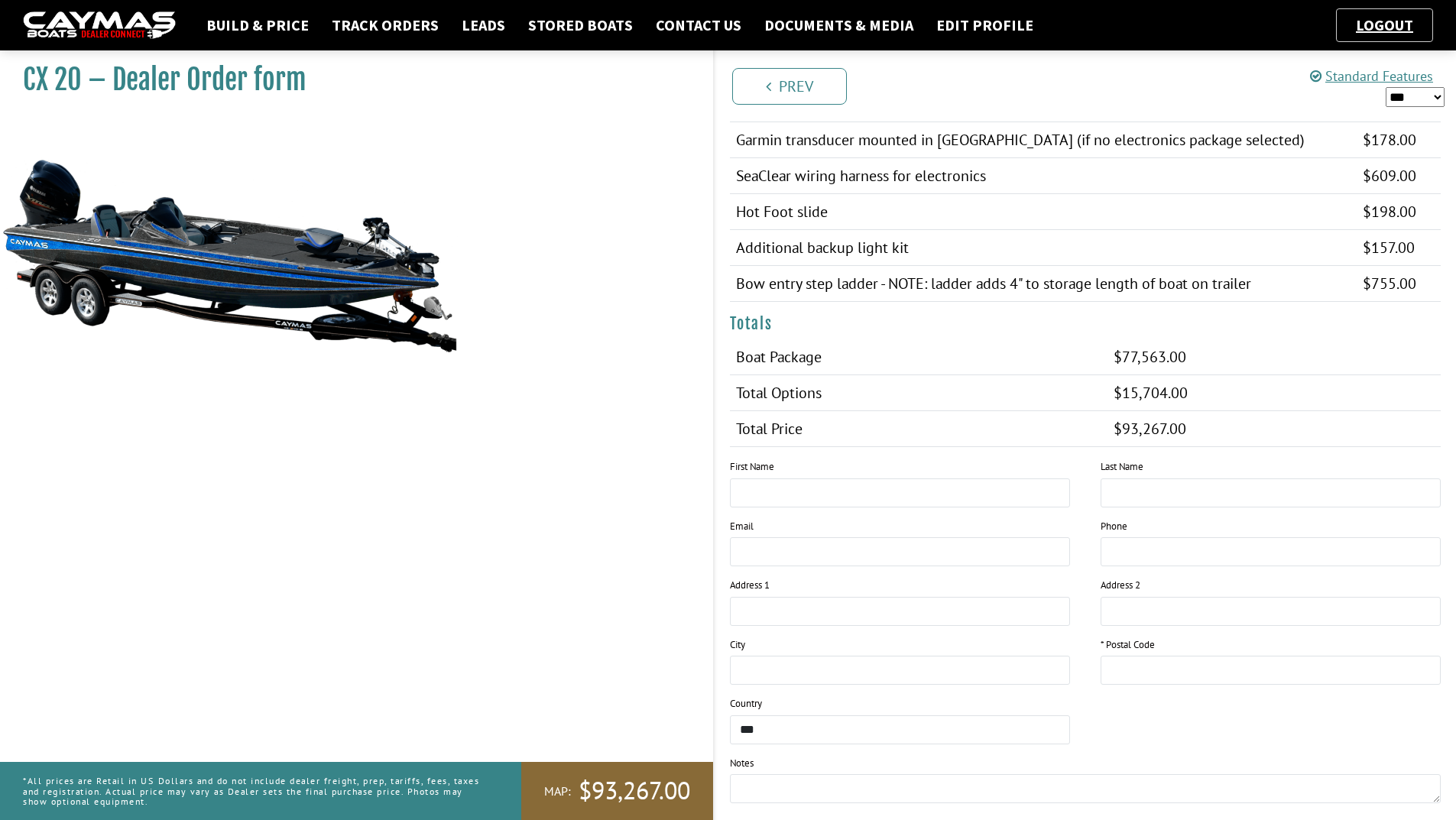
scroll to position [1605, 0]
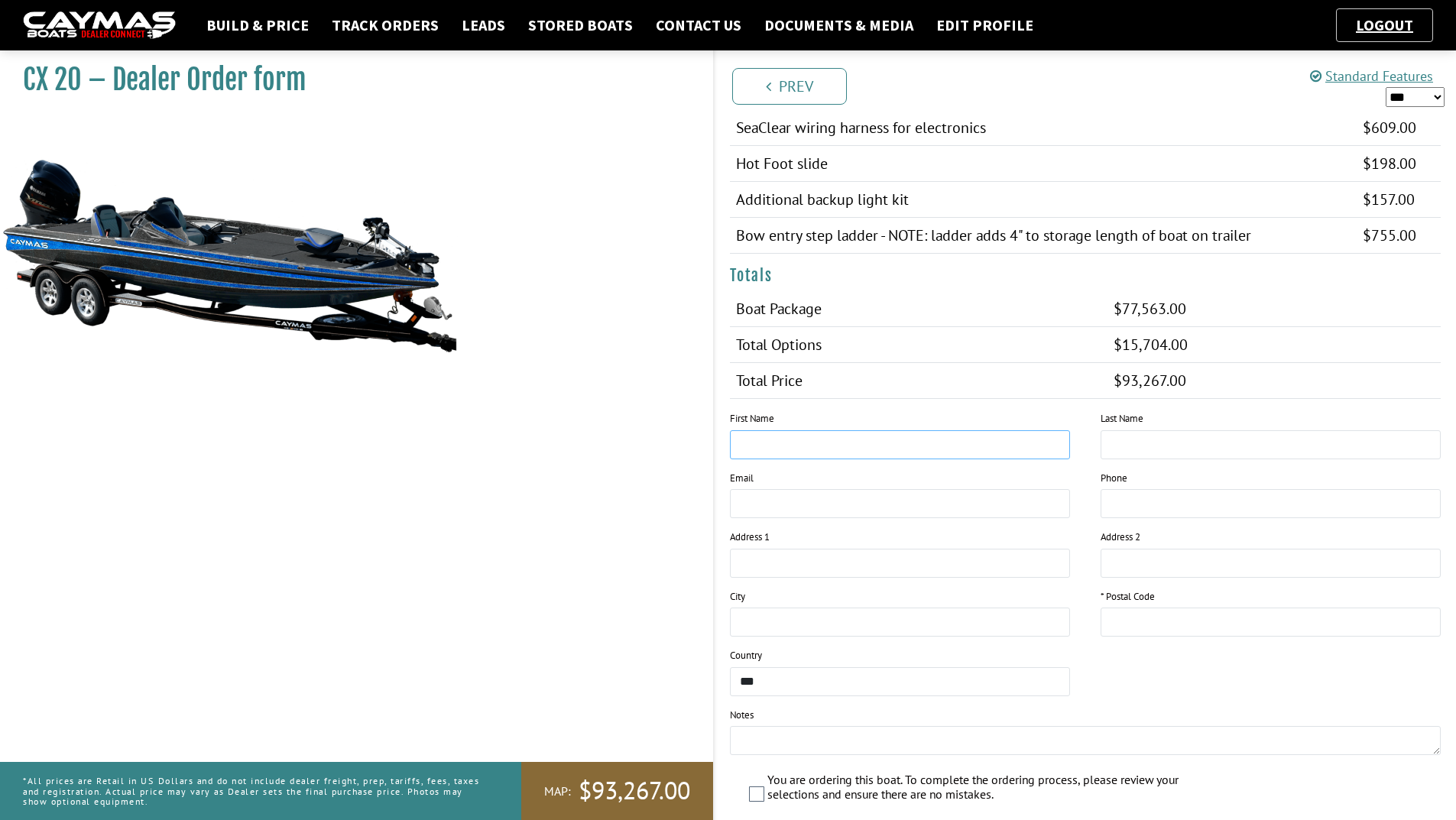
click at [984, 442] on input "text" at bounding box center [900, 445] width 340 height 29
type input "****"
click at [1142, 451] on input "text" at bounding box center [1271, 445] width 340 height 29
type input "*******"
click at [907, 494] on input "email" at bounding box center [900, 503] width 340 height 29
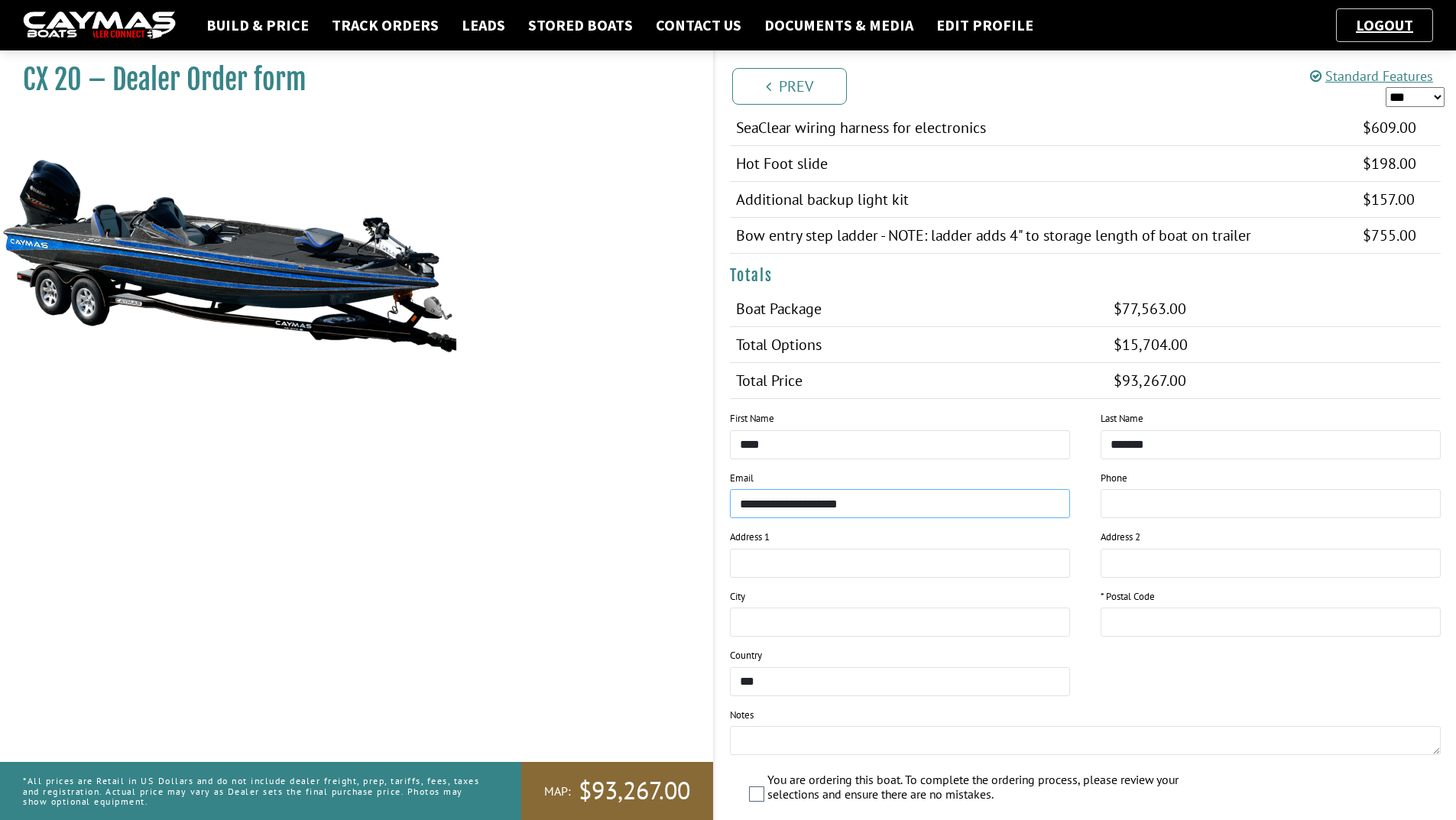
type input "**********"
click at [1190, 501] on input "tel" at bounding box center [1271, 503] width 340 height 29
type input "**********"
click at [817, 561] on input "text" at bounding box center [900, 563] width 340 height 29
type input "********"
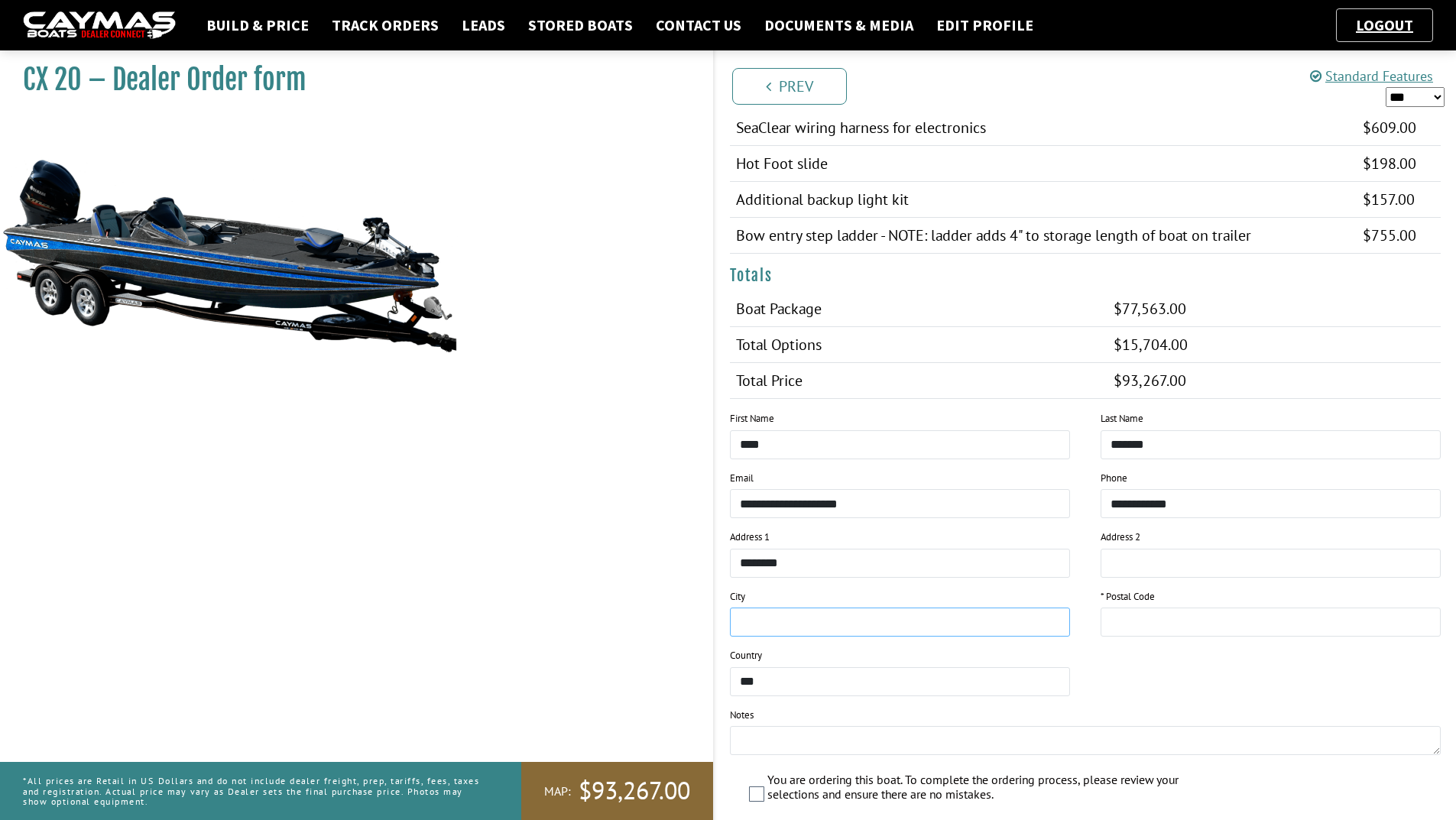
click at [807, 627] on input "text" at bounding box center [900, 621] width 340 height 29
type input "**********"
click at [1256, 624] on input "text" at bounding box center [1271, 621] width 340 height 29
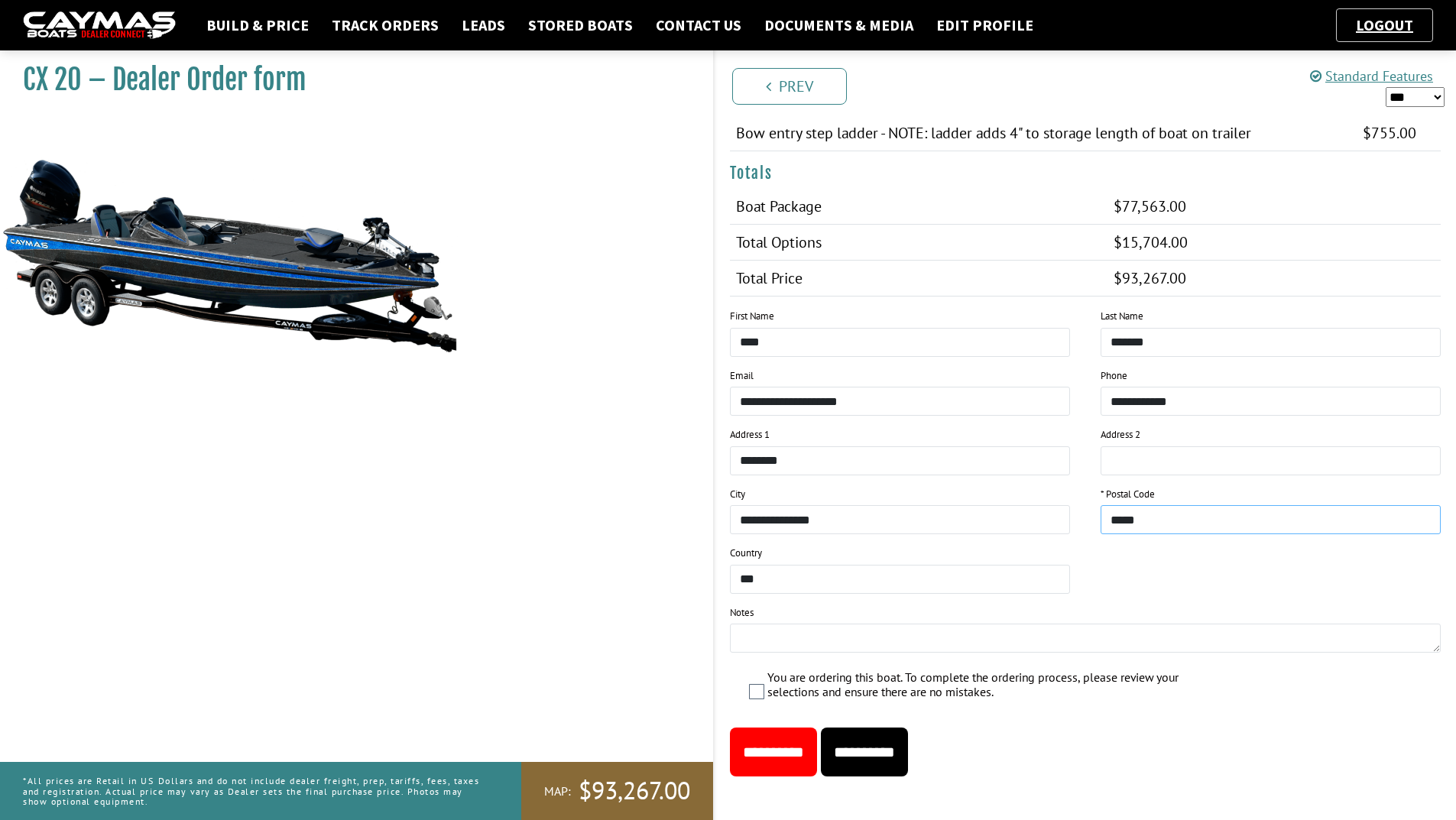
scroll to position [1715, 0]
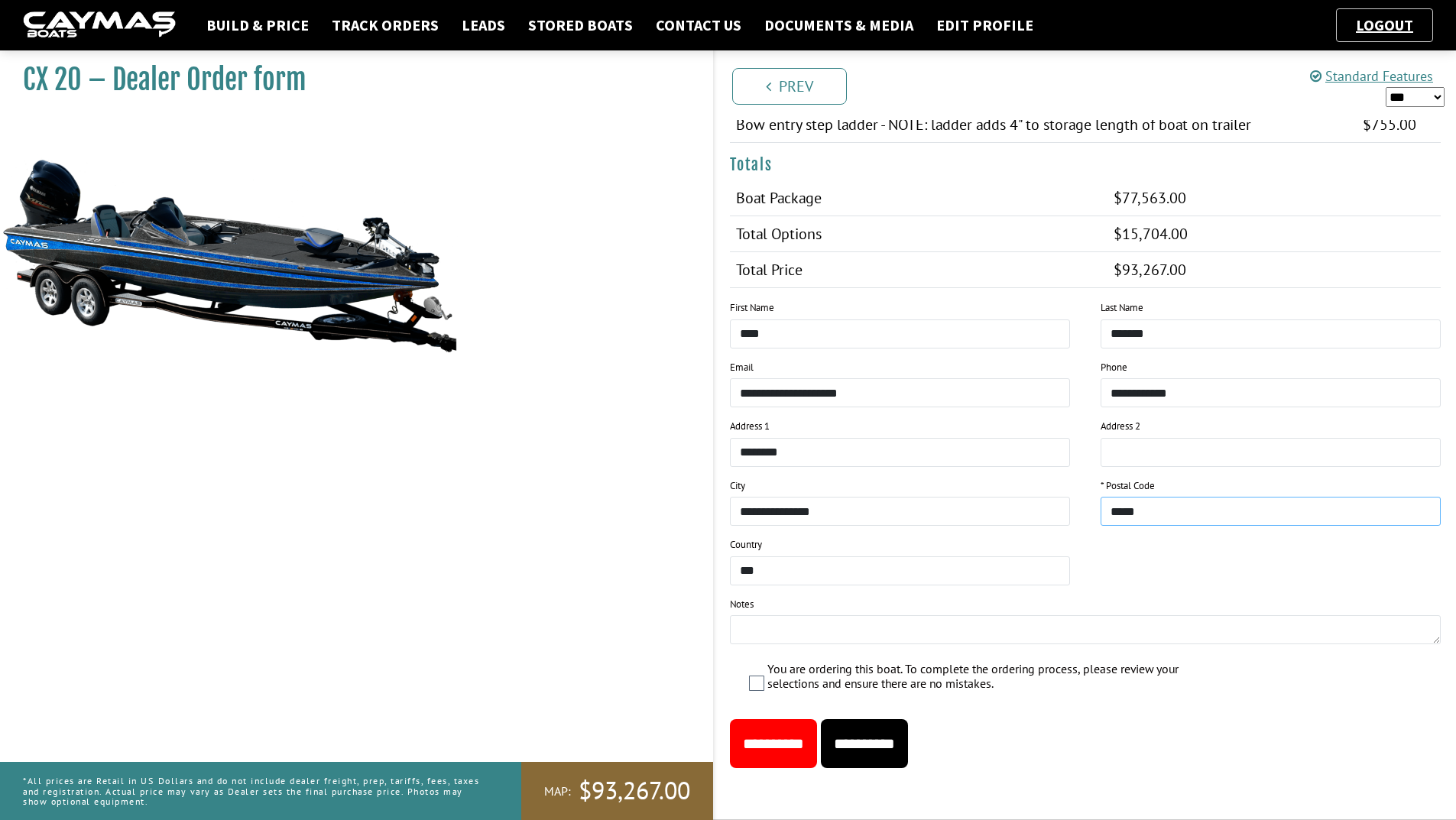
type input "*****"
click at [908, 747] on input "**********" at bounding box center [865, 744] width 87 height 49
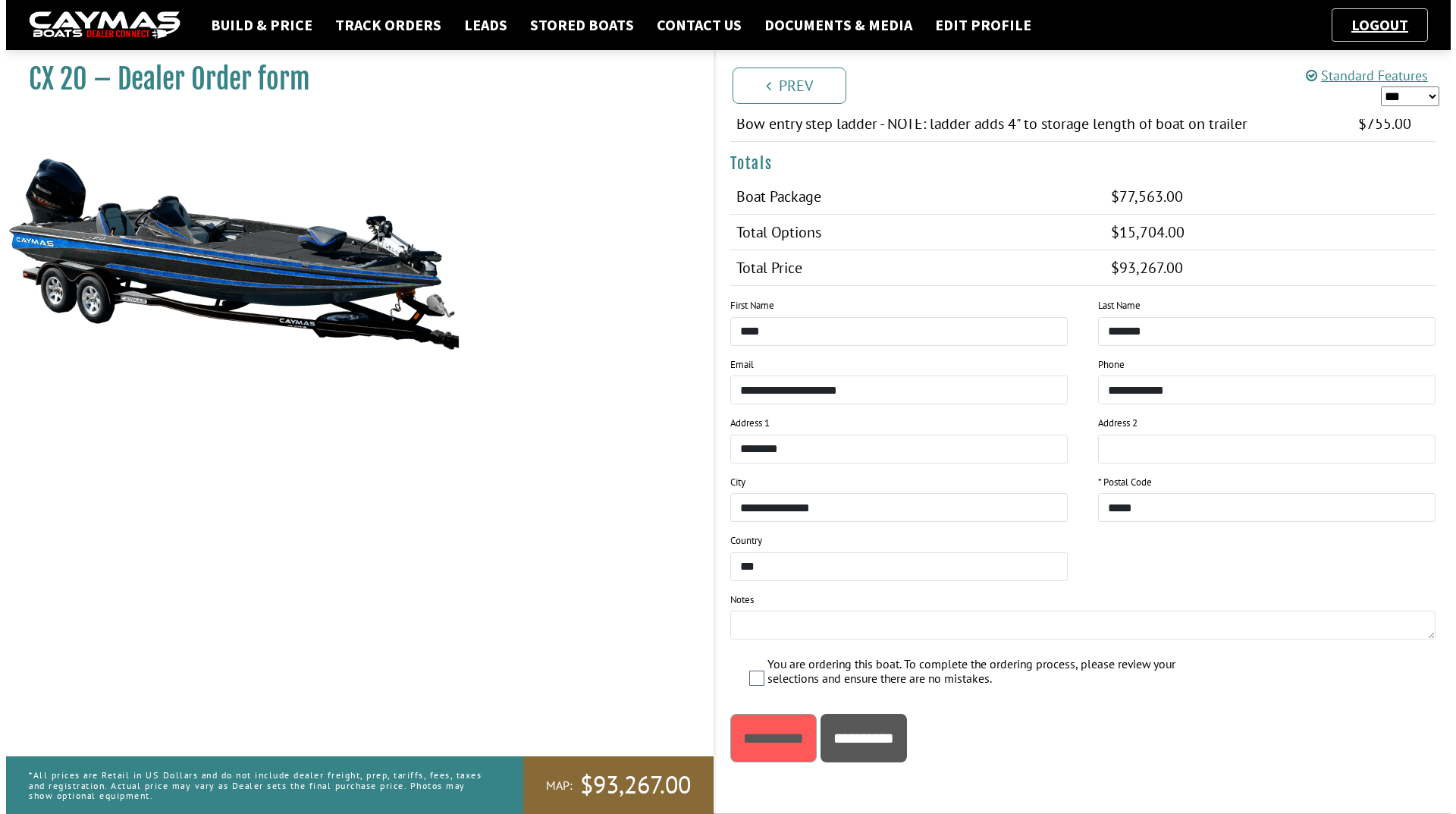
scroll to position [0, 0]
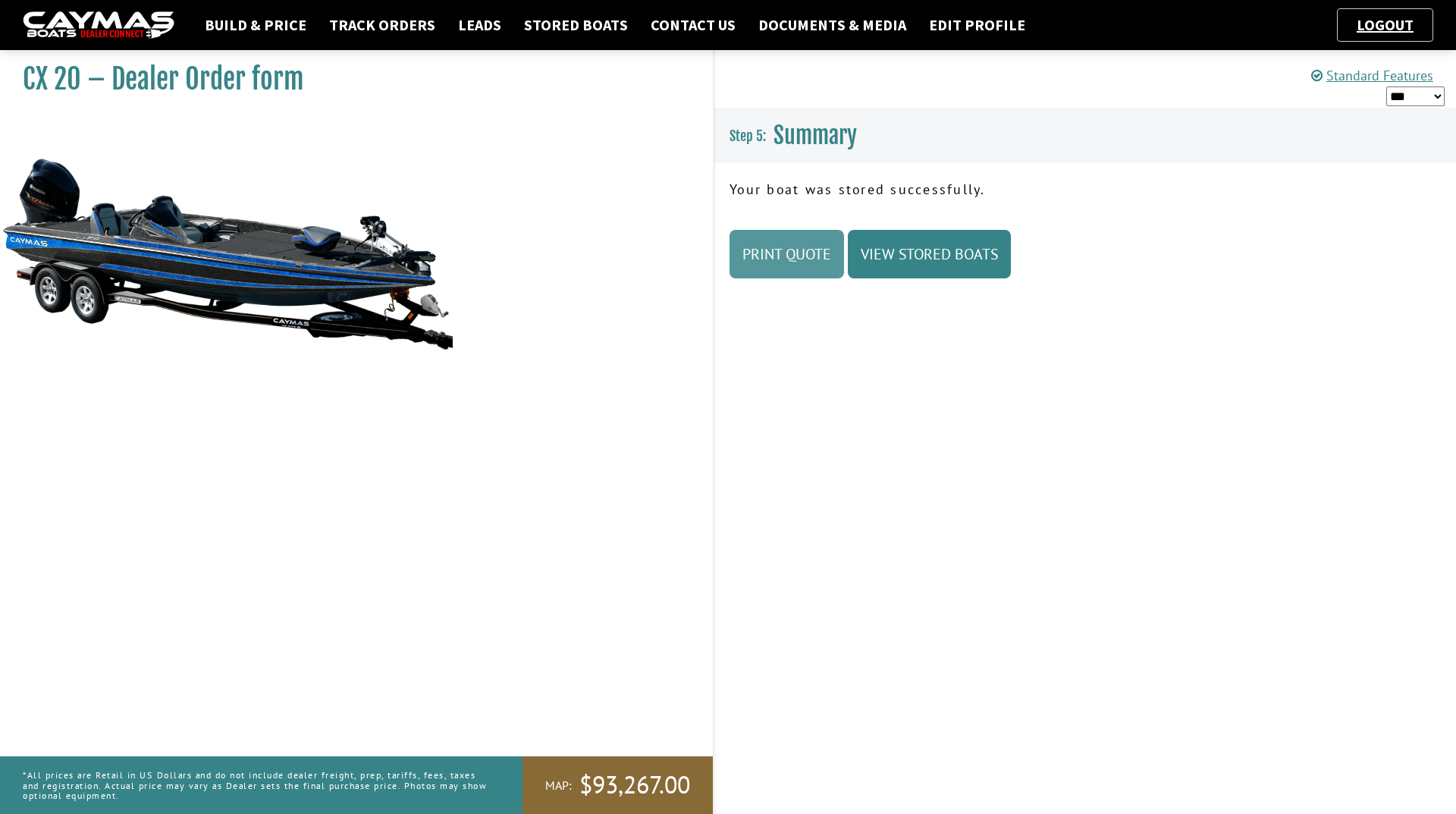
click at [756, 254] on link "Print Quote" at bounding box center [787, 254] width 115 height 48
click at [589, 22] on link "Stored Boats" at bounding box center [575, 25] width 119 height 20
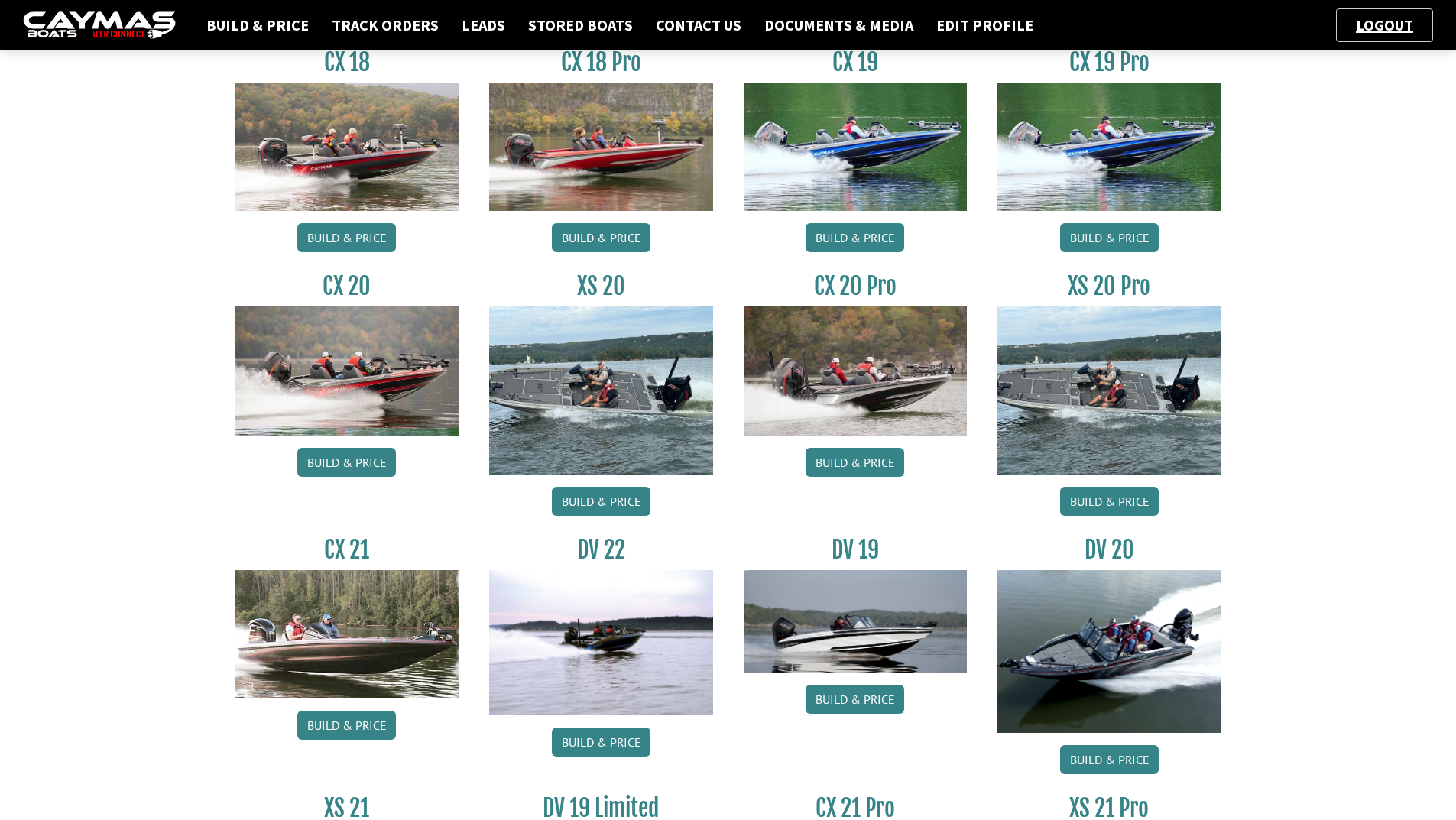
scroll to position [841, 0]
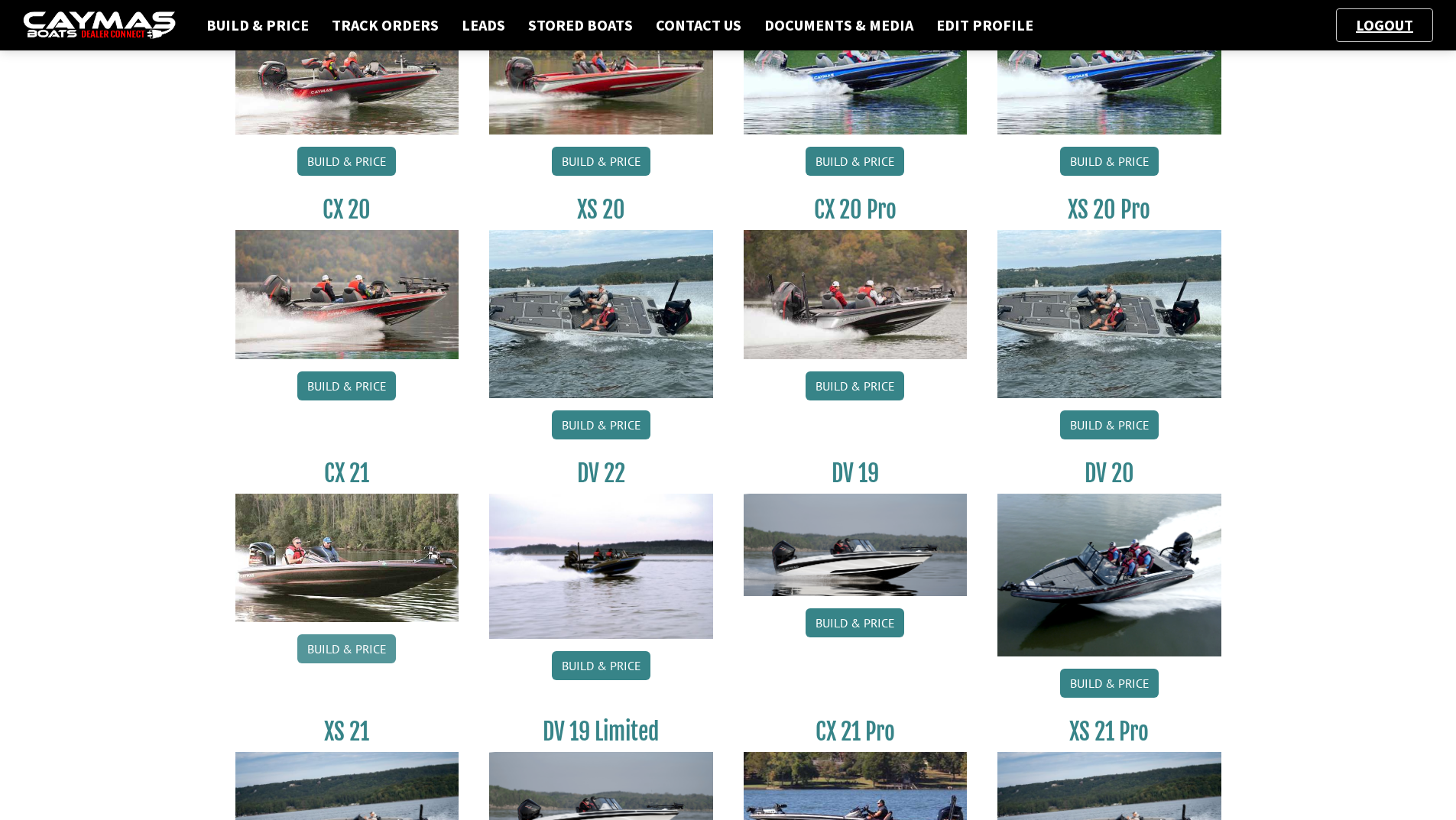
click at [342, 658] on link "Build & Price" at bounding box center [347, 648] width 99 height 29
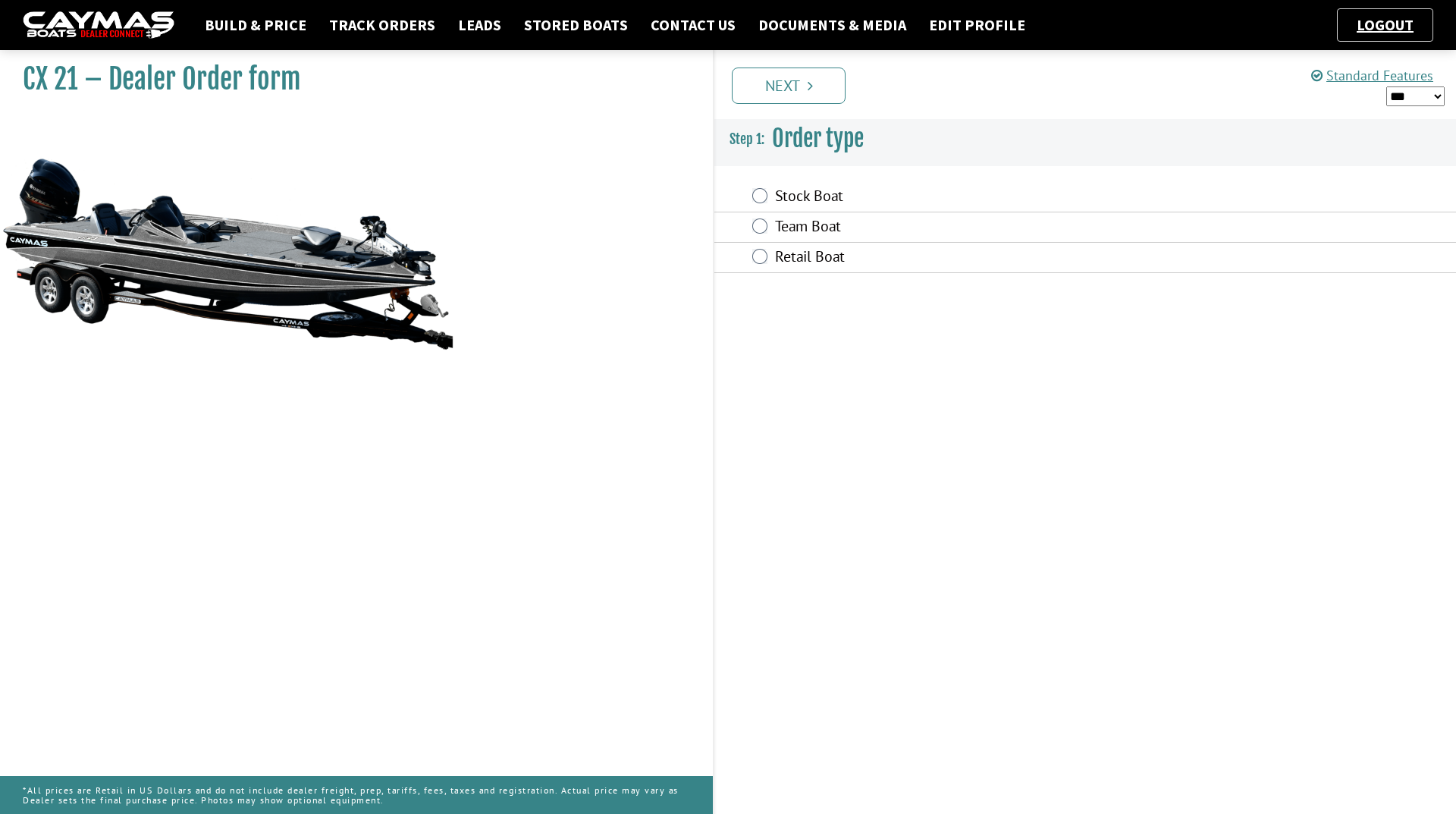
click at [794, 225] on label "Team Boat" at bounding box center [980, 228] width 409 height 22
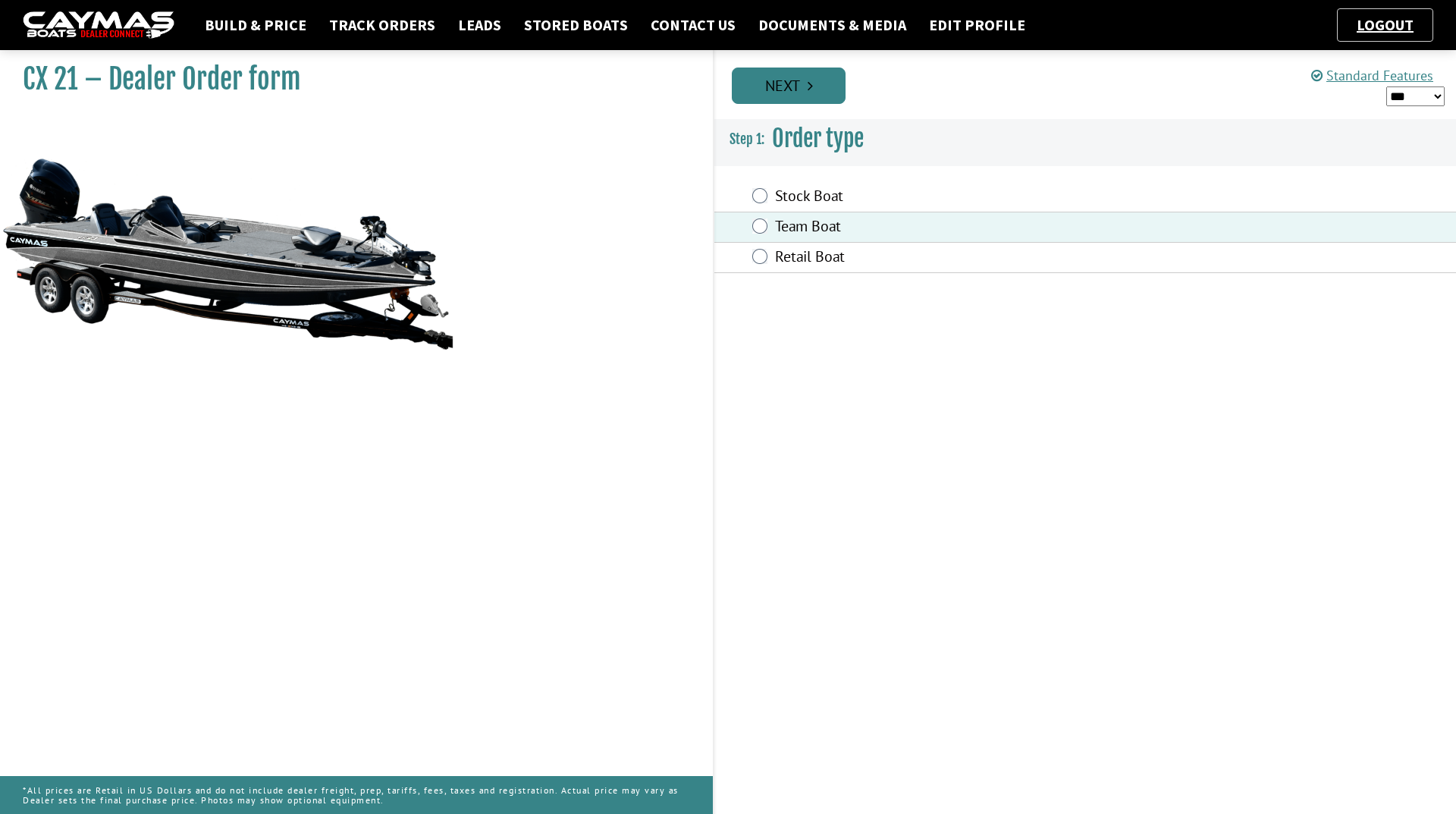
click at [806, 92] on link "Next" at bounding box center [789, 86] width 114 height 37
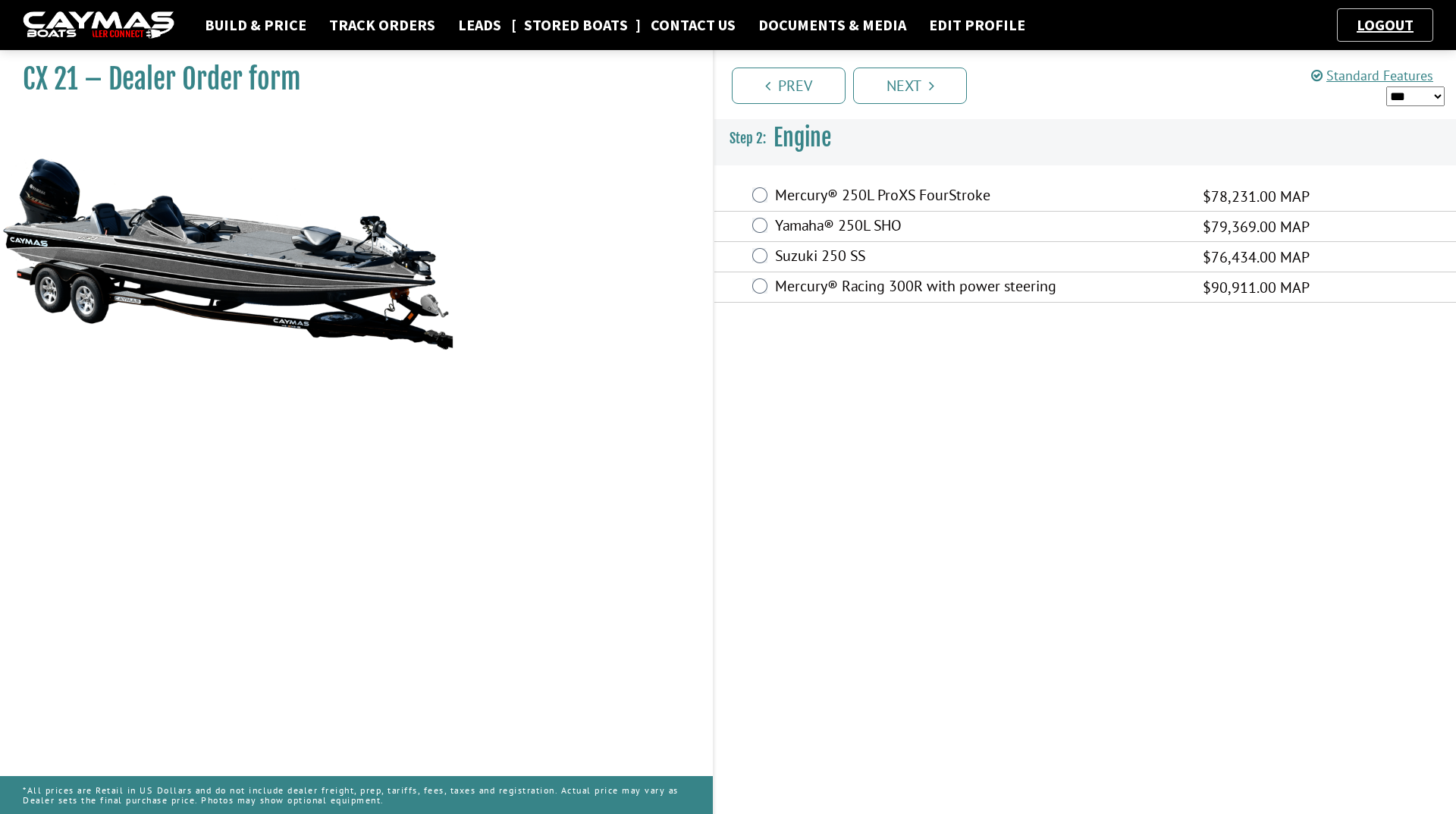
click at [553, 27] on link "Stored Boats" at bounding box center [575, 25] width 119 height 20
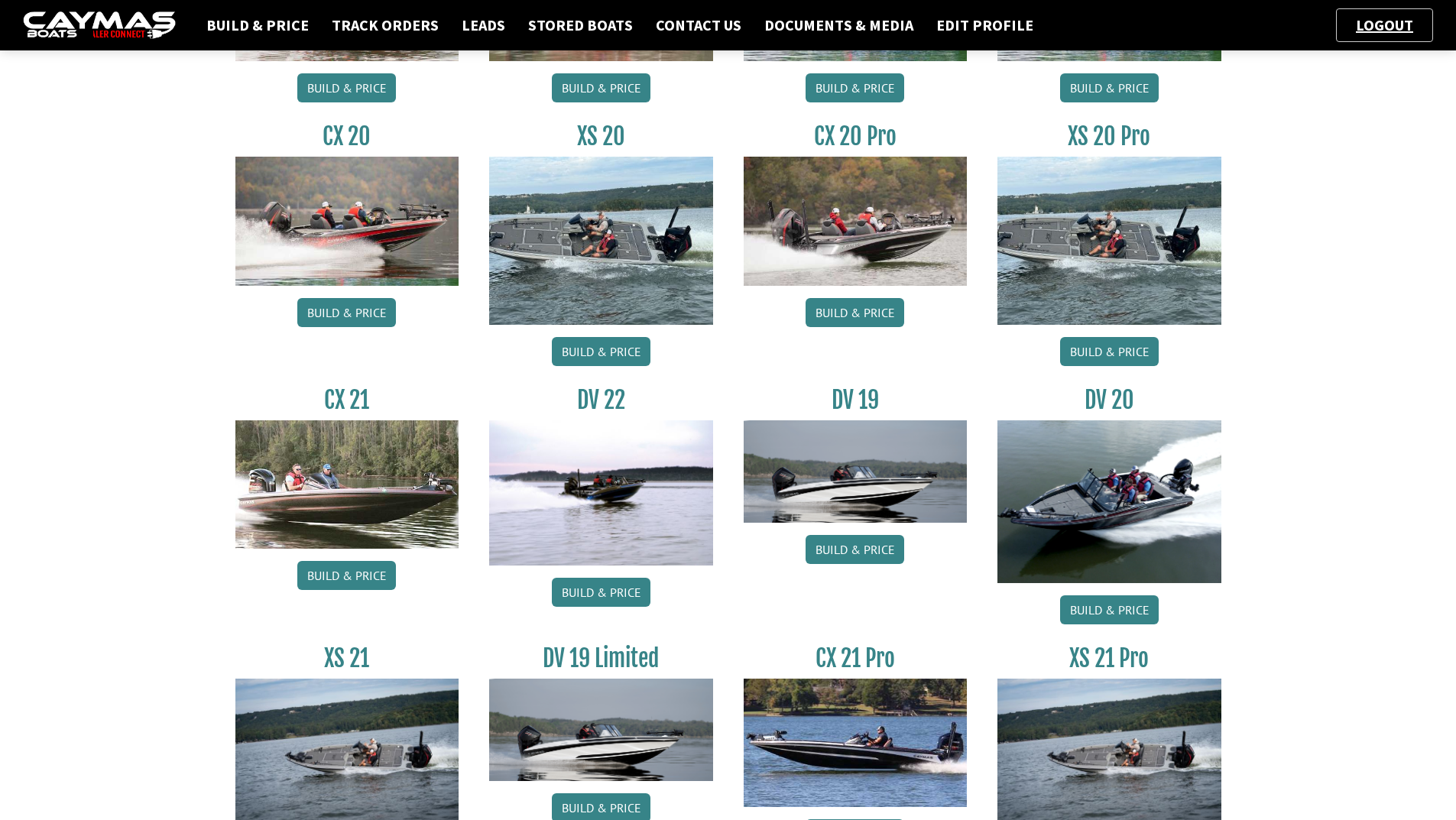
scroll to position [917, 0]
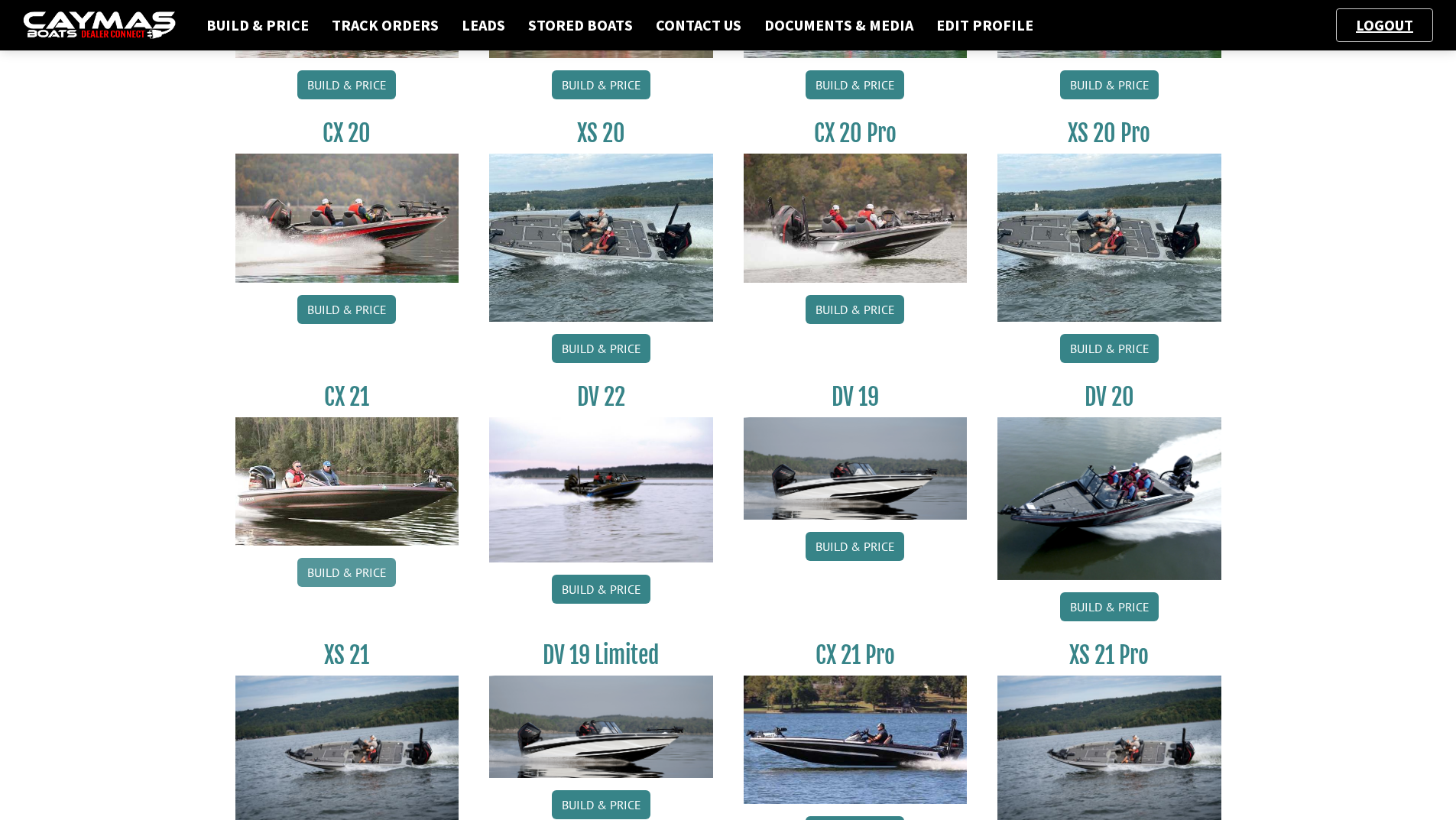
click at [364, 572] on link "Build & Price" at bounding box center [347, 572] width 99 height 29
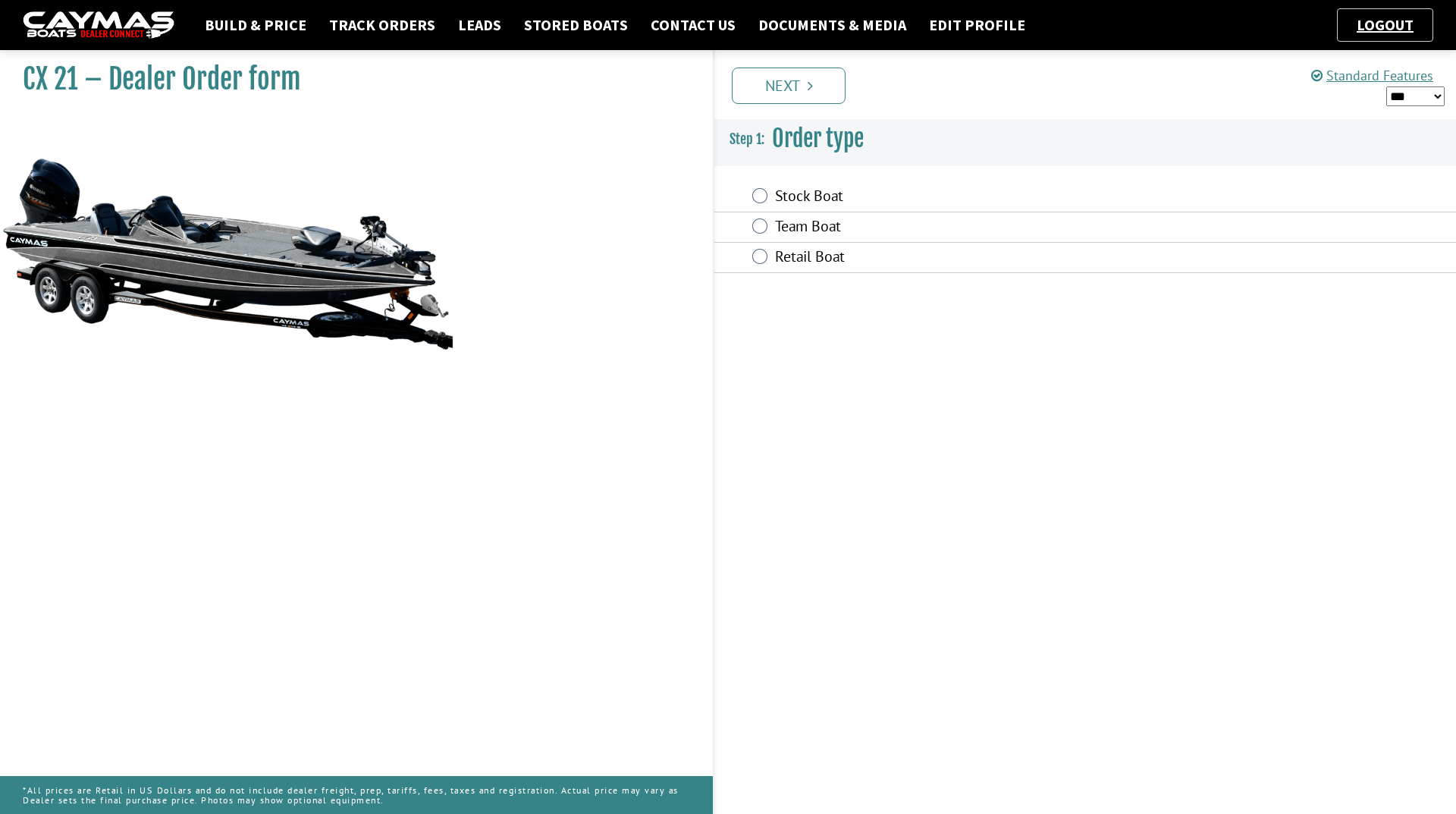
click at [824, 225] on label "Team Boat" at bounding box center [980, 228] width 409 height 22
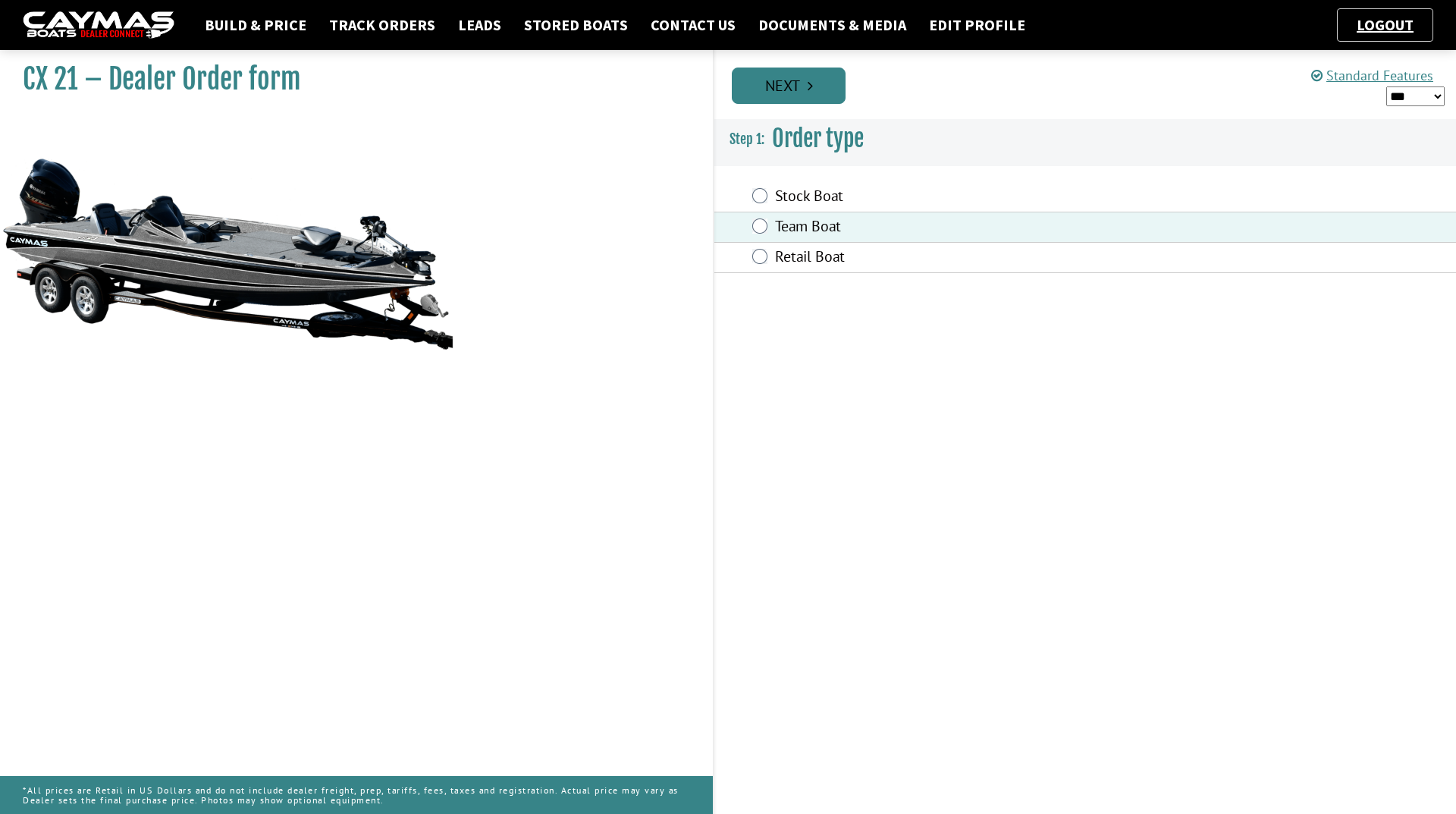
click at [797, 86] on link "Next" at bounding box center [789, 86] width 114 height 37
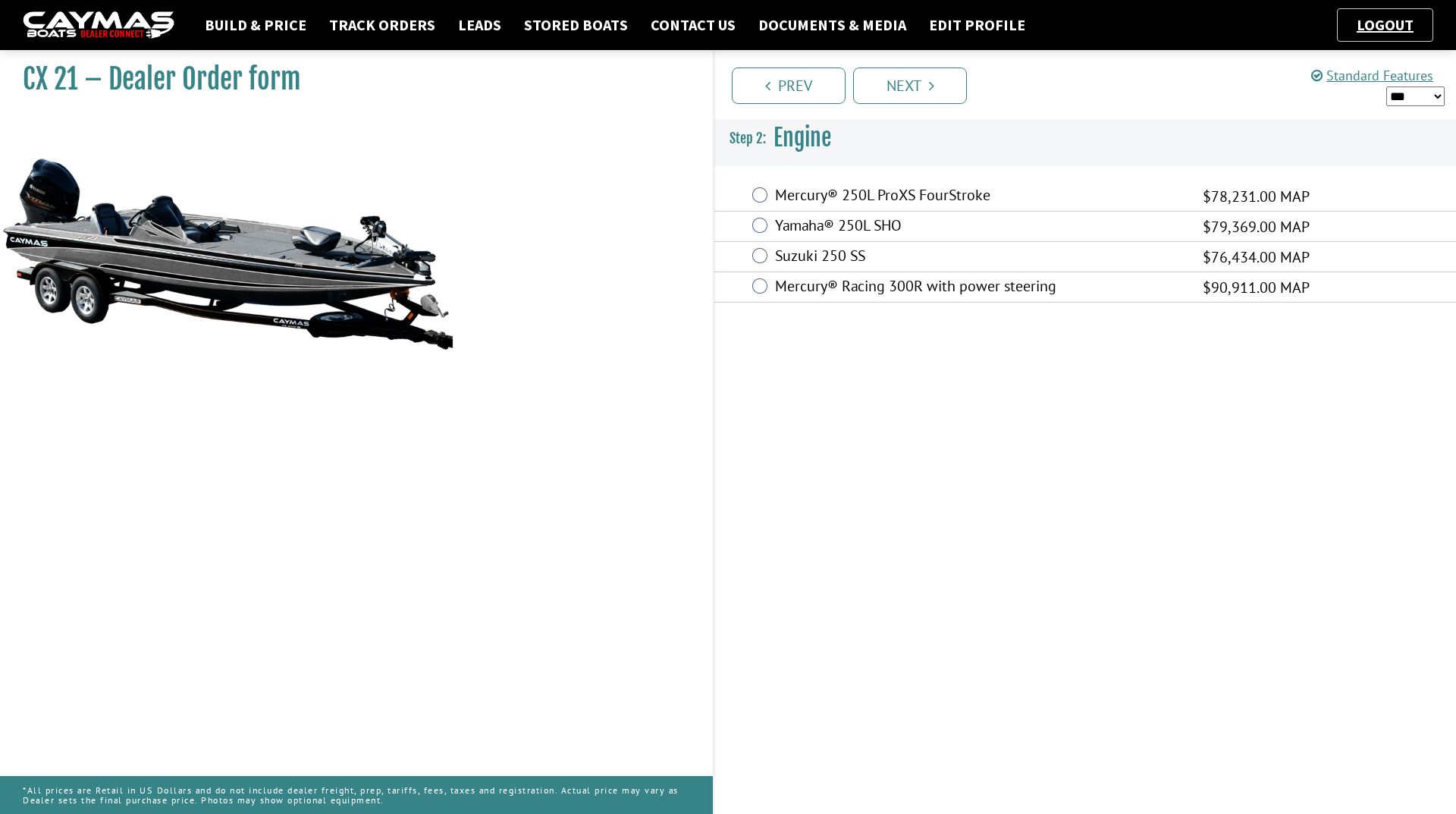
click at [787, 224] on label "Yamaha® 250L SHO" at bounding box center [980, 227] width 409 height 22
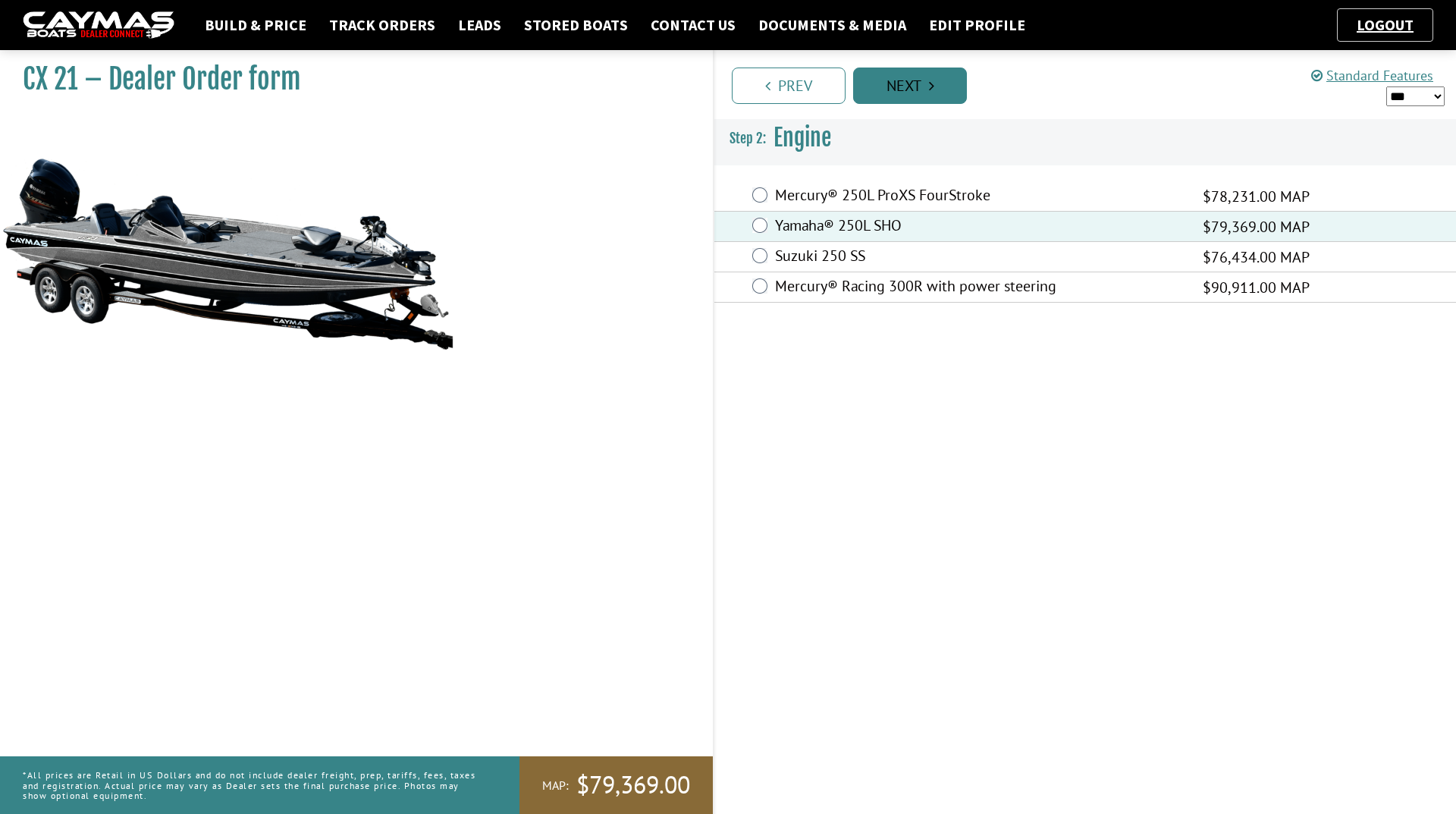
click at [901, 96] on link "Next" at bounding box center [910, 86] width 114 height 37
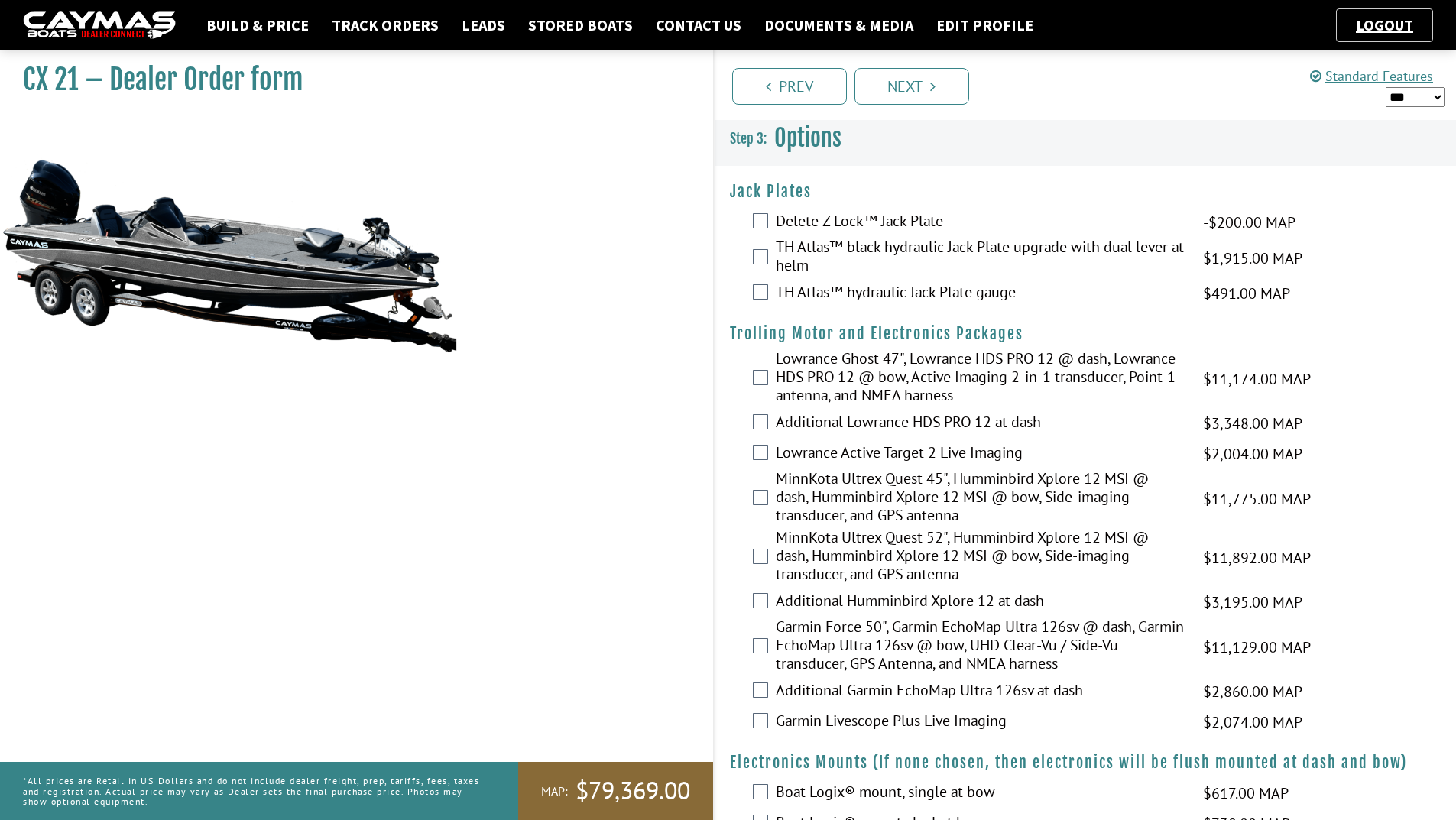
click at [804, 243] on label "TH Atlas™ black hydraulic Jack Plate upgrade with dual lever at helm" at bounding box center [979, 258] width 408 height 40
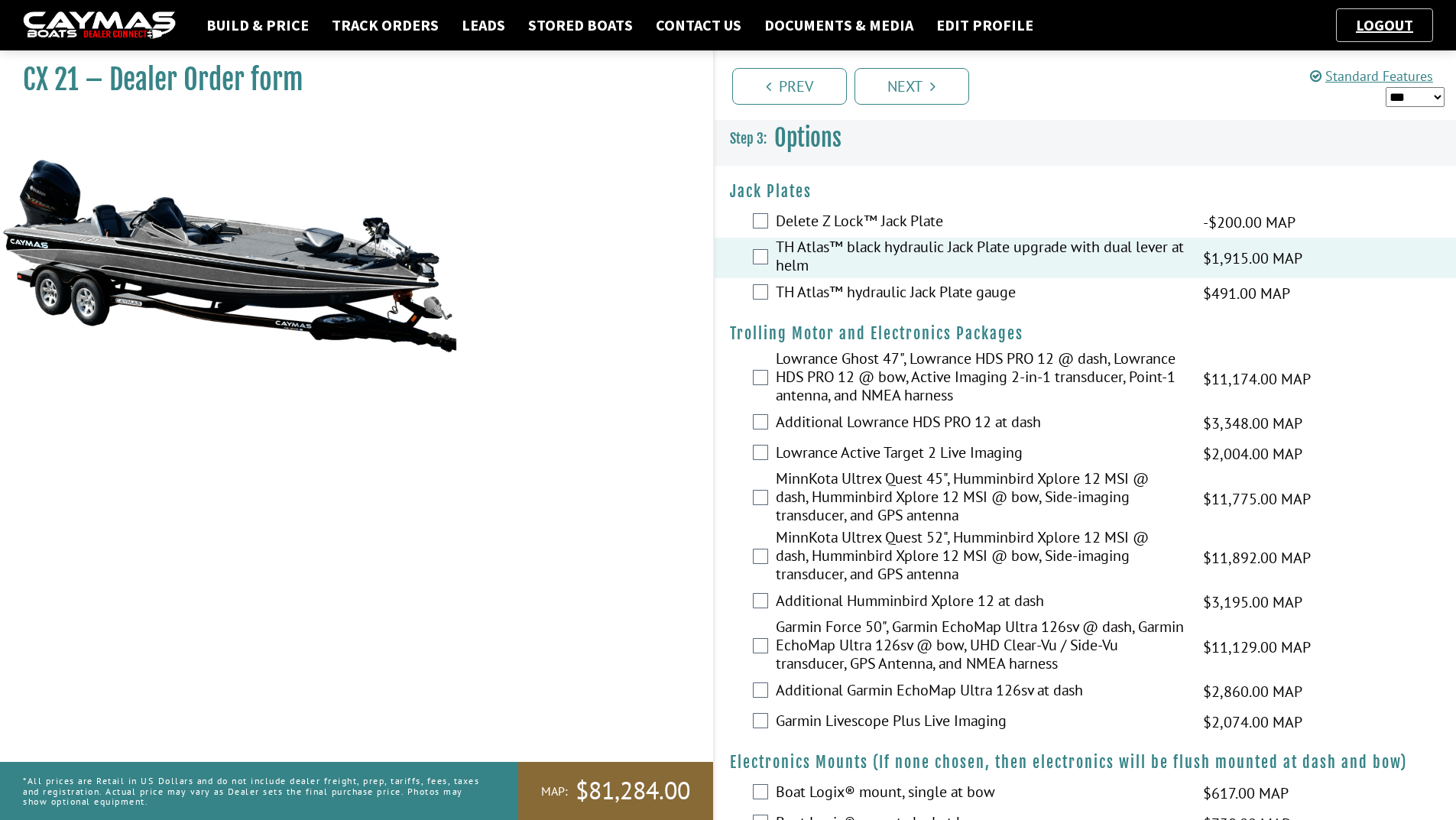
click at [776, 287] on label "TH Atlas™ hydraulic Jack Plate gauge" at bounding box center [979, 294] width 408 height 22
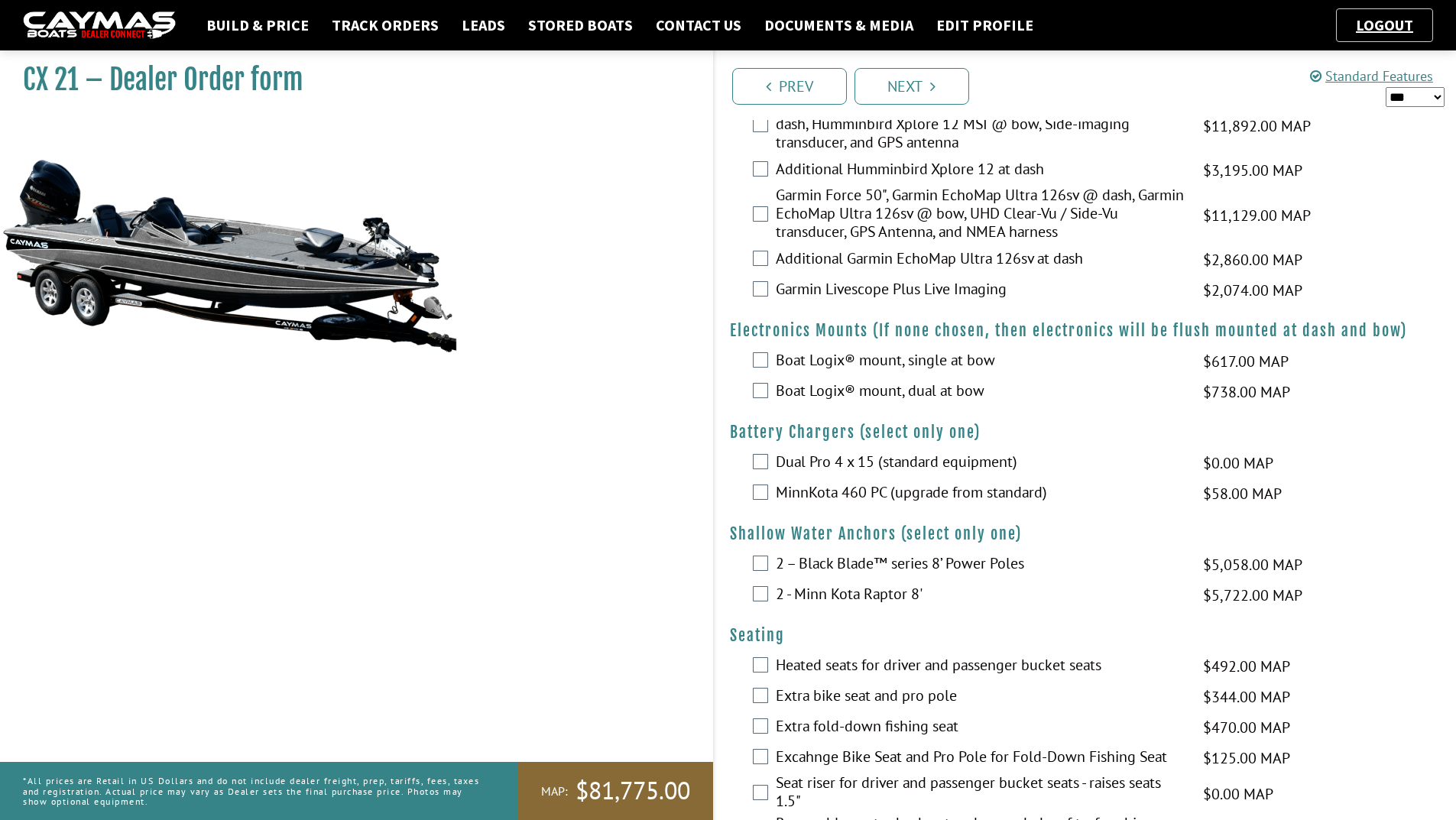
scroll to position [458, 0]
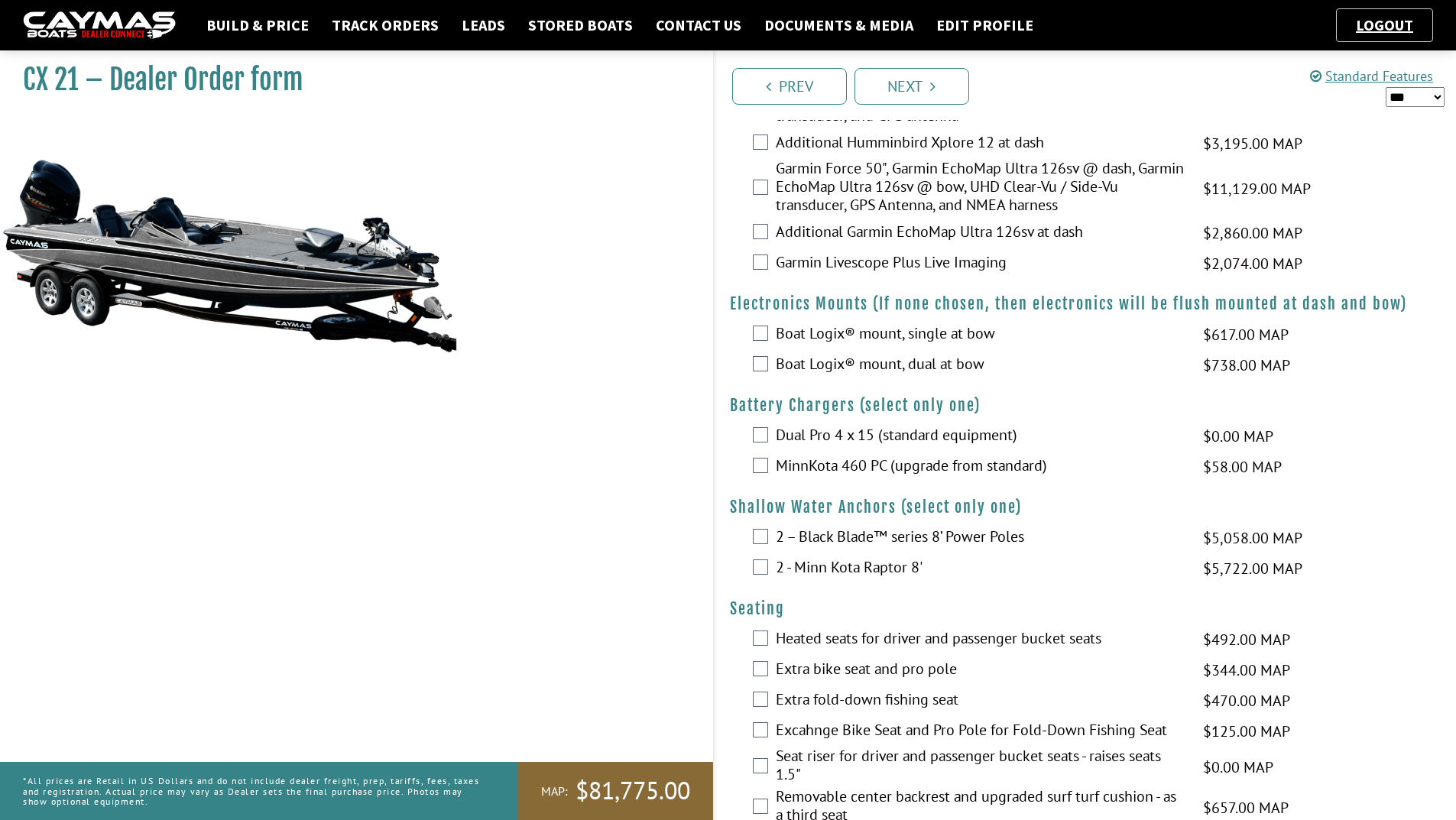
click at [795, 462] on label "MinnKota 460 PC (upgrade from standard)" at bounding box center [979, 467] width 408 height 22
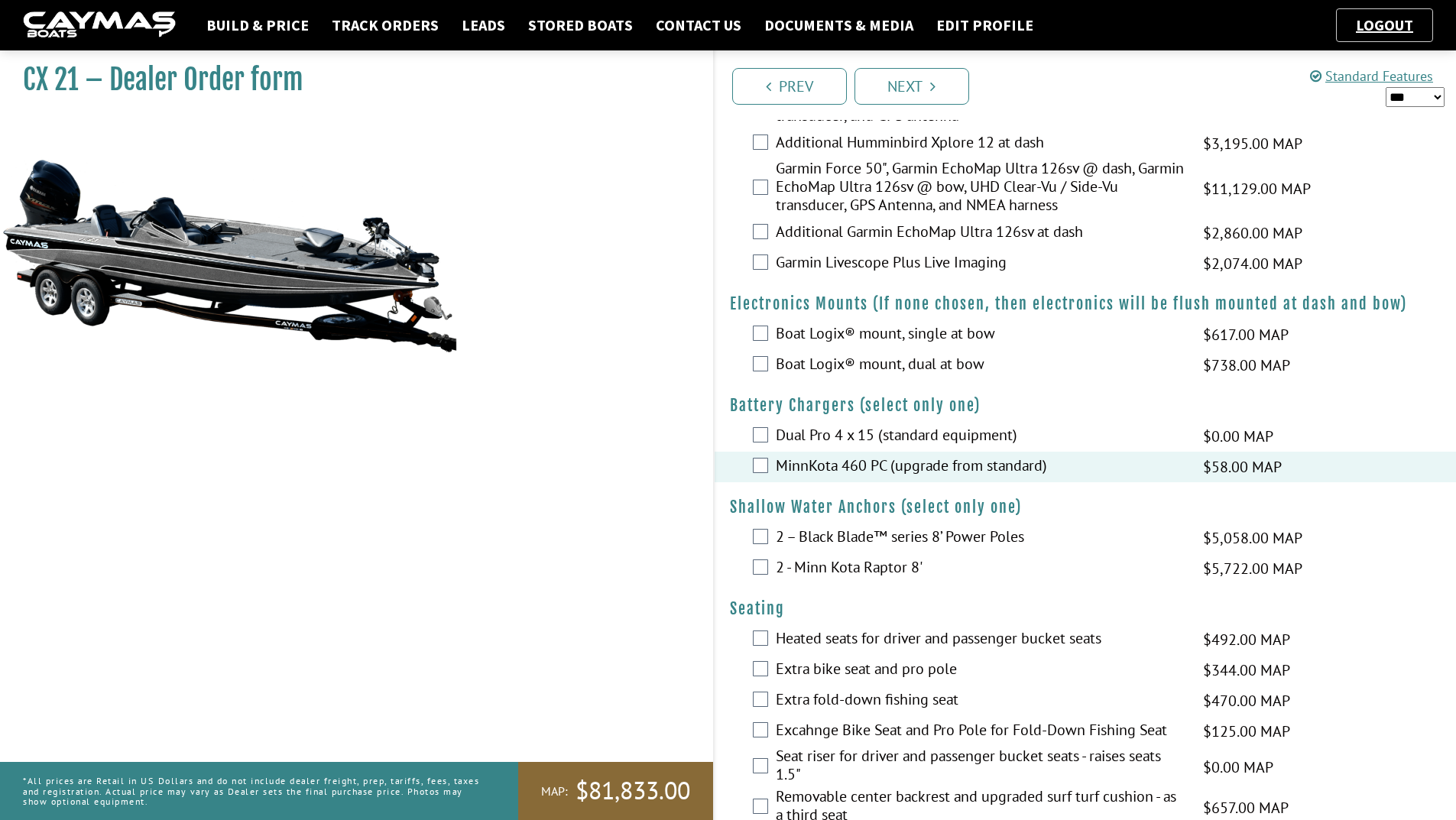
click at [783, 542] on label "2 – Black Blade™ series 8’ Power Poles" at bounding box center [979, 539] width 408 height 22
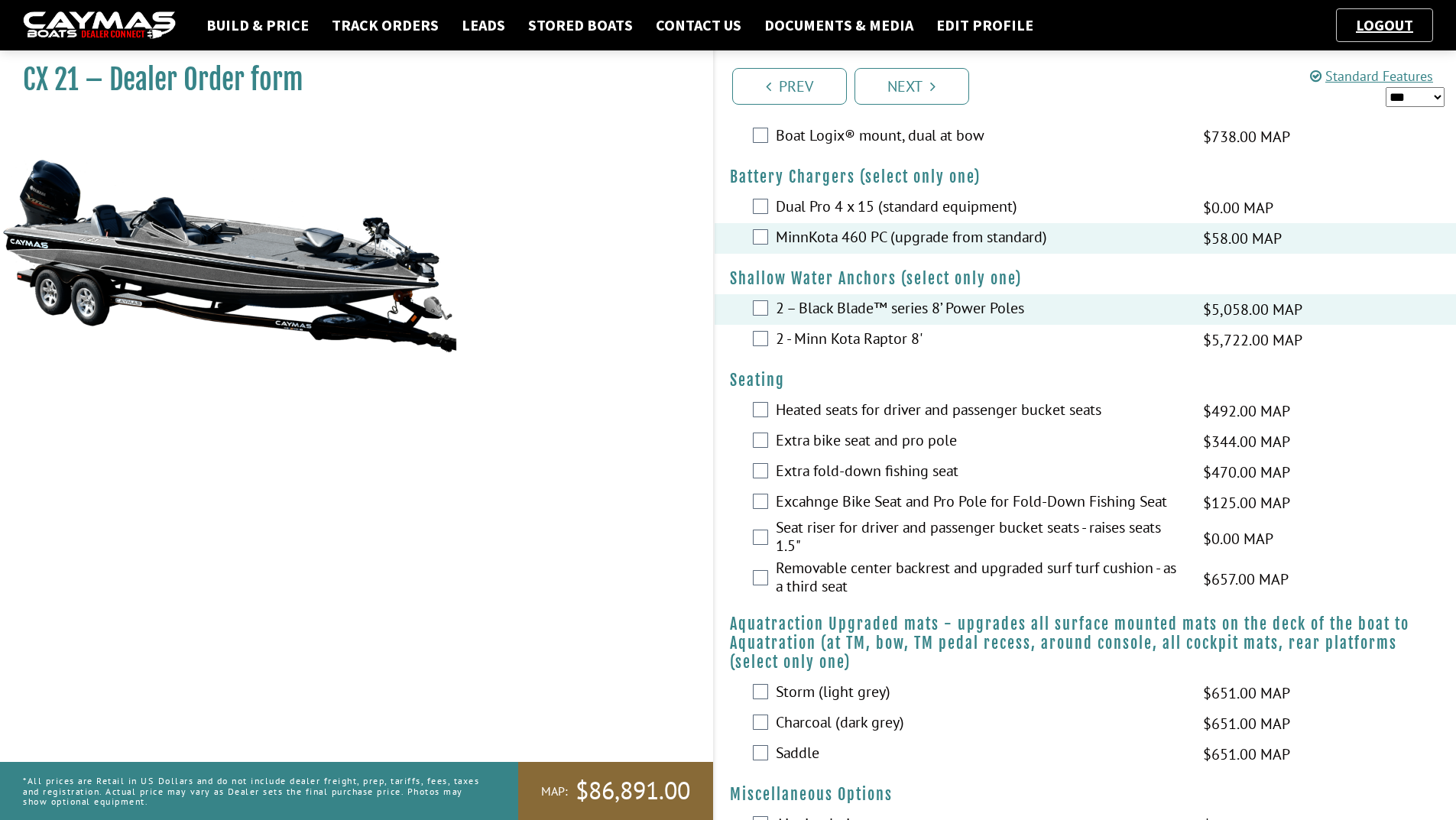
scroll to position [688, 0]
click at [802, 410] on label "Heated seats for driver and passenger bucket seats" at bounding box center [979, 410] width 408 height 22
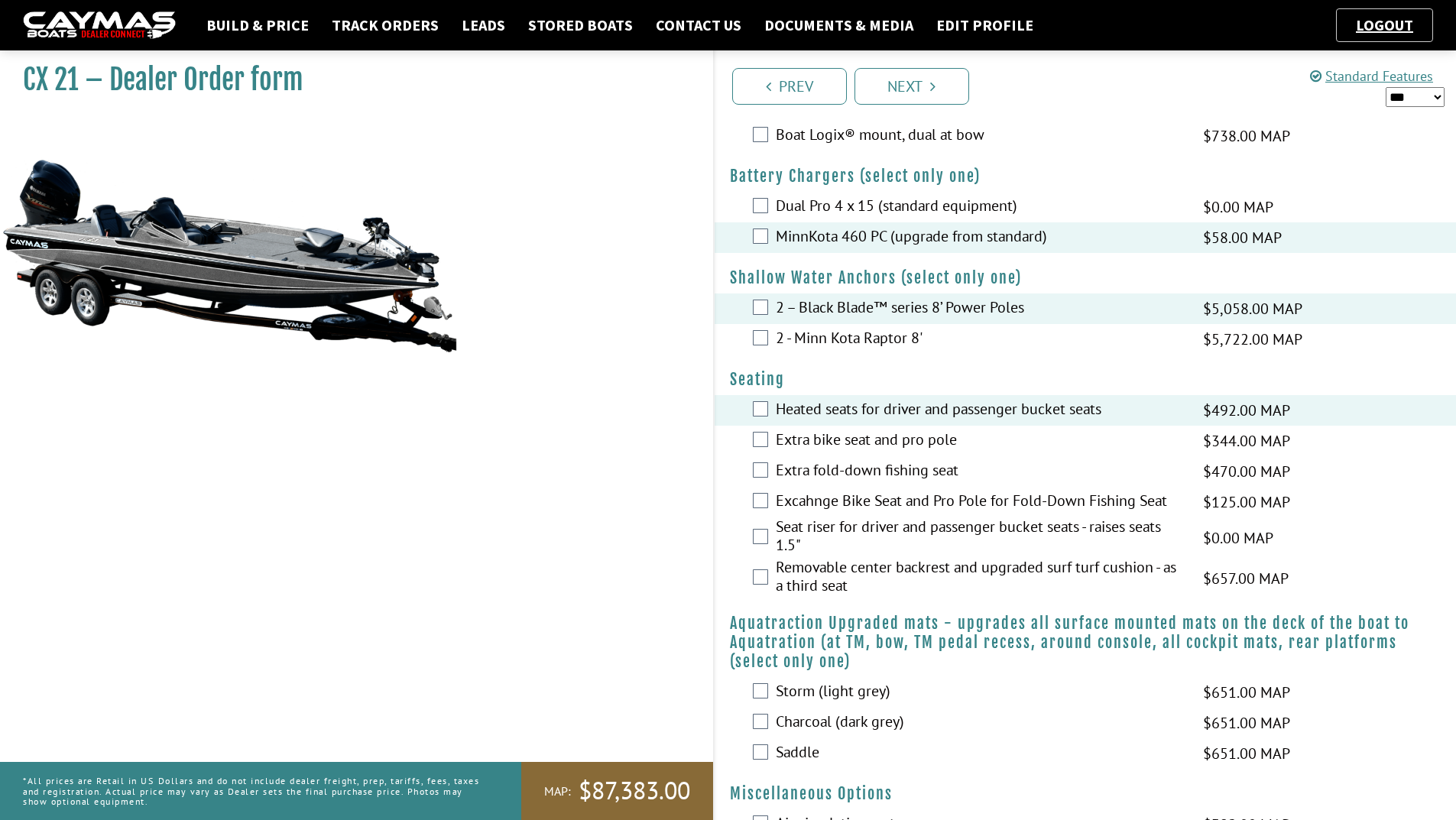
click at [782, 537] on label "Seat riser for driver and passenger bucket seats - raises seats 1.5"" at bounding box center [979, 538] width 408 height 40
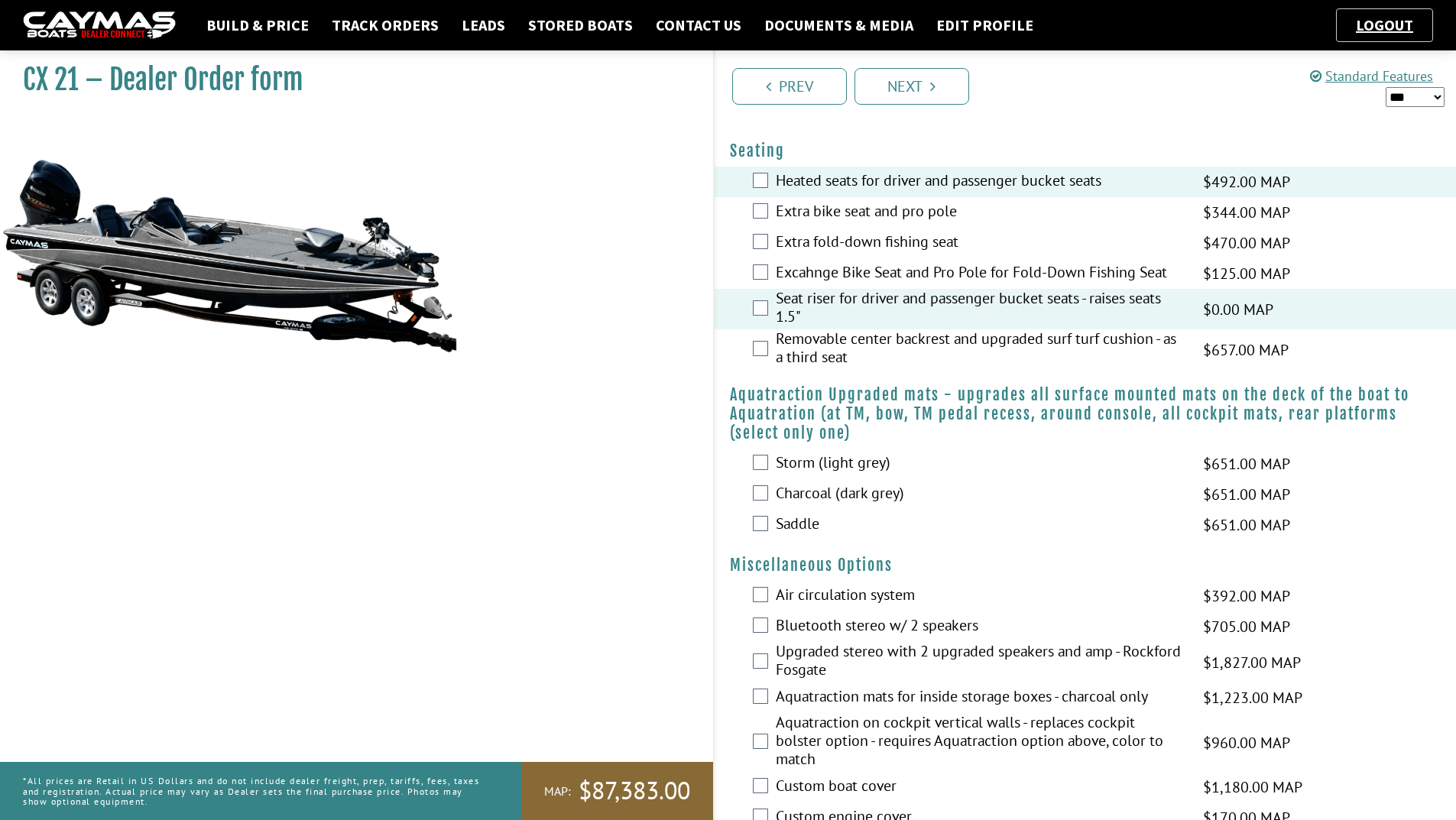
scroll to position [917, 0]
click at [799, 495] on label "Charcoal (dark grey)" at bounding box center [979, 494] width 408 height 22
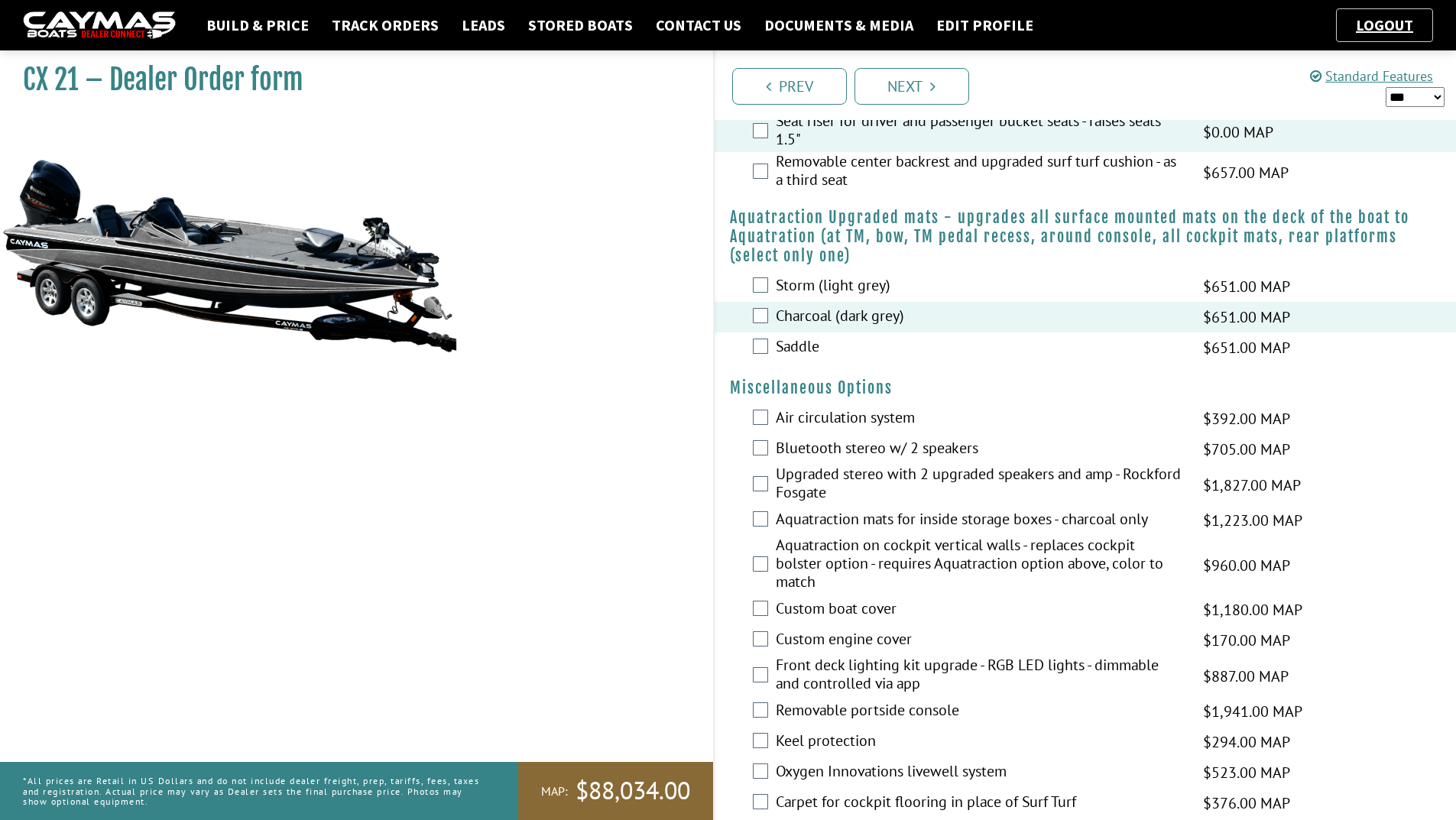
scroll to position [1147, 0]
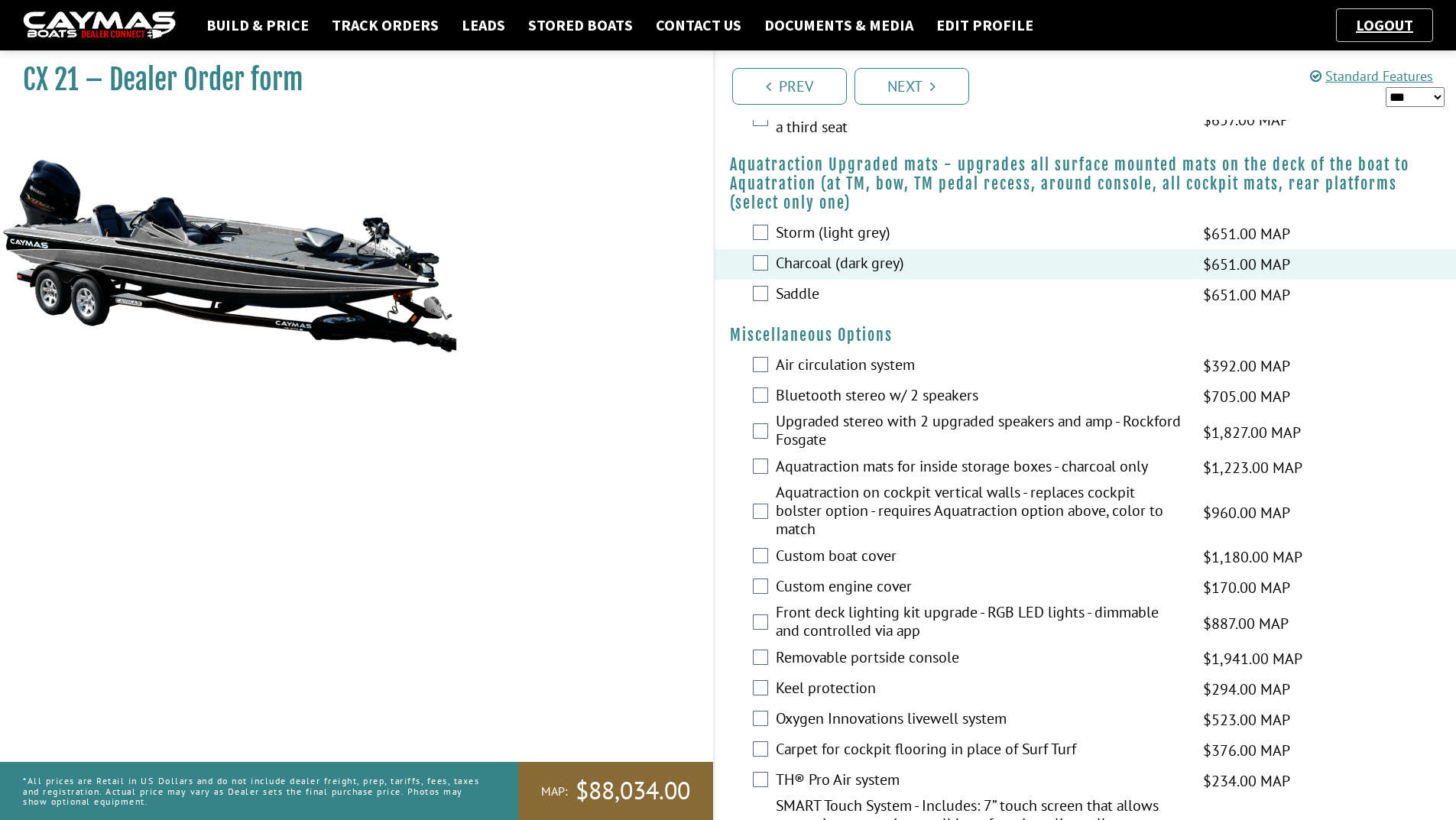
click at [807, 365] on label "Air circulation system" at bounding box center [979, 366] width 408 height 22
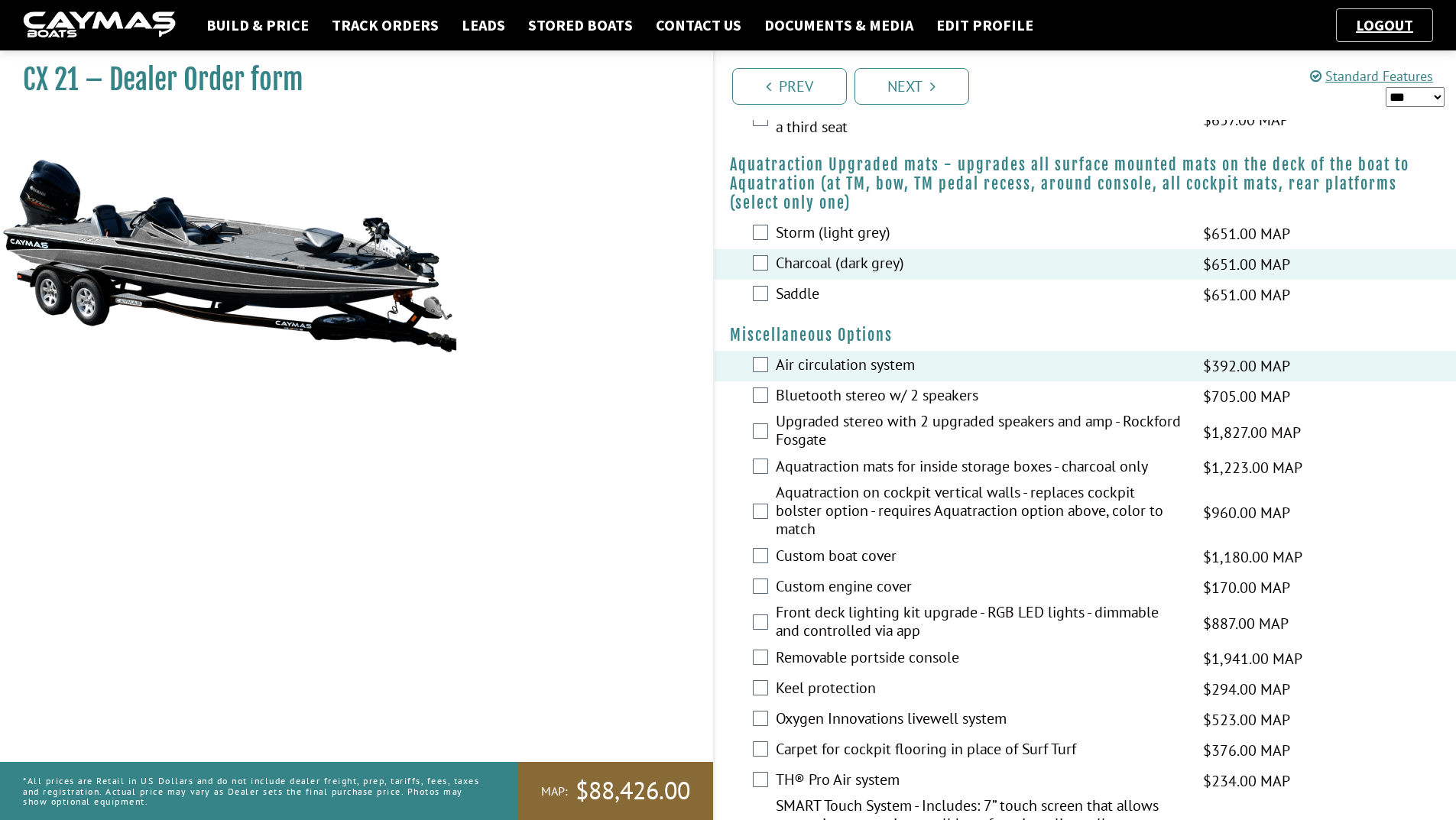
click at [793, 554] on label "Custom boat cover" at bounding box center [979, 557] width 408 height 22
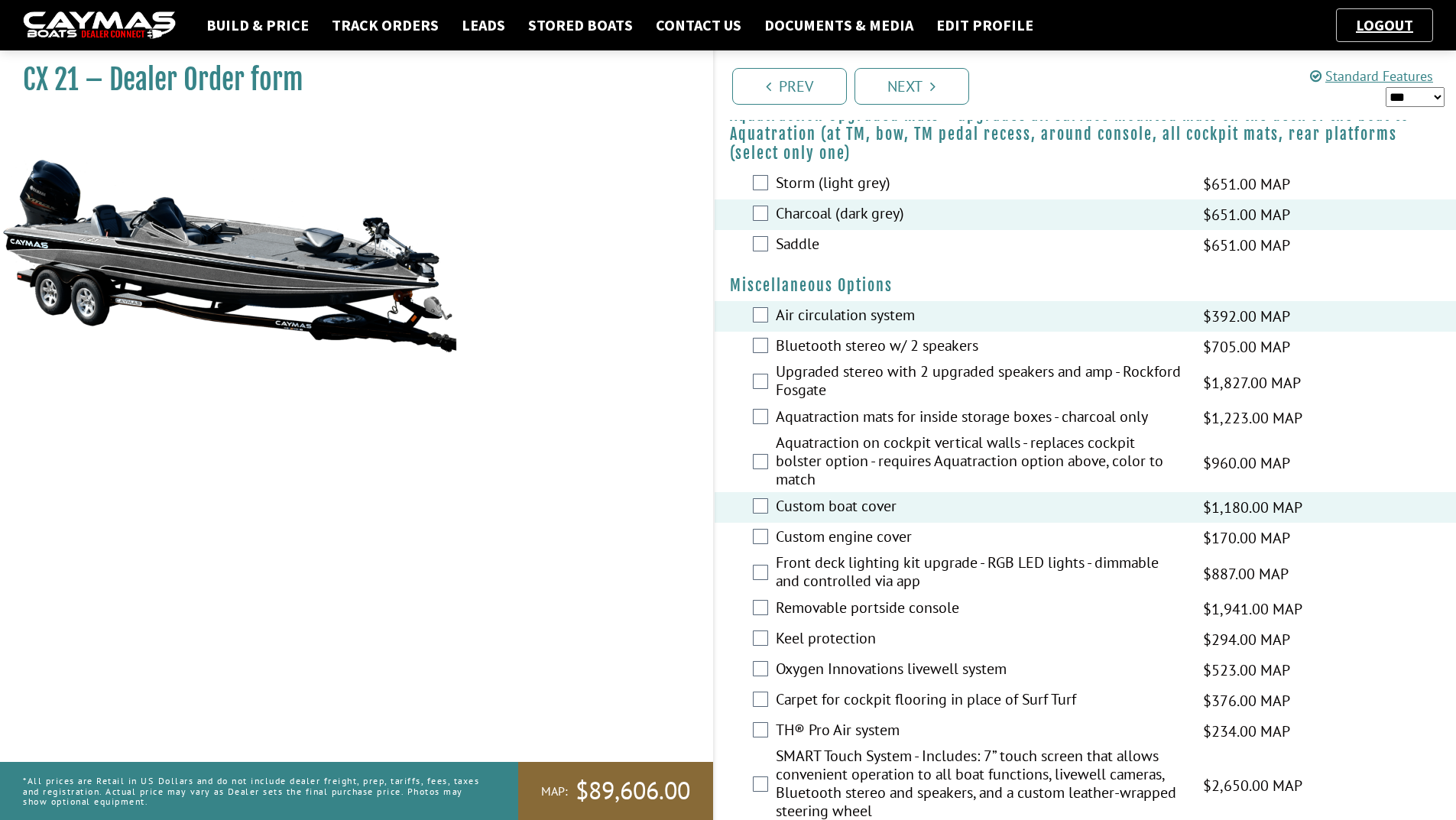
scroll to position [1223, 0]
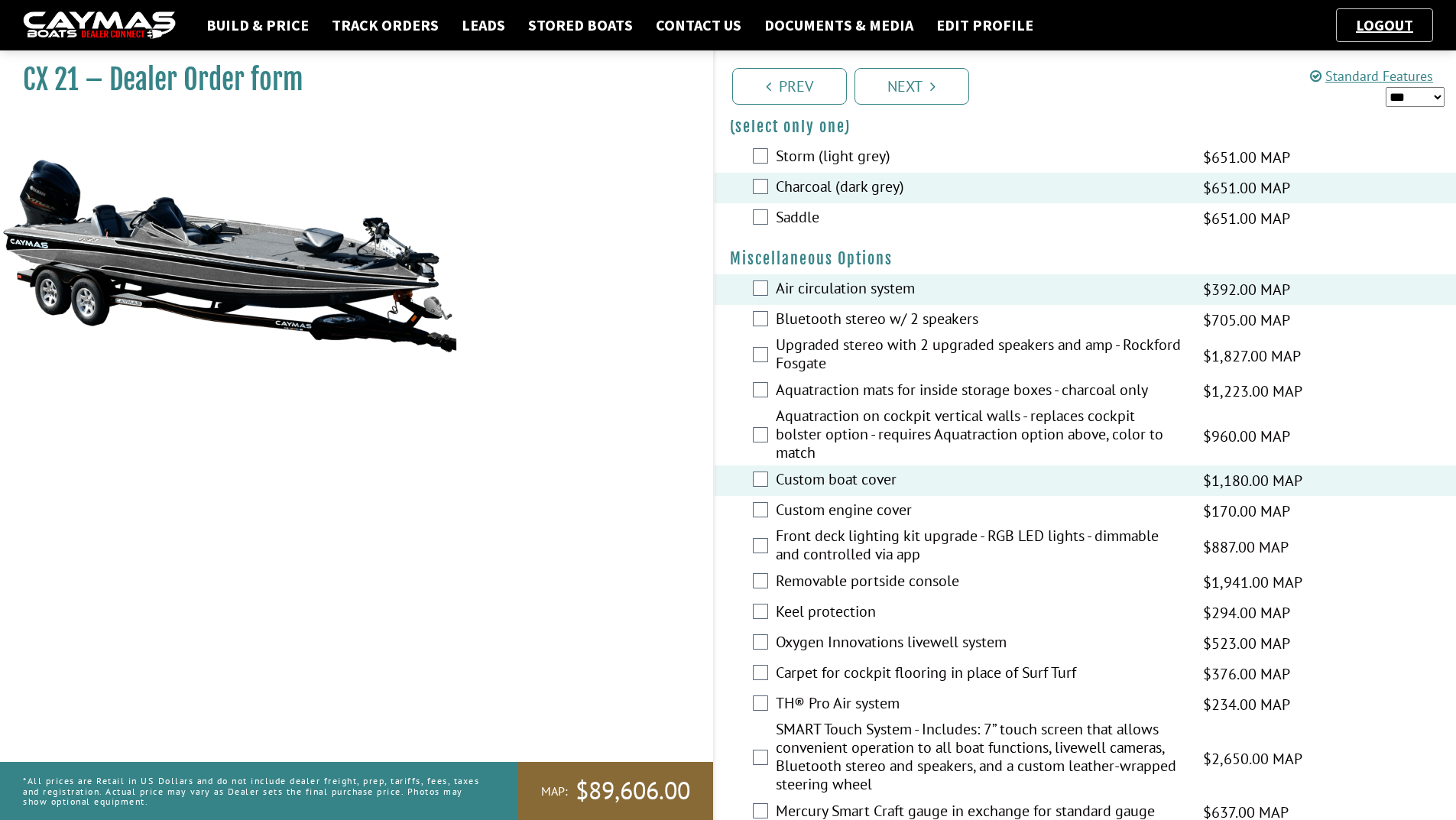
click at [809, 580] on label "Removable portside console" at bounding box center [979, 583] width 408 height 22
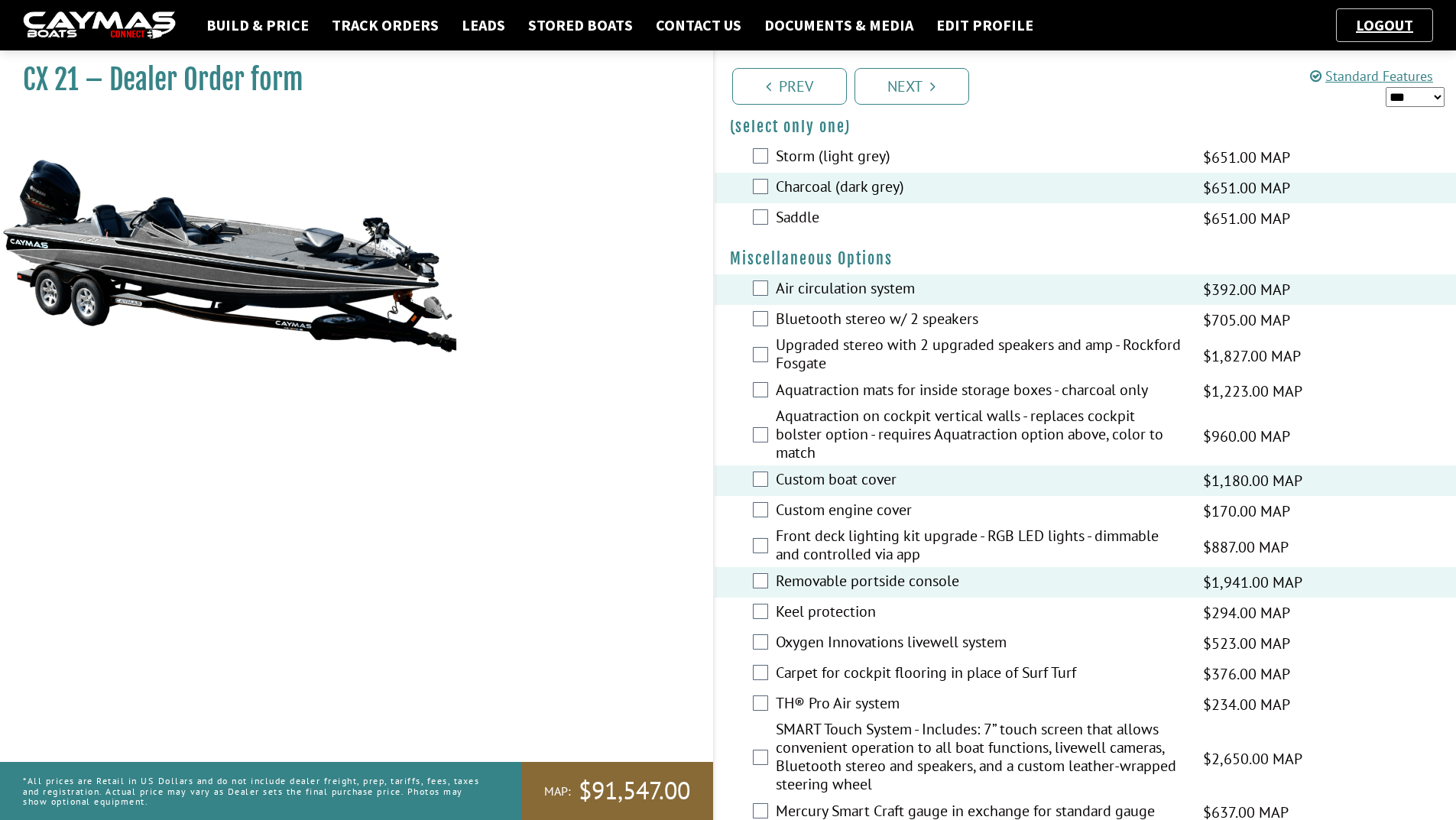
click at [796, 613] on label "Keel protection" at bounding box center [979, 613] width 408 height 22
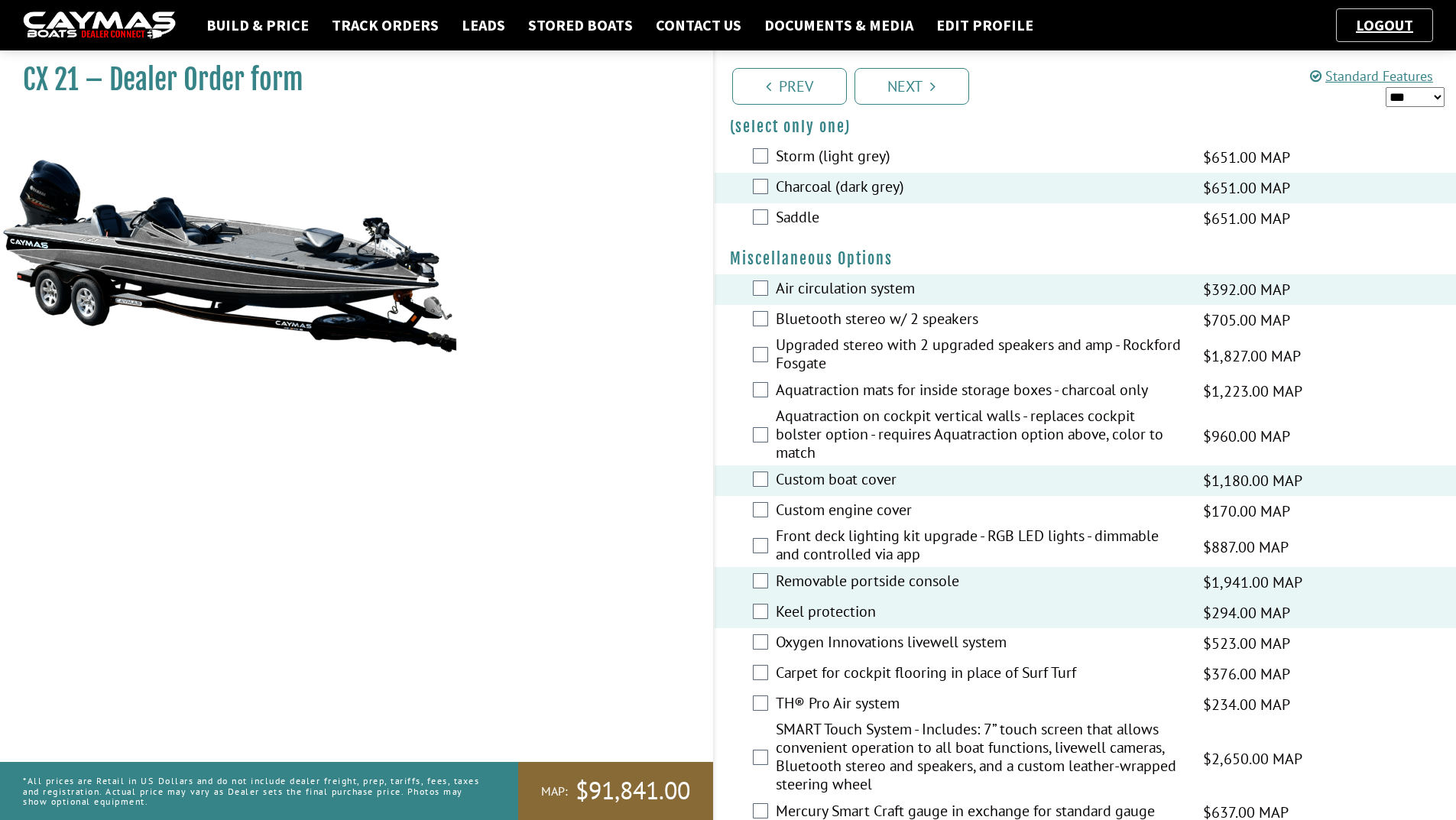
click at [803, 646] on label "Oxygen Innovations livewell system" at bounding box center [979, 644] width 408 height 22
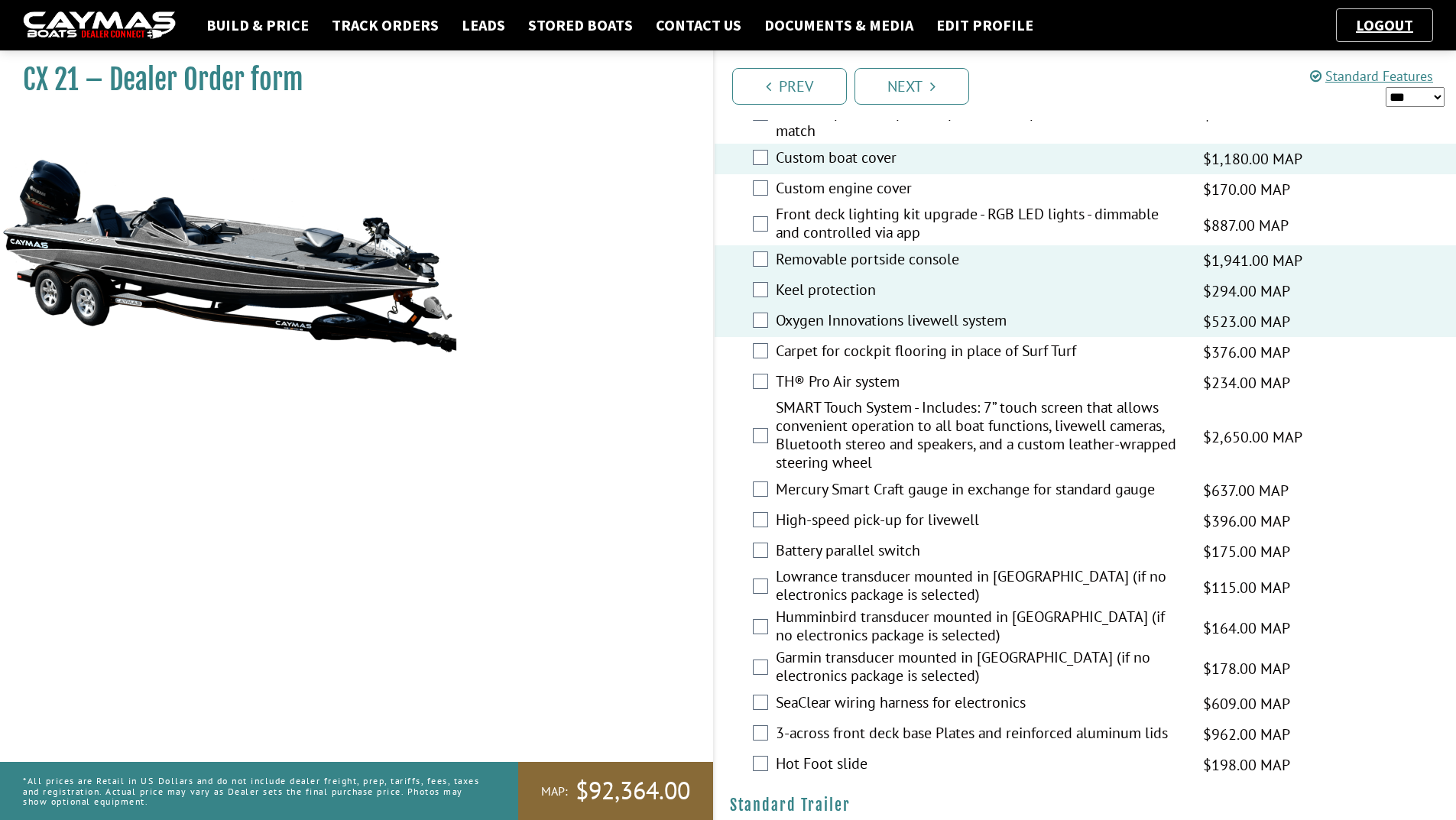
scroll to position [1529, 0]
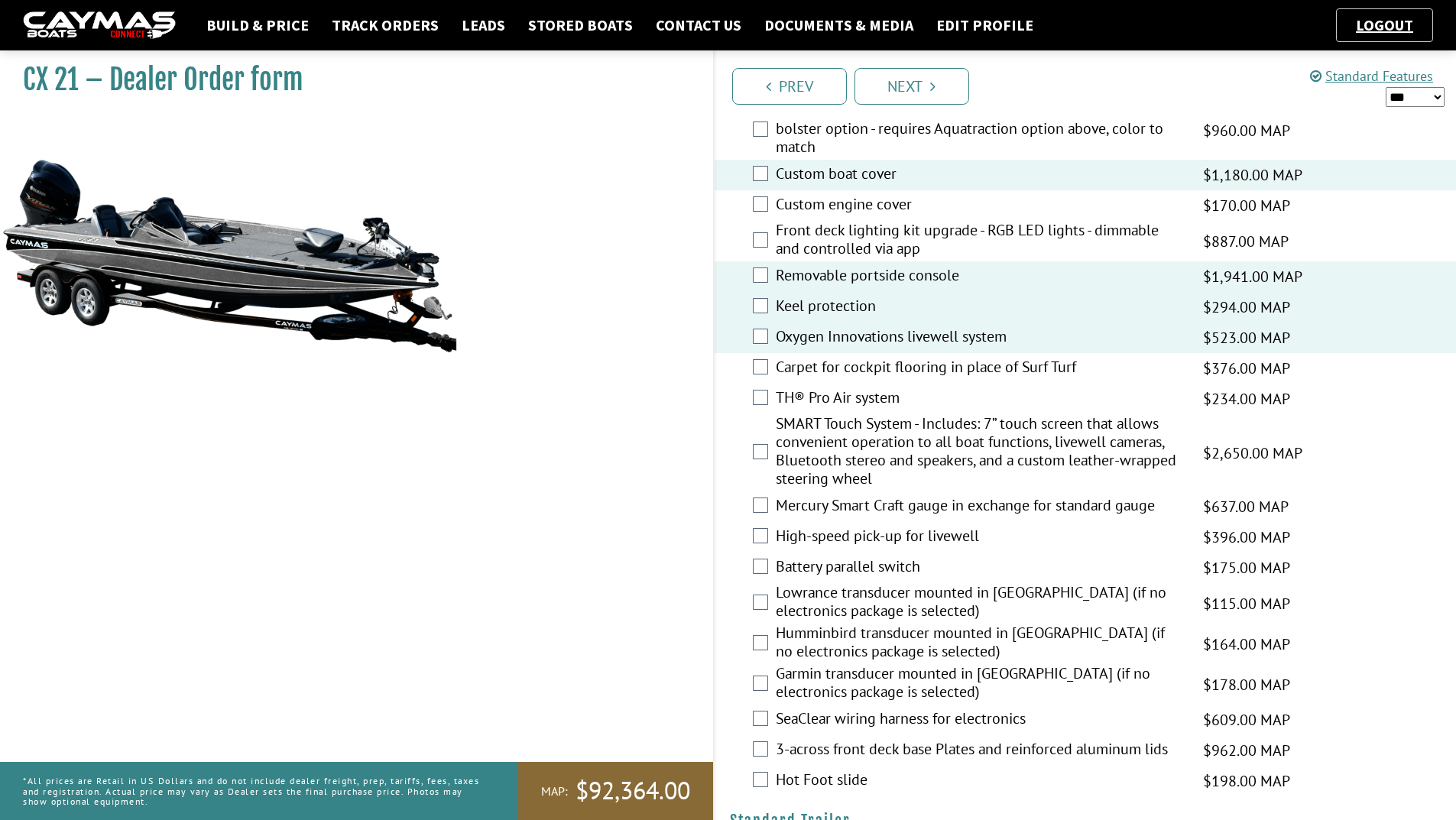
click at [802, 563] on label "Battery parallel switch" at bounding box center [979, 568] width 408 height 22
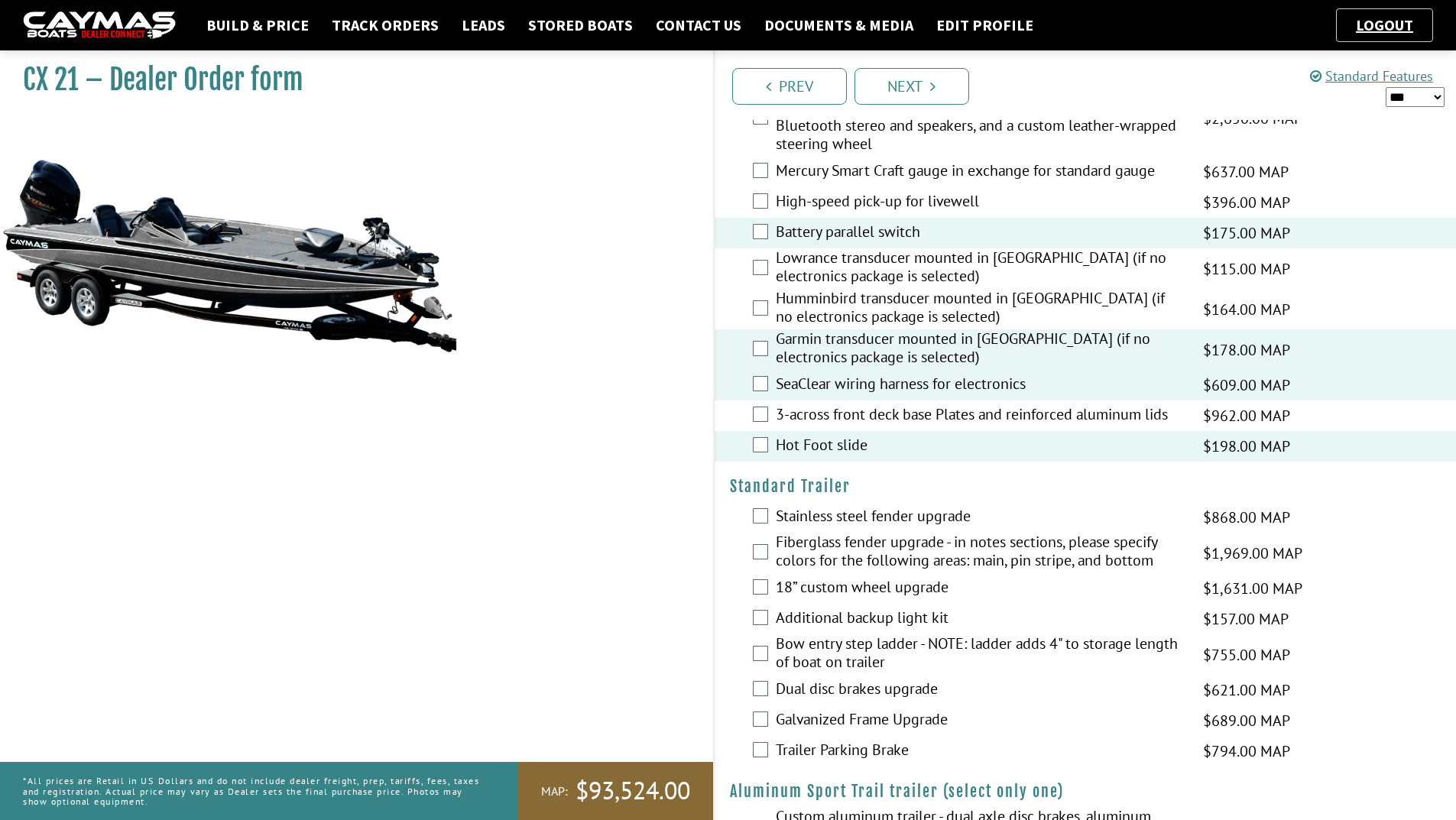
scroll to position [1911, 0]
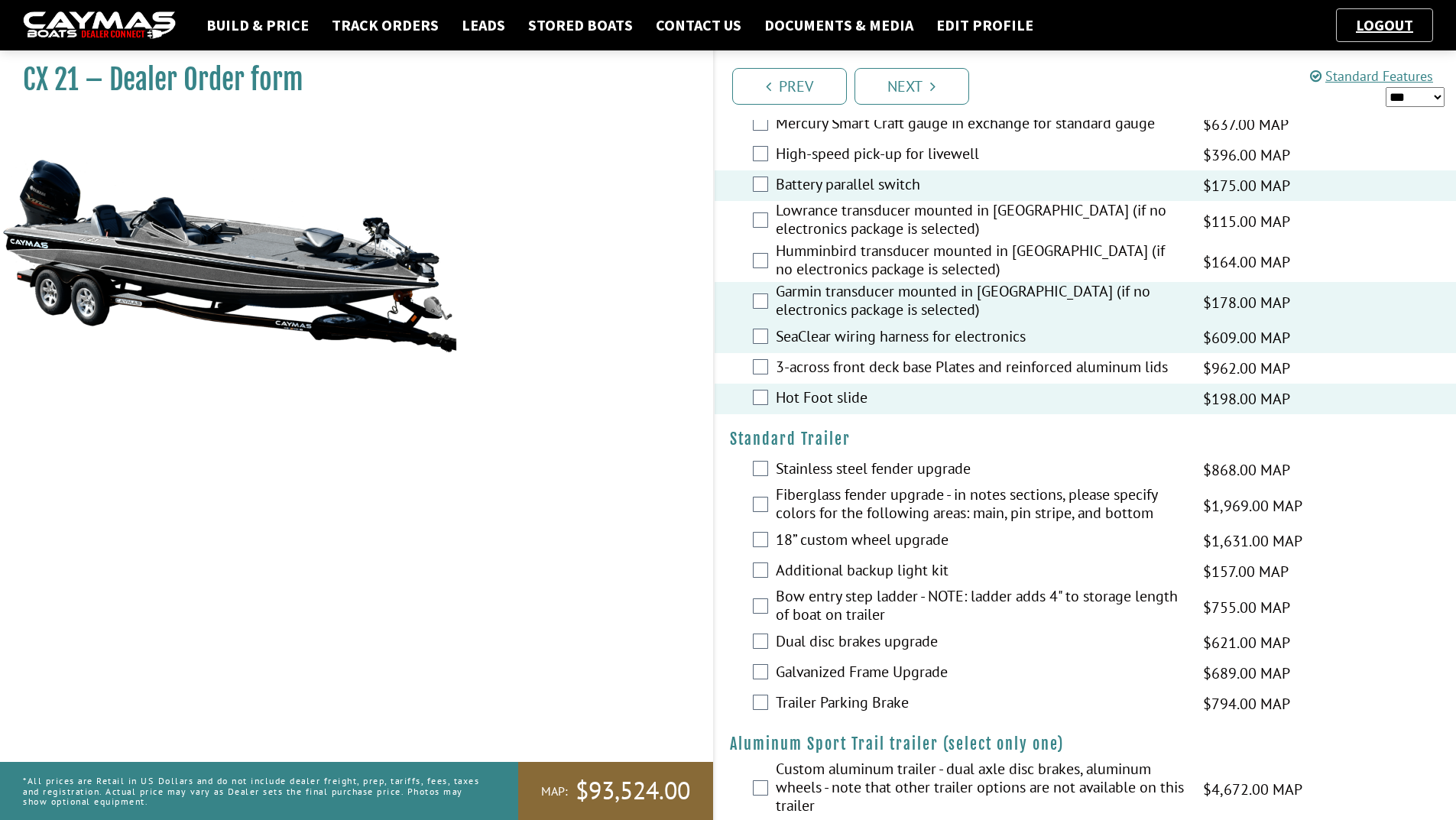
click at [824, 565] on label "Additional backup light kit" at bounding box center [979, 572] width 408 height 22
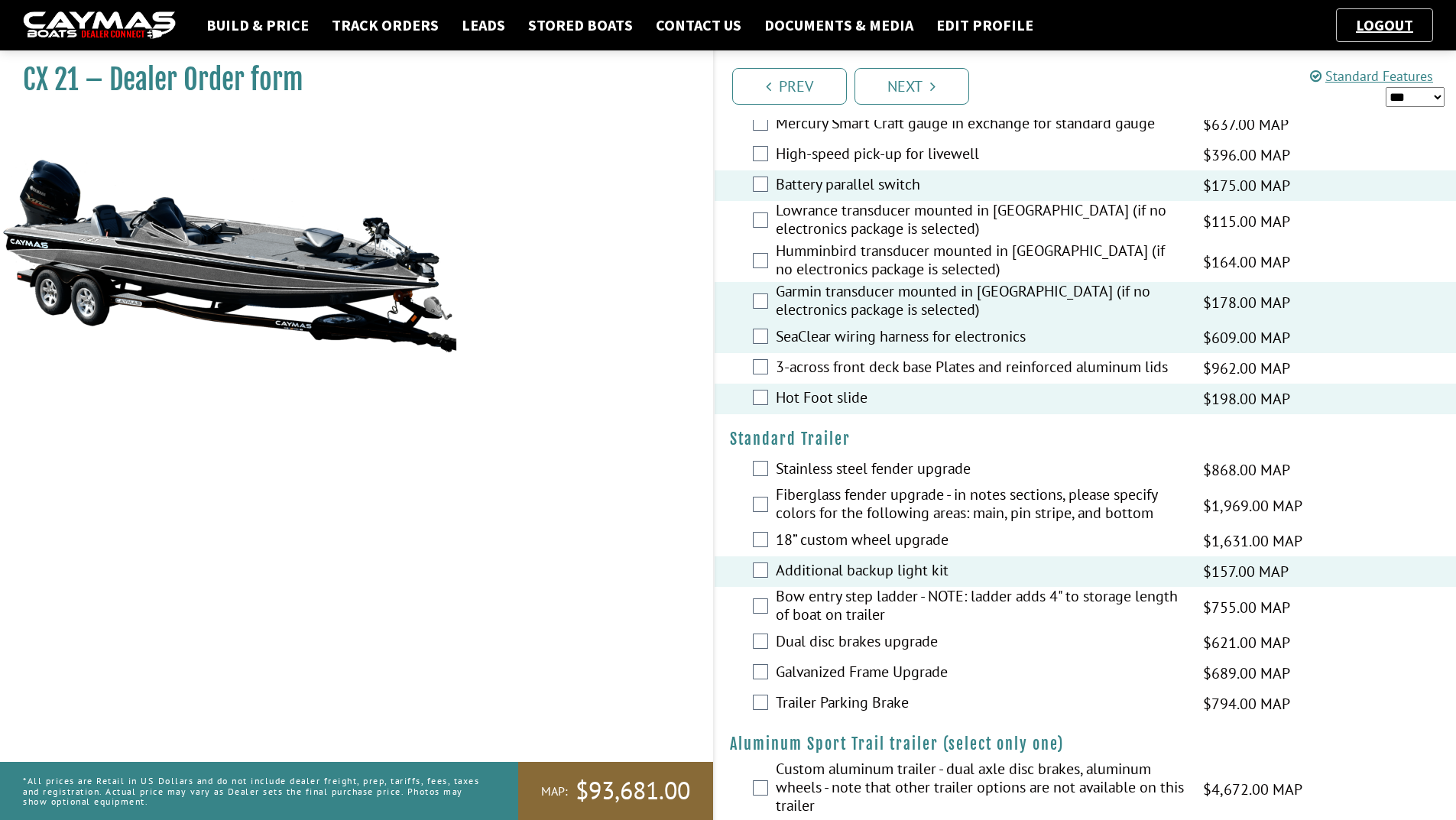
click at [797, 598] on label "Bow entry step ladder - NOTE: ladder adds 4" to storage length of boat on trail…" at bounding box center [979, 607] width 408 height 40
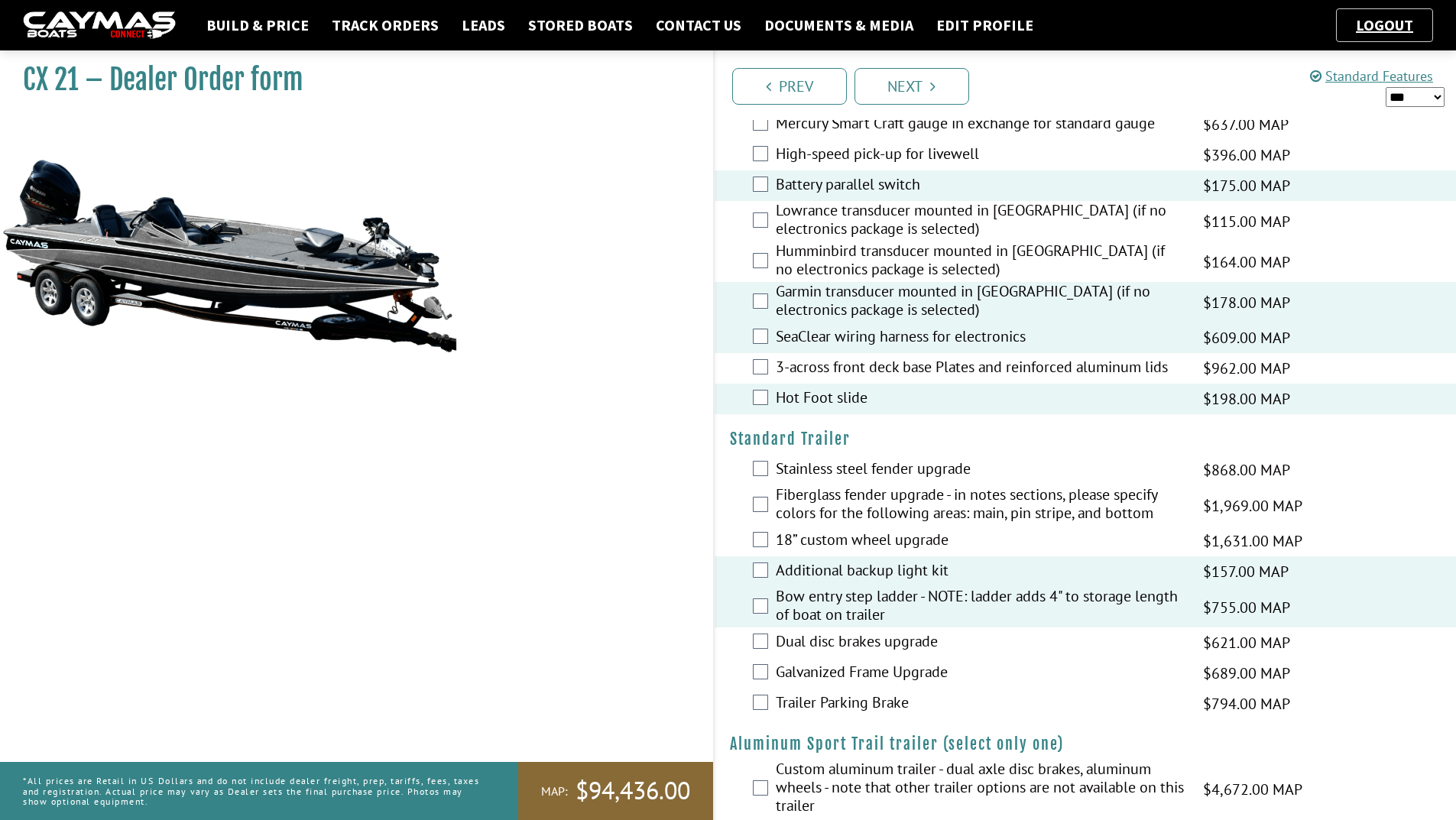
click at [779, 642] on label "Dual disc brakes upgrade" at bounding box center [979, 643] width 408 height 22
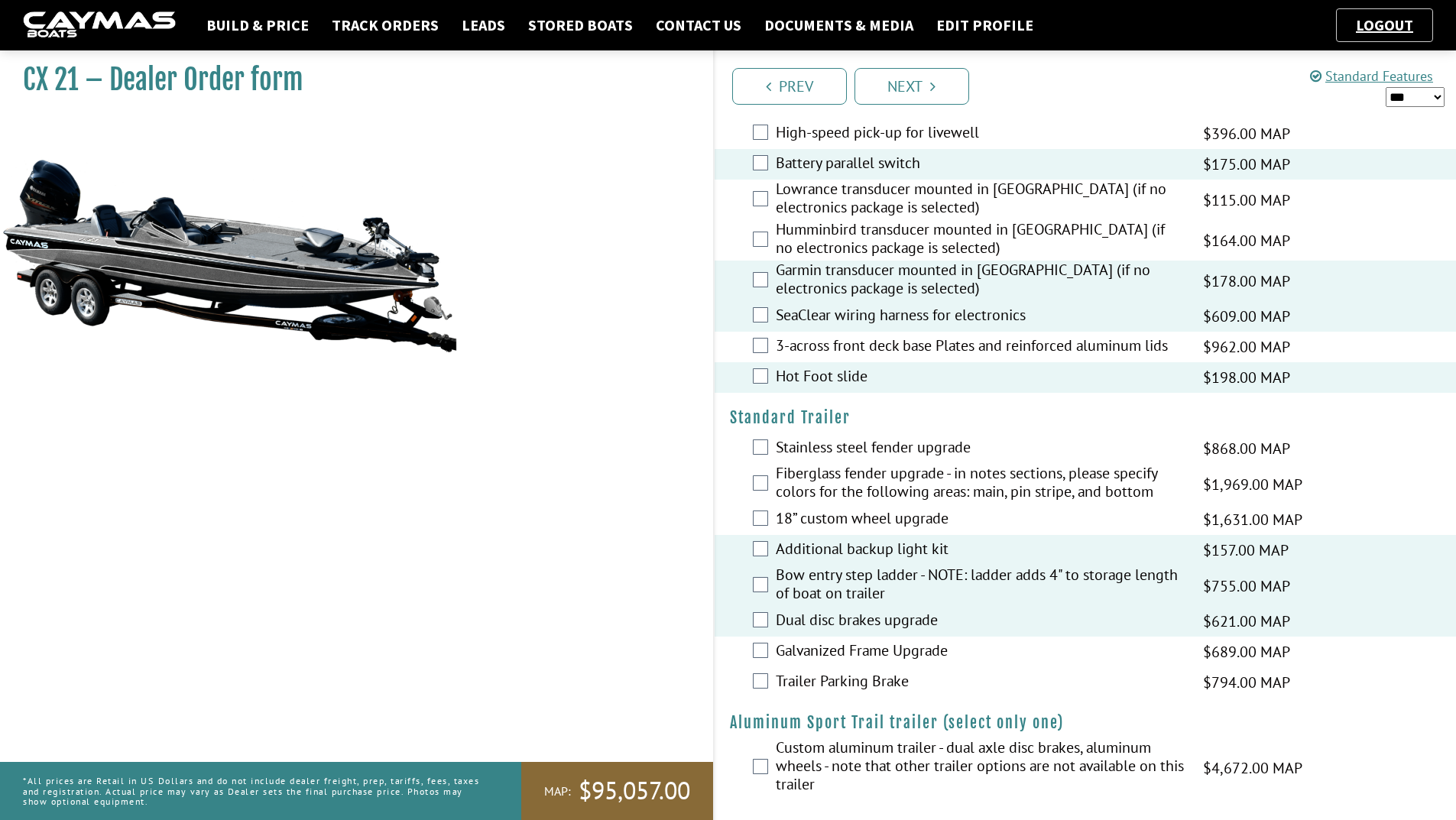
scroll to position [1938, 0]
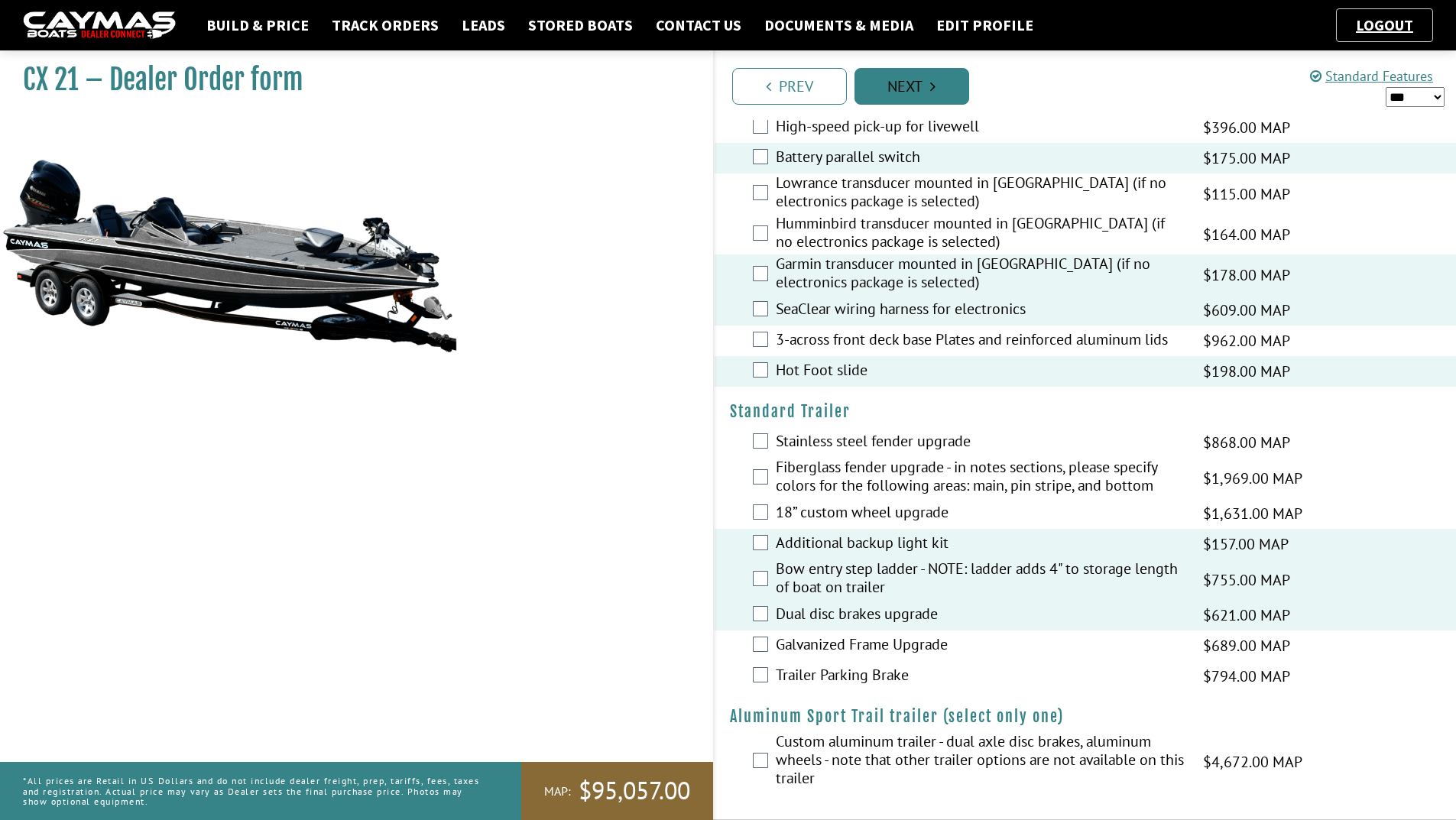
click at [947, 99] on link "Next" at bounding box center [911, 86] width 115 height 37
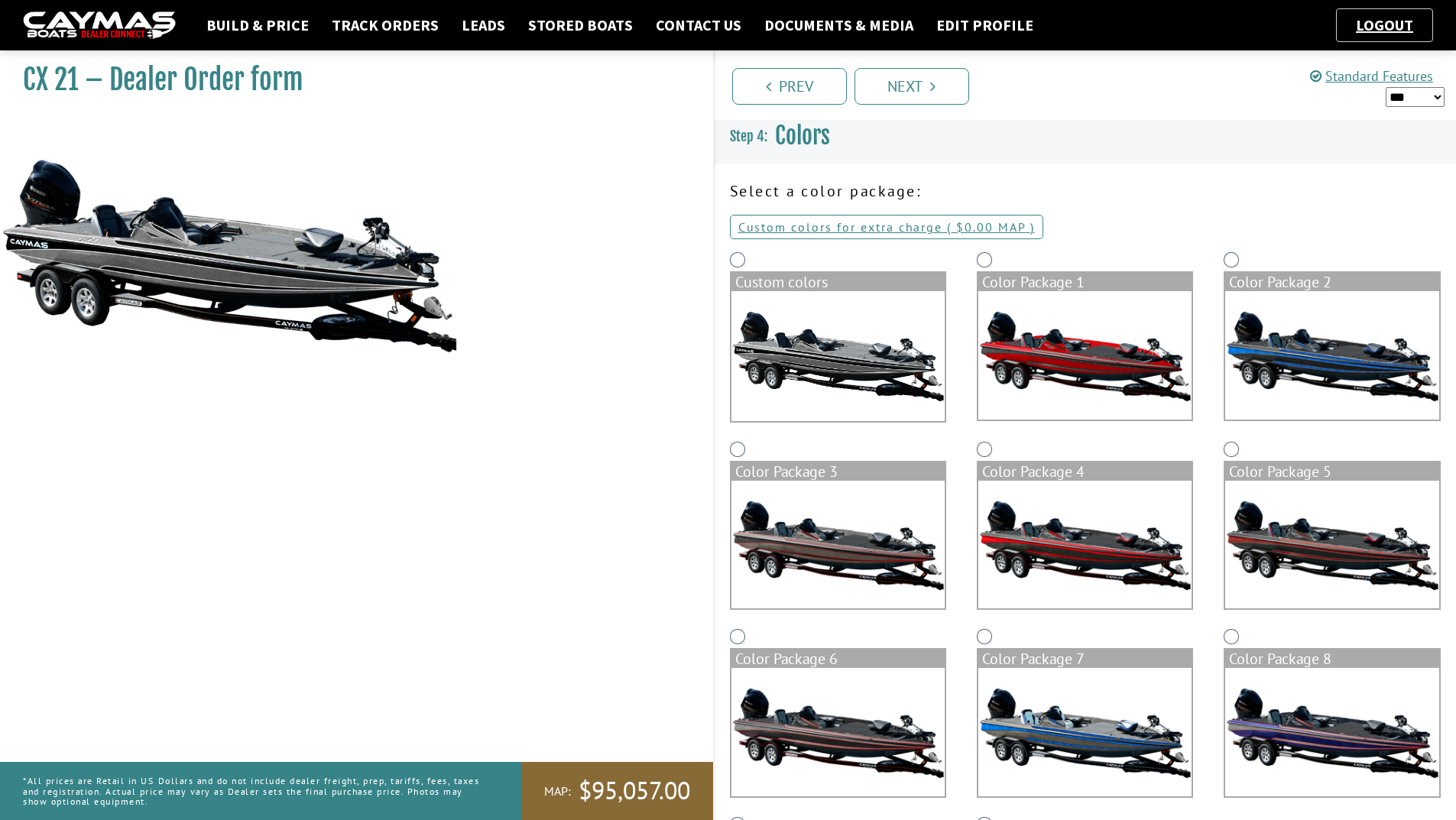
scroll to position [0, 0]
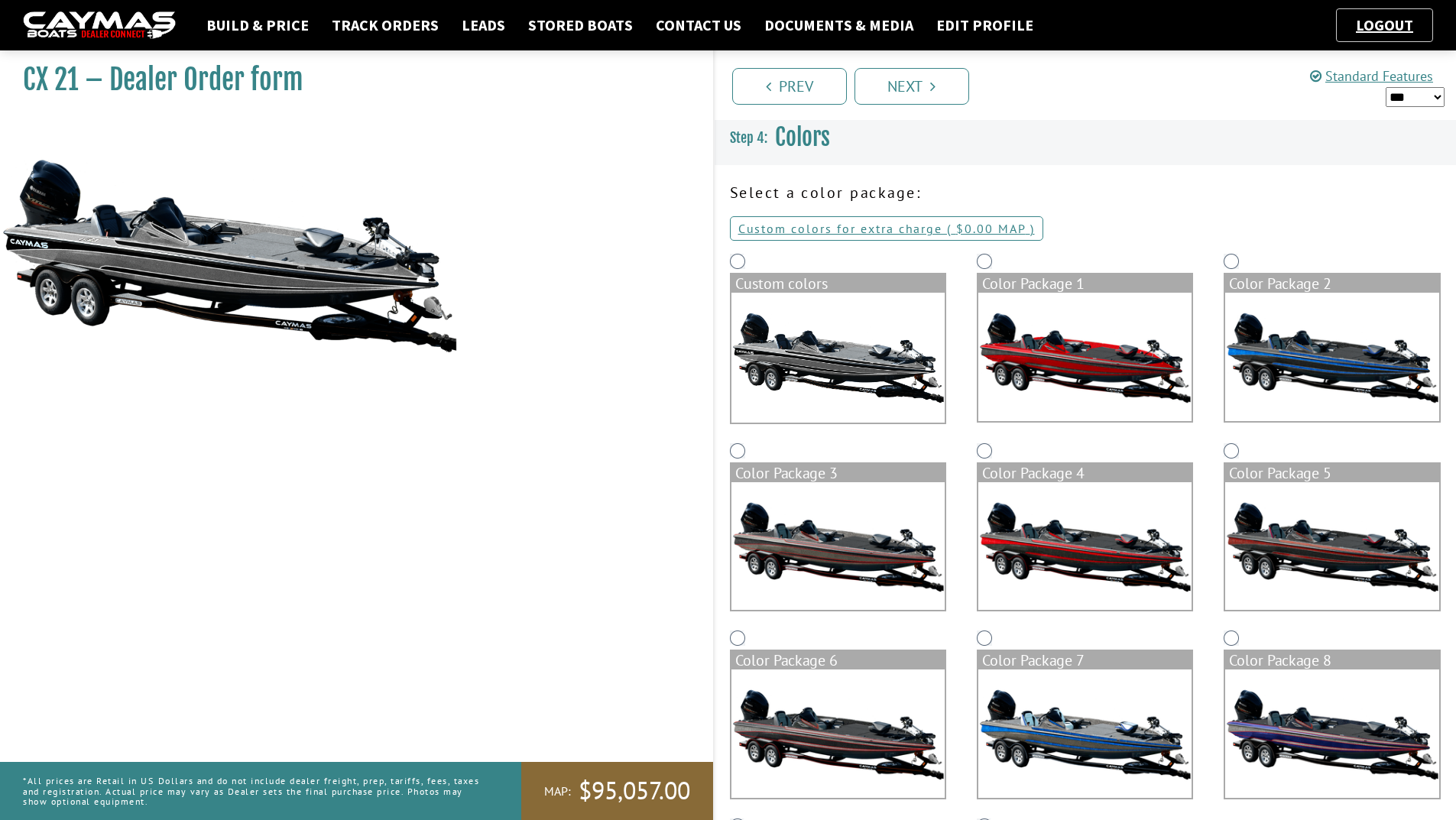
click at [1295, 340] on img at bounding box center [1332, 356] width 214 height 128
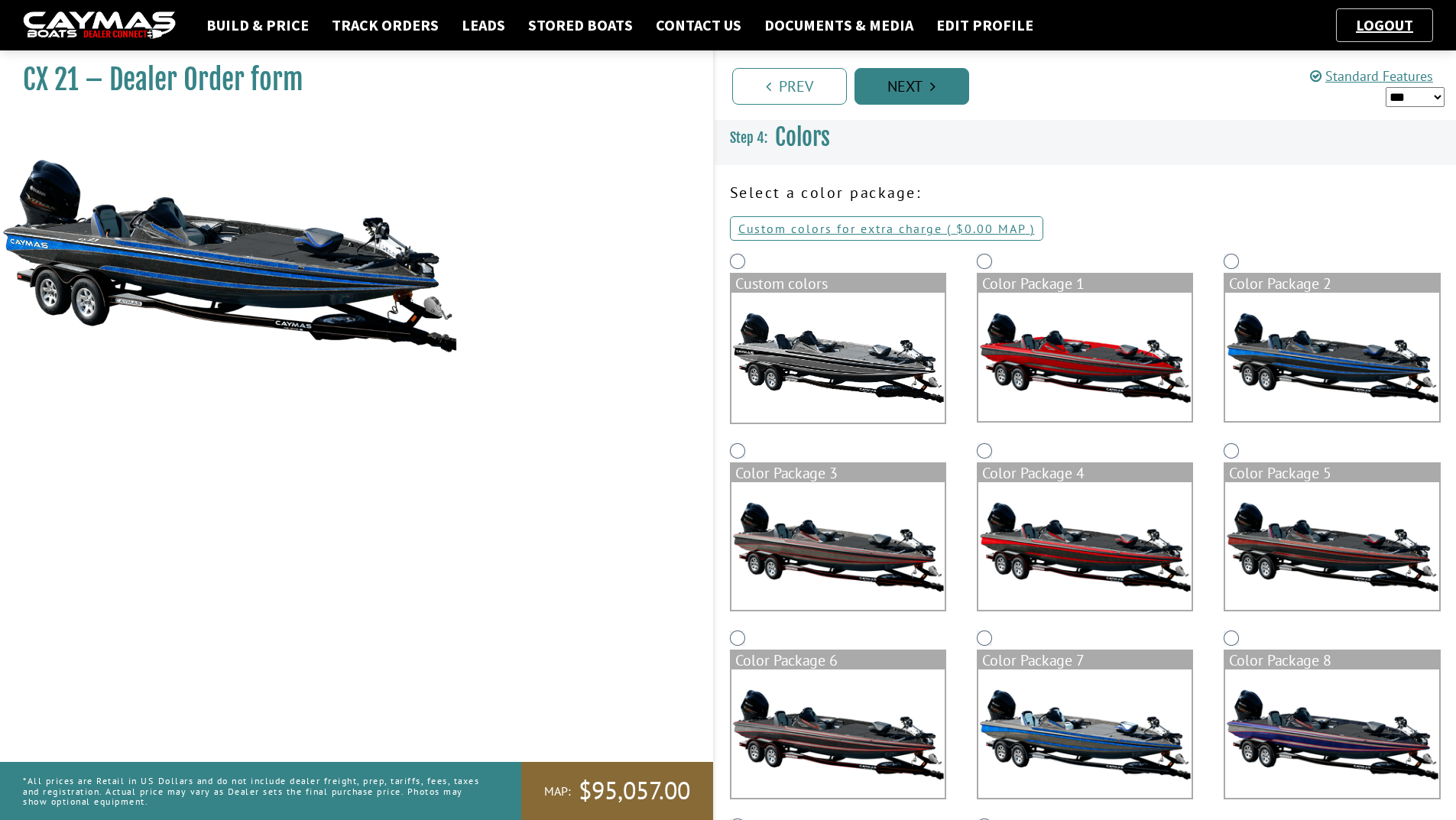
click at [908, 80] on link "Next" at bounding box center [911, 86] width 115 height 37
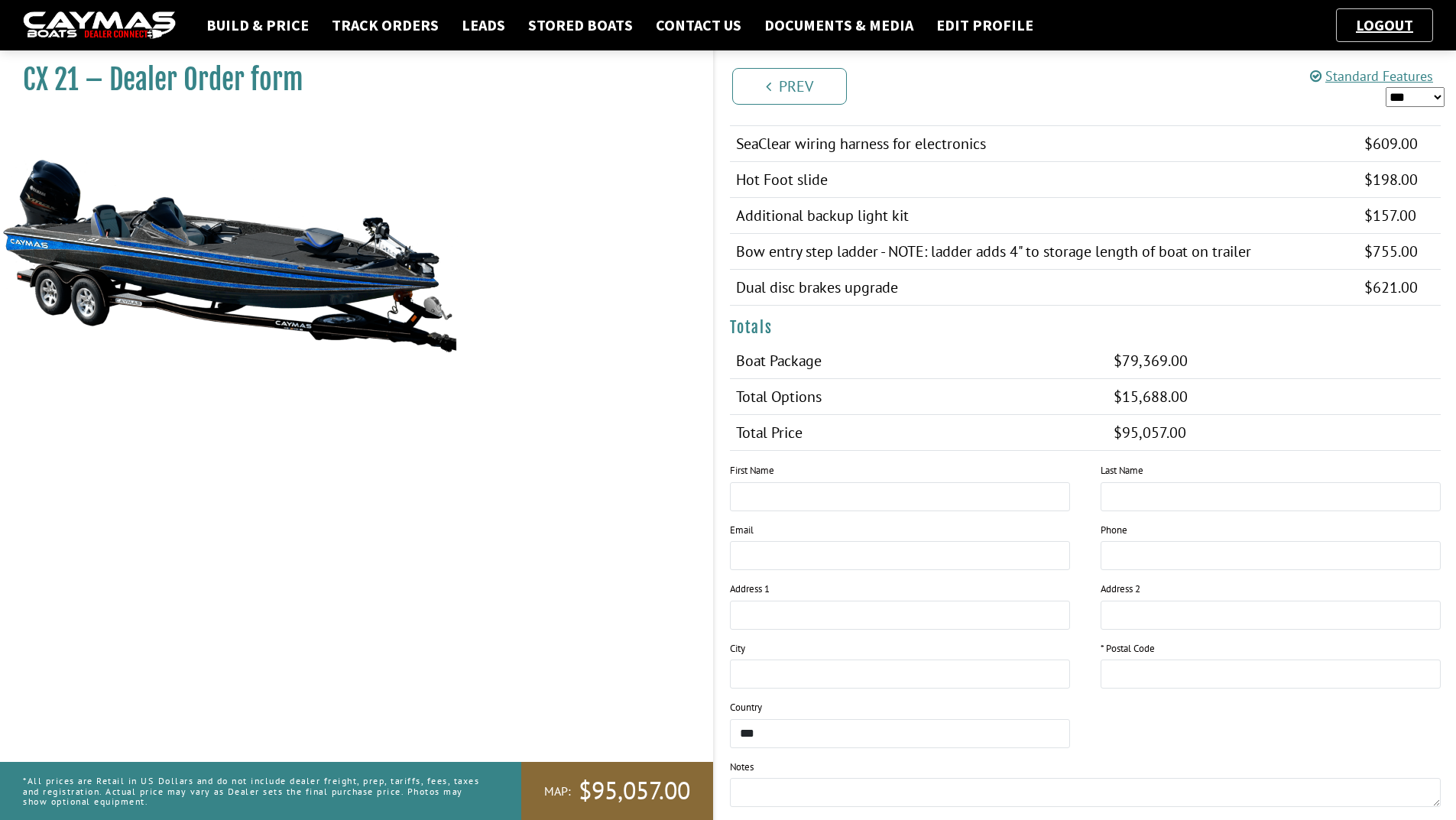
scroll to position [1605, 0]
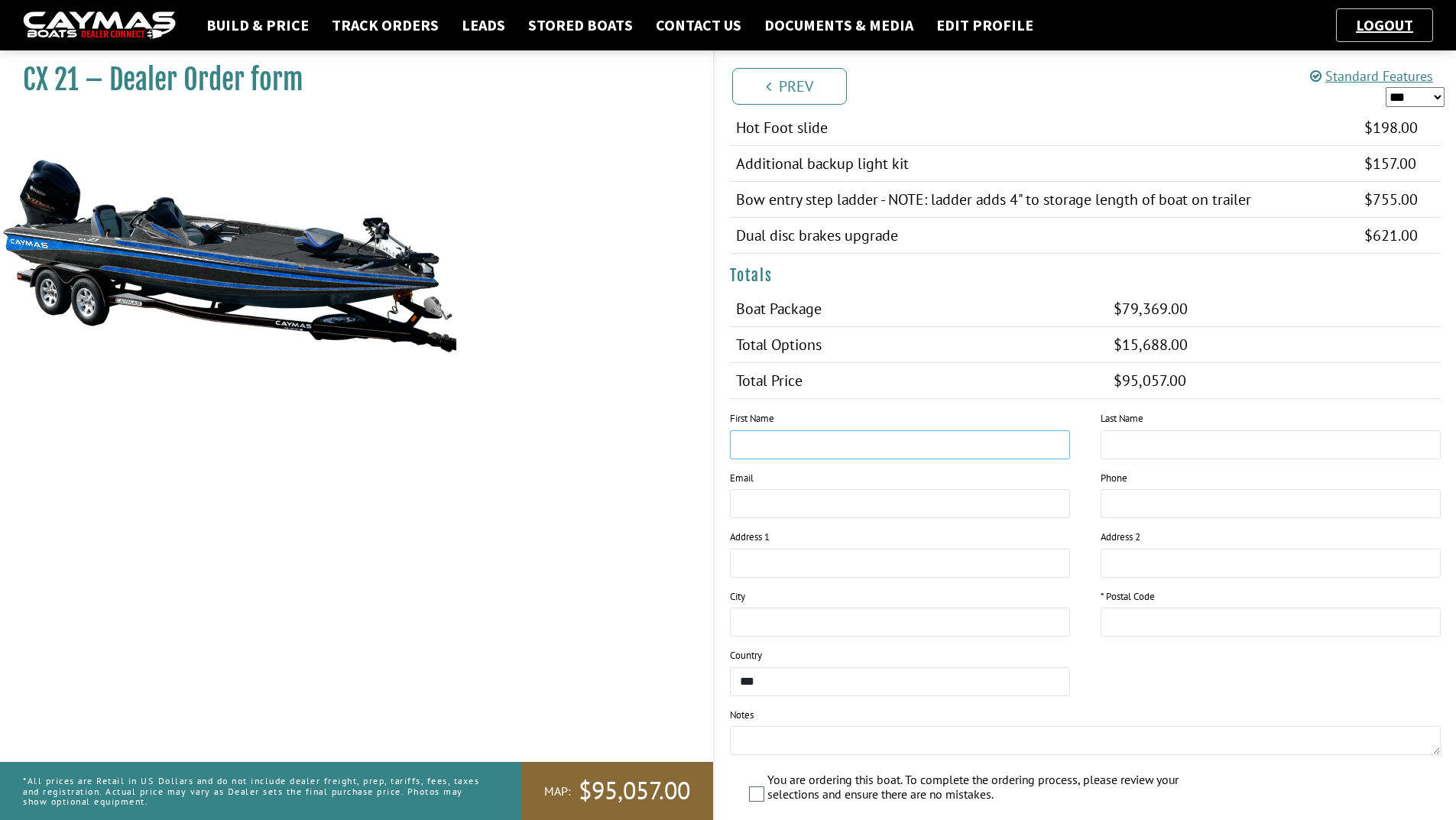
click at [952, 445] on input "text" at bounding box center [900, 445] width 340 height 29
type input "****"
click at [1219, 448] on input "text" at bounding box center [1271, 445] width 340 height 29
type input "*******"
click at [917, 497] on input "email" at bounding box center [900, 503] width 340 height 29
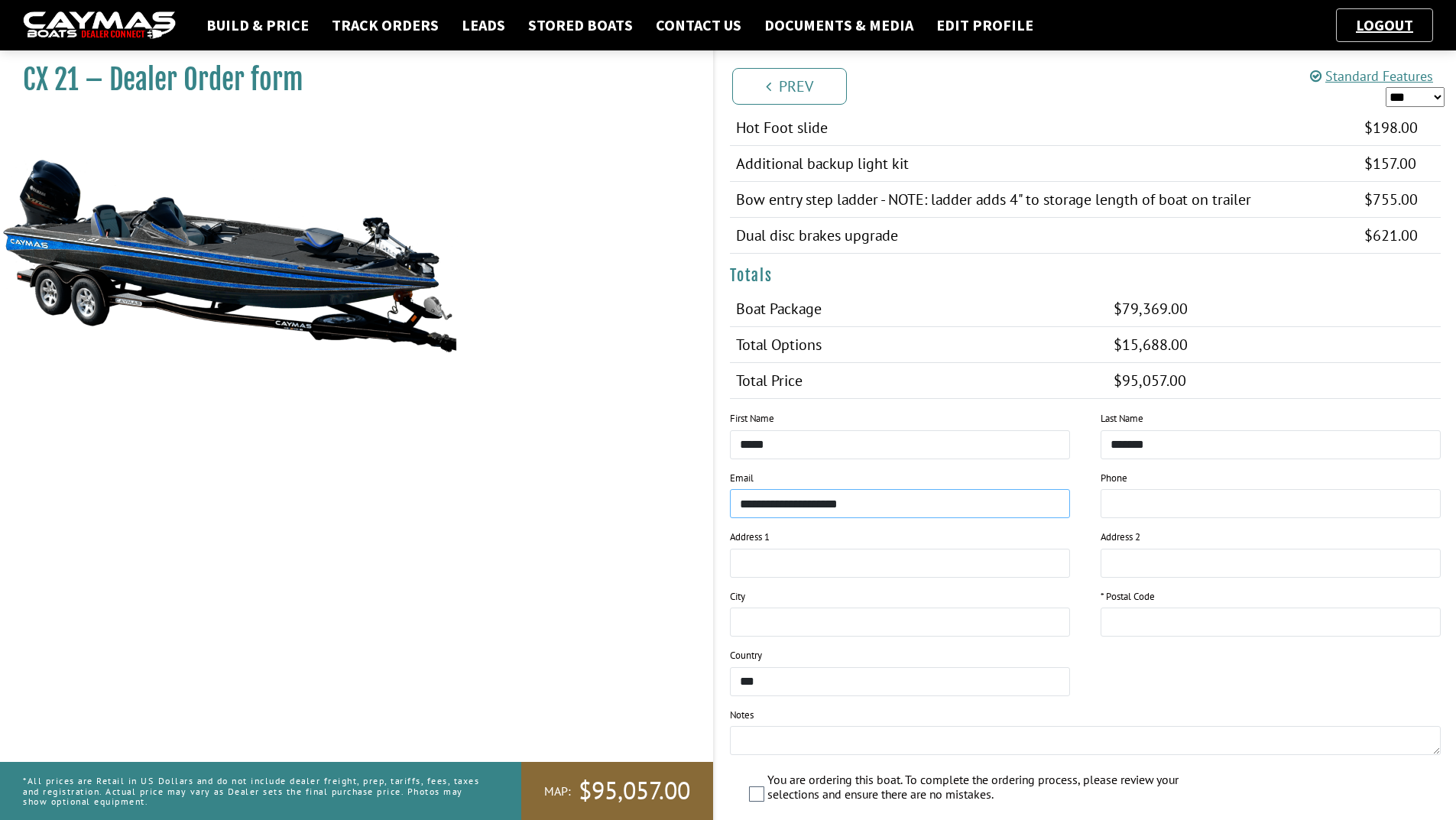
type input "**********"
click at [1169, 508] on input "tel" at bounding box center [1271, 503] width 340 height 29
type input "**********"
click at [824, 573] on input "text" at bounding box center [900, 563] width 340 height 29
type input "********"
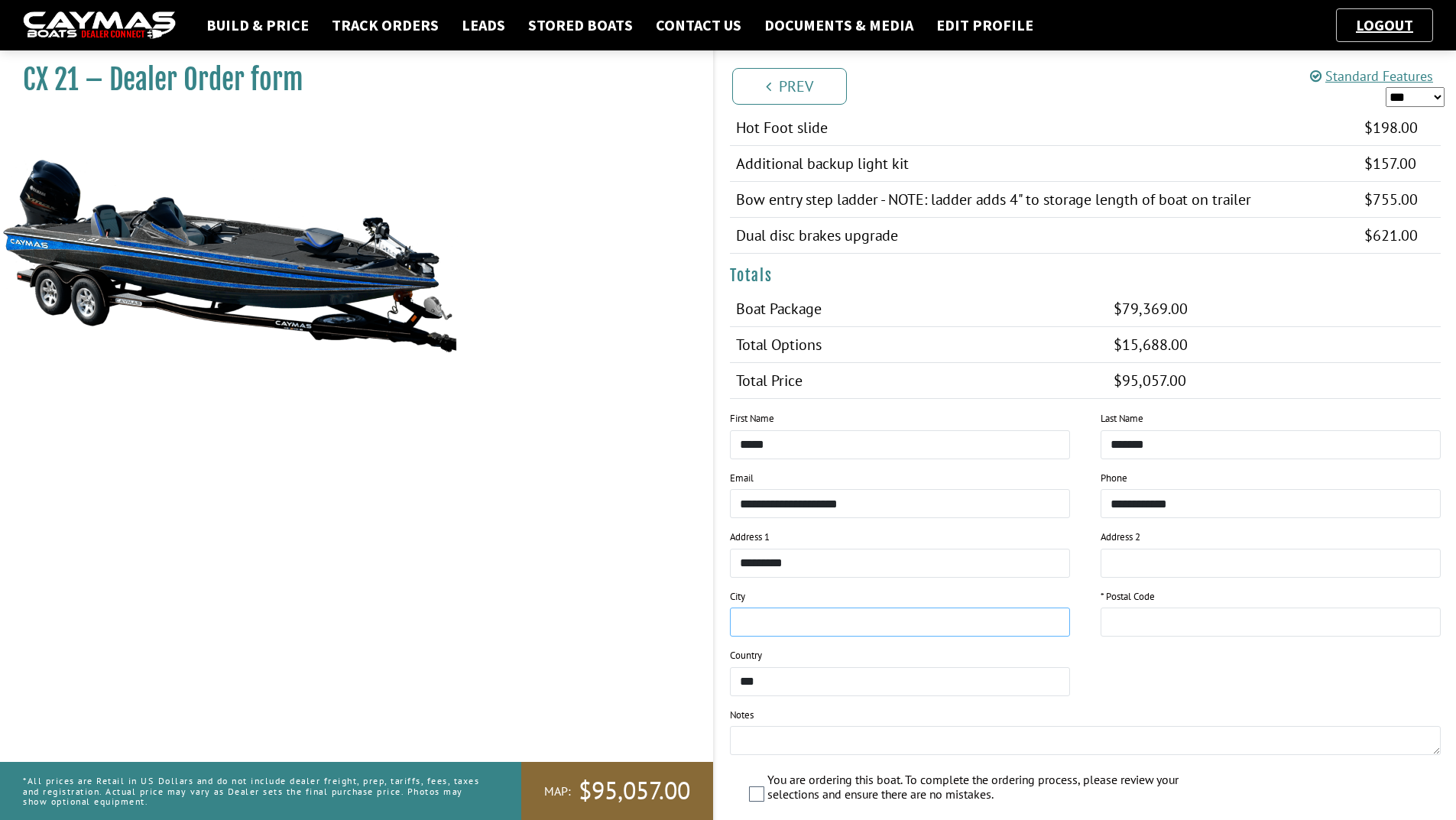
click at [823, 610] on input "text" at bounding box center [900, 621] width 340 height 29
type input "**********"
click at [1155, 628] on input "text" at bounding box center [1271, 621] width 340 height 29
type input "*****"
click at [927, 750] on textarea at bounding box center [1086, 740] width 712 height 29
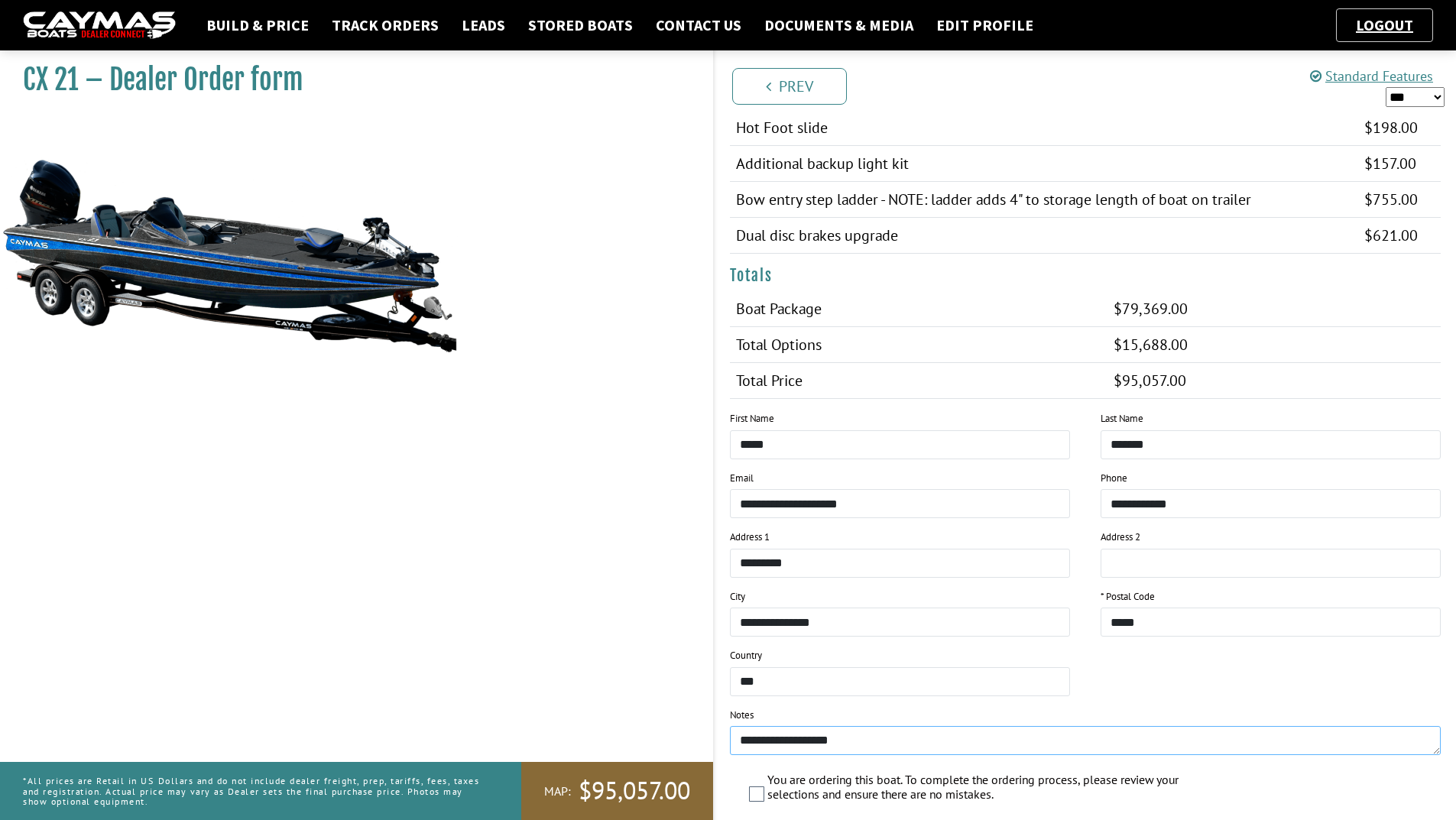
scroll to position [1681, 0]
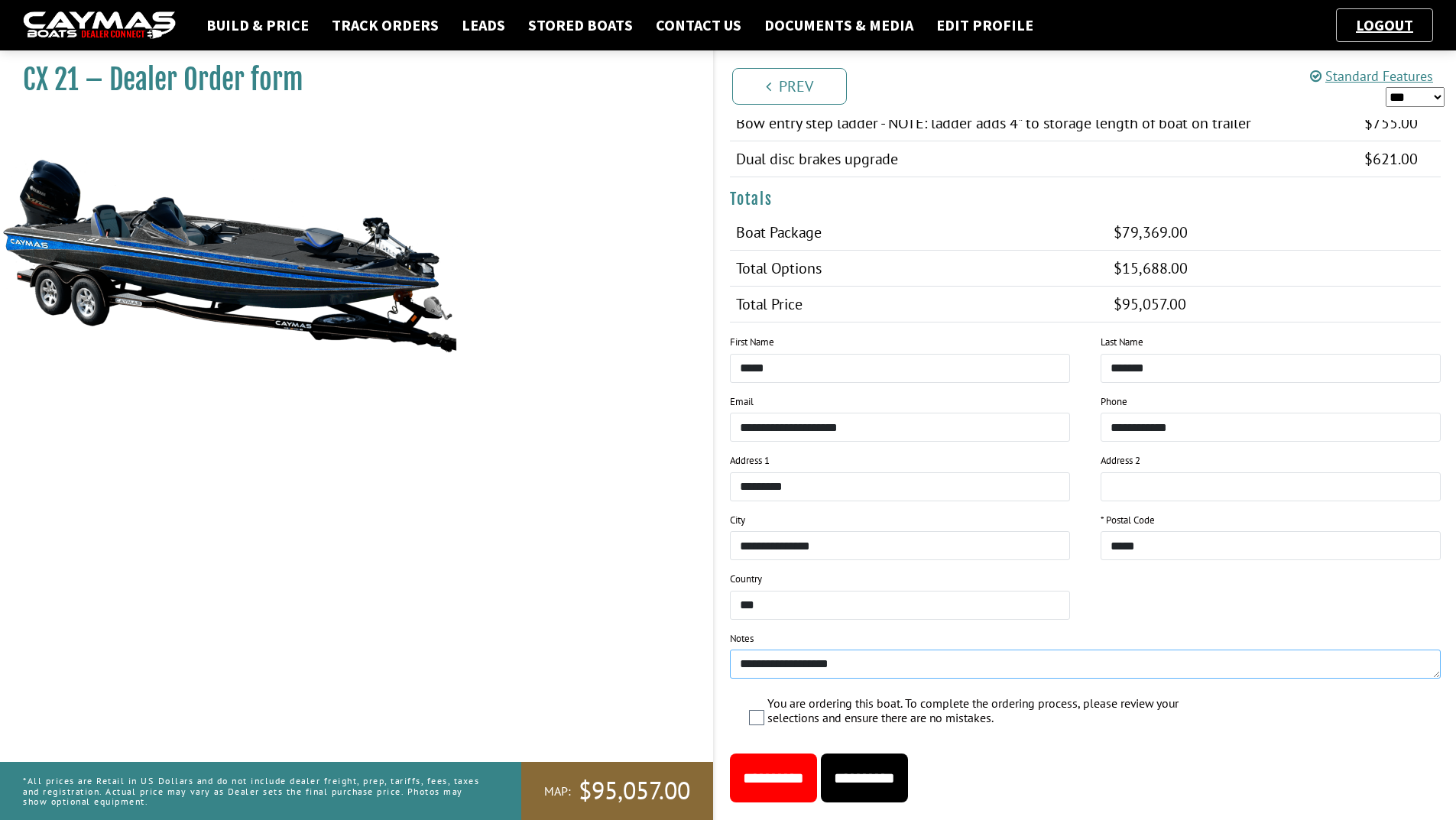
type textarea "**********"
click at [908, 772] on input "**********" at bounding box center [865, 778] width 87 height 49
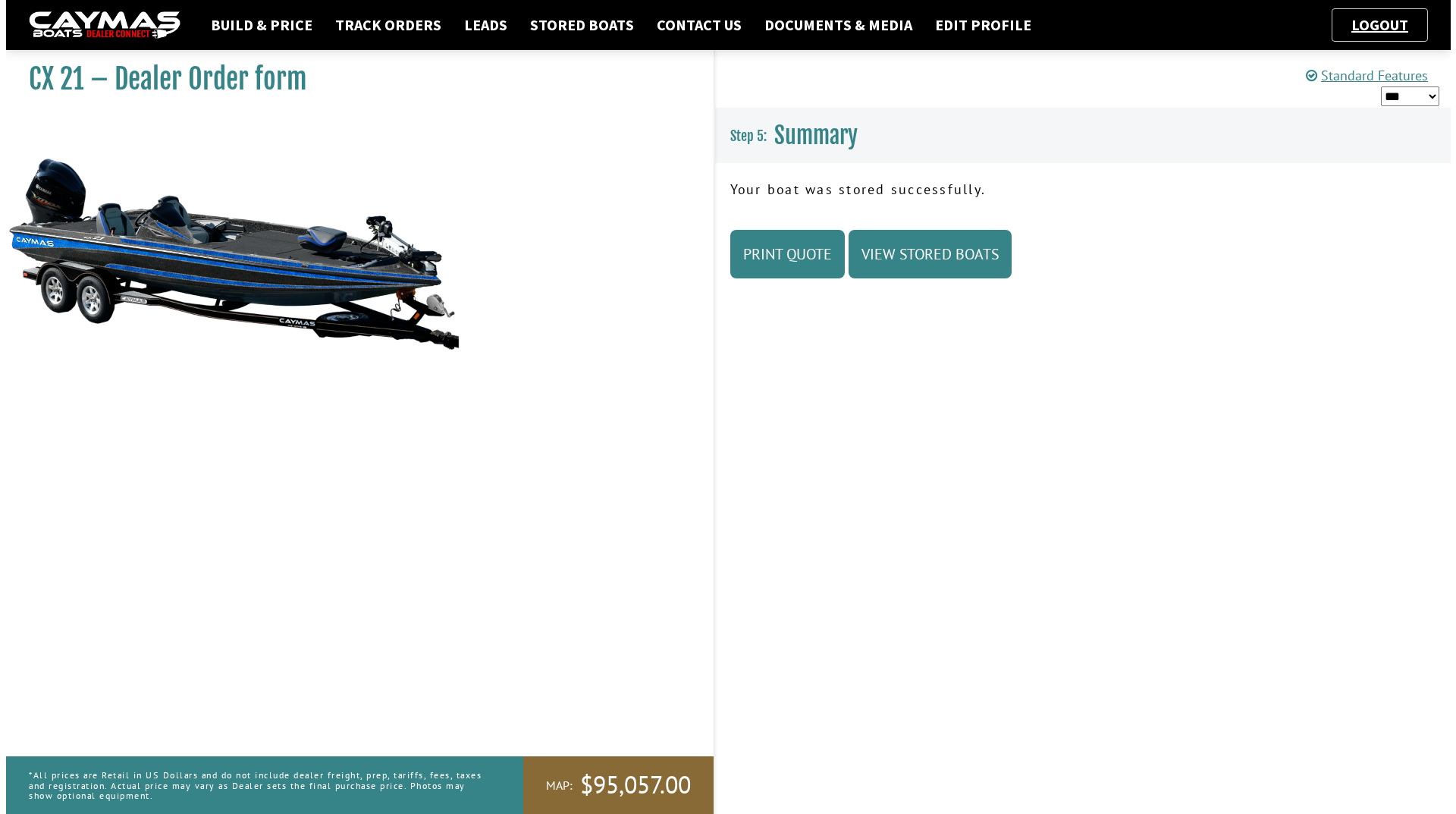
scroll to position [0, 0]
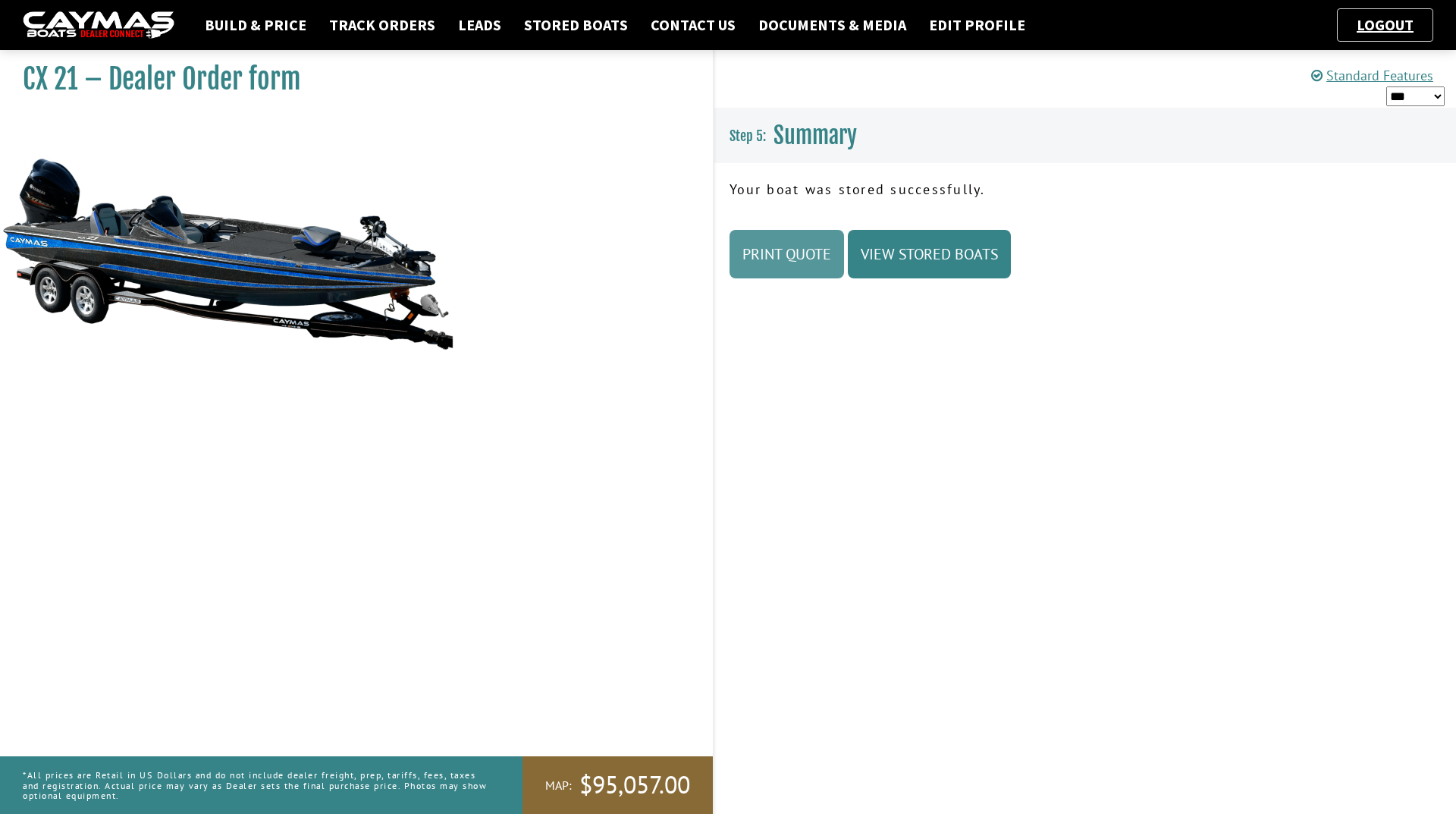
click at [791, 255] on link "Print Quote" at bounding box center [787, 254] width 115 height 48
click at [526, 22] on link "Stored Boats" at bounding box center [575, 25] width 119 height 20
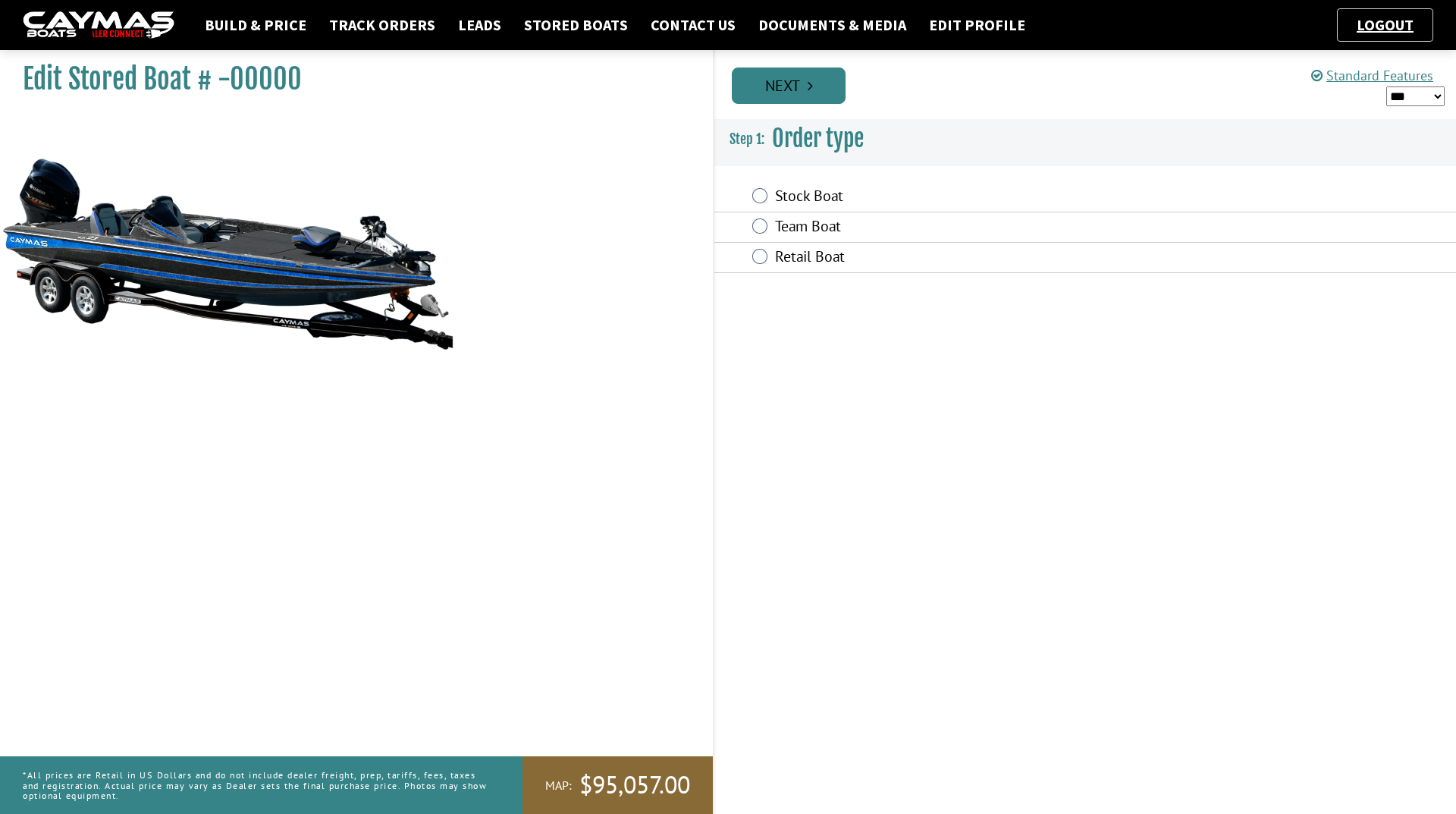
click at [799, 80] on link "Next" at bounding box center [789, 86] width 114 height 37
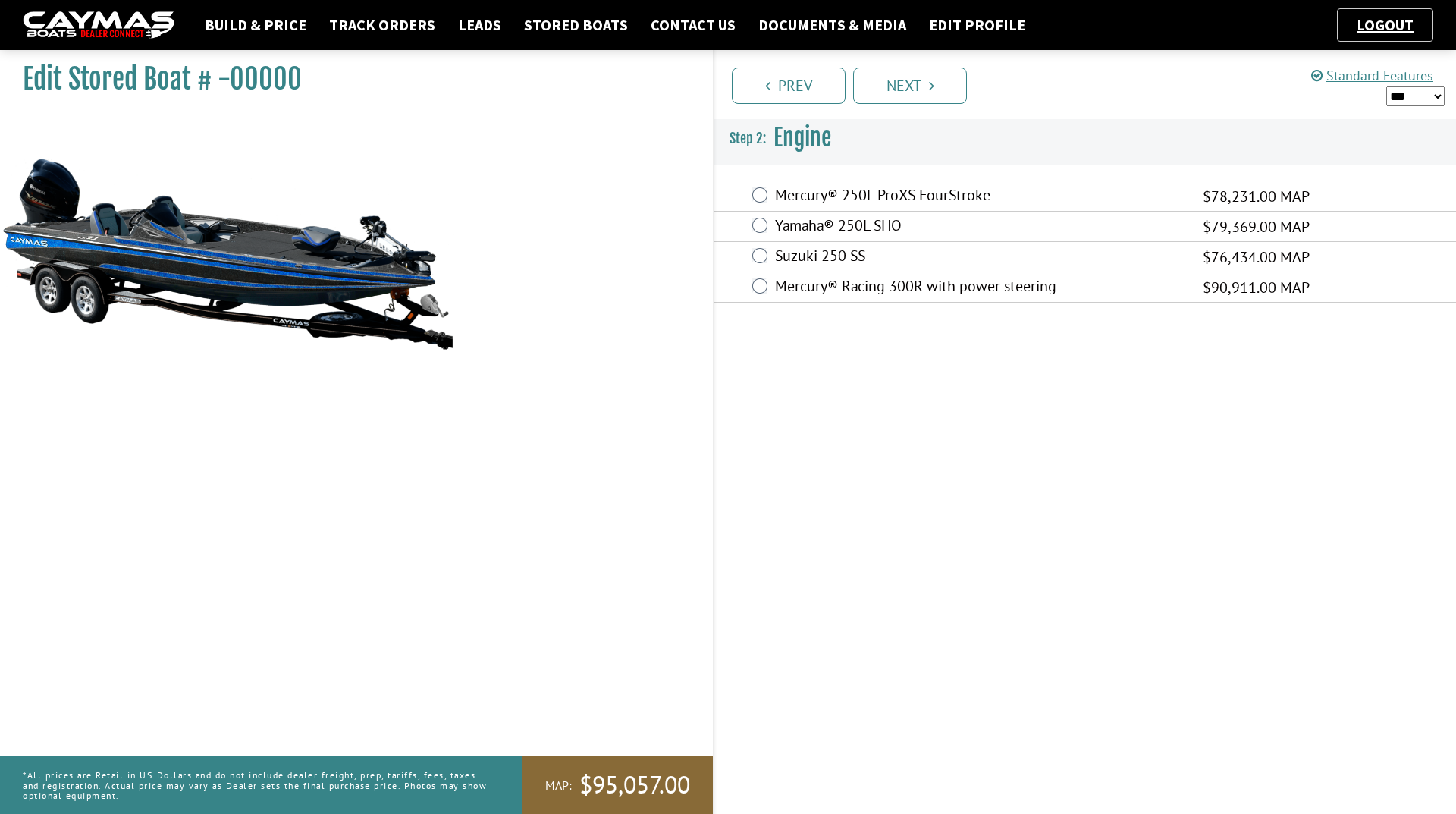
click at [834, 196] on label "Mercury® 250L ProXS FourStroke" at bounding box center [980, 197] width 409 height 22
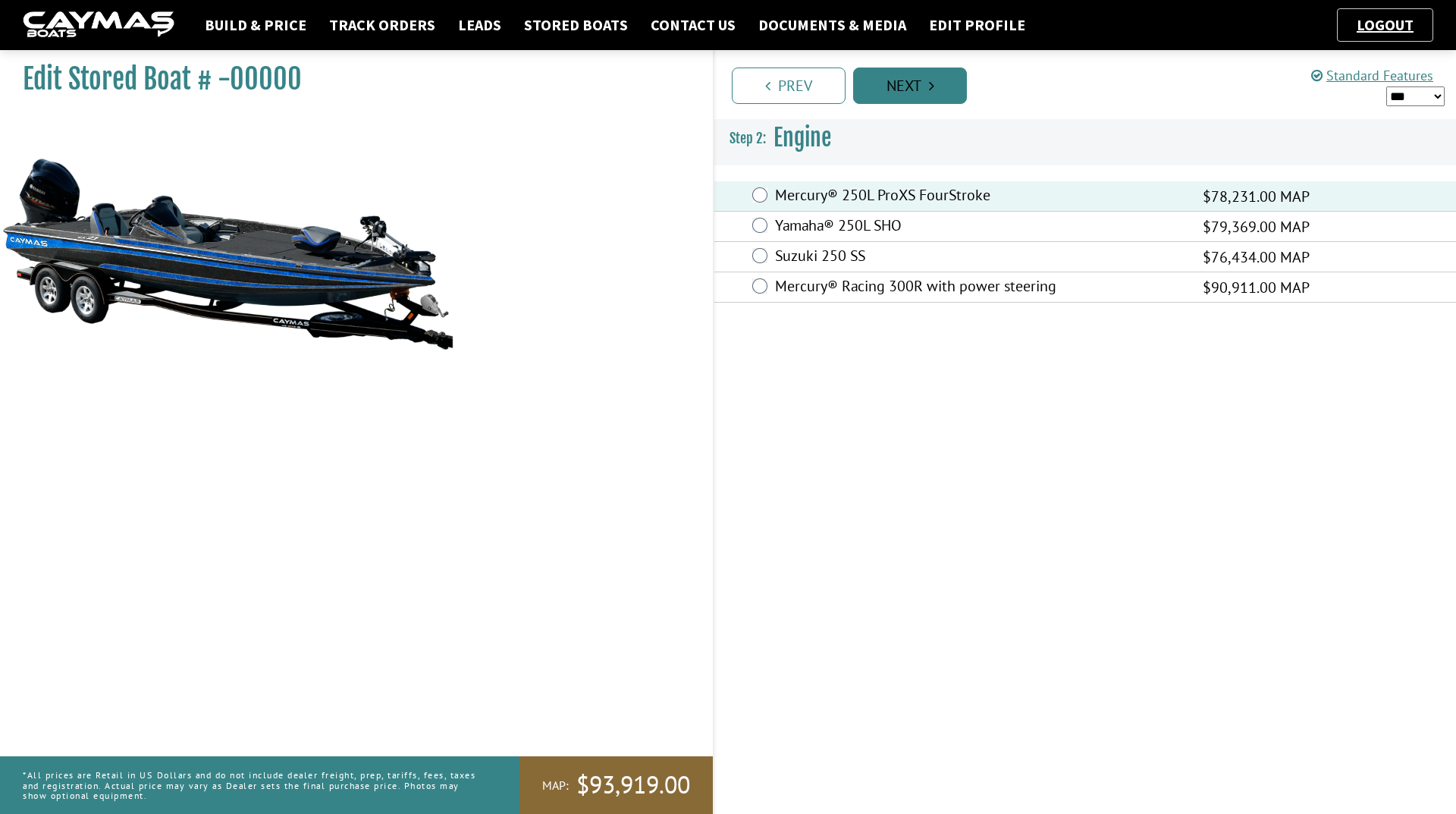
click at [888, 91] on link "Next" at bounding box center [910, 86] width 114 height 37
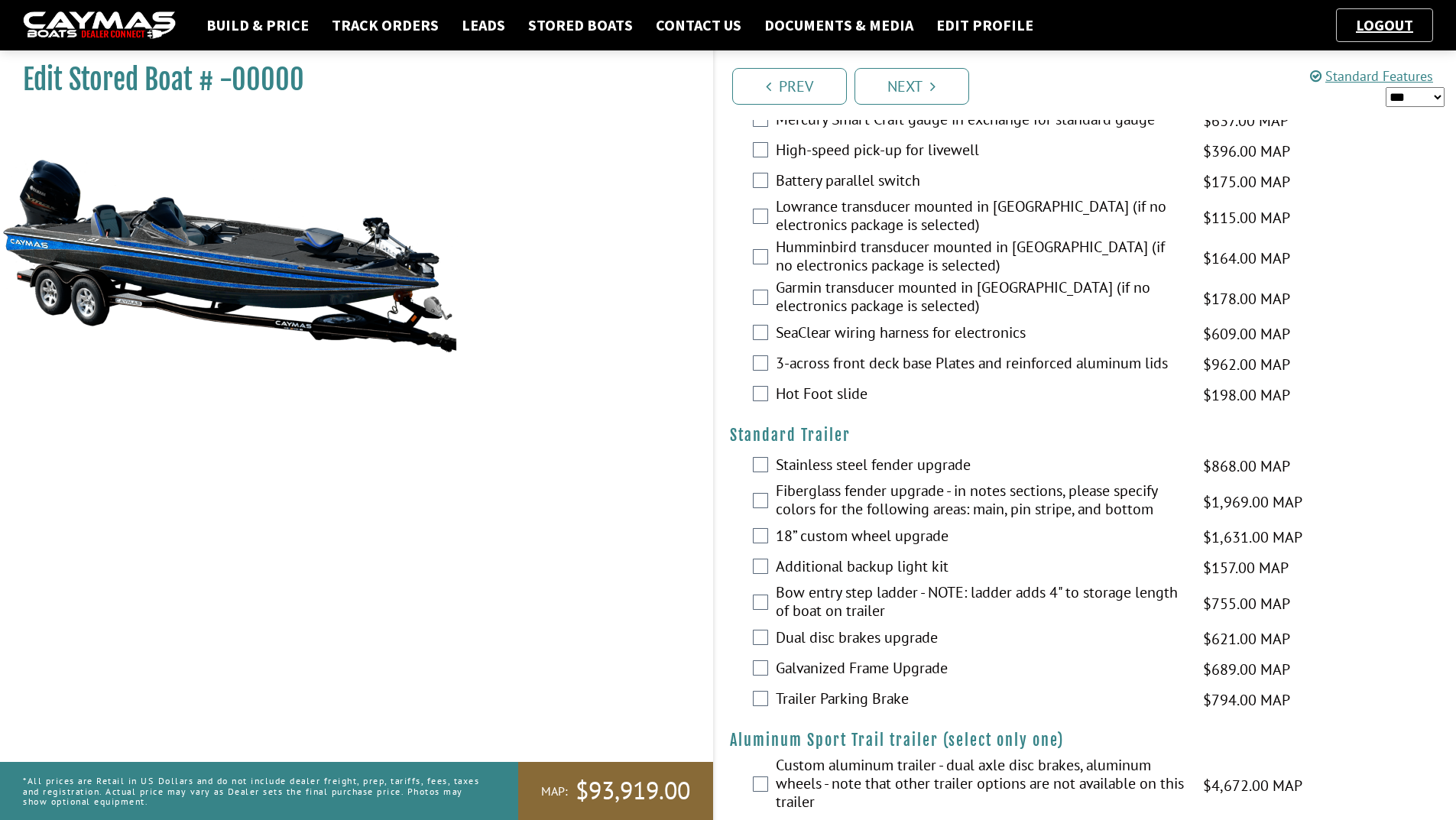
scroll to position [1938, 0]
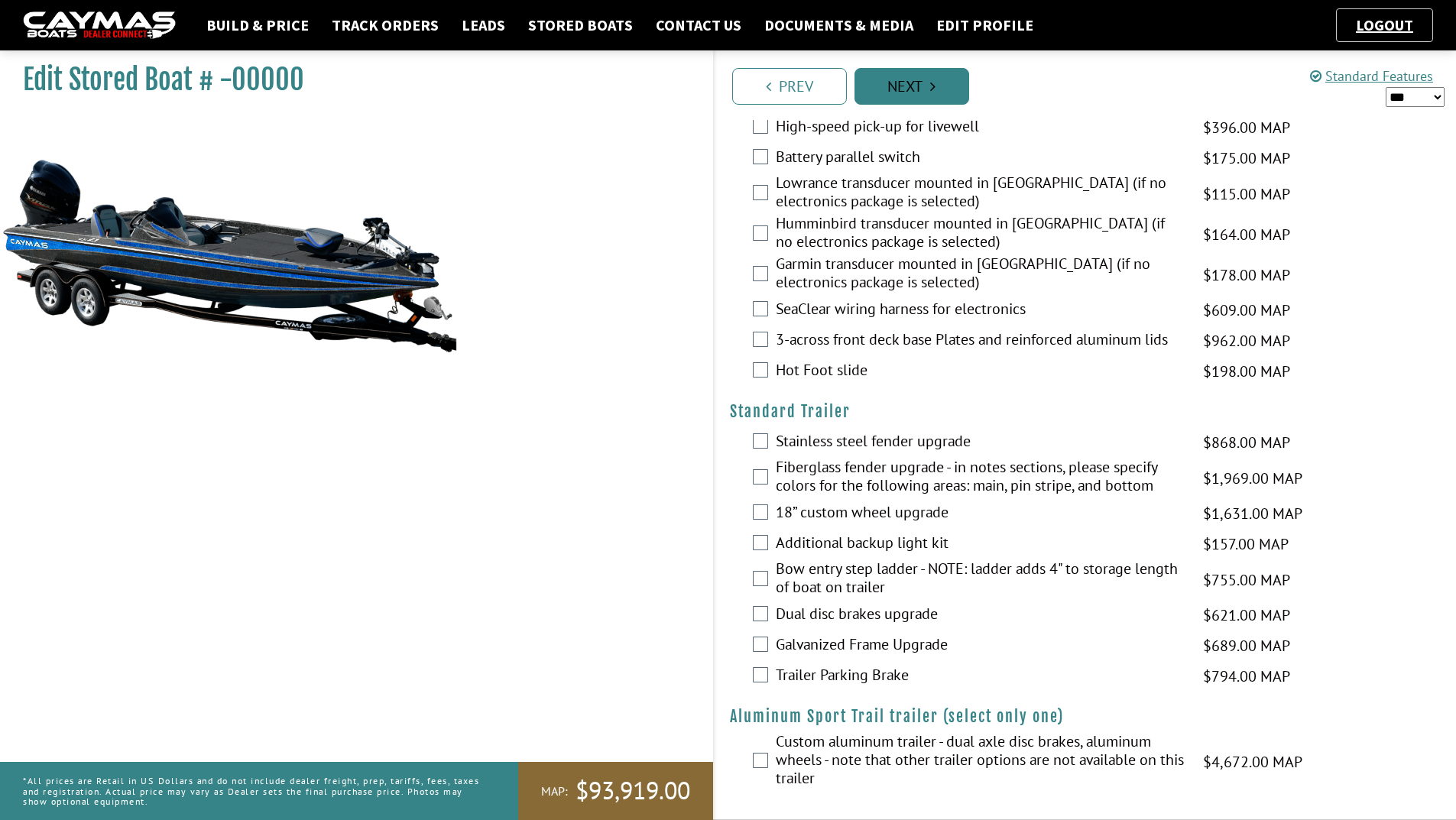
click at [953, 92] on link "Next" at bounding box center [911, 86] width 115 height 37
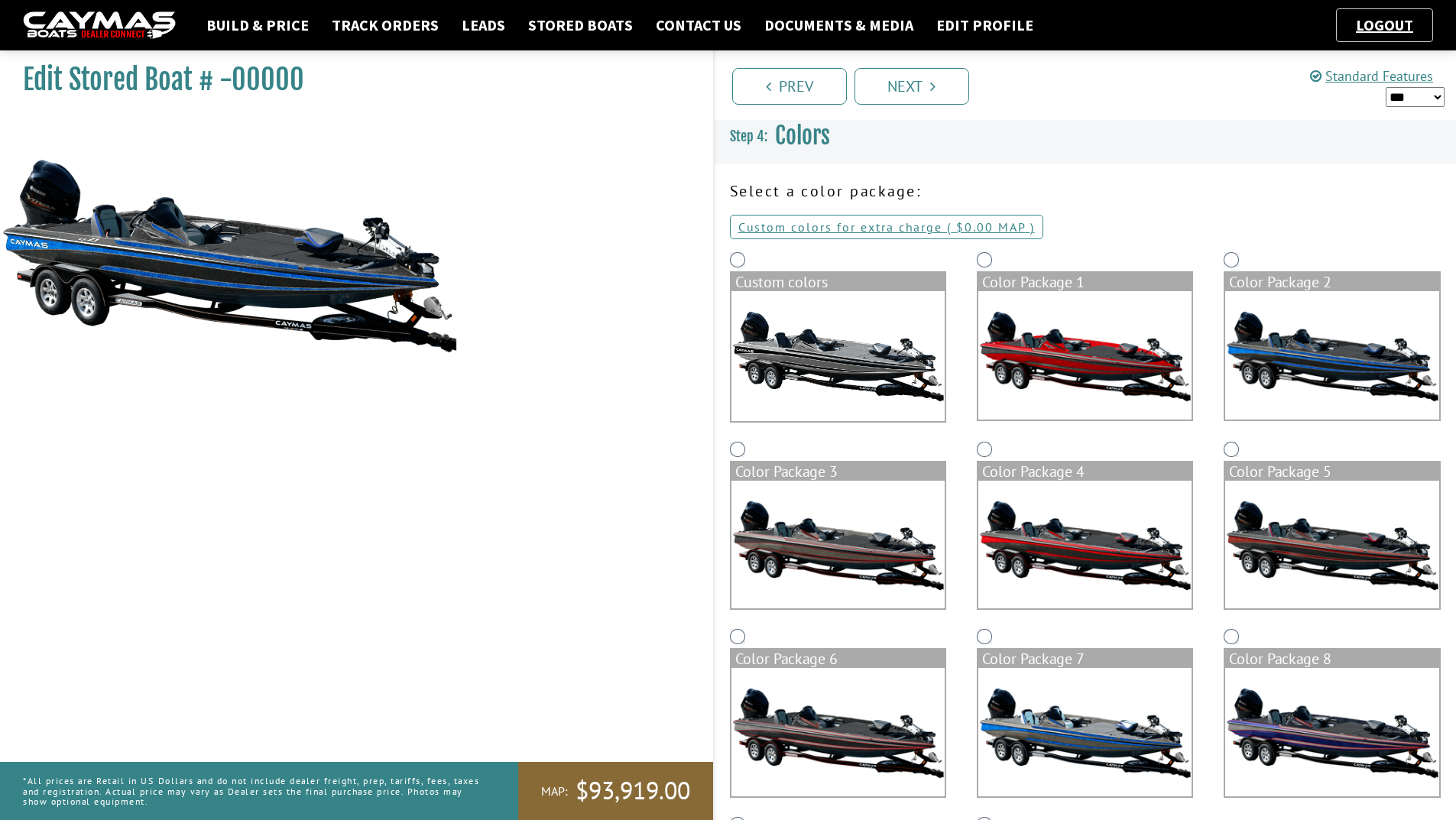
scroll to position [0, 0]
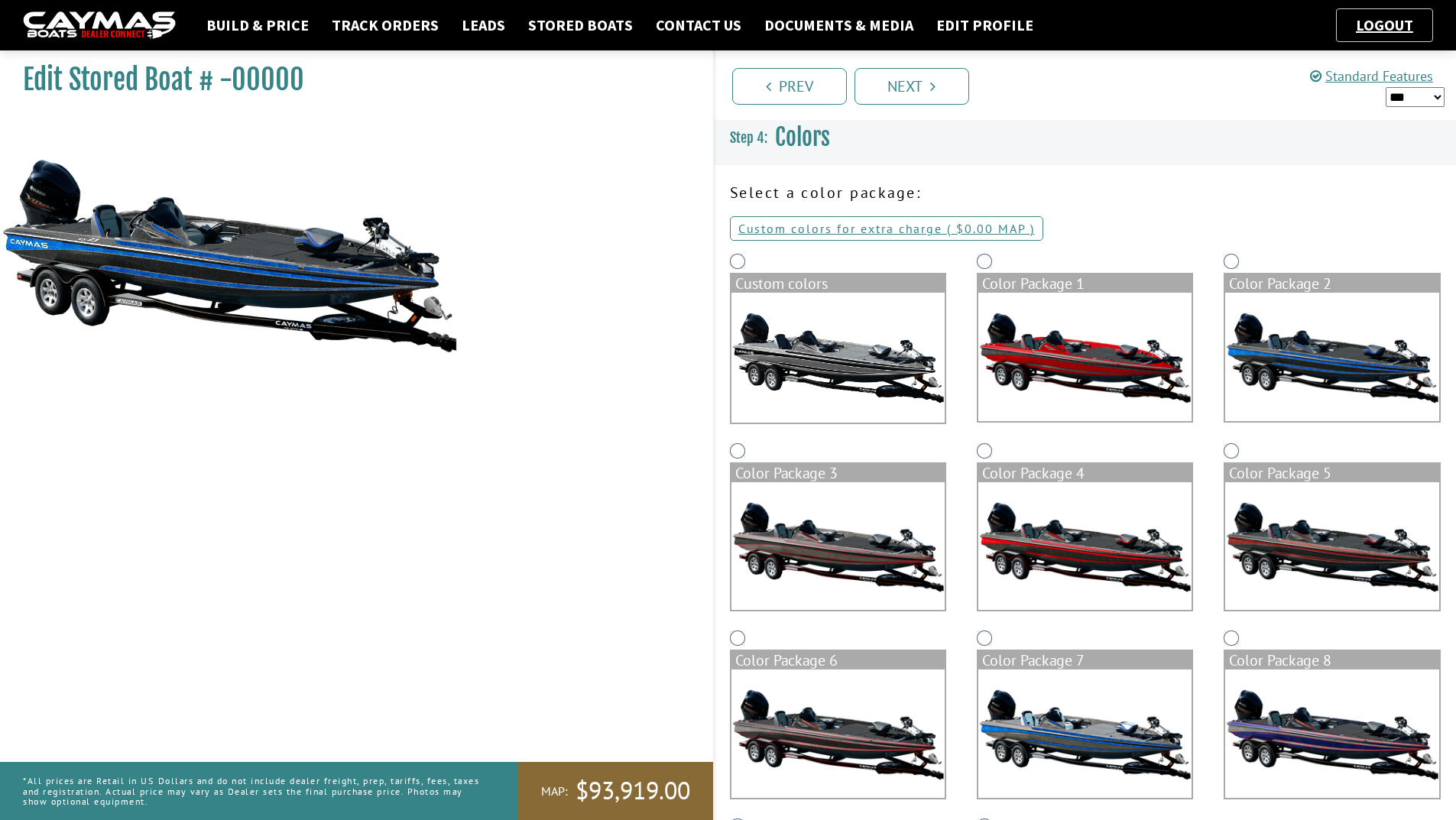
click at [1292, 363] on img at bounding box center [1332, 356] width 214 height 128
click at [921, 91] on link "Next" at bounding box center [911, 86] width 115 height 37
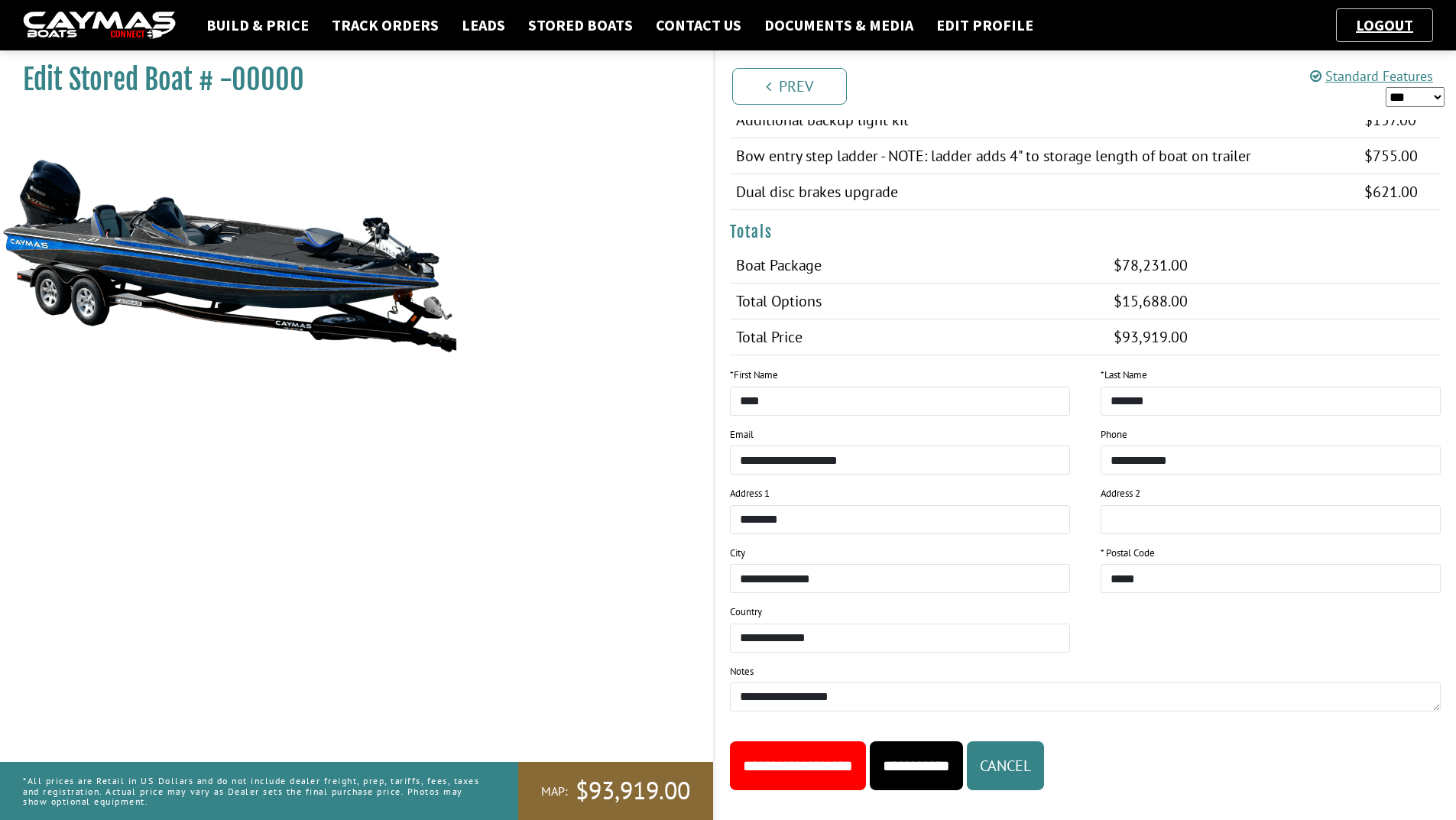
scroll to position [1567, 0]
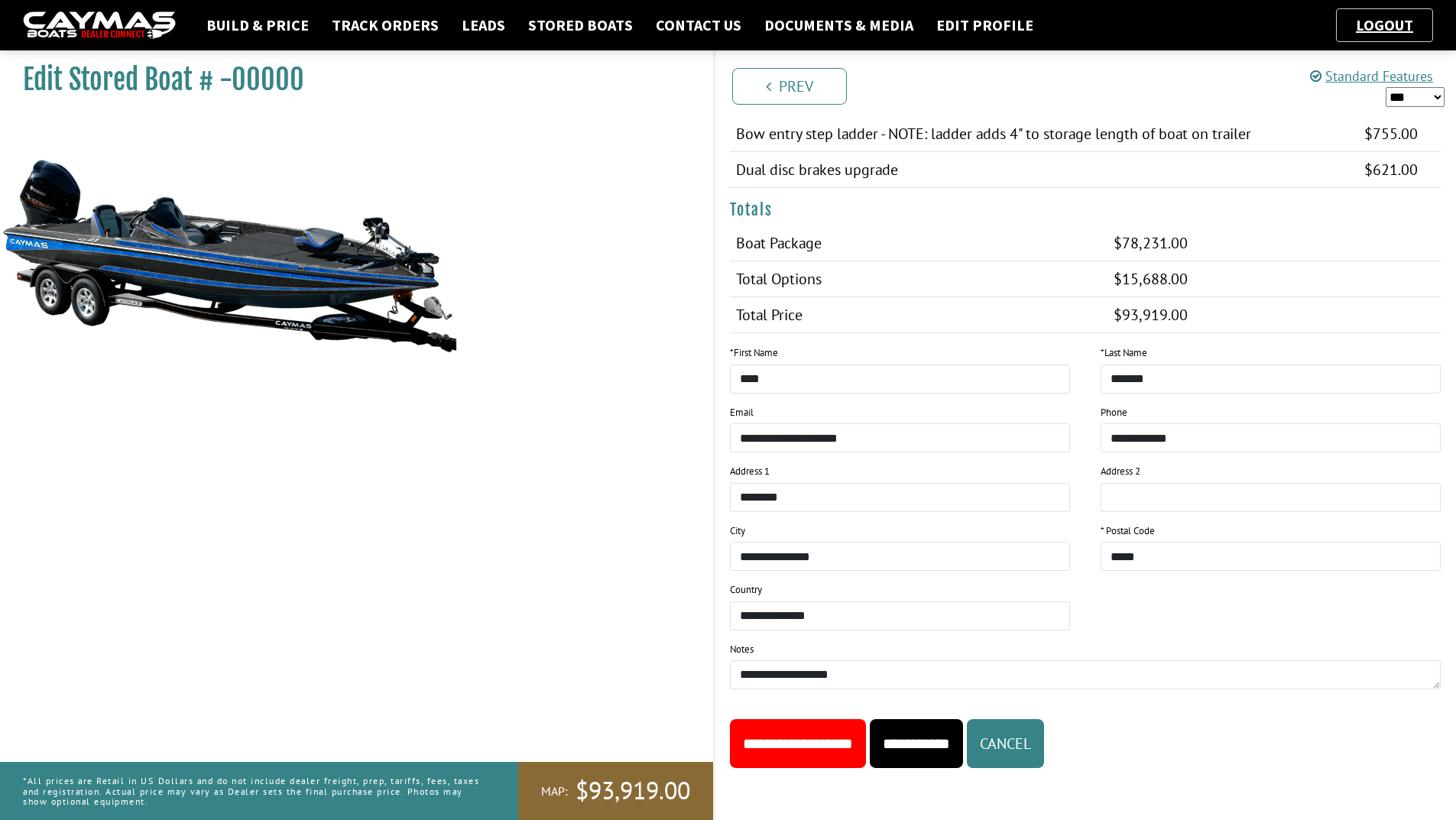
click at [826, 746] on input "**********" at bounding box center [798, 744] width 136 height 49
